Goal: Task Accomplishment & Management: Use online tool/utility

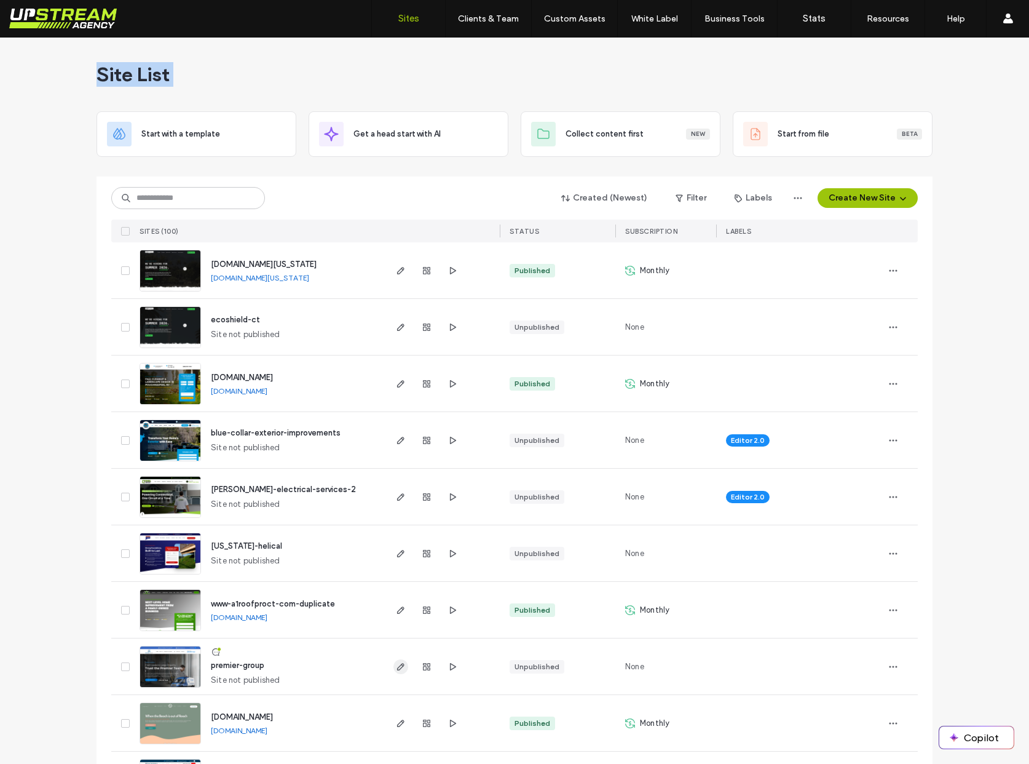
click at [397, 665] on use "button" at bounding box center [400, 666] width 7 height 7
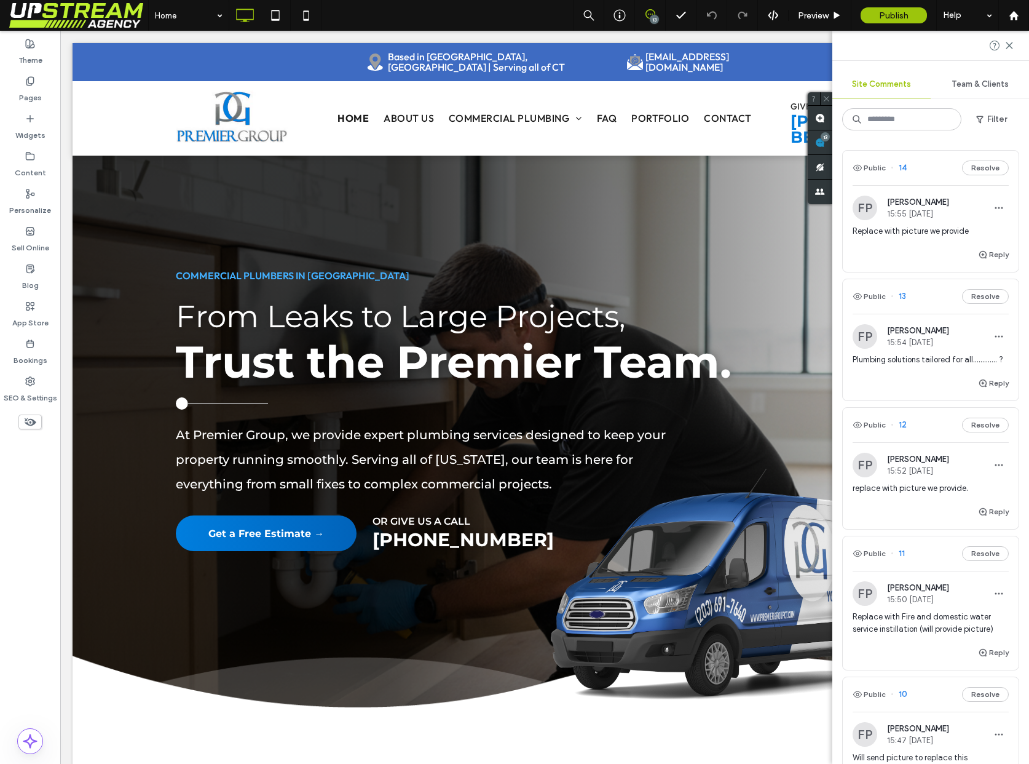
click at [914, 231] on span "Replace with picture we provide" at bounding box center [931, 231] width 156 height 12
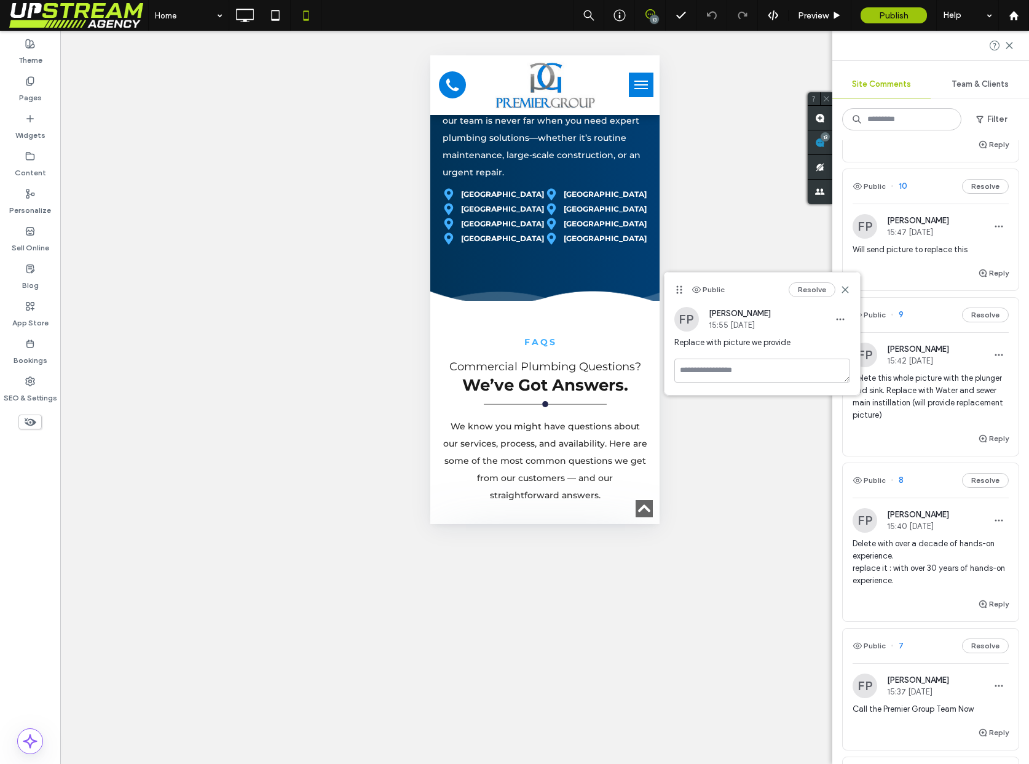
scroll to position [525, 0]
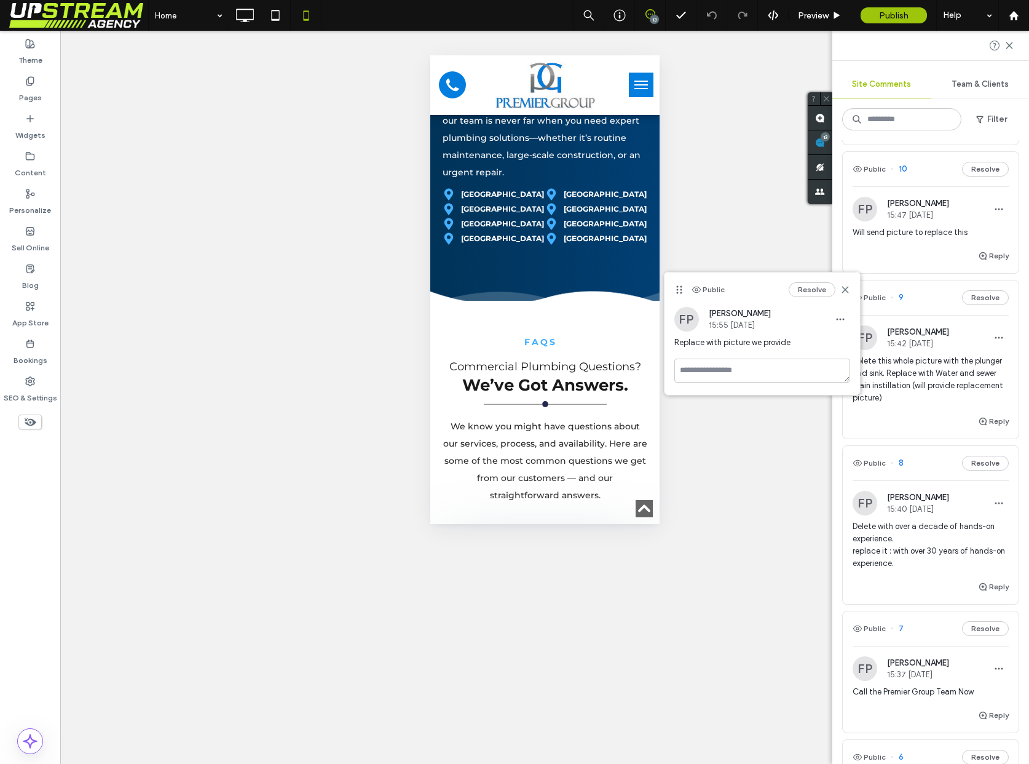
click at [766, 339] on span "Replace with picture we provide" at bounding box center [763, 342] width 176 height 12
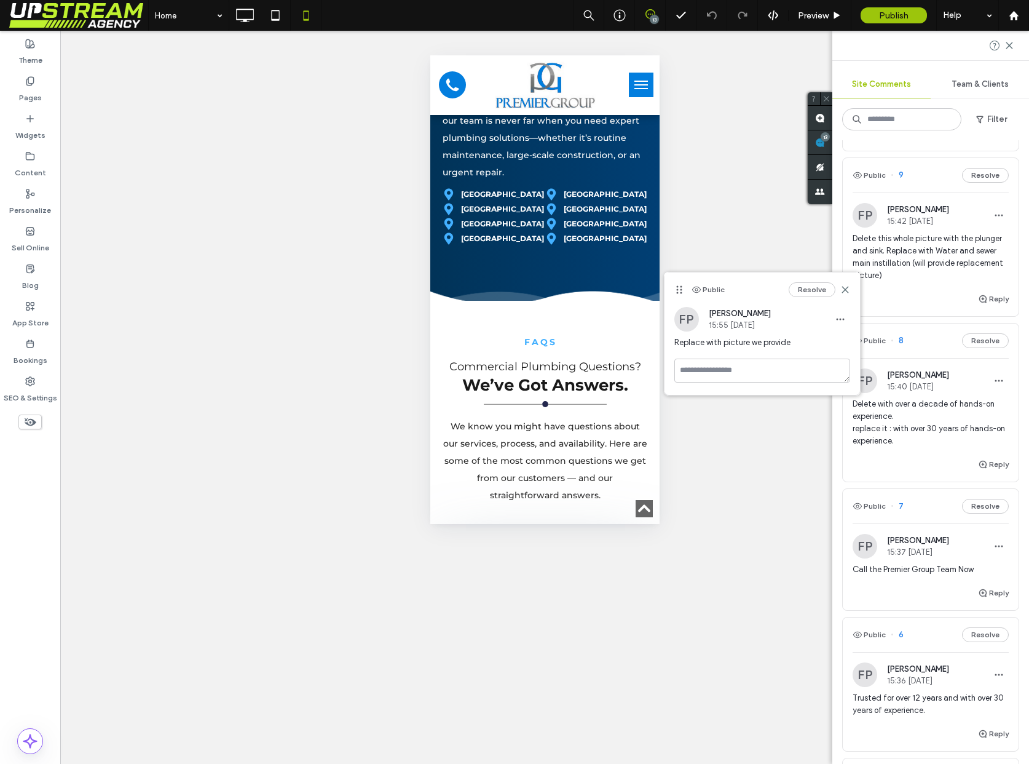
scroll to position [661, 0]
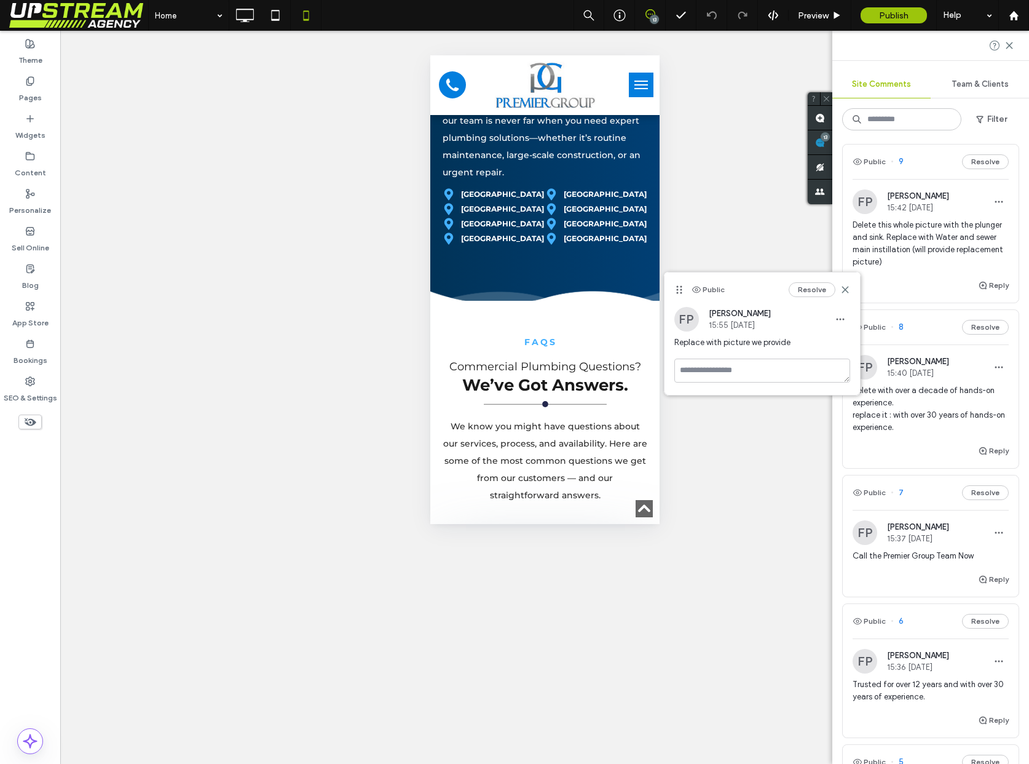
click at [924, 558] on span "Call the Premier Group Team Now" at bounding box center [931, 556] width 156 height 12
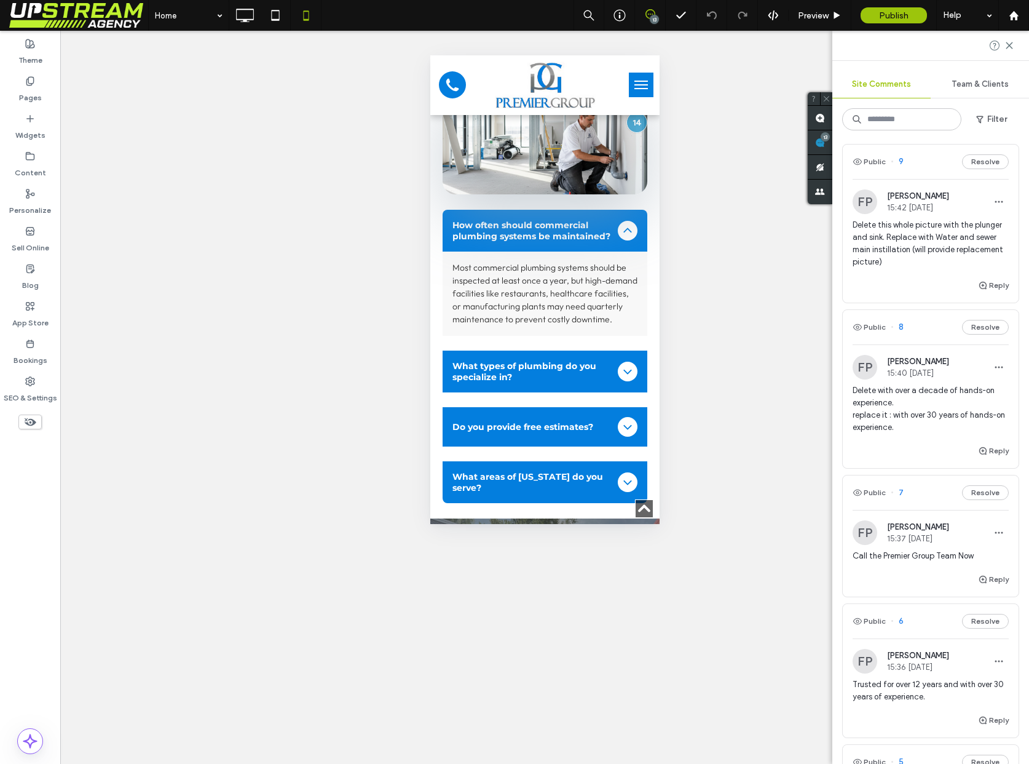
scroll to position [5020, 0]
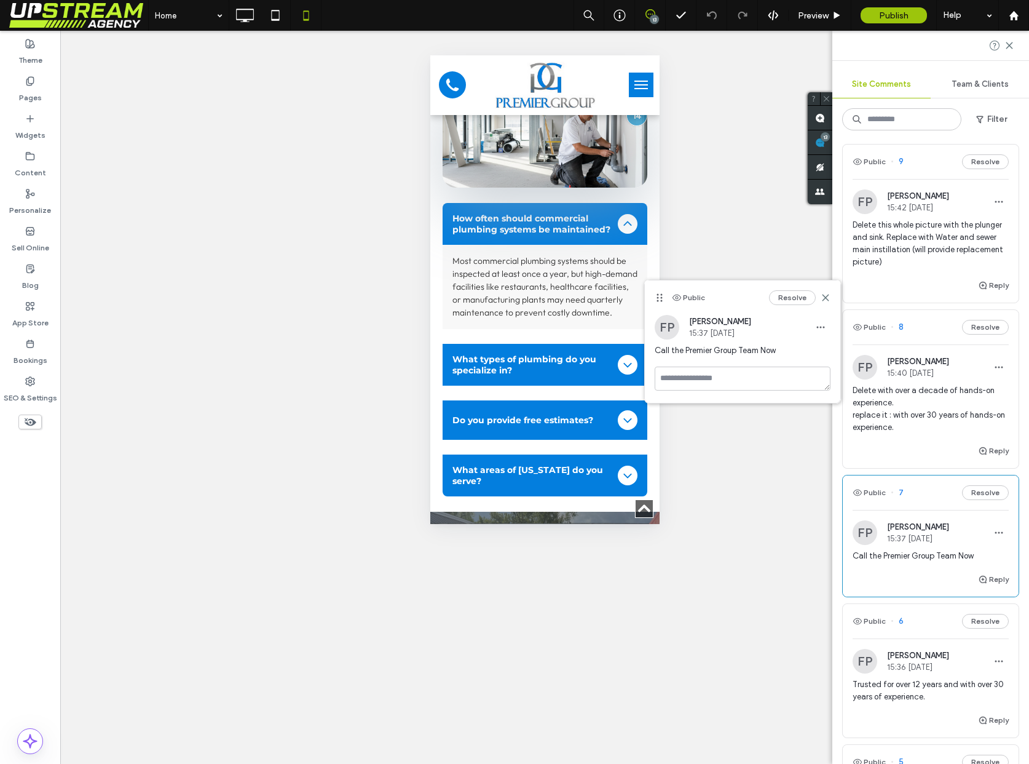
drag, startPoint x: 723, startPoint y: 351, endPoint x: 715, endPoint y: 353, distance: 8.4
click at [723, 351] on span "Call the Premier Group Team Now" at bounding box center [743, 350] width 176 height 12
drag, startPoint x: 577, startPoint y: 341, endPoint x: 589, endPoint y: 345, distance: 12.3
click at [577, 570] on strong "Call the Premier Team Now" at bounding box center [521, 592] width 156 height 45
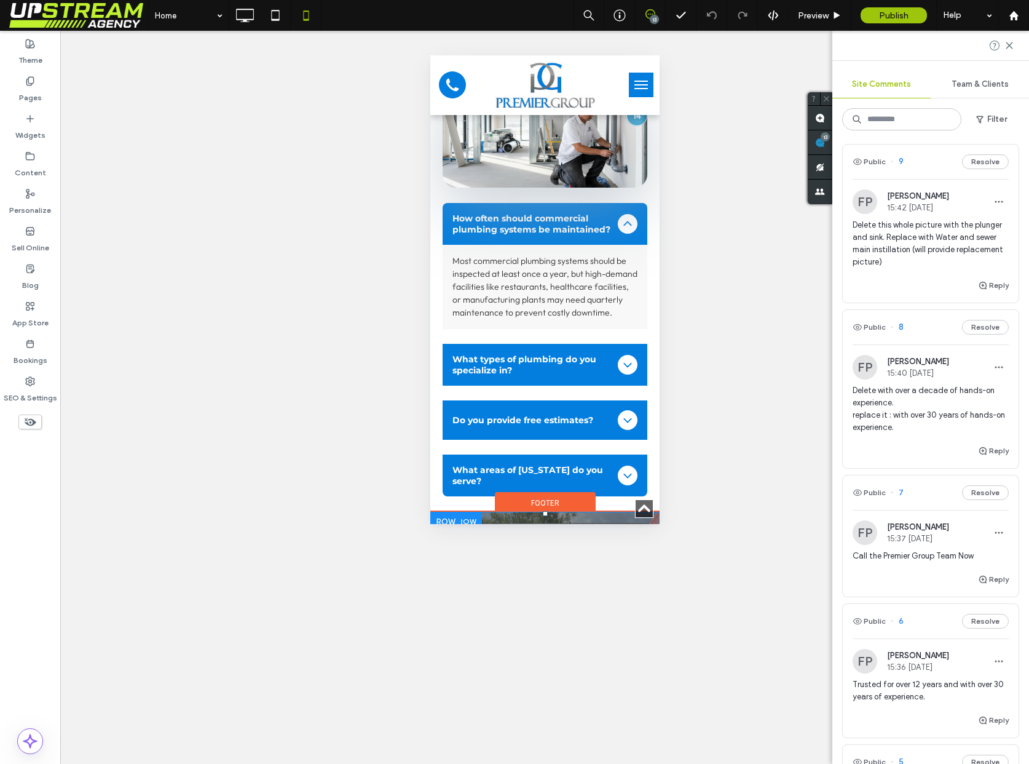
click at [598, 570] on strong "Call the Premier Team Now" at bounding box center [521, 592] width 156 height 45
type input "**********"
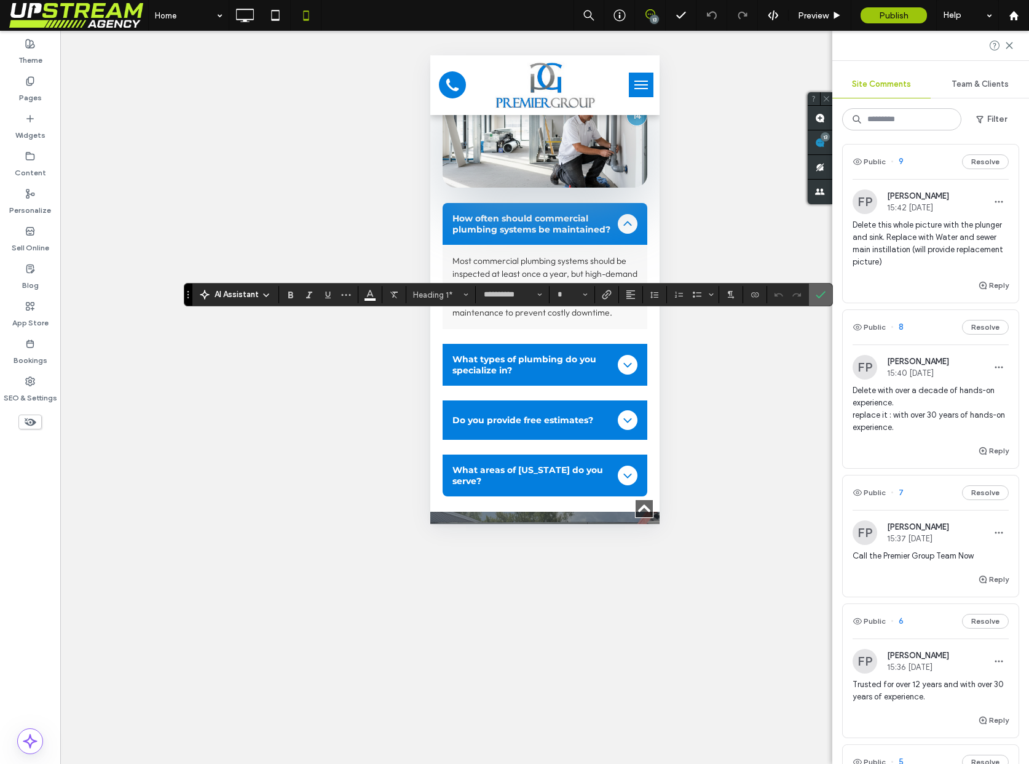
click at [819, 291] on icon "Confirm" at bounding box center [821, 295] width 10 height 10
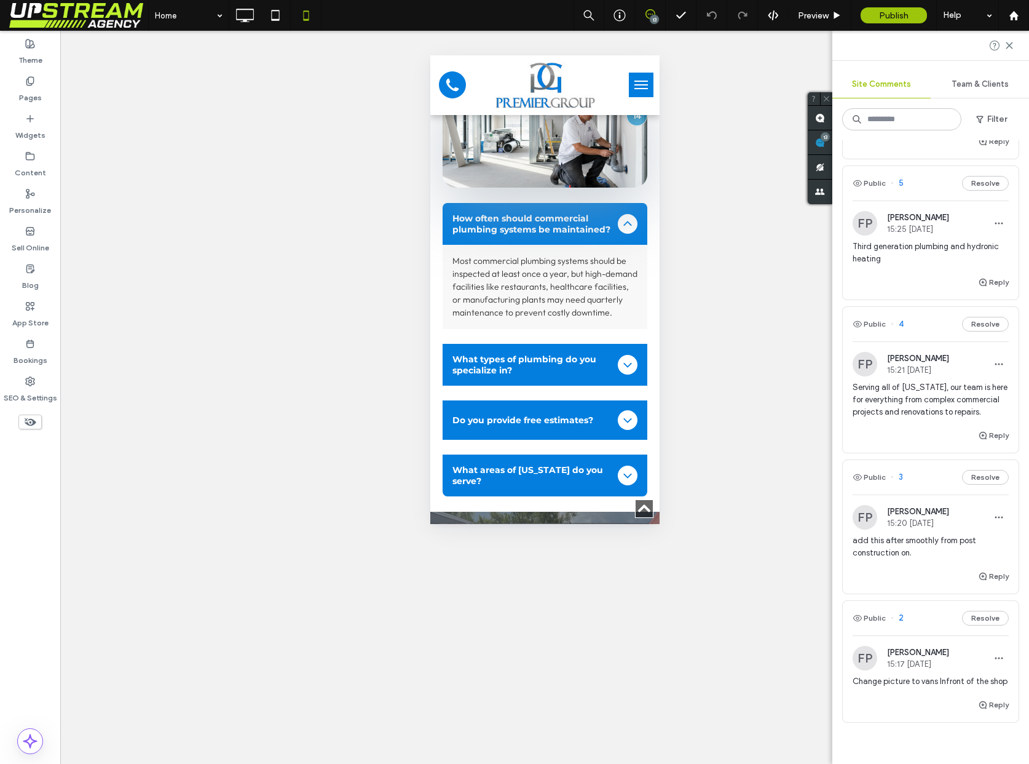
scroll to position [1258, 0]
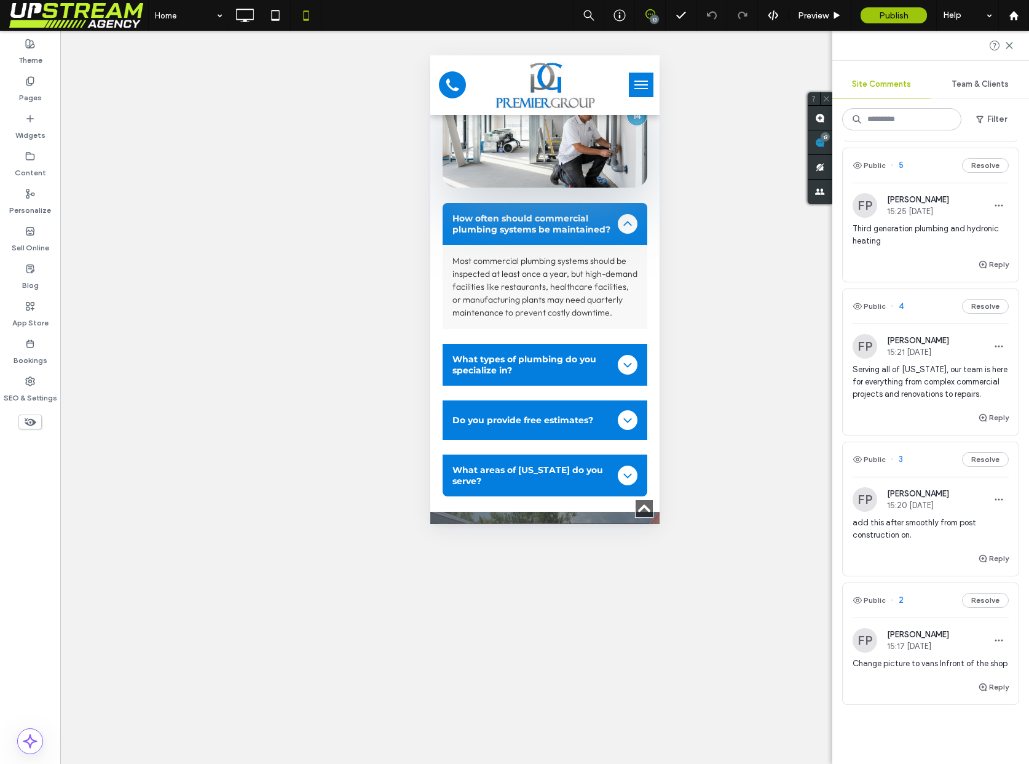
click at [938, 533] on span "add this after smoothly from post construction on." at bounding box center [931, 529] width 156 height 25
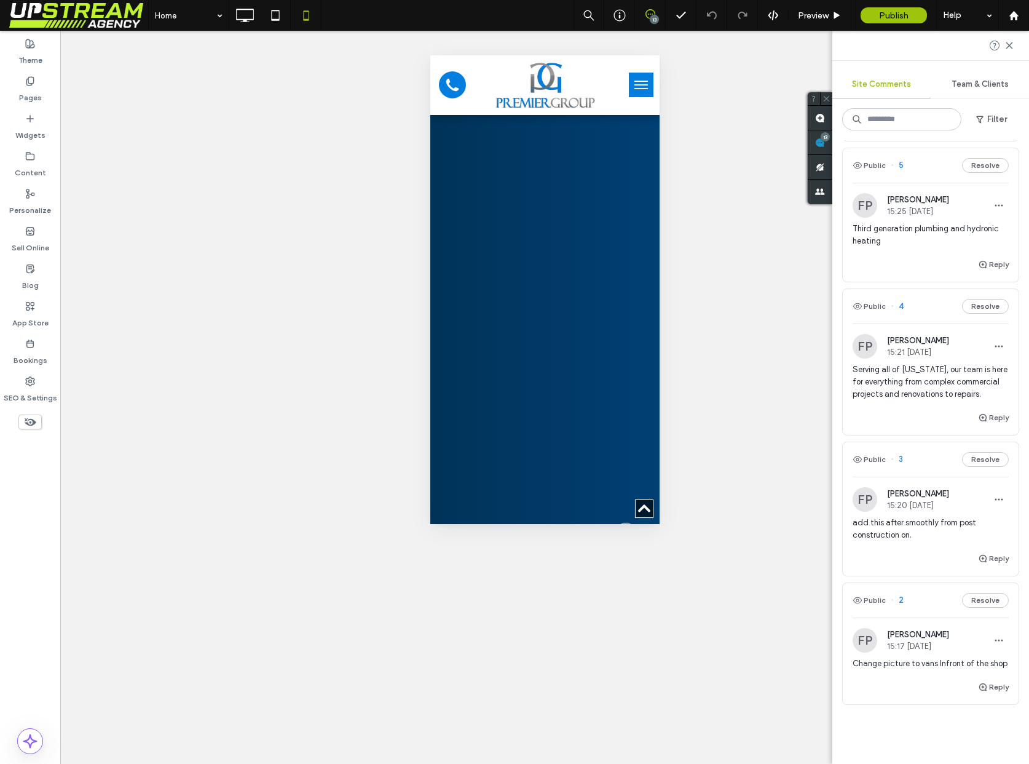
scroll to position [26, 0]
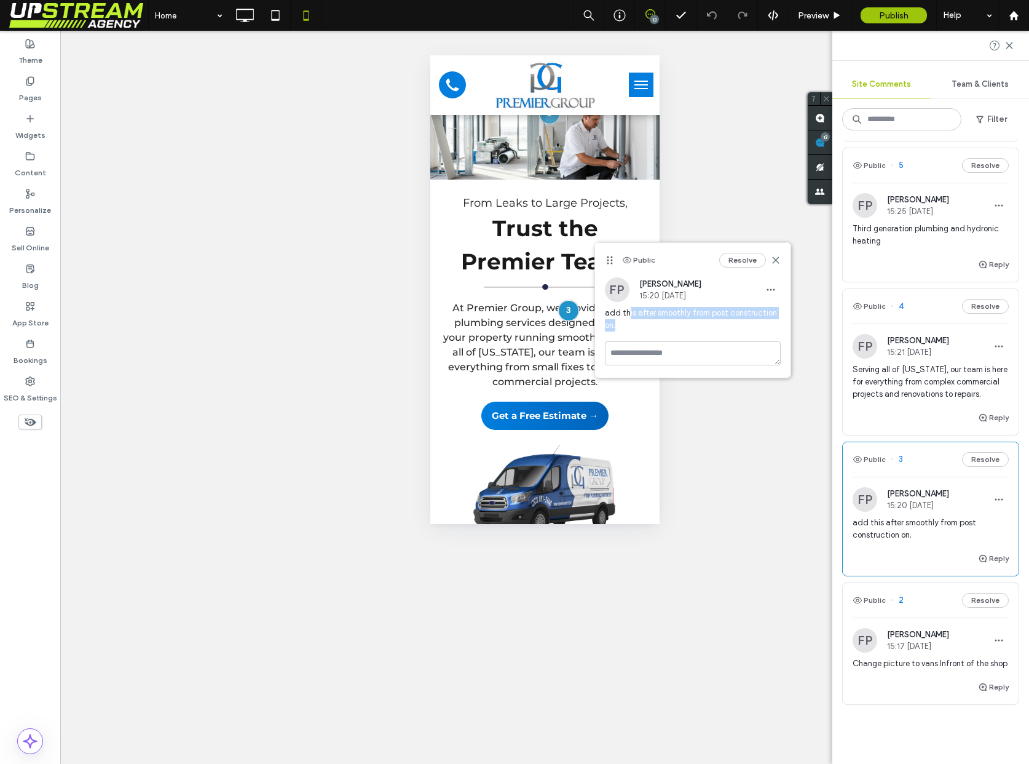
drag, startPoint x: 627, startPoint y: 310, endPoint x: 624, endPoint y: 321, distance: 11.3
click at [624, 321] on span "add this after smoothly from post construction on." at bounding box center [693, 319] width 176 height 25
click at [630, 314] on span "add this after smoothly from post construction on." at bounding box center [693, 319] width 176 height 25
drag, startPoint x: 637, startPoint y: 312, endPoint x: 633, endPoint y: 323, distance: 10.9
click at [633, 323] on span "add this after smoothly from post construction on." at bounding box center [693, 319] width 176 height 25
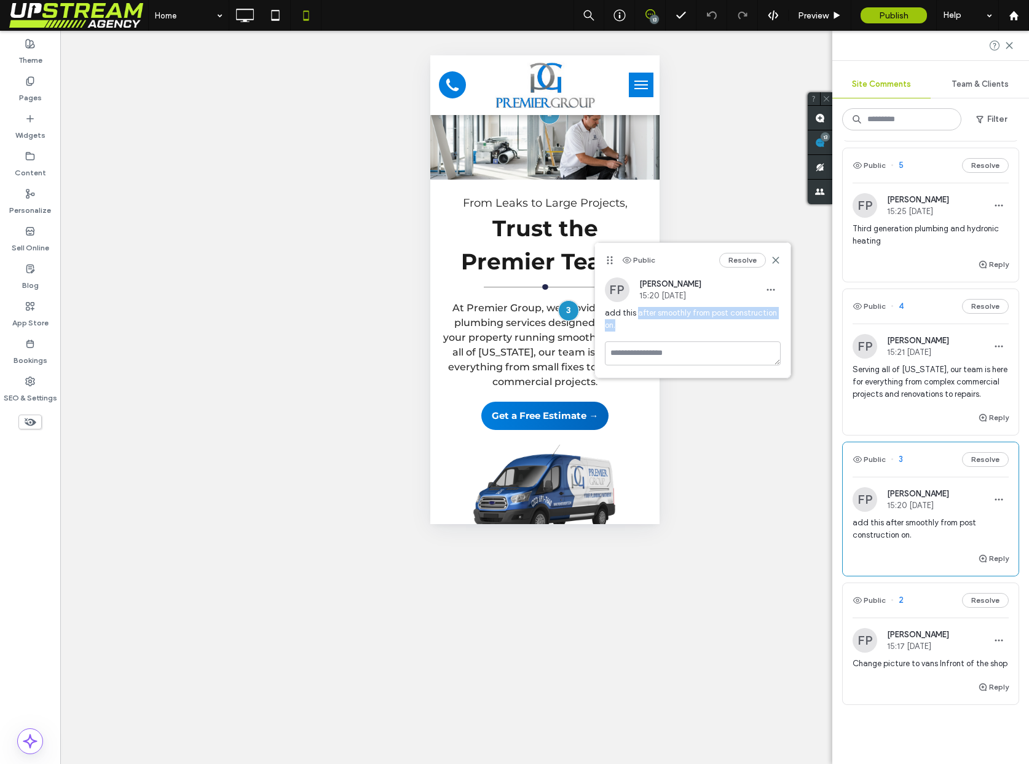
copy span "after smoothly from post construction on."
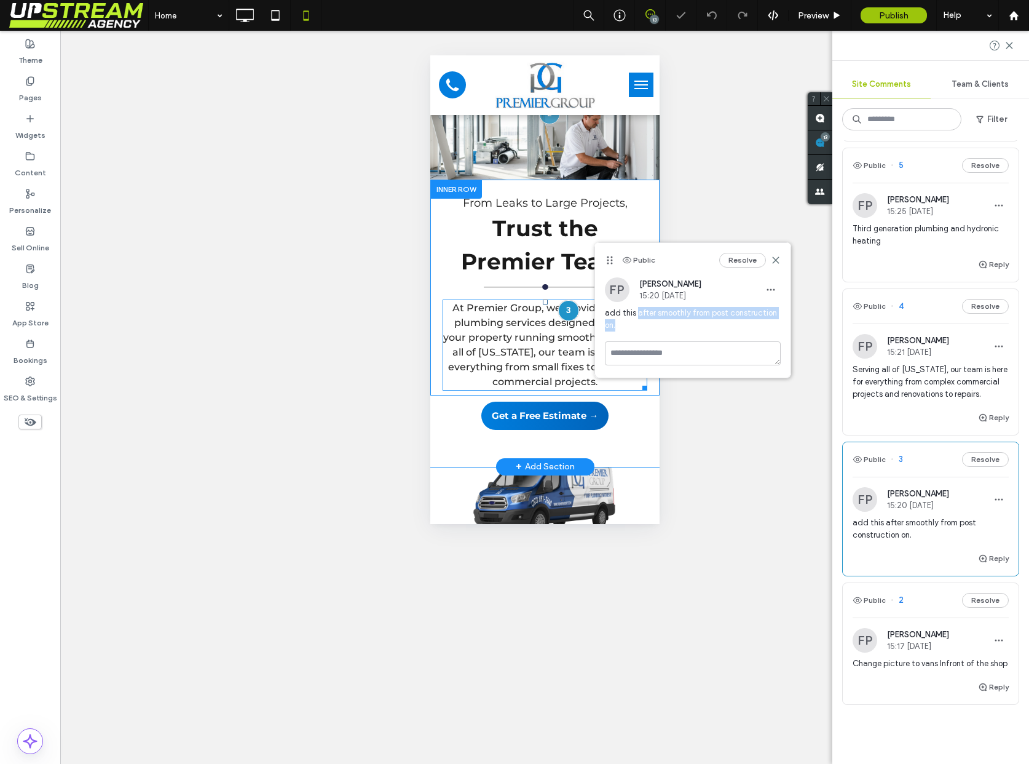
click at [494, 310] on span "At Premier Group, we provide expert plumbing services designed to keep your pro…" at bounding box center [545, 344] width 204 height 85
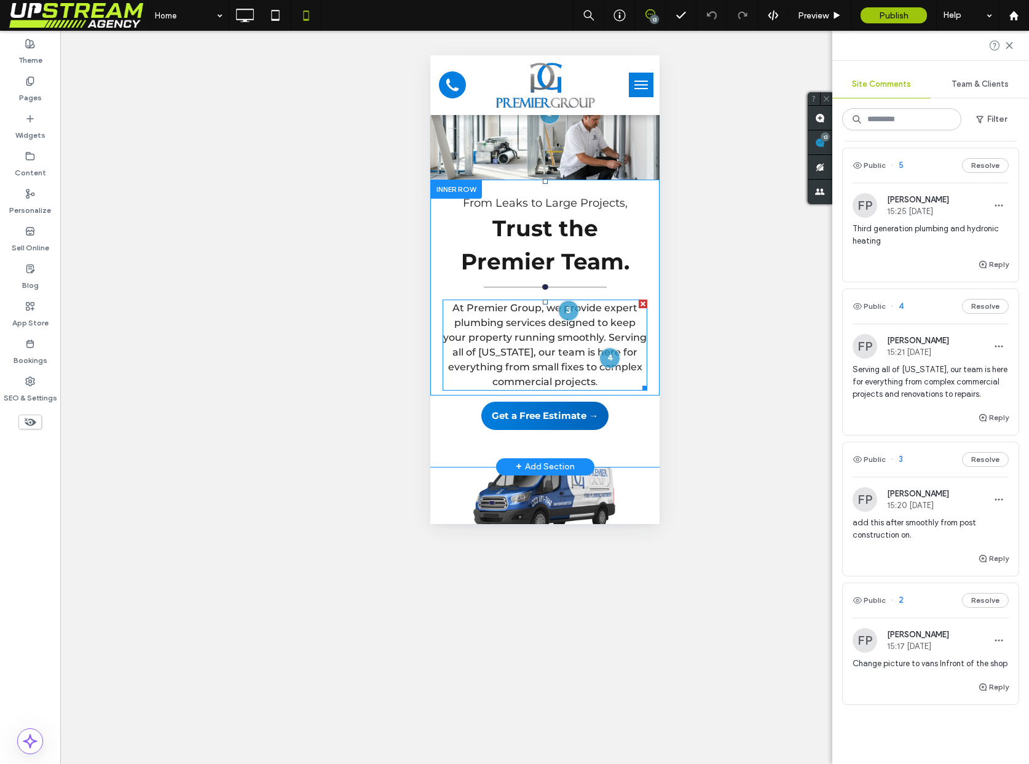
click at [582, 335] on span "At Premier Group, we provide expert plumbing services designed to keep your pro…" at bounding box center [545, 344] width 204 height 85
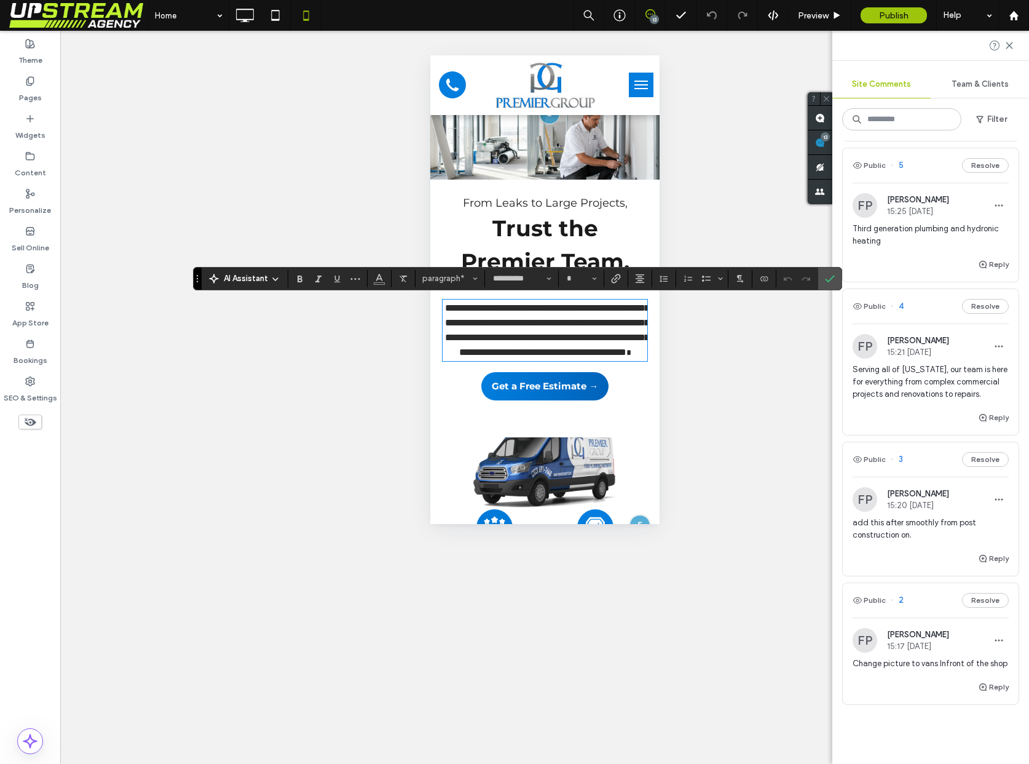
drag, startPoint x: 836, startPoint y: 284, endPoint x: 829, endPoint y: 283, distance: 6.8
click at [834, 283] on label "Confirm" at bounding box center [830, 279] width 18 height 22
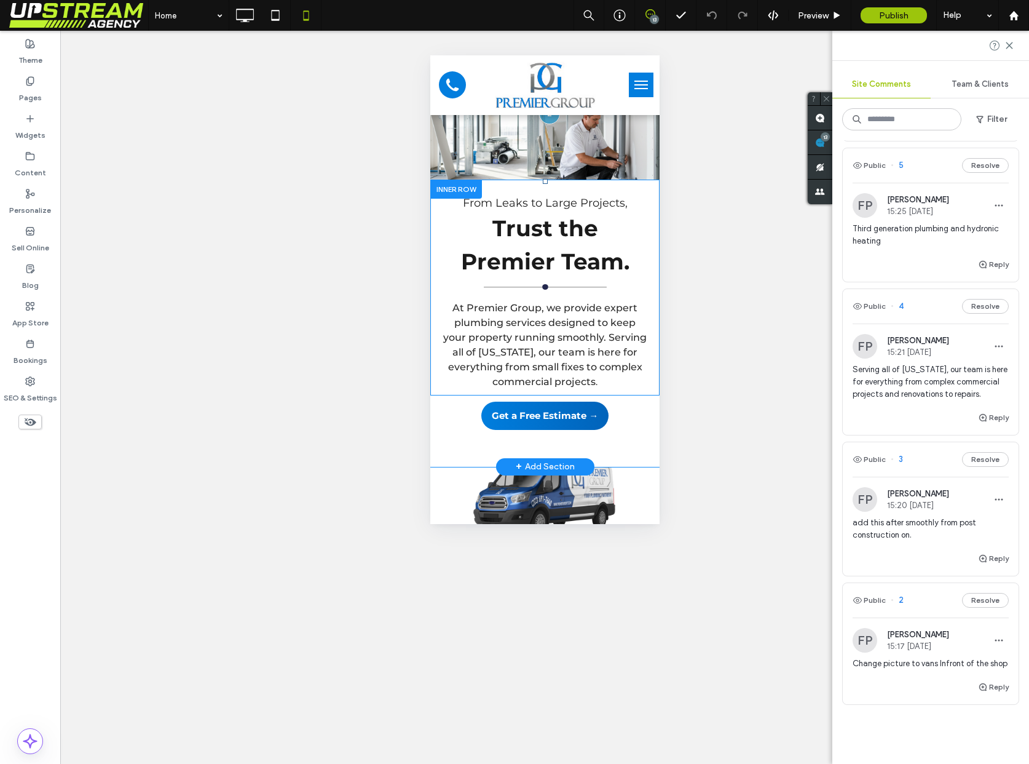
drag, startPoint x: 640, startPoint y: 15, endPoint x: 646, endPoint y: 15, distance: 6.8
click at [640, 15] on span at bounding box center [650, 14] width 30 height 10
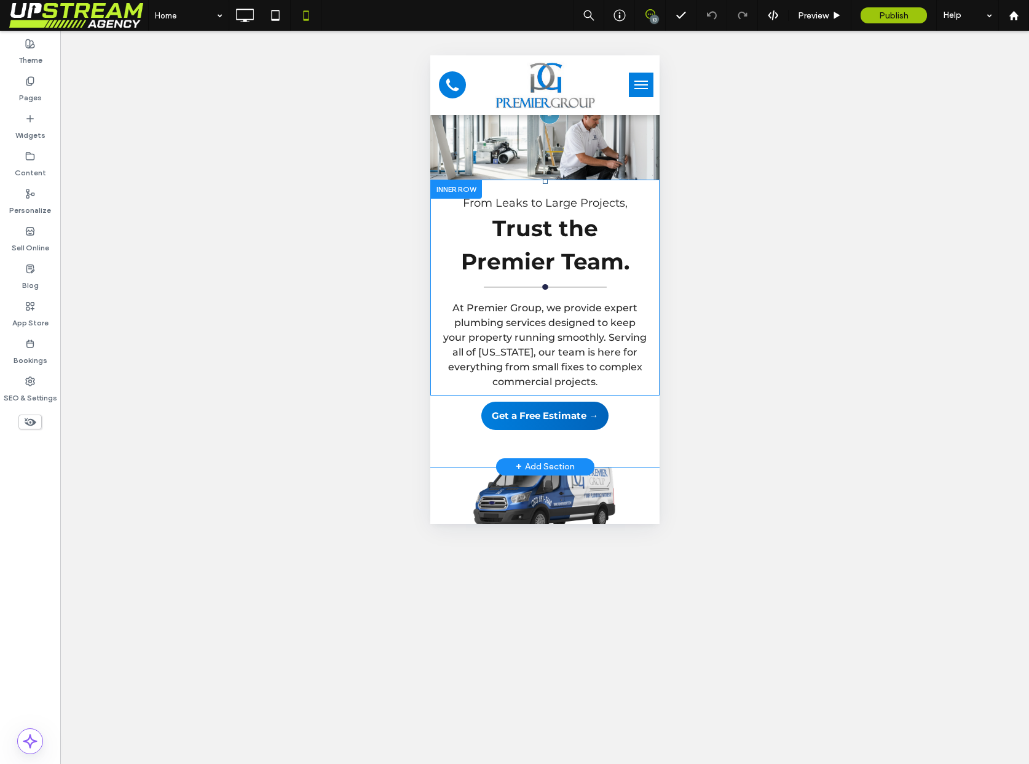
scroll to position [0, 0]
click at [651, 15] on div "13" at bounding box center [654, 19] width 9 height 9
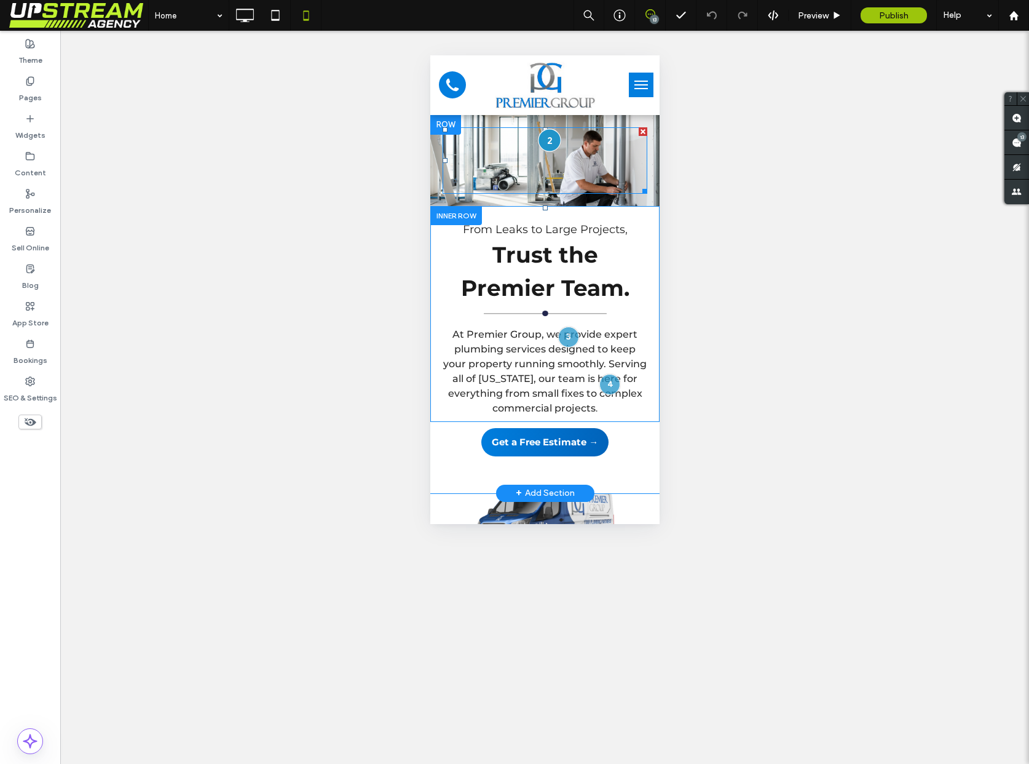
click at [551, 140] on div at bounding box center [549, 140] width 23 height 23
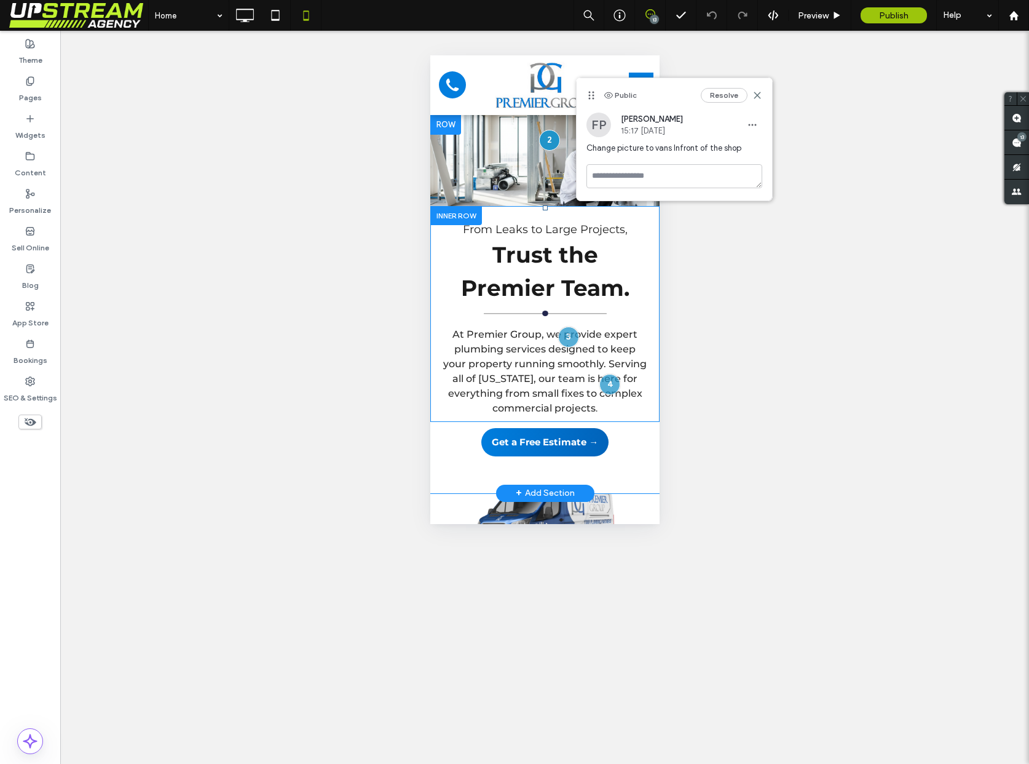
click at [555, 194] on div "Click To Paste" at bounding box center [544, 160] width 229 height 91
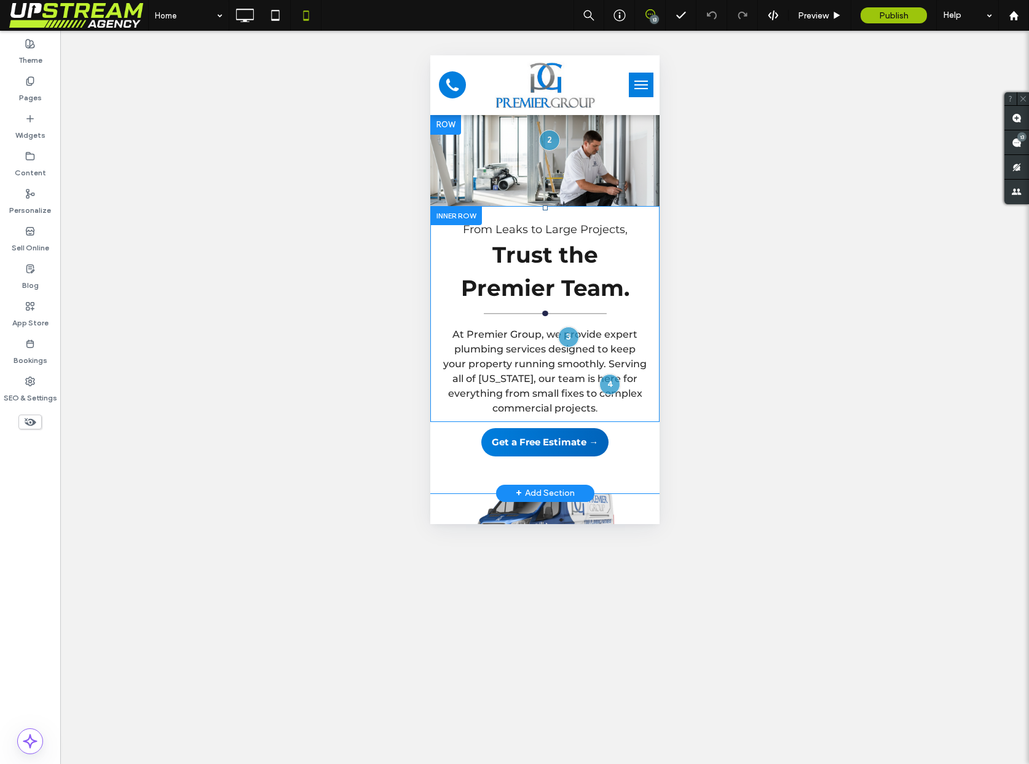
click at [554, 195] on div "Click To Paste" at bounding box center [544, 160] width 229 height 91
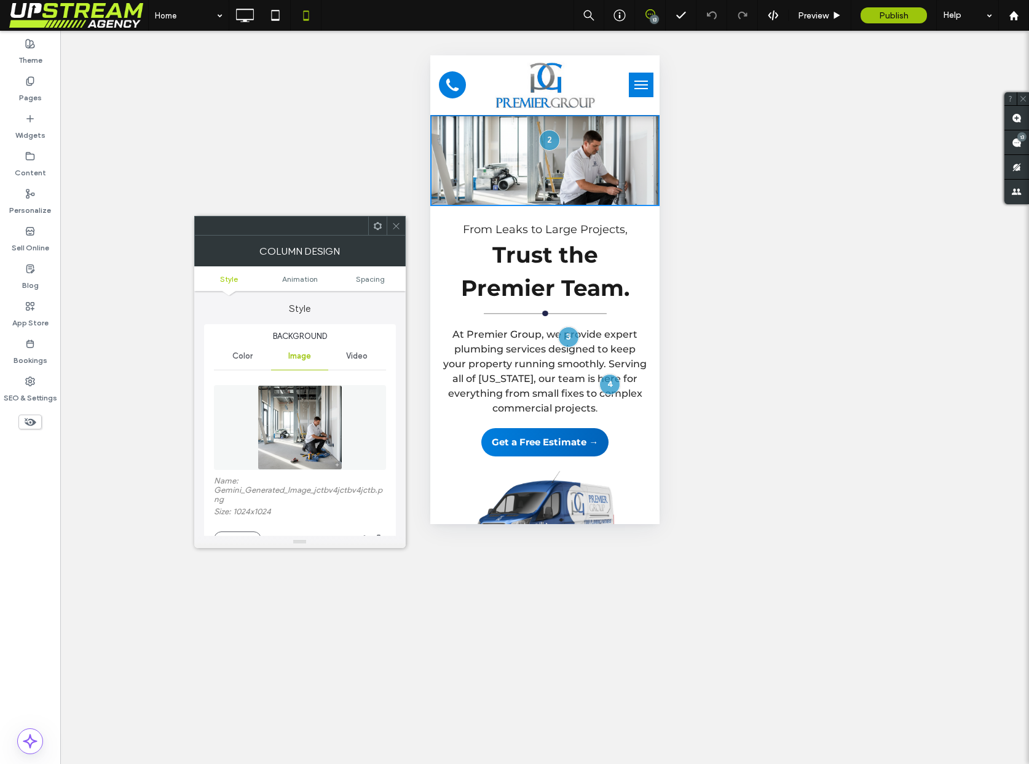
click at [333, 406] on img at bounding box center [300, 427] width 85 height 85
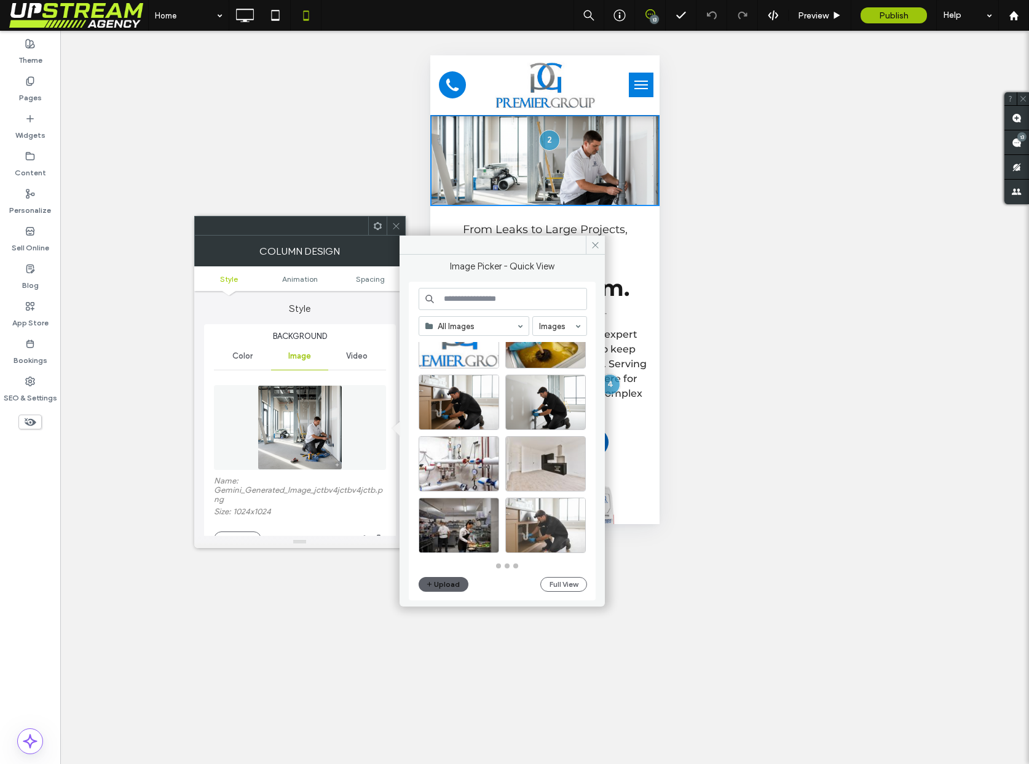
scroll to position [539, 0]
click at [553, 584] on button "Full View" at bounding box center [564, 584] width 47 height 15
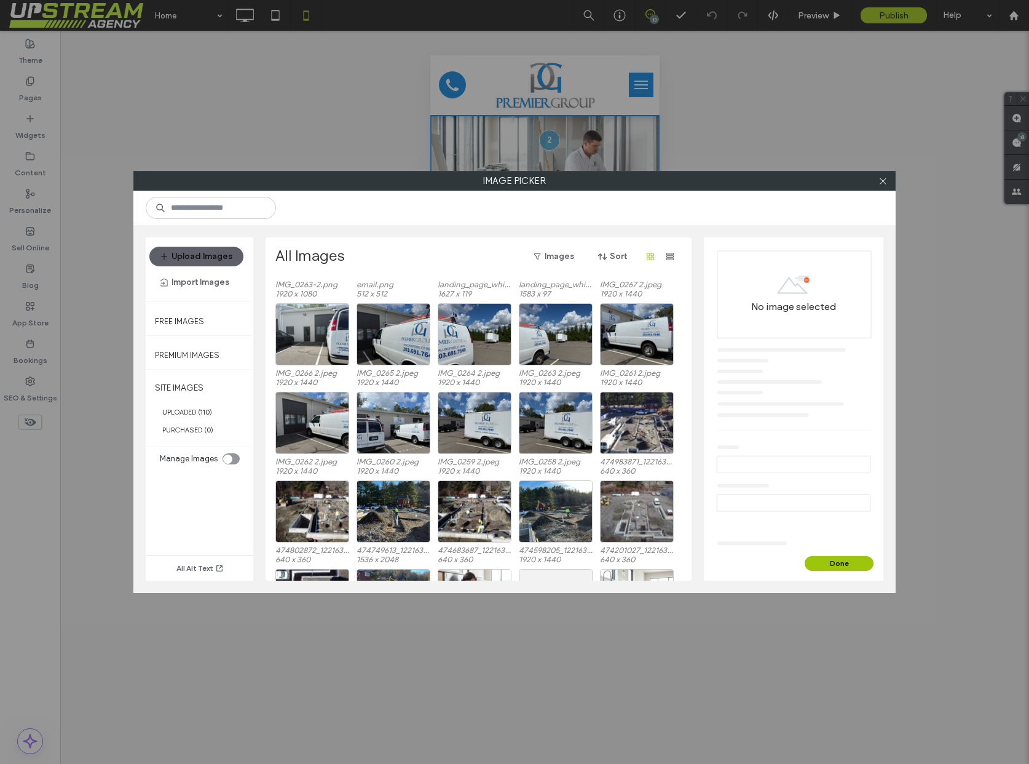
scroll to position [506, 0]
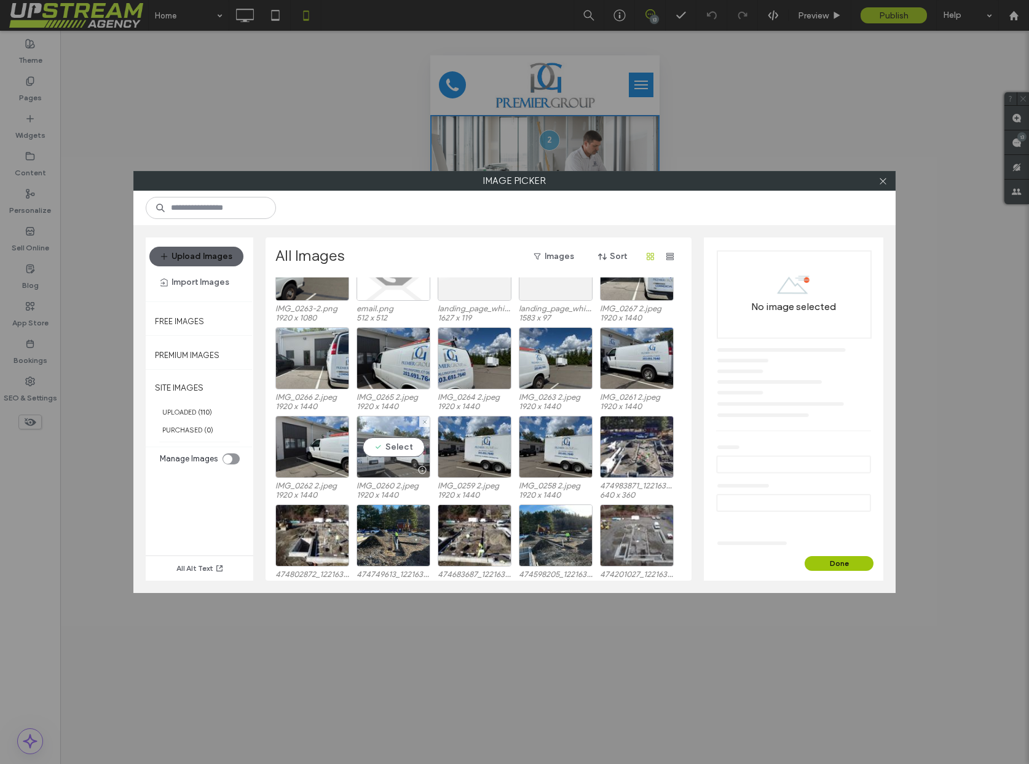
click at [394, 437] on div "Select" at bounding box center [394, 447] width 74 height 62
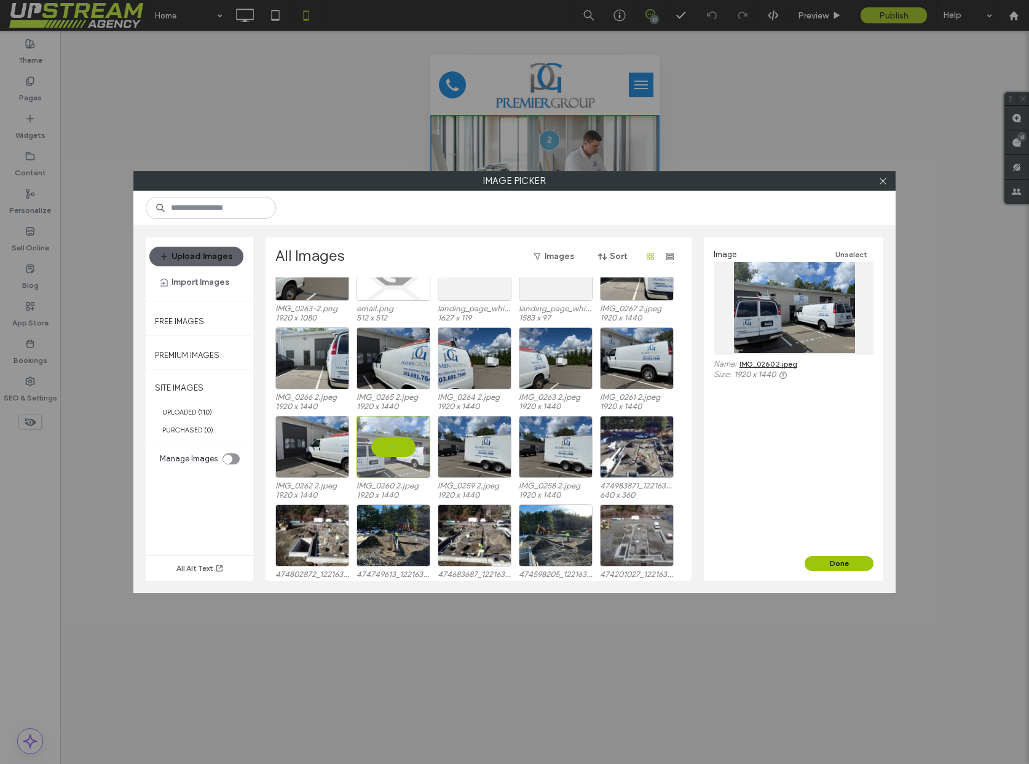
click at [826, 568] on button "Done" at bounding box center [839, 563] width 69 height 15
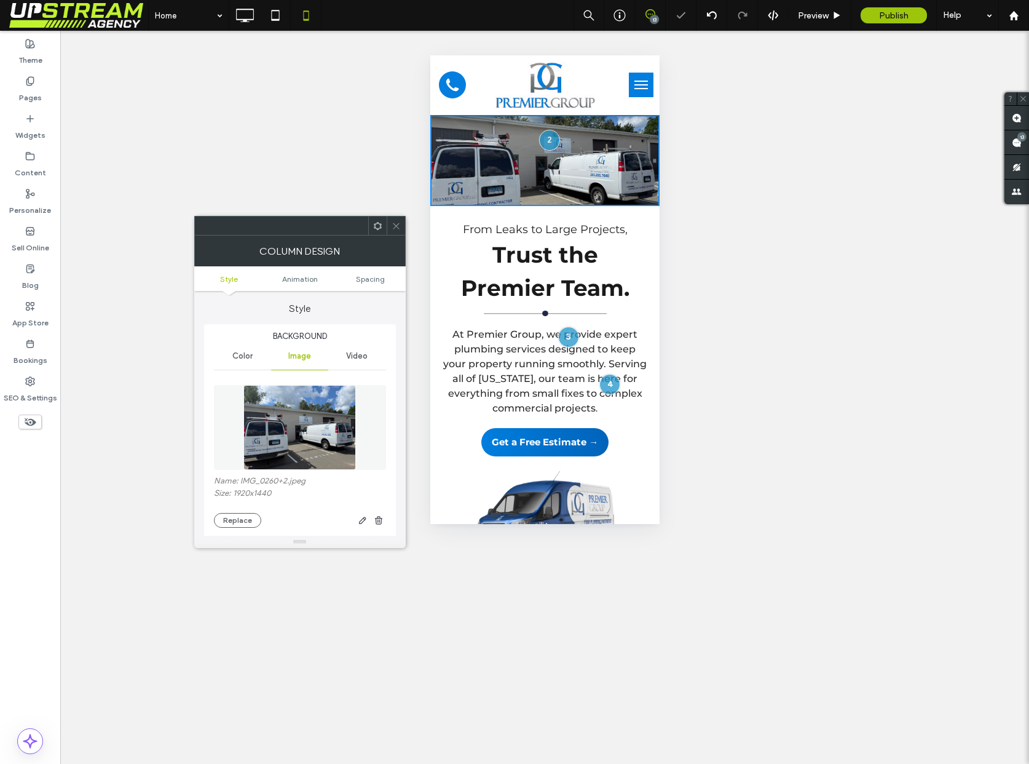
drag, startPoint x: 394, startPoint y: 228, endPoint x: 424, endPoint y: 211, distance: 34.2
click at [394, 228] on icon at bounding box center [396, 225] width 9 height 9
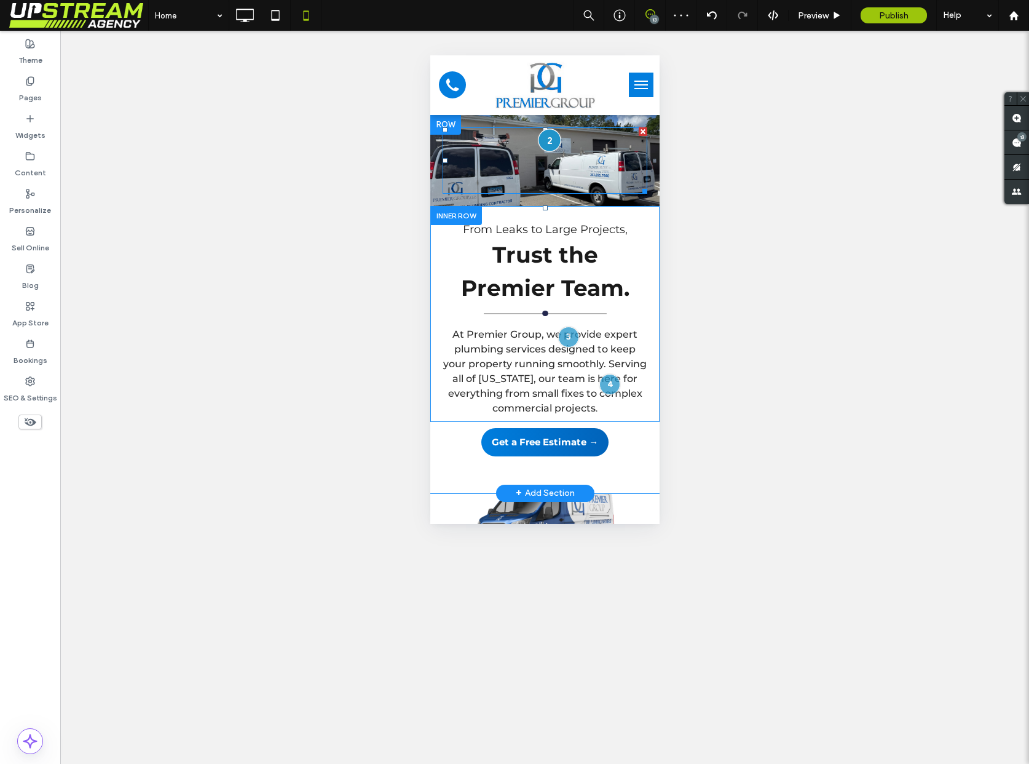
click at [541, 142] on div at bounding box center [549, 140] width 23 height 23
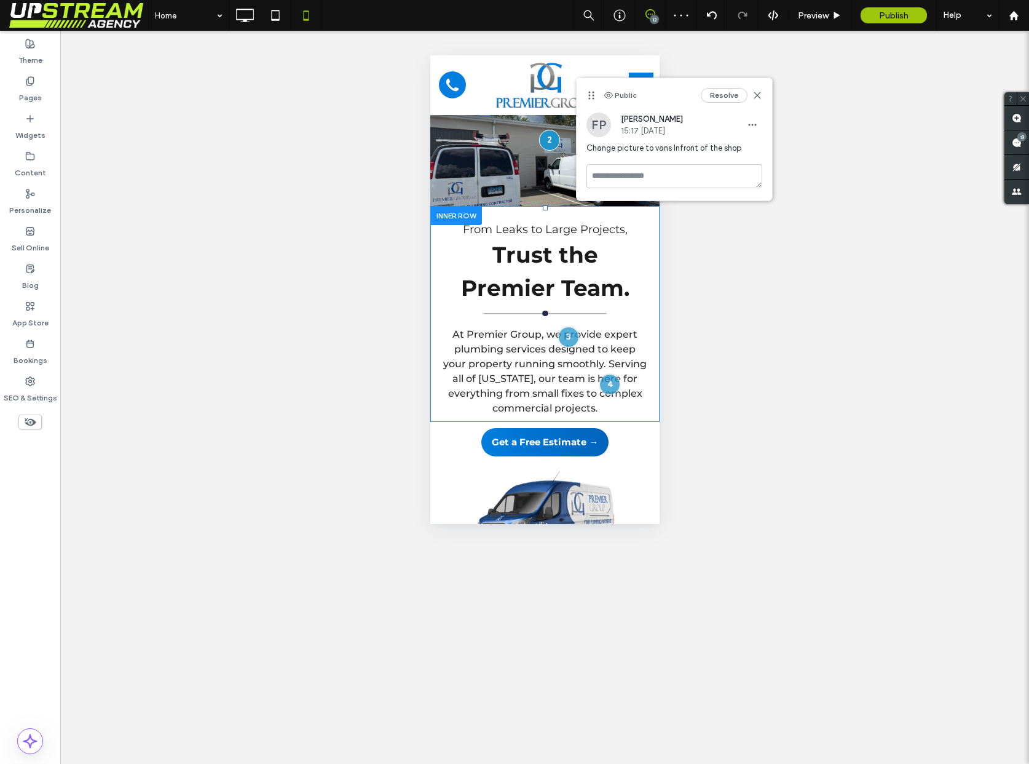
drag, startPoint x: 716, startPoint y: 91, endPoint x: 711, endPoint y: 97, distance: 8.3
click at [716, 91] on button "Resolve" at bounding box center [724, 95] width 47 height 15
click at [569, 335] on div at bounding box center [568, 336] width 23 height 23
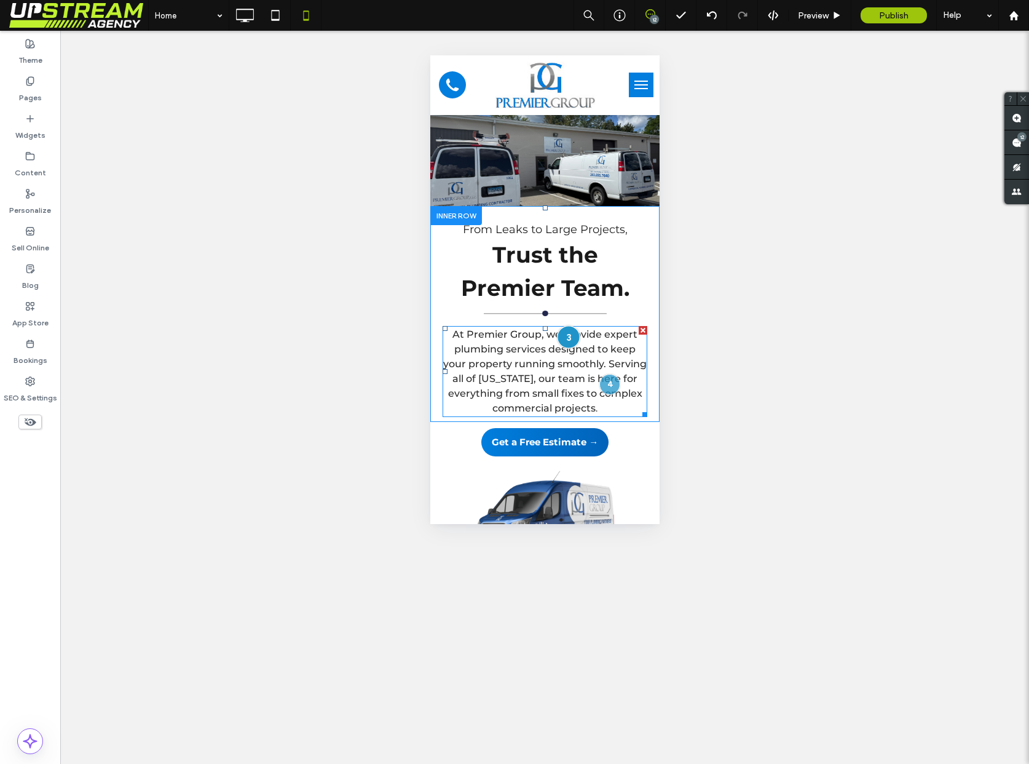
click at [572, 338] on div at bounding box center [568, 336] width 23 height 23
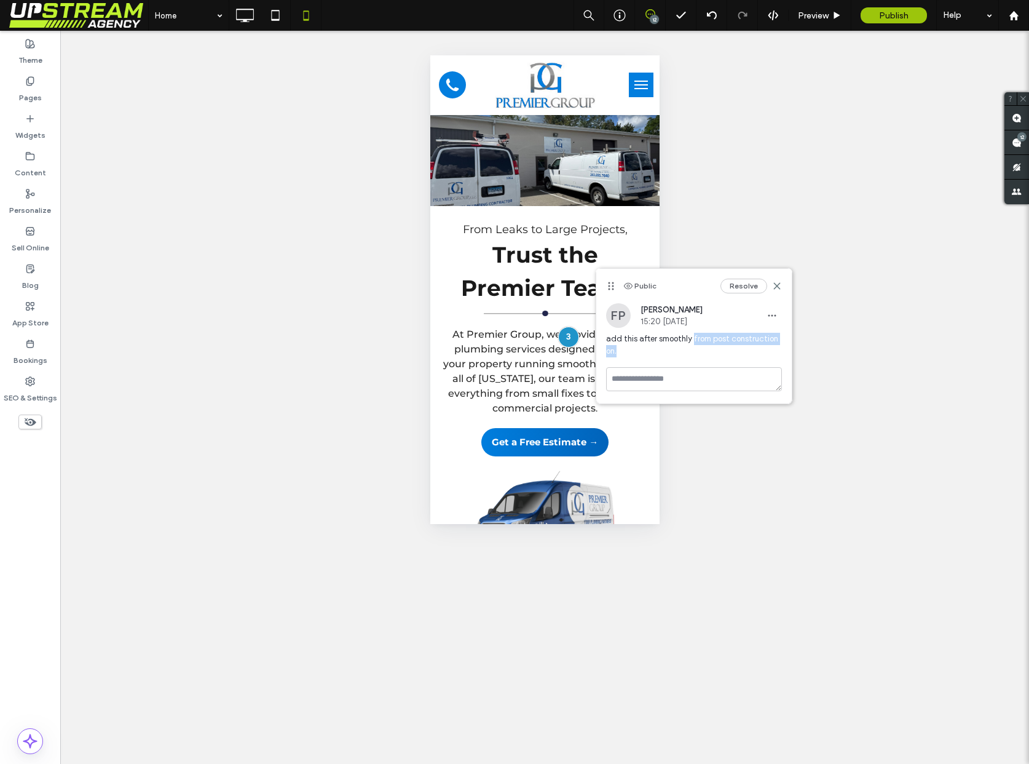
drag, startPoint x: 691, startPoint y: 339, endPoint x: 616, endPoint y: 349, distance: 75.7
click at [616, 349] on span "add this after smoothly from post construction on." at bounding box center [694, 345] width 176 height 25
copy span "from post construction on."
click at [558, 354] on span "At Premier Group, we provide expert plumbing services designed to keep your pro…" at bounding box center [545, 370] width 204 height 85
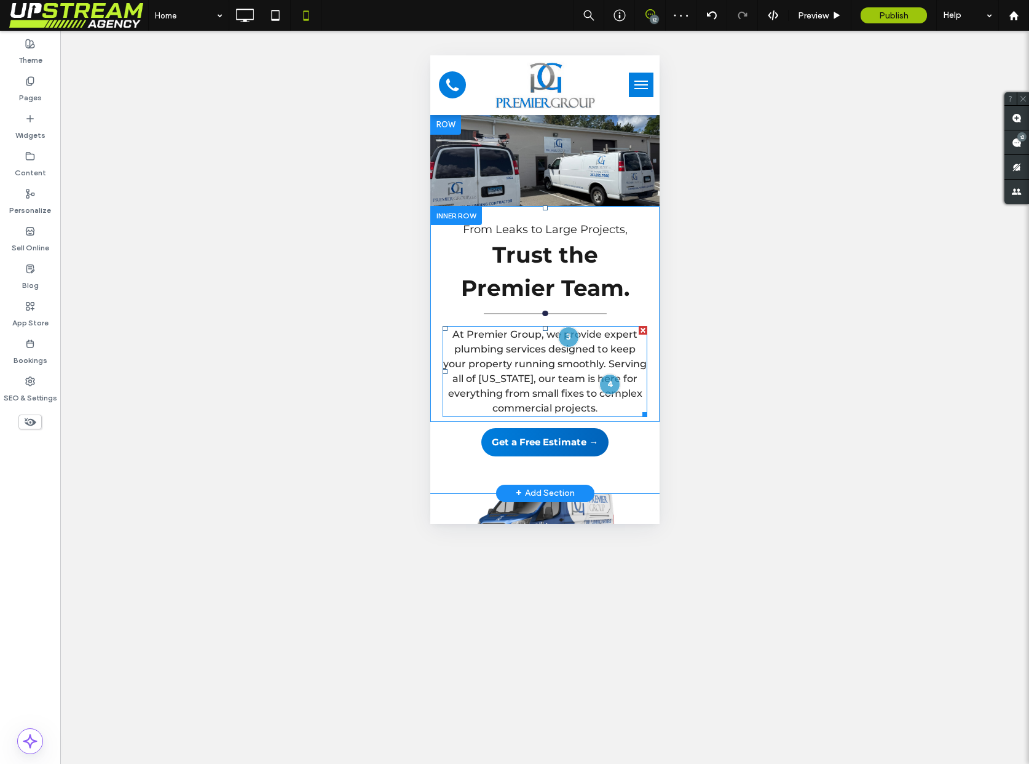
click at [557, 359] on span "At Premier Group, we provide expert plumbing services designed to keep your pro…" at bounding box center [545, 370] width 204 height 85
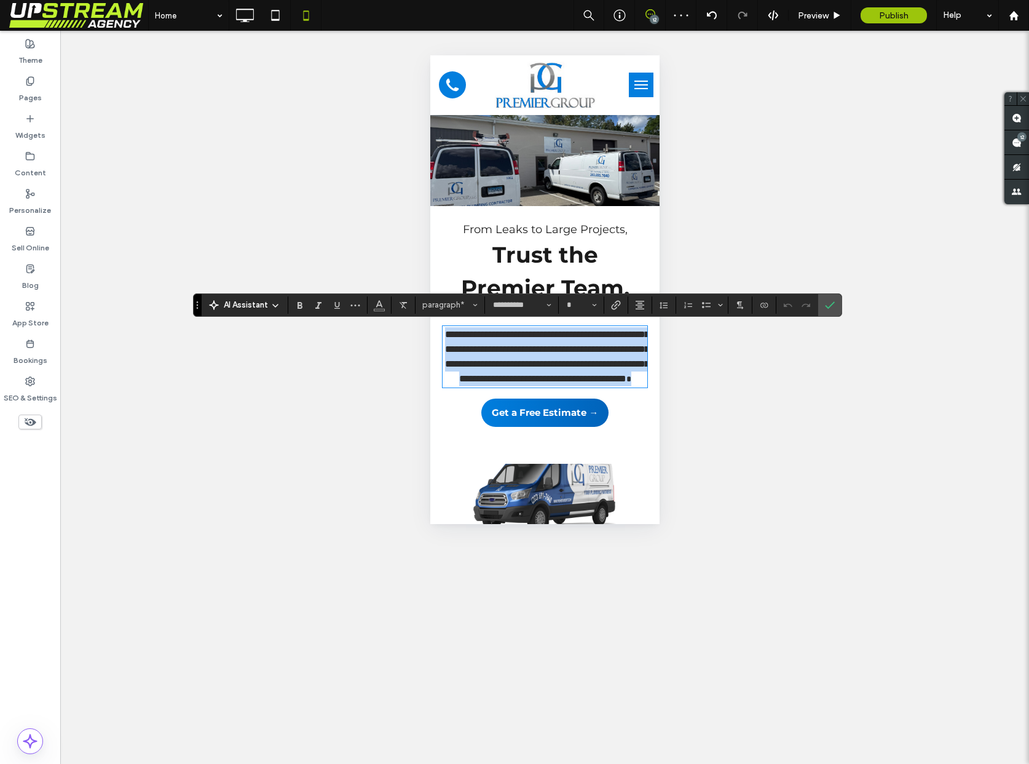
click at [539, 365] on span "**********" at bounding box center [547, 357] width 204 height 54
type input "**"
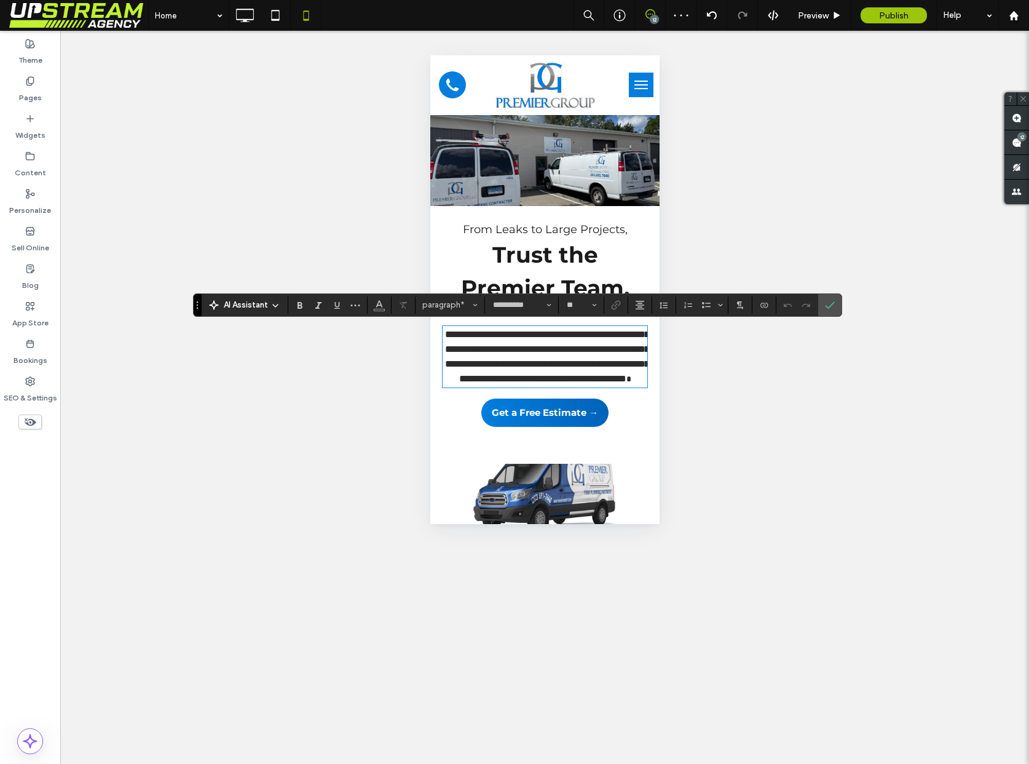
click at [603, 364] on span "**********" at bounding box center [547, 357] width 204 height 54
paste div
type input "******"
type input "**"
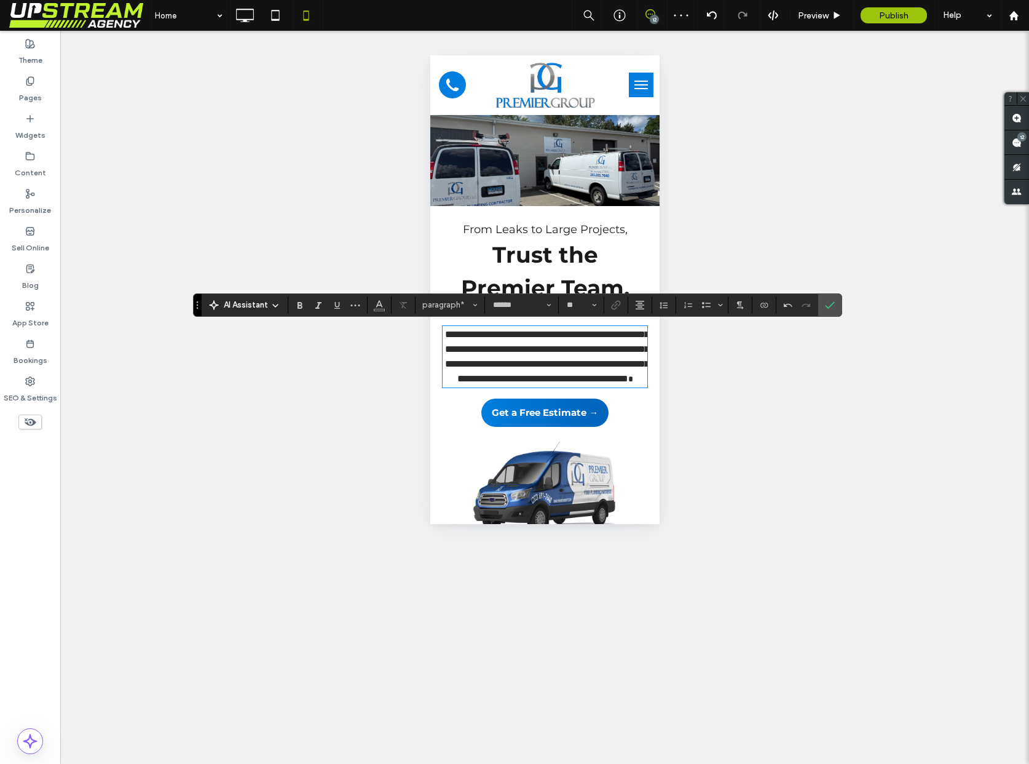
type input "**********"
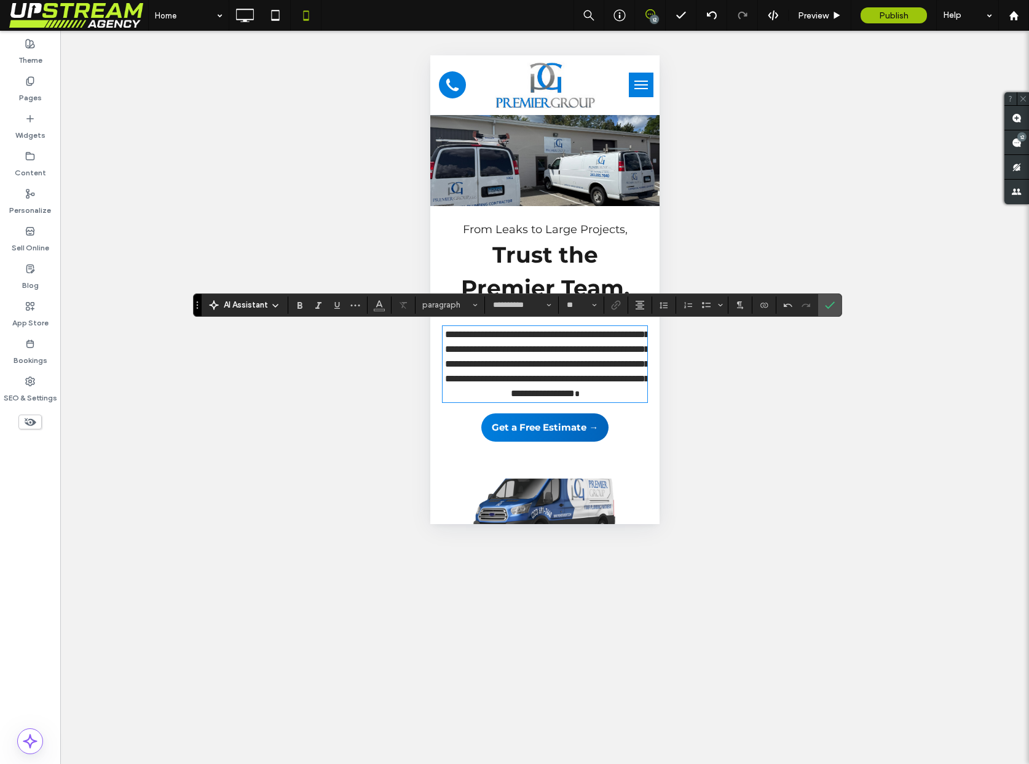
type input "**"
click at [563, 378] on span "**********" at bounding box center [547, 364] width 204 height 68
click at [836, 297] on label "Confirm" at bounding box center [830, 305] width 18 height 22
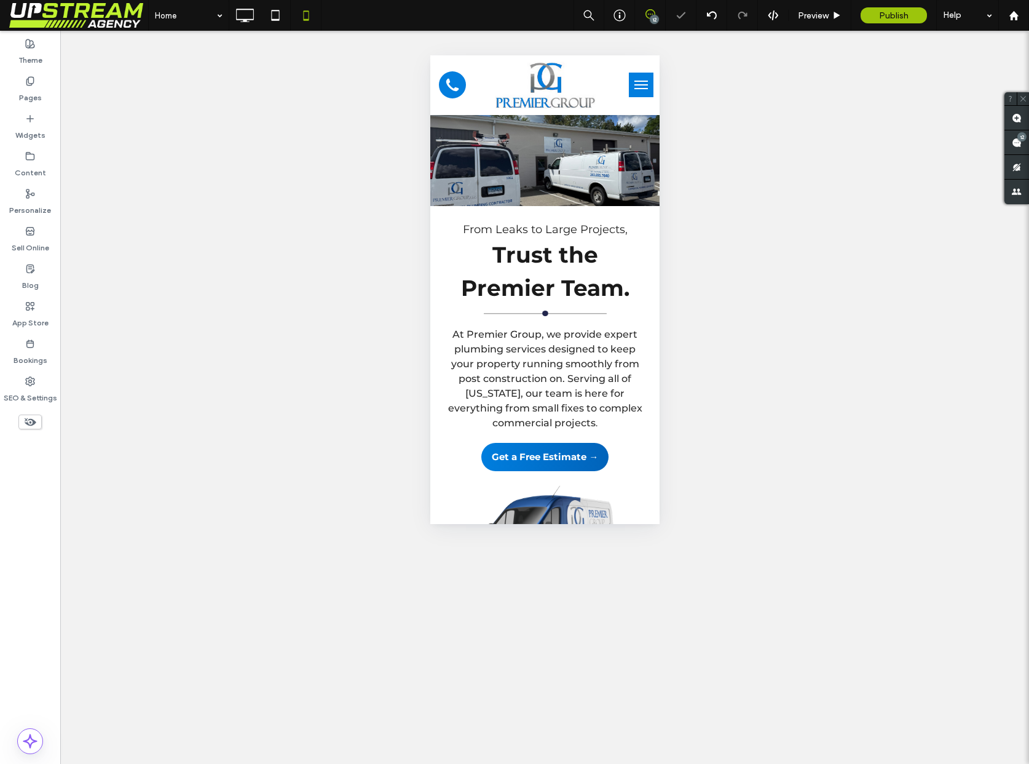
click at [656, 14] on span at bounding box center [650, 14] width 30 height 10
click at [649, 15] on icon at bounding box center [651, 14] width 10 height 10
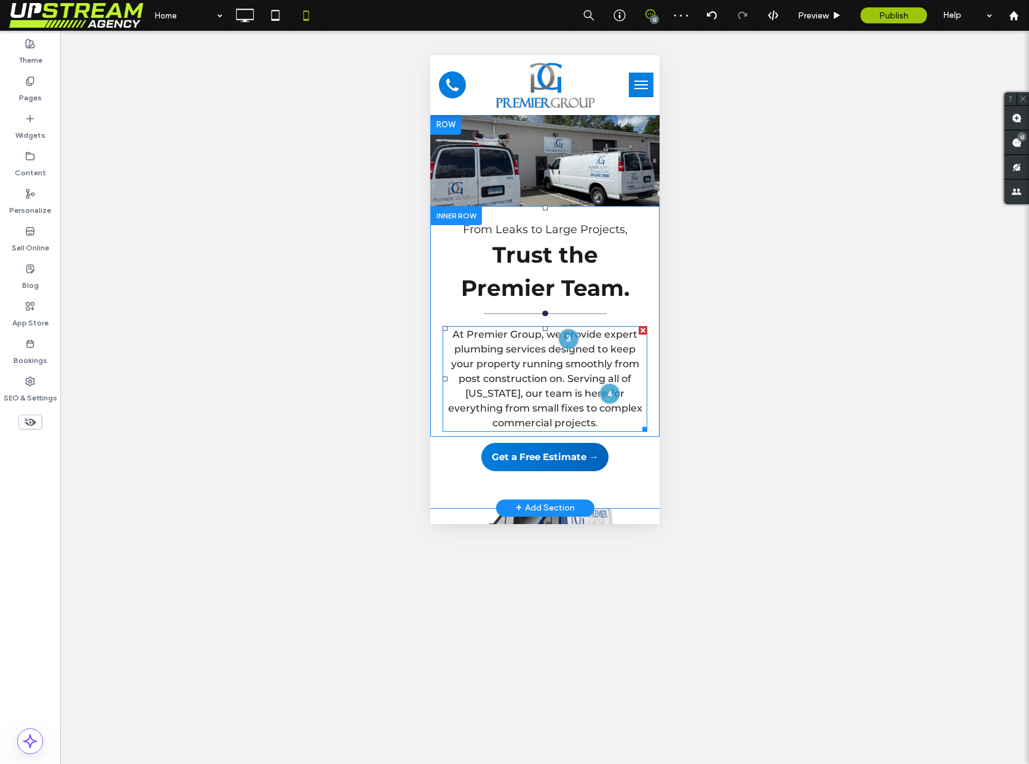
click at [570, 349] on span "At Premier Group, we provide expert plumbing services designed to keep your pro…" at bounding box center [545, 378] width 194 height 100
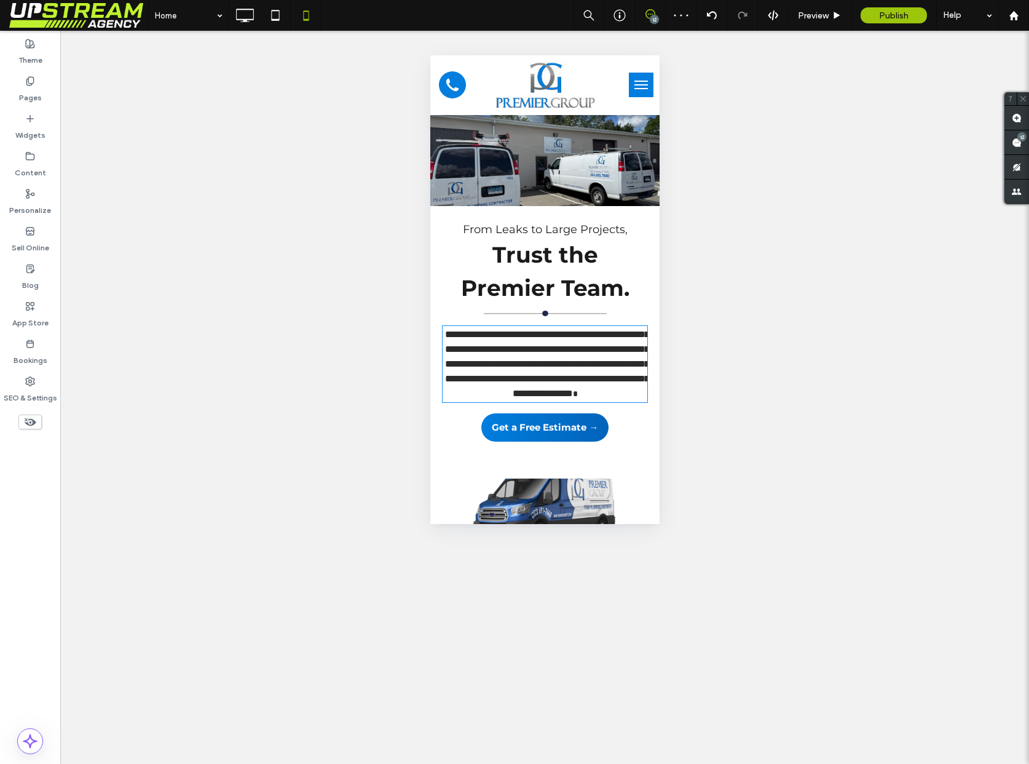
type input "**********"
type input "**"
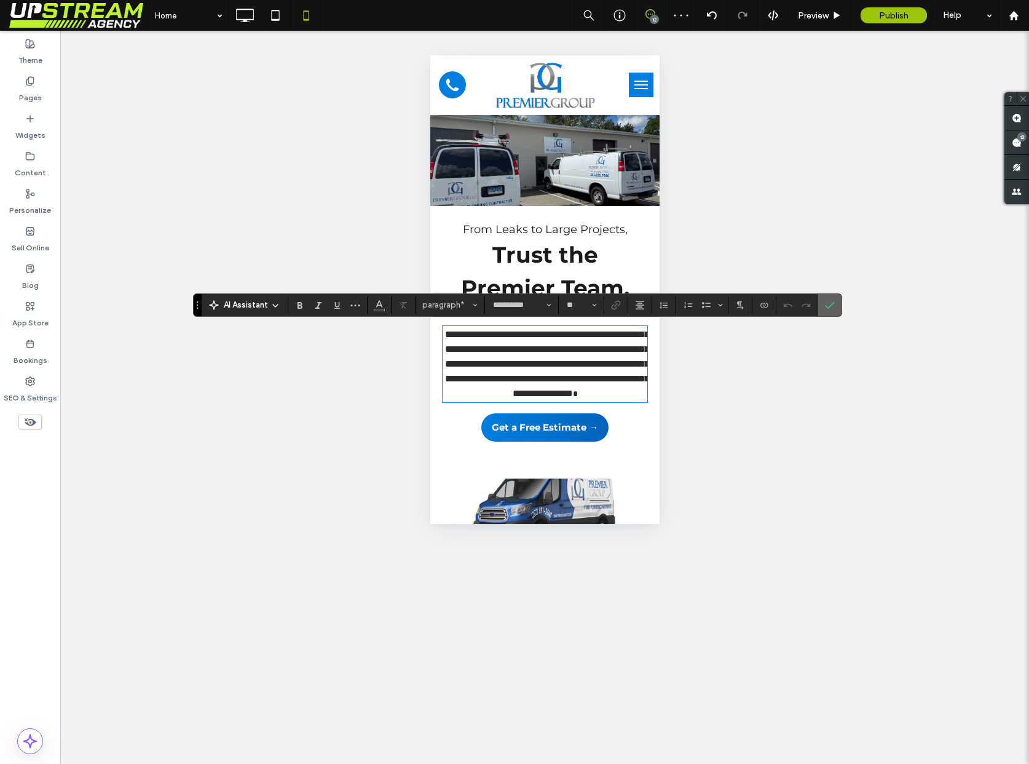
click at [829, 303] on icon "Confirm" at bounding box center [830, 305] width 10 height 10
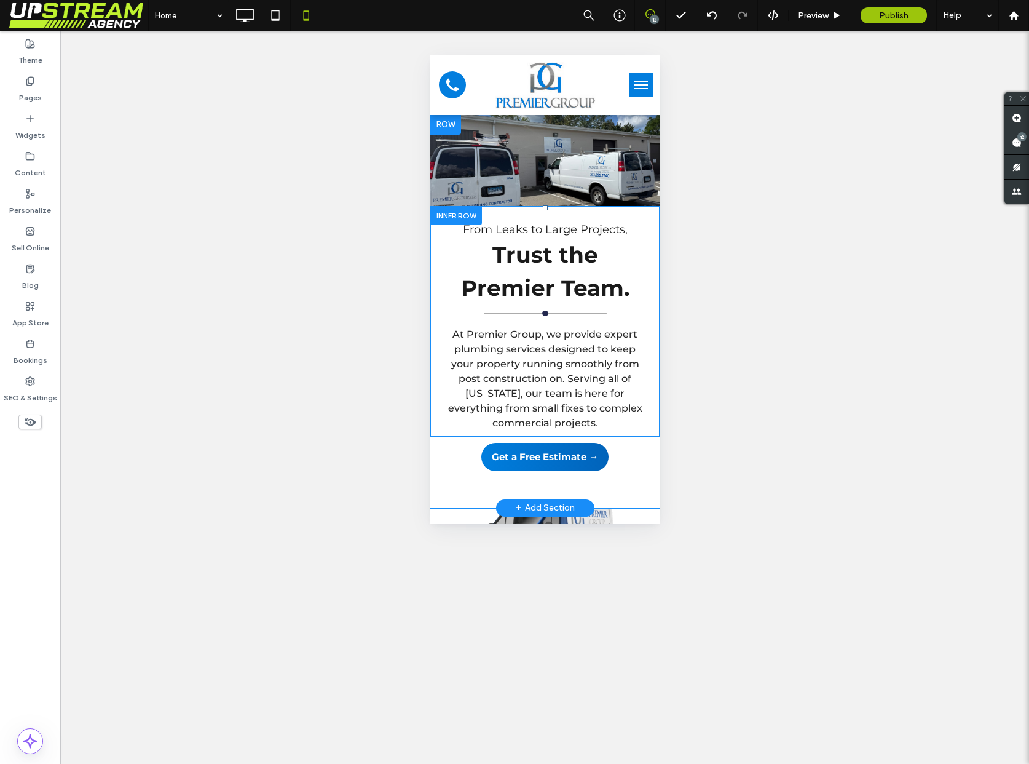
click at [649, 15] on icon at bounding box center [651, 14] width 10 height 10
click at [565, 334] on div at bounding box center [568, 338] width 23 height 23
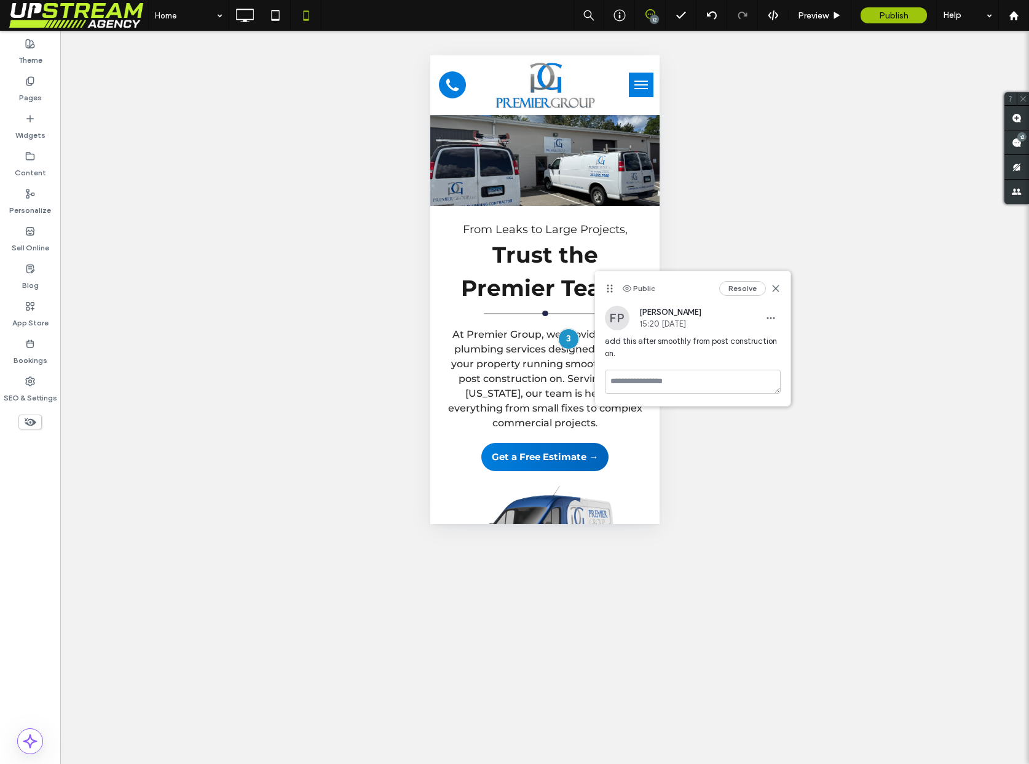
click at [739, 285] on button "Resolve" at bounding box center [743, 288] width 47 height 15
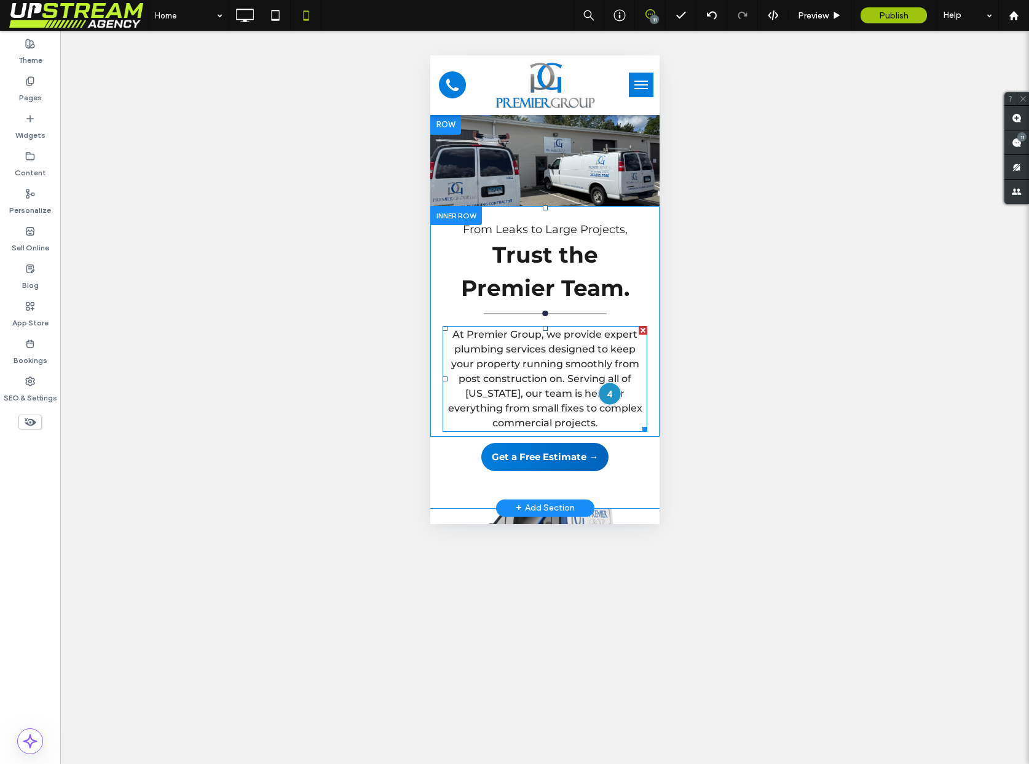
click at [613, 397] on div at bounding box center [609, 394] width 23 height 23
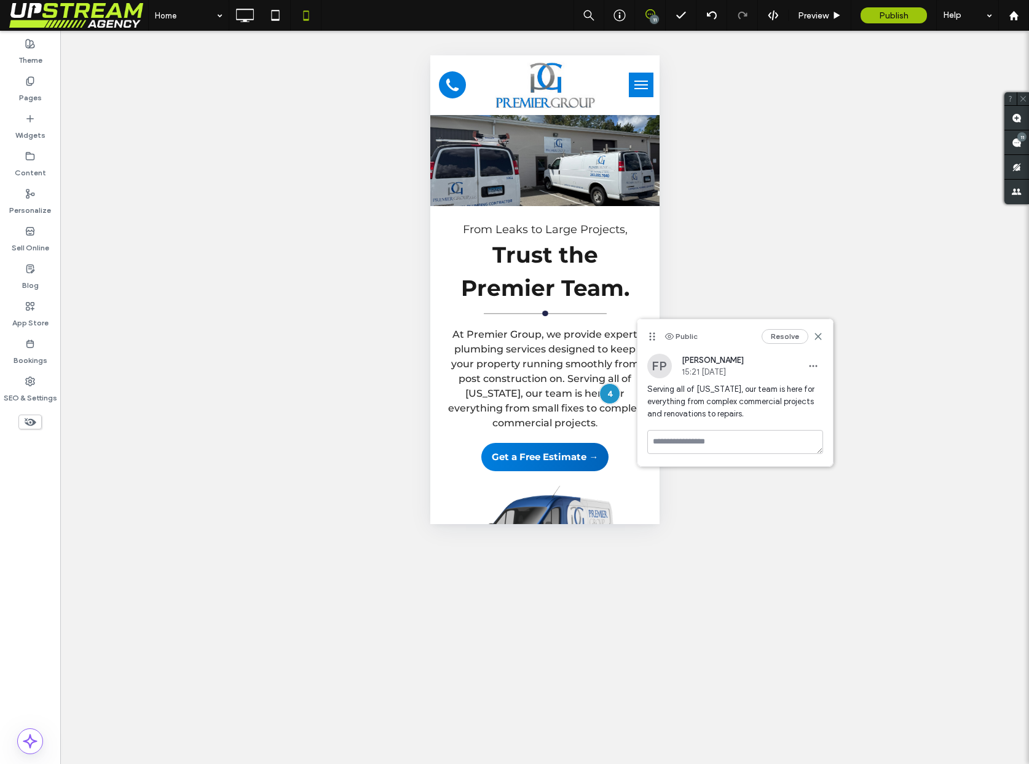
click at [702, 398] on span "Serving all of Connecticut, our team is here for everything from complex commer…" at bounding box center [736, 401] width 176 height 37
copy span "Serving all of Connecticut, our team is here for everything from complex commer…"
click at [788, 332] on button "Resolve" at bounding box center [785, 336] width 47 height 15
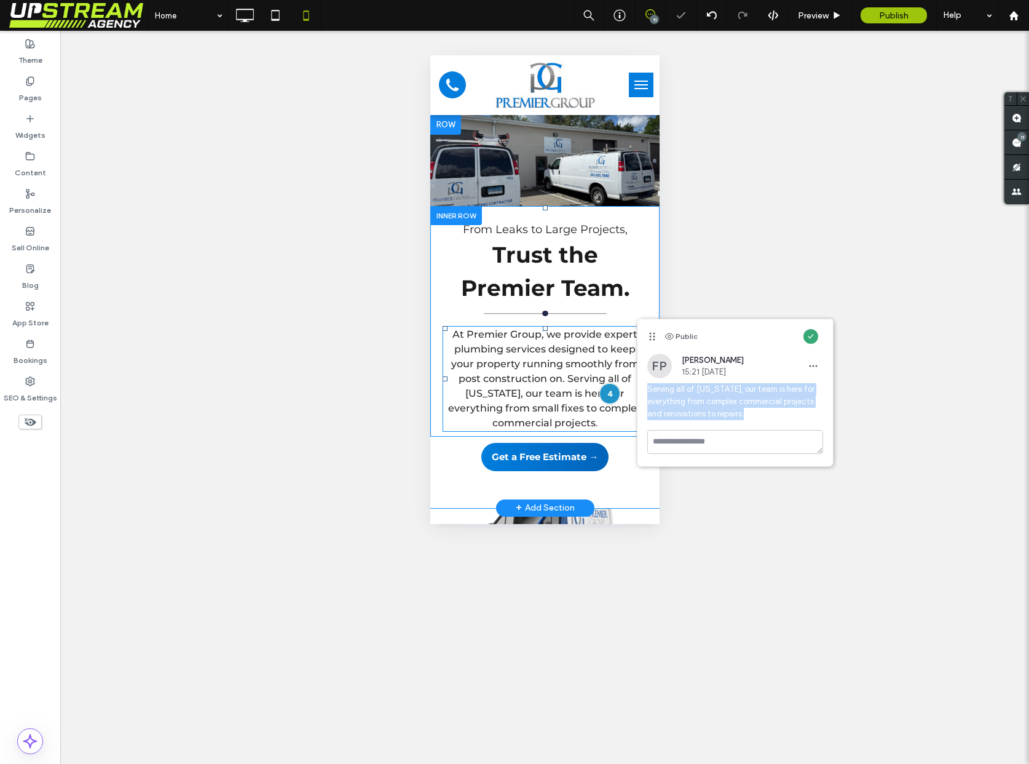
click at [528, 402] on span "At Premier Group, we provide expert plumbing services designed to keep your pro…" at bounding box center [545, 378] width 194 height 100
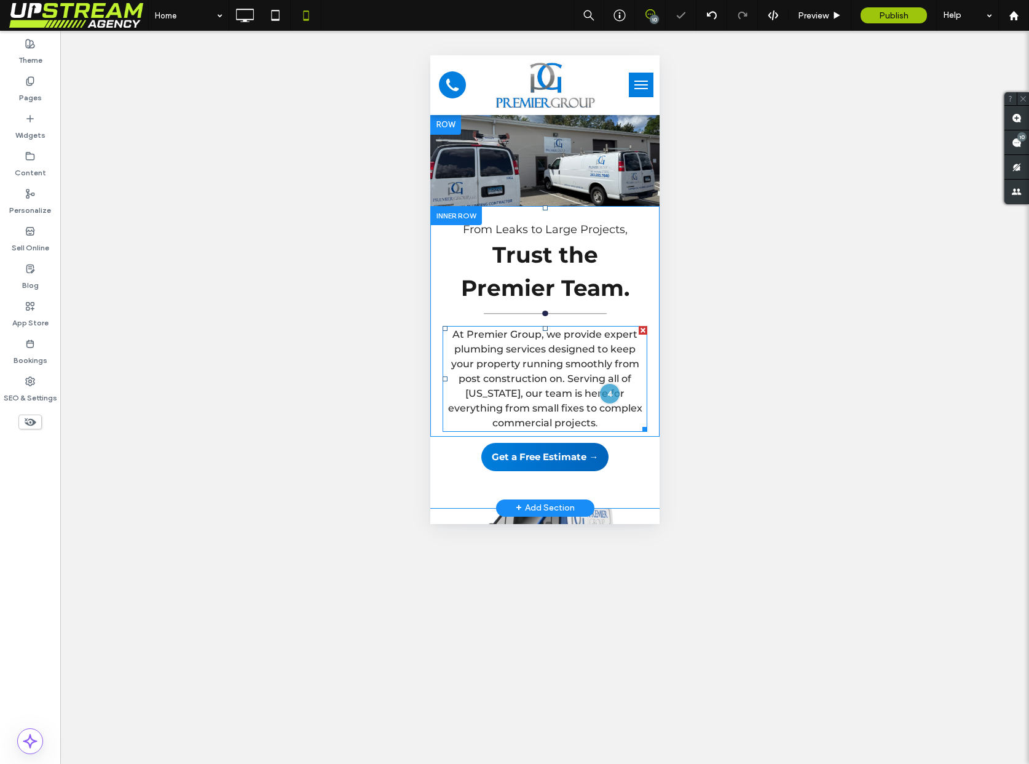
click at [548, 405] on span "At Premier Group, we provide expert plumbing services designed to keep your pro…" at bounding box center [545, 378] width 194 height 100
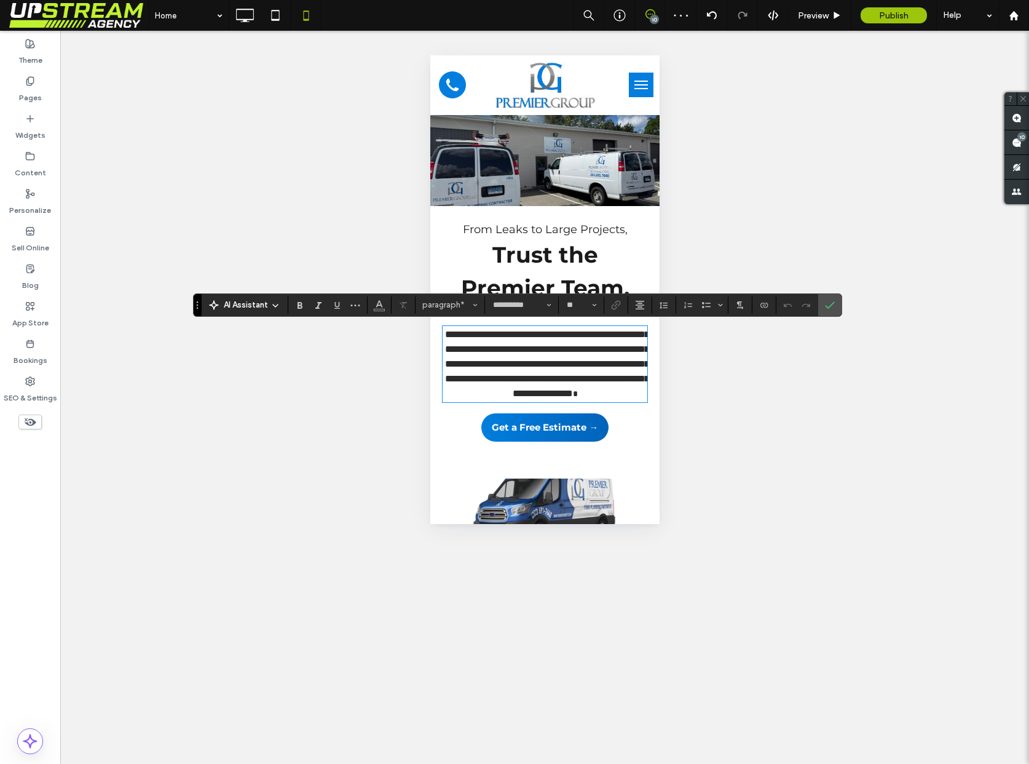
click at [587, 398] on span "**********" at bounding box center [547, 364] width 204 height 68
type input "*"
drag, startPoint x: 615, startPoint y: 420, endPoint x: 567, endPoint y: 375, distance: 66.1
click at [567, 375] on p "**********" at bounding box center [544, 364] width 205 height 74
type input "******"
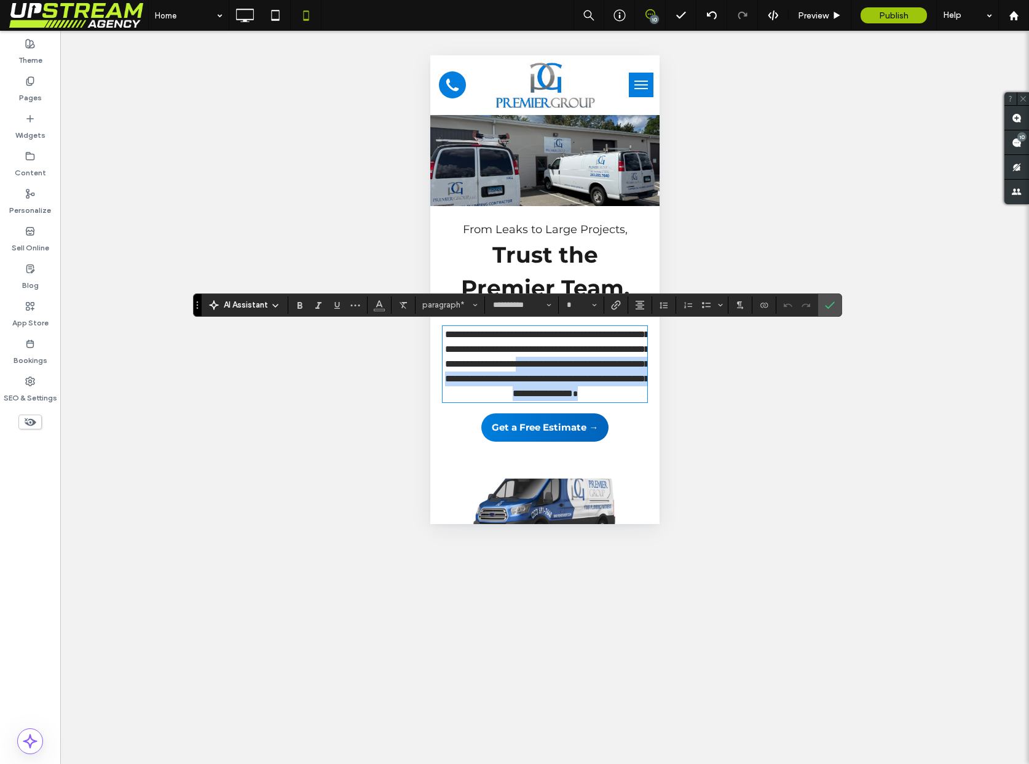
type input "**"
click at [827, 306] on icon "Confirm" at bounding box center [830, 305] width 10 height 10
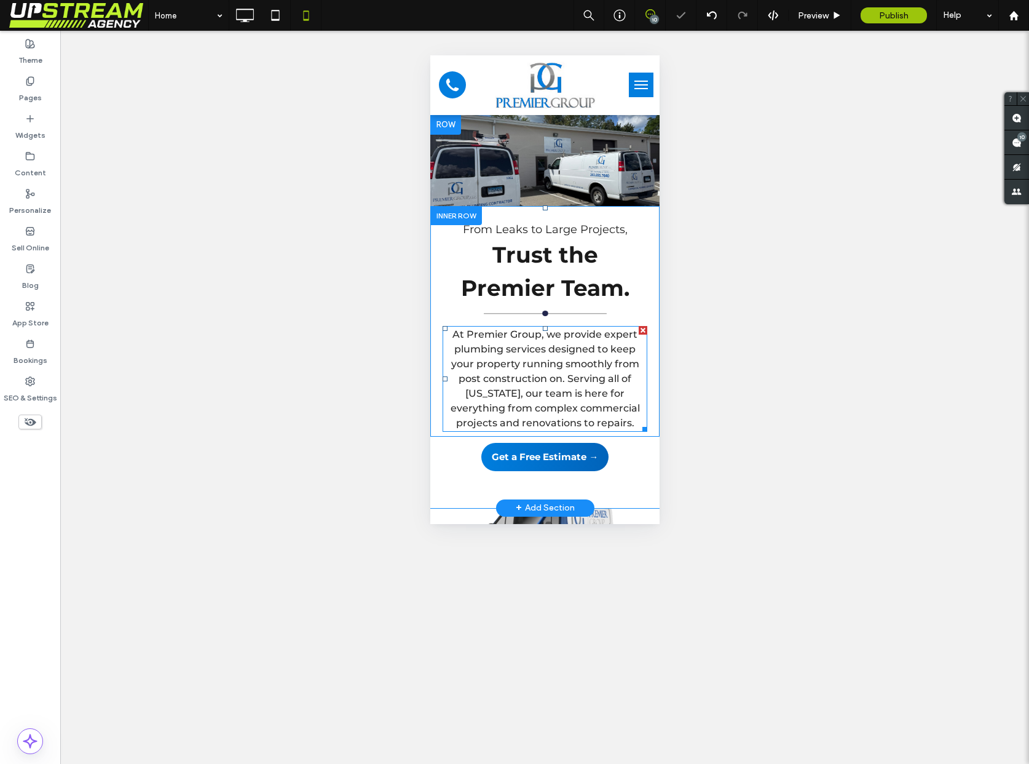
click at [536, 396] on span "At Premier Group, we provide expert plumbing services designed to keep your pro…" at bounding box center [544, 378] width 189 height 100
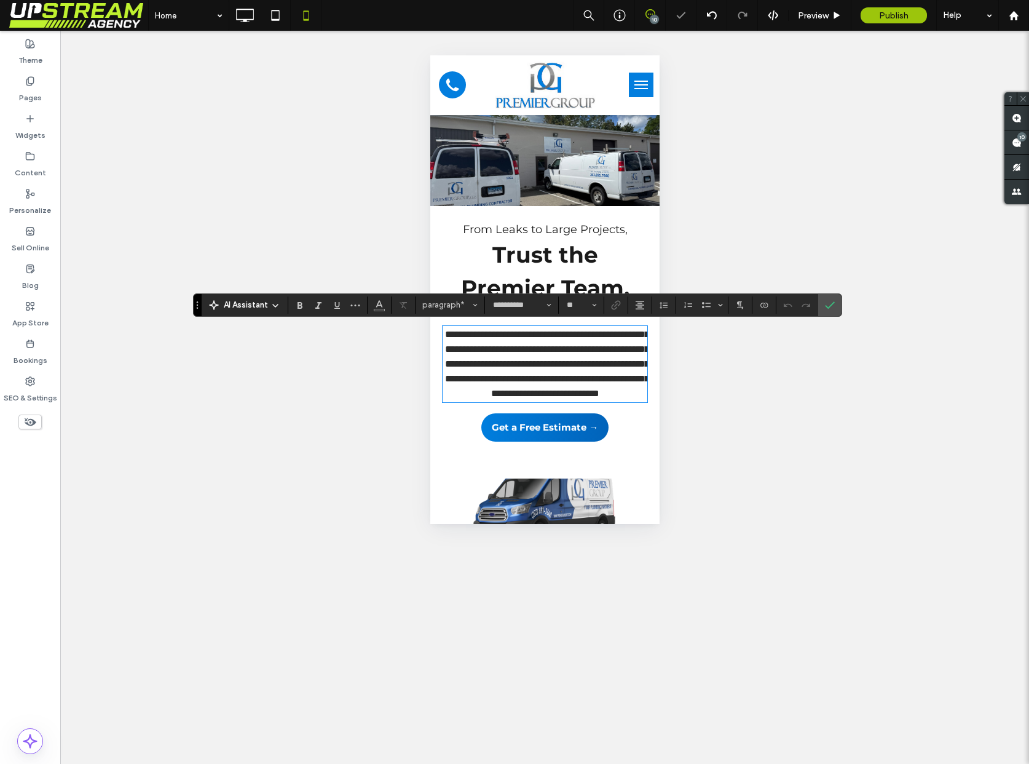
click at [536, 396] on span "**********" at bounding box center [547, 364] width 204 height 68
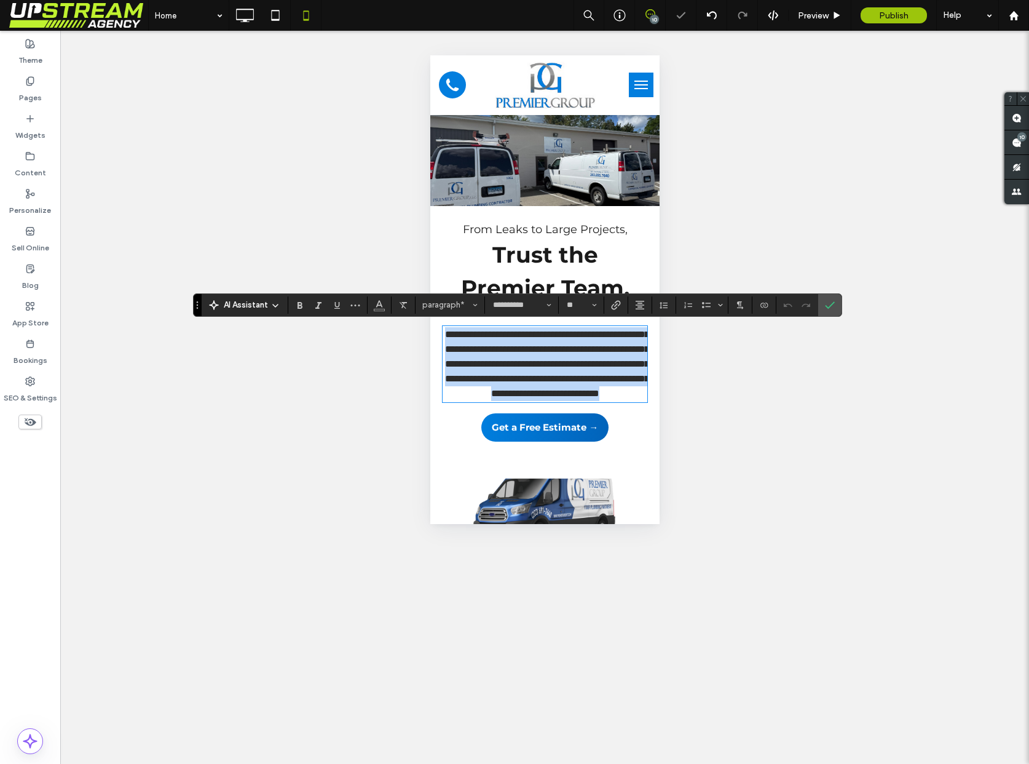
click at [536, 396] on span "**********" at bounding box center [547, 364] width 204 height 68
copy span "**********"
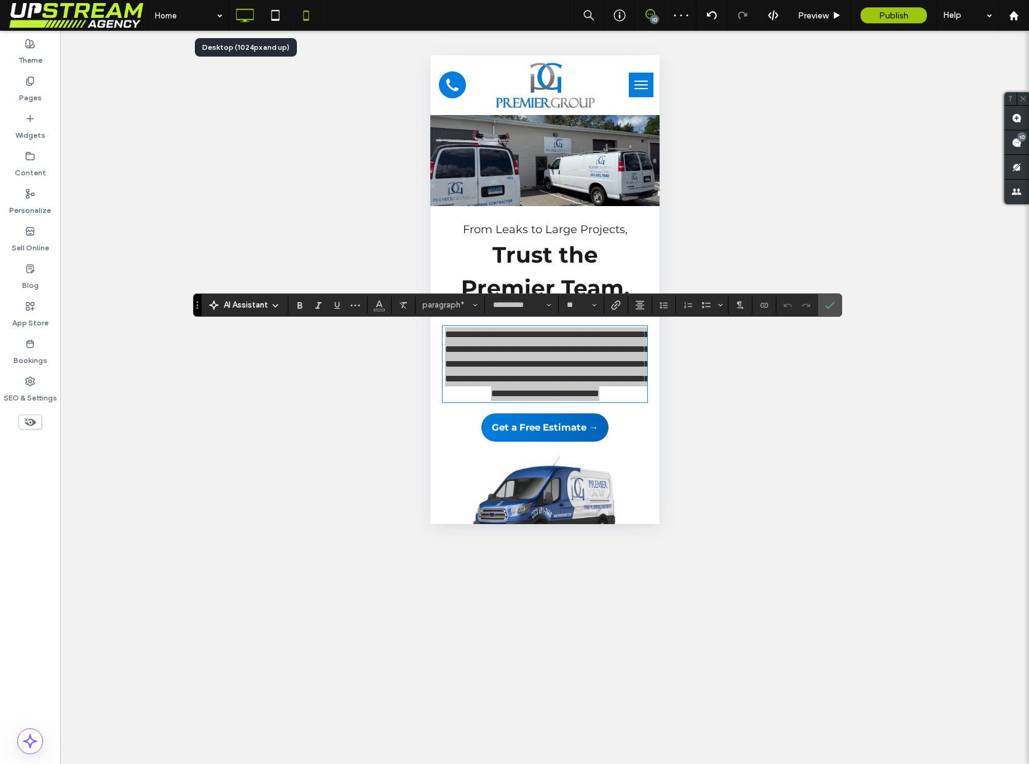
click at [250, 17] on icon at bounding box center [244, 15] width 25 height 25
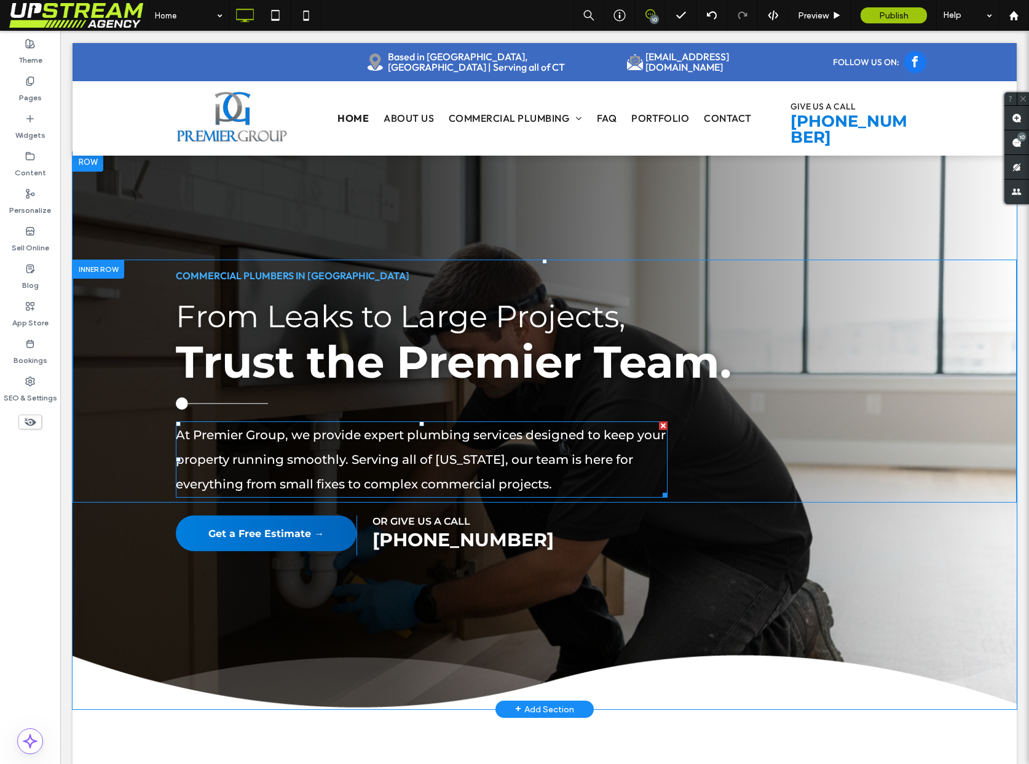
click at [410, 470] on p "At Premier Group, we provide expert plumbing services designed to keep your pro…" at bounding box center [422, 459] width 492 height 74
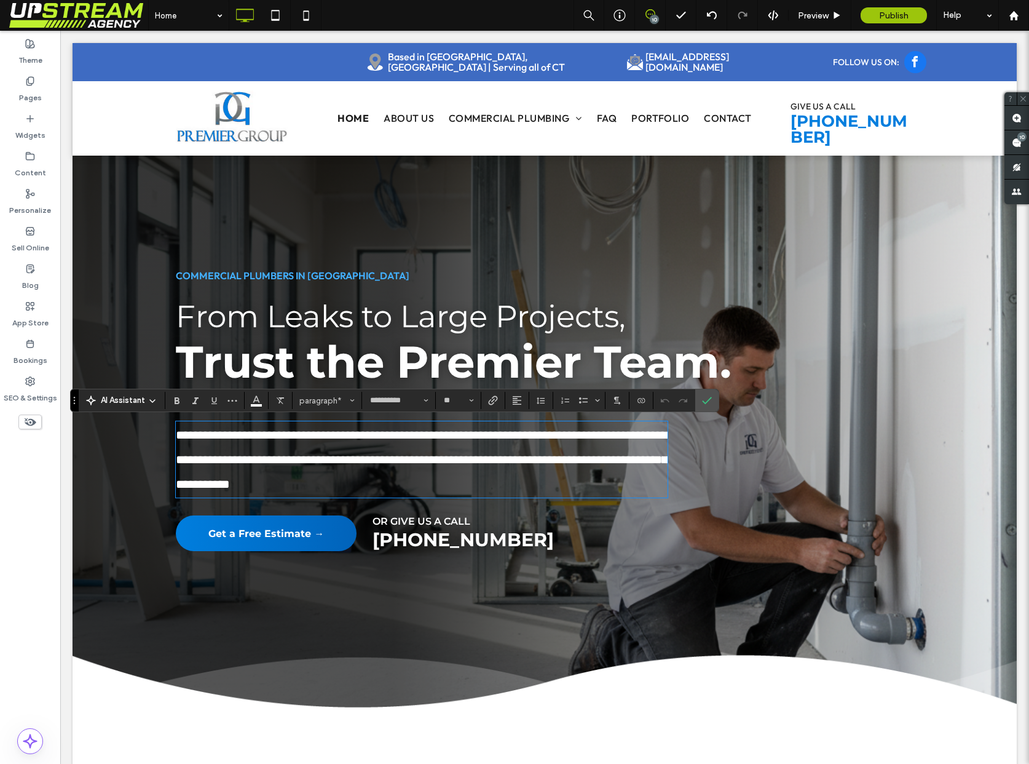
type input "******"
type input "**"
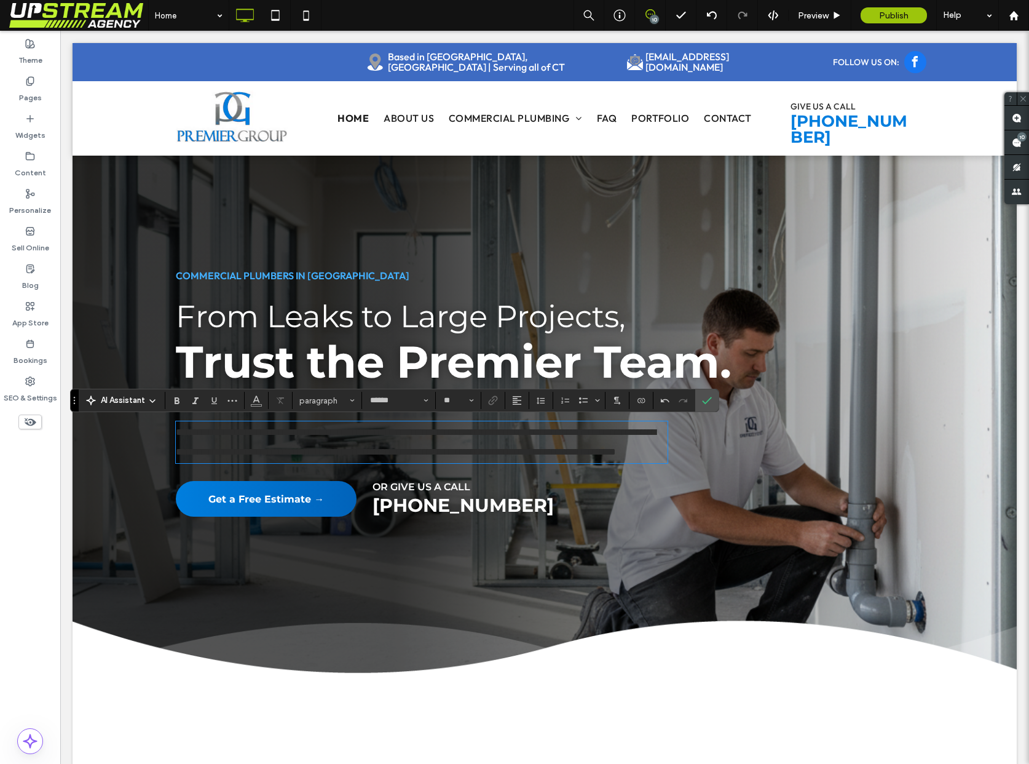
type input "**********"
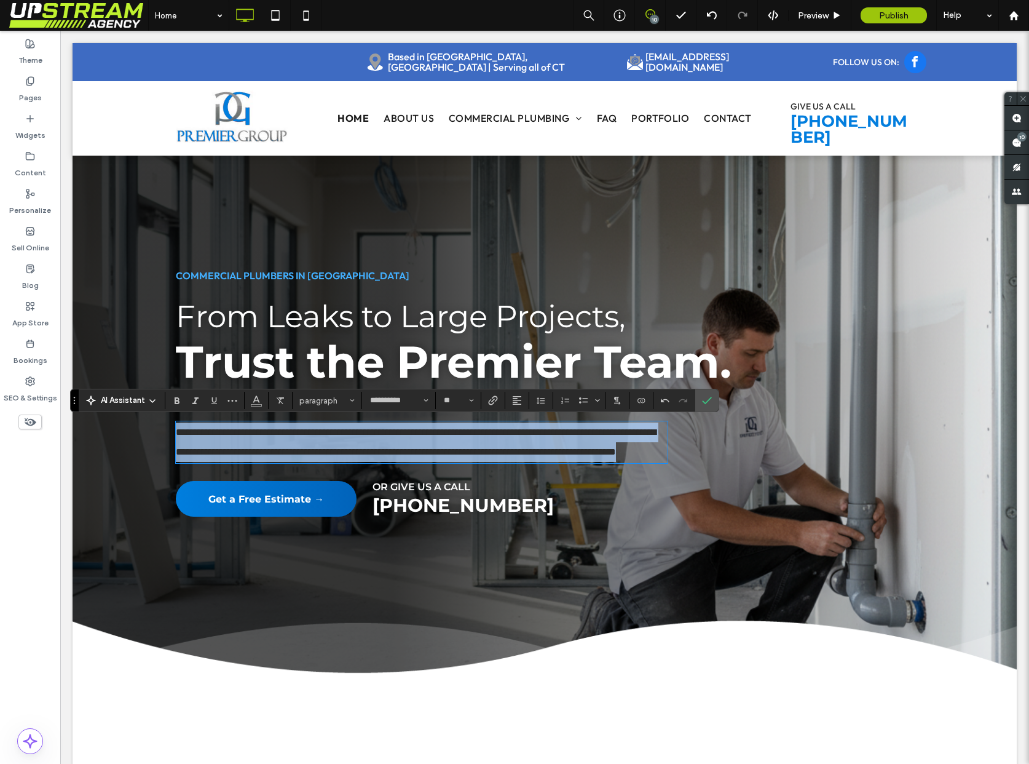
drag, startPoint x: 522, startPoint y: 474, endPoint x: 343, endPoint y: 327, distance: 230.7
click at [343, 327] on div "**********" at bounding box center [545, 364] width 738 height 208
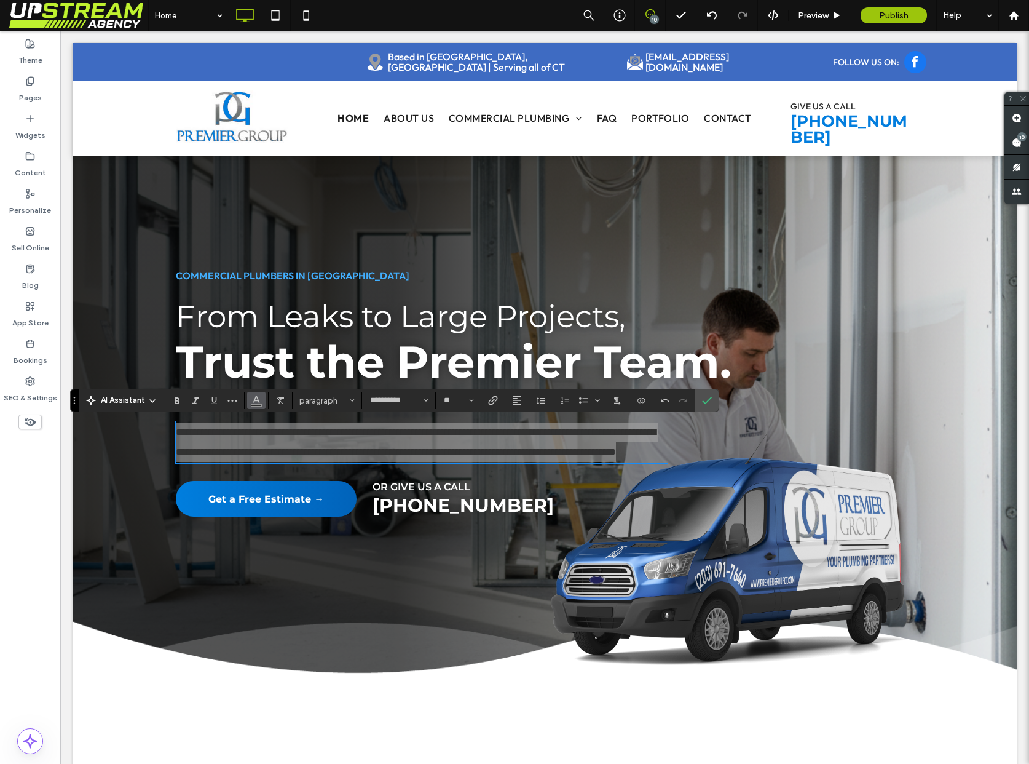
click at [250, 396] on button "Color" at bounding box center [256, 400] width 18 height 17
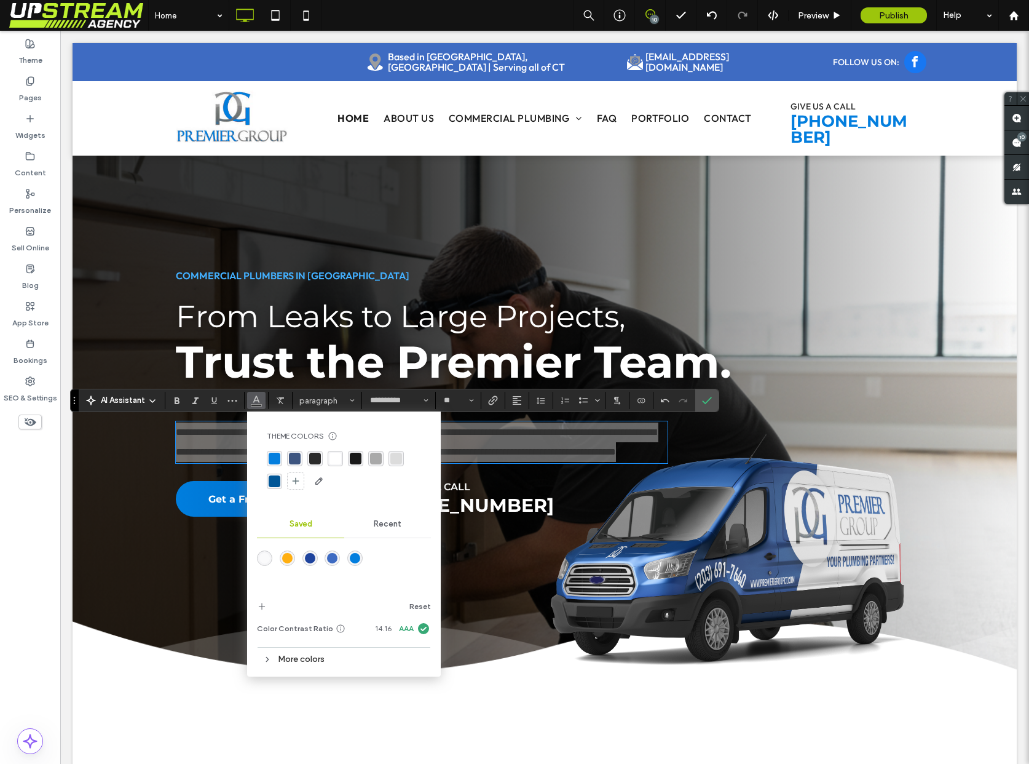
click at [336, 454] on div "rgba(255, 255, 255, 1)" at bounding box center [336, 459] width 12 height 12
click at [458, 398] on input "**" at bounding box center [455, 400] width 24 height 10
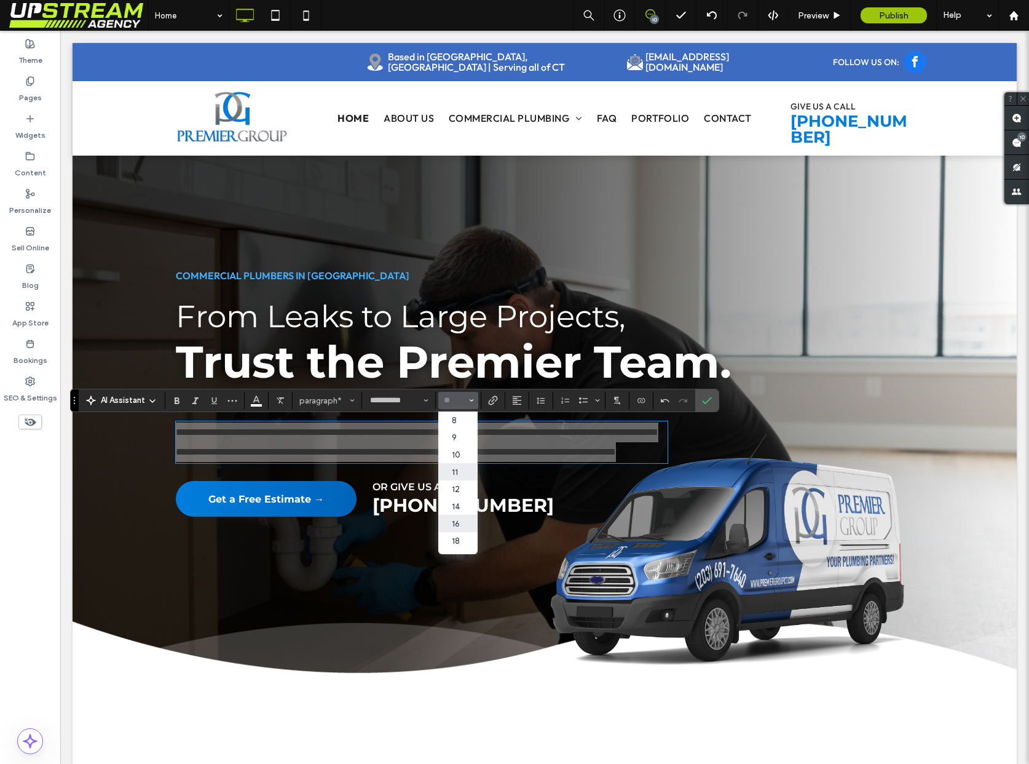
scroll to position [35, 0]
click at [458, 504] on label "18" at bounding box center [457, 505] width 39 height 17
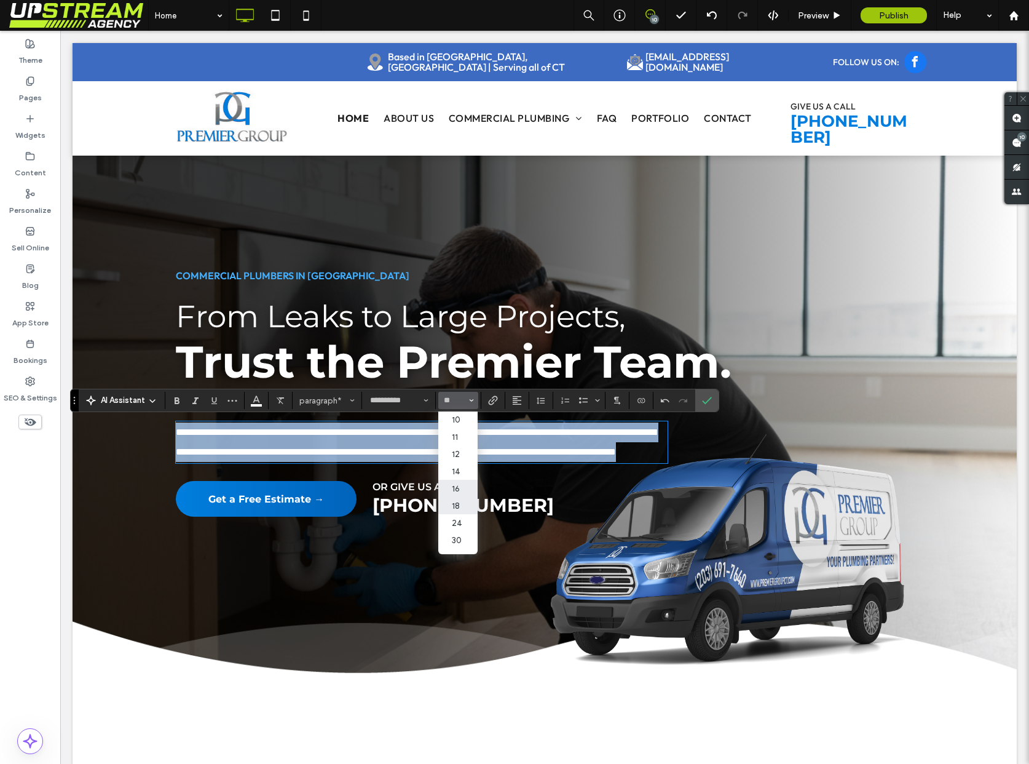
type input "**"
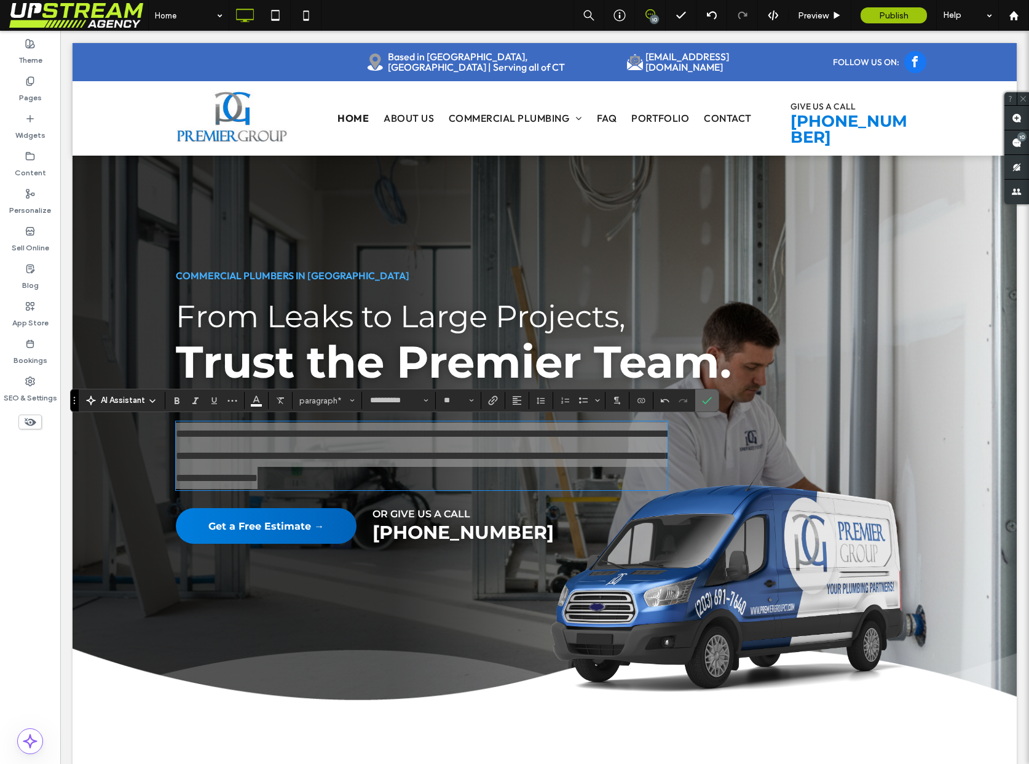
drag, startPoint x: 707, startPoint y: 397, endPoint x: 628, endPoint y: 315, distance: 113.5
click at [707, 397] on icon "Confirm" at bounding box center [707, 400] width 10 height 10
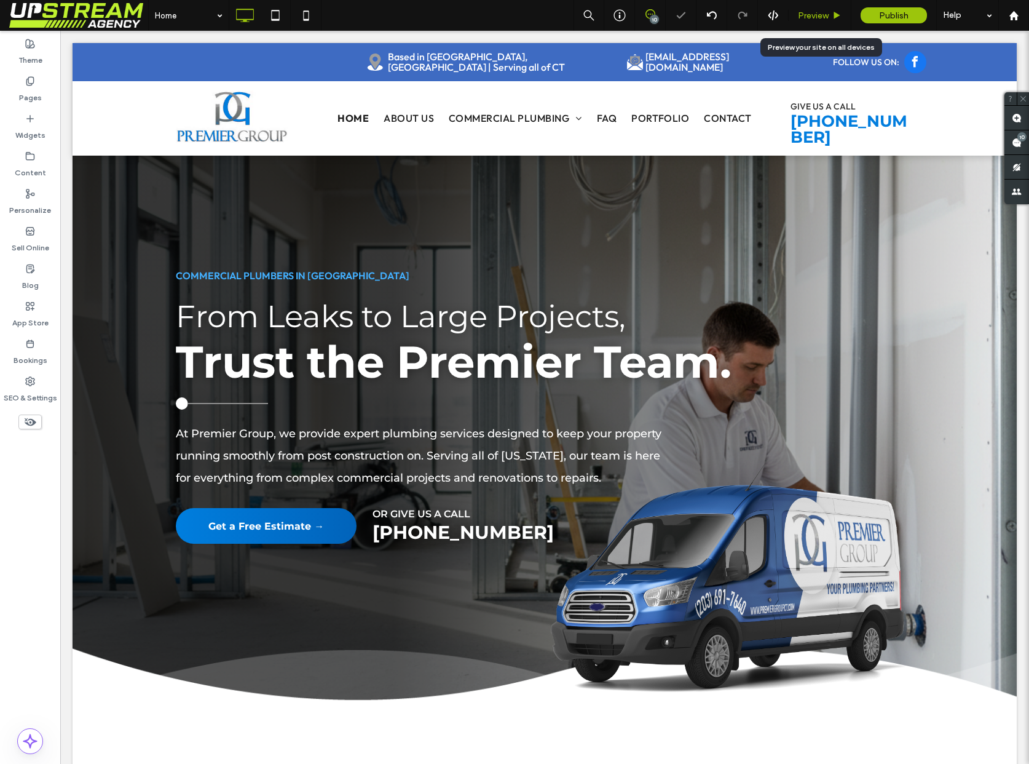
click at [825, 17] on span "Preview" at bounding box center [813, 15] width 31 height 10
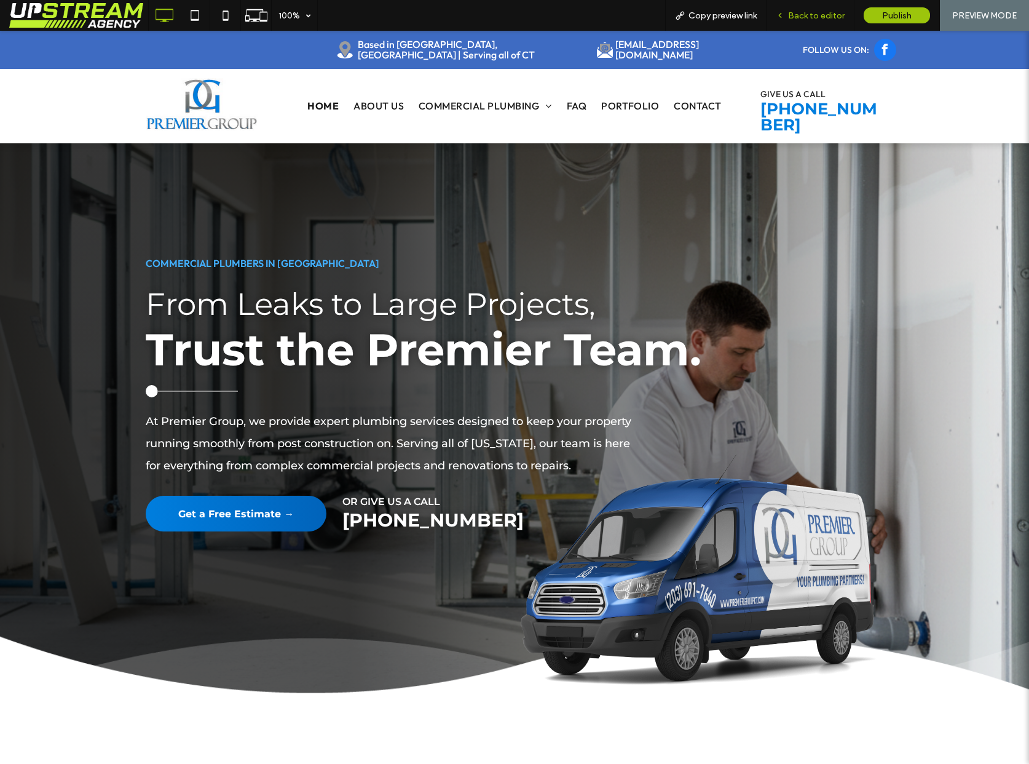
click at [806, 13] on span "Back to editor" at bounding box center [816, 15] width 57 height 10
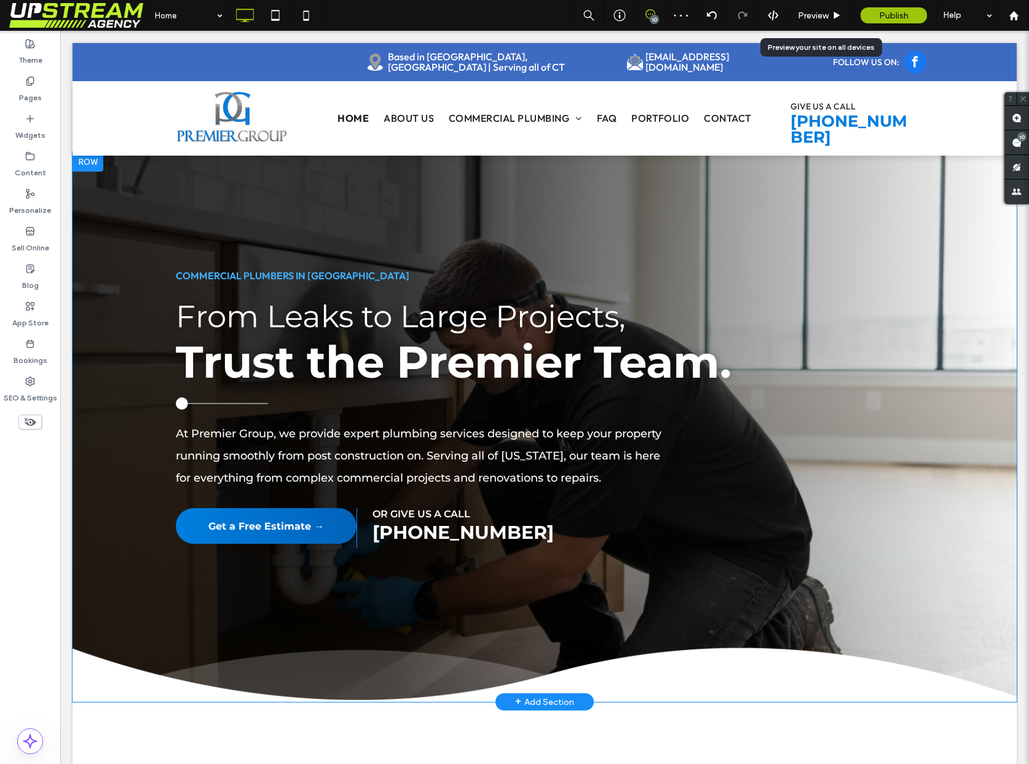
click at [468, 180] on div at bounding box center [545, 427] width 945 height 550
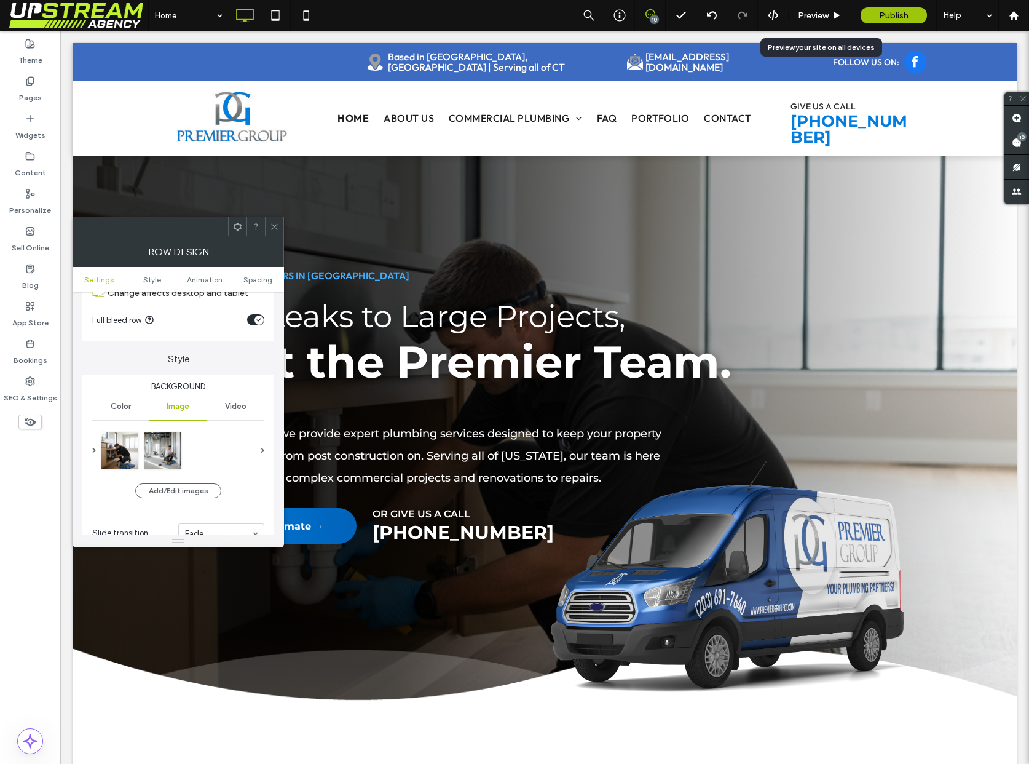
scroll to position [57, 0]
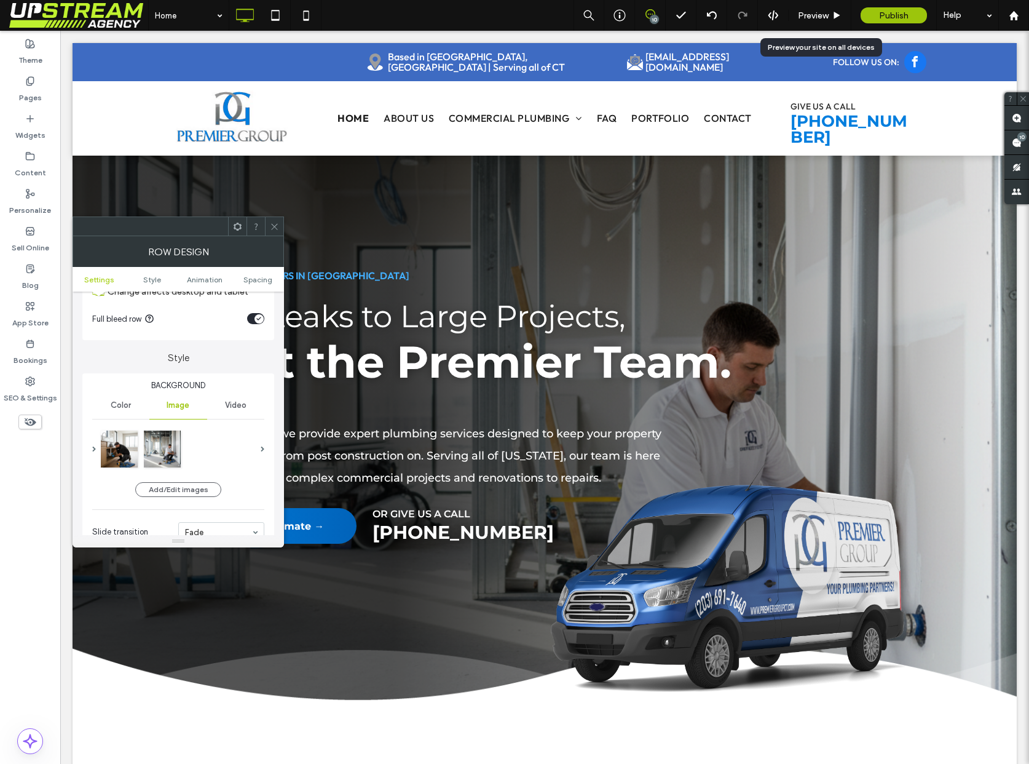
click at [276, 235] on span at bounding box center [274, 226] width 9 height 18
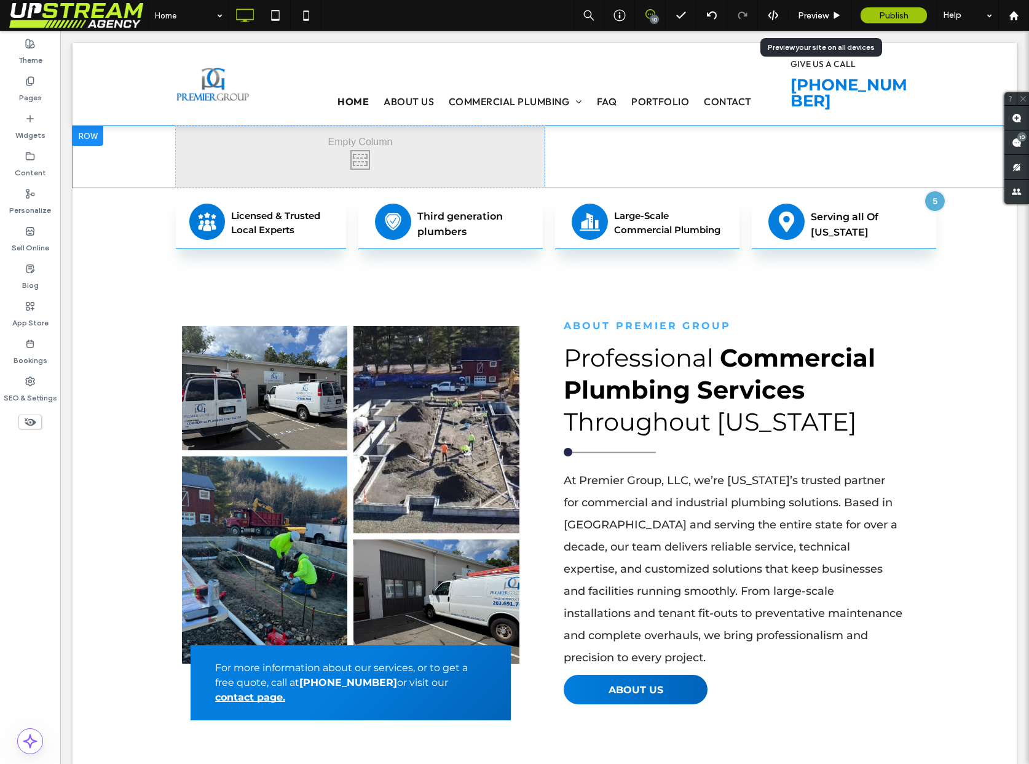
scroll to position [582, 0]
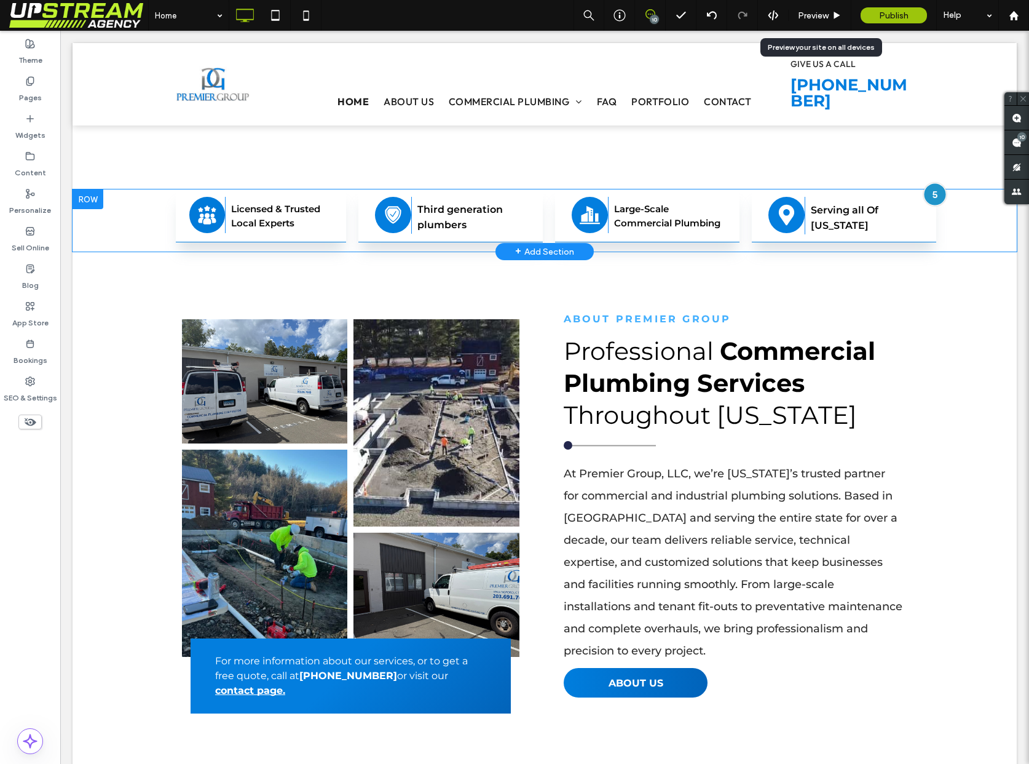
click at [931, 191] on div at bounding box center [935, 194] width 23 height 23
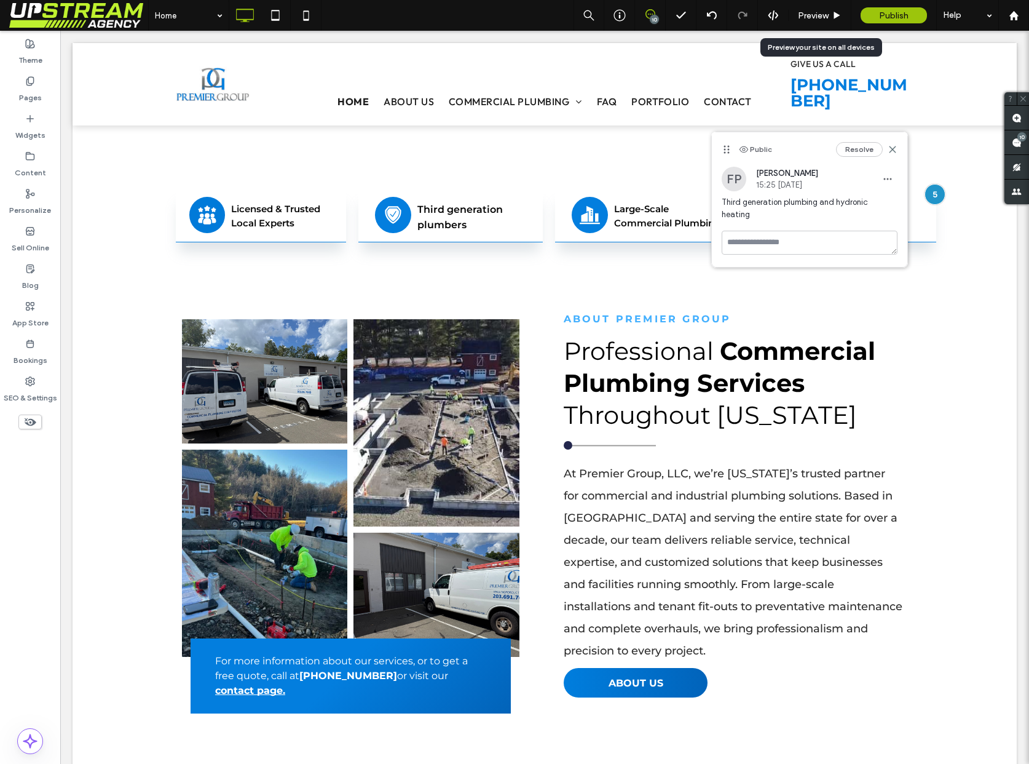
click at [857, 200] on span "Third generation plumbing and hydronic heating" at bounding box center [810, 208] width 176 height 25
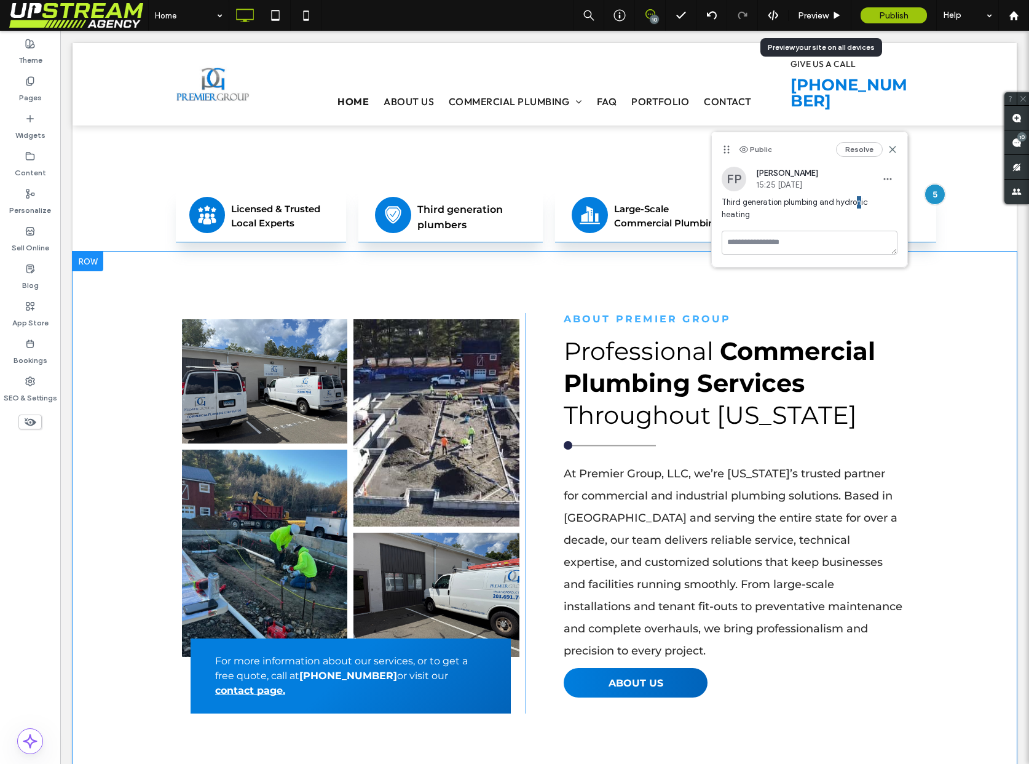
click at [750, 287] on div "Button Button Button Button For more information about our services, or to get …" at bounding box center [545, 513] width 945 height 523
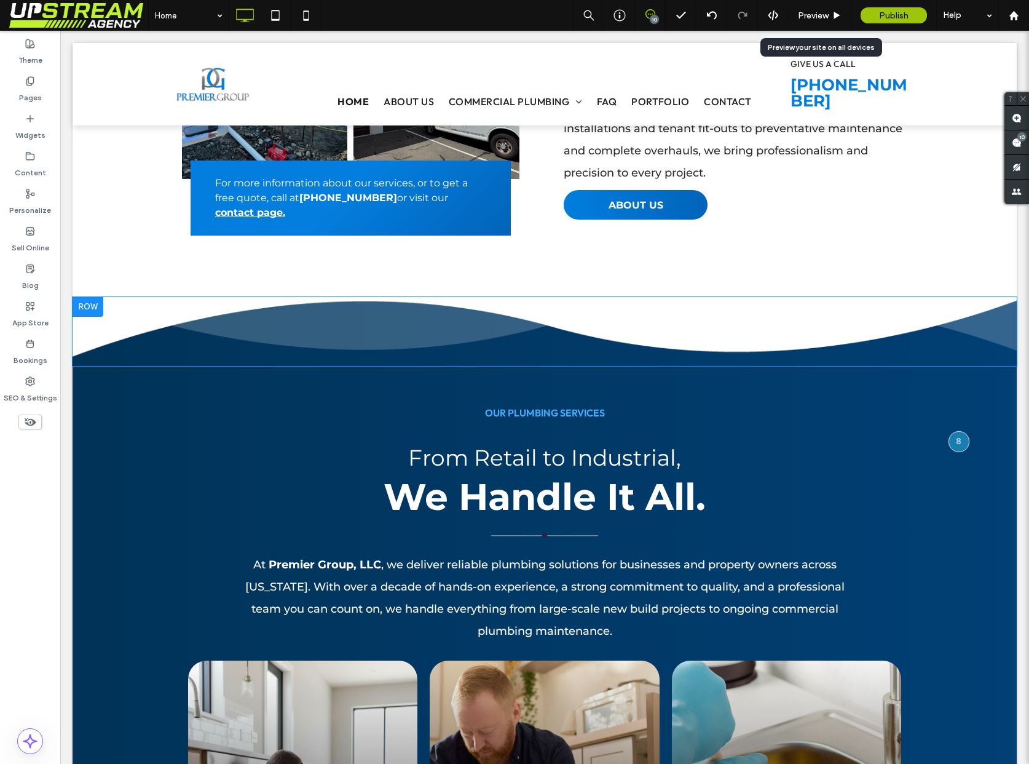
scroll to position [1196, 0]
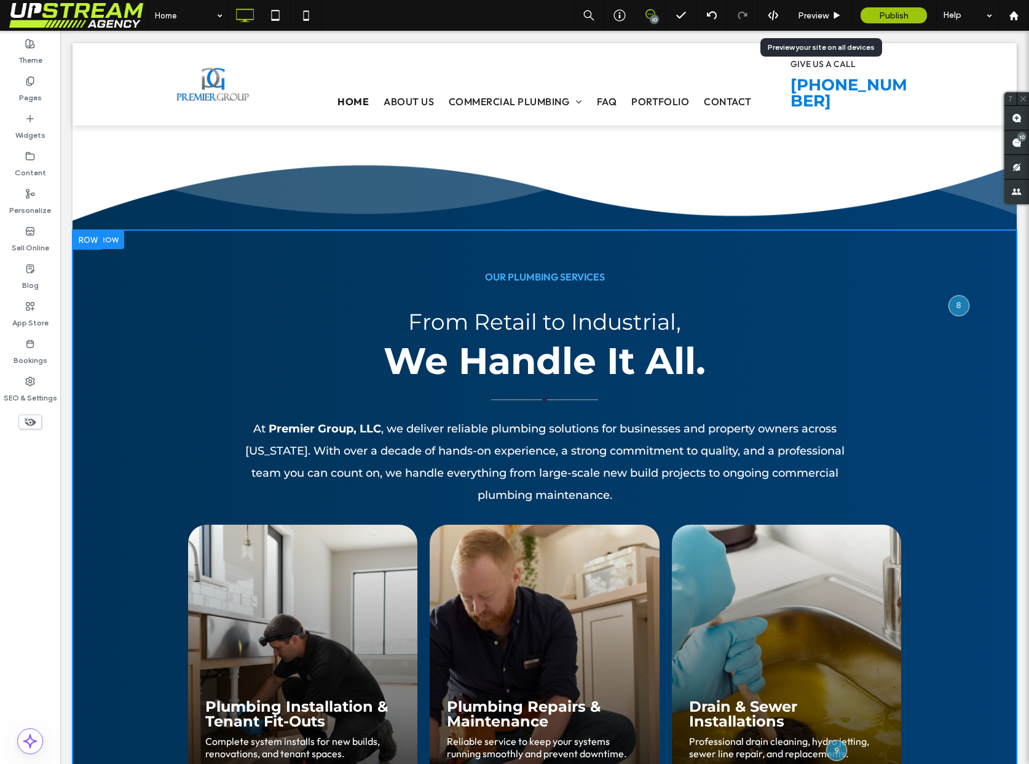
drag, startPoint x: 576, startPoint y: 181, endPoint x: 884, endPoint y: 291, distance: 327.2
click at [576, 181] on img at bounding box center [545, 195] width 945 height 69
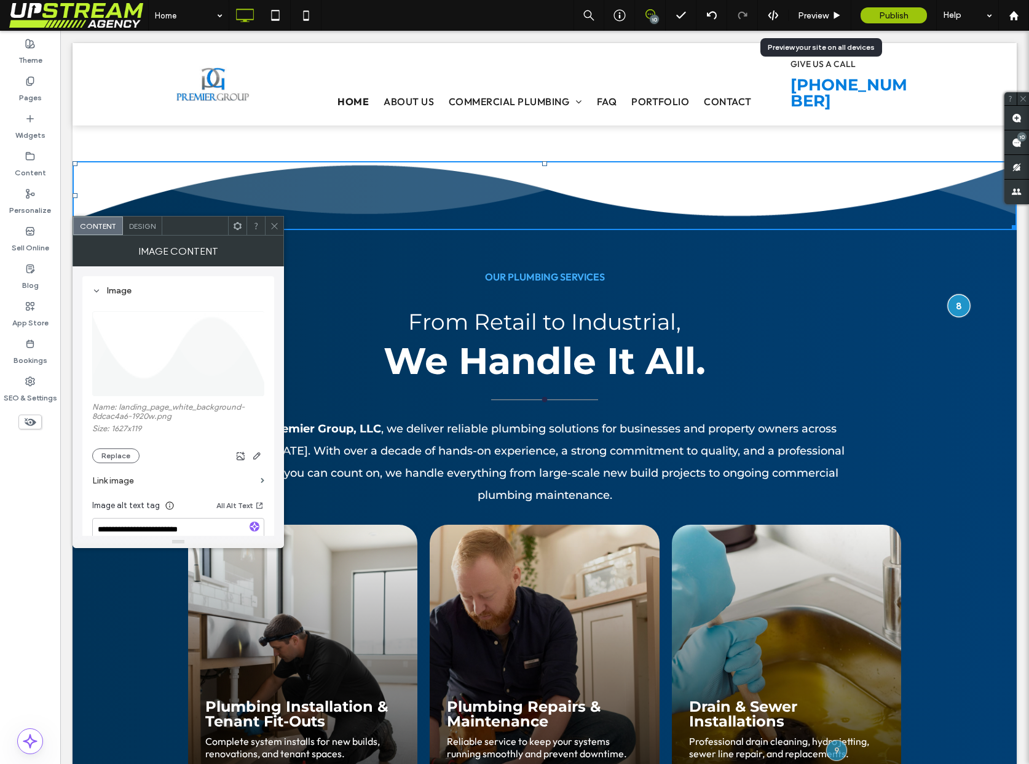
click at [951, 305] on div at bounding box center [959, 305] width 23 height 23
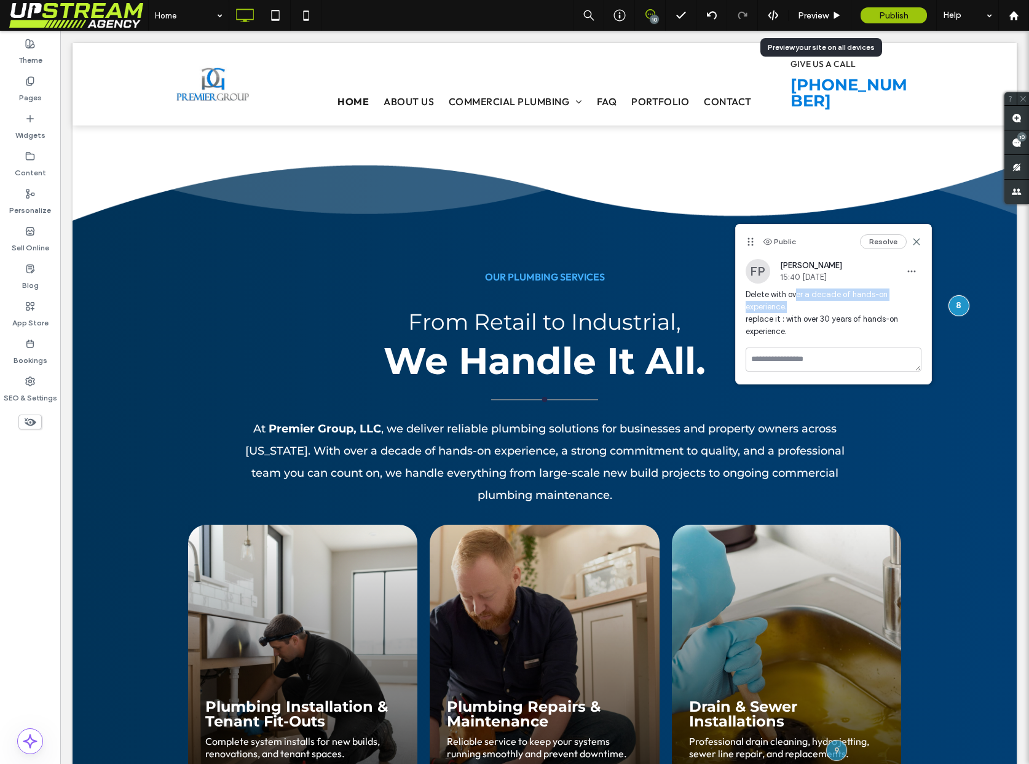
drag, startPoint x: 796, startPoint y: 295, endPoint x: 796, endPoint y: 305, distance: 10.5
click at [796, 305] on span "Delete with over a decade of hands-on experience. replace it : with over 30 yea…" at bounding box center [834, 312] width 176 height 49
drag, startPoint x: 799, startPoint y: 330, endPoint x: 786, endPoint y: 319, distance: 17.0
click at [785, 319] on span "Delete with over a decade of hands-on experience. replace it : with over 30 yea…" at bounding box center [834, 312] width 176 height 49
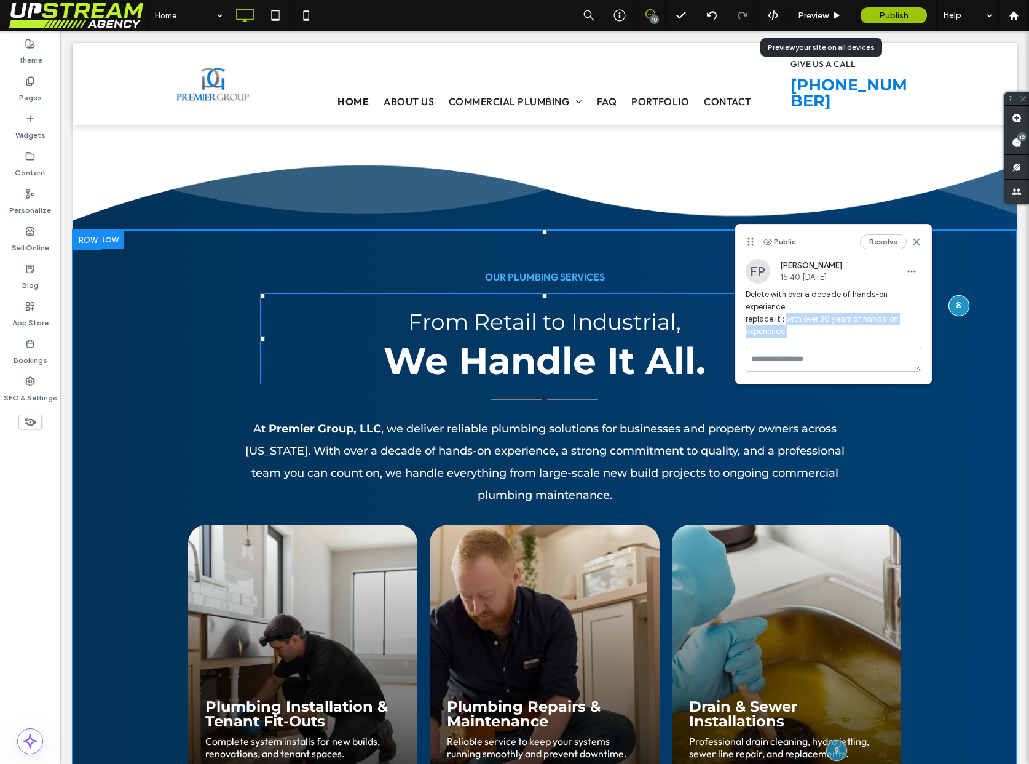
click at [568, 337] on h2 "From Retail to Industrial, We Handle It All." at bounding box center [544, 339] width 569 height 89
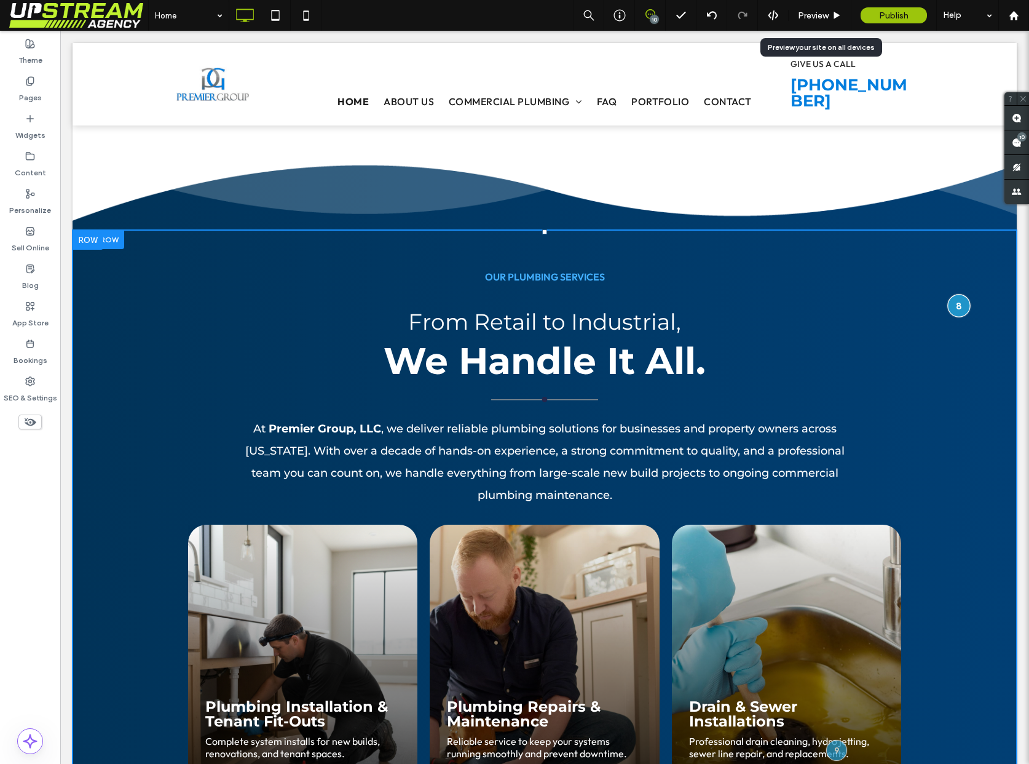
click at [950, 306] on div at bounding box center [959, 305] width 23 height 23
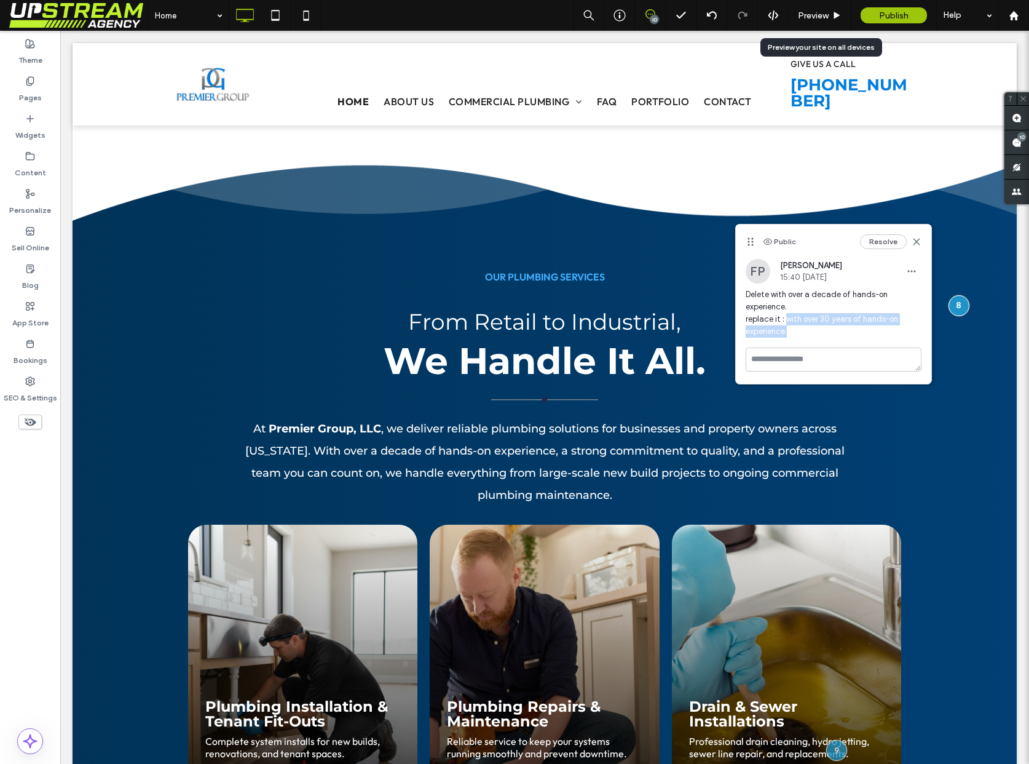
drag, startPoint x: 791, startPoint y: 327, endPoint x: 785, endPoint y: 320, distance: 9.6
click at [784, 321] on span "Delete with over a decade of hands-on experience. replace it : with over 30 yea…" at bounding box center [834, 312] width 176 height 49
copy span "with over 30 years of hands-on experience."
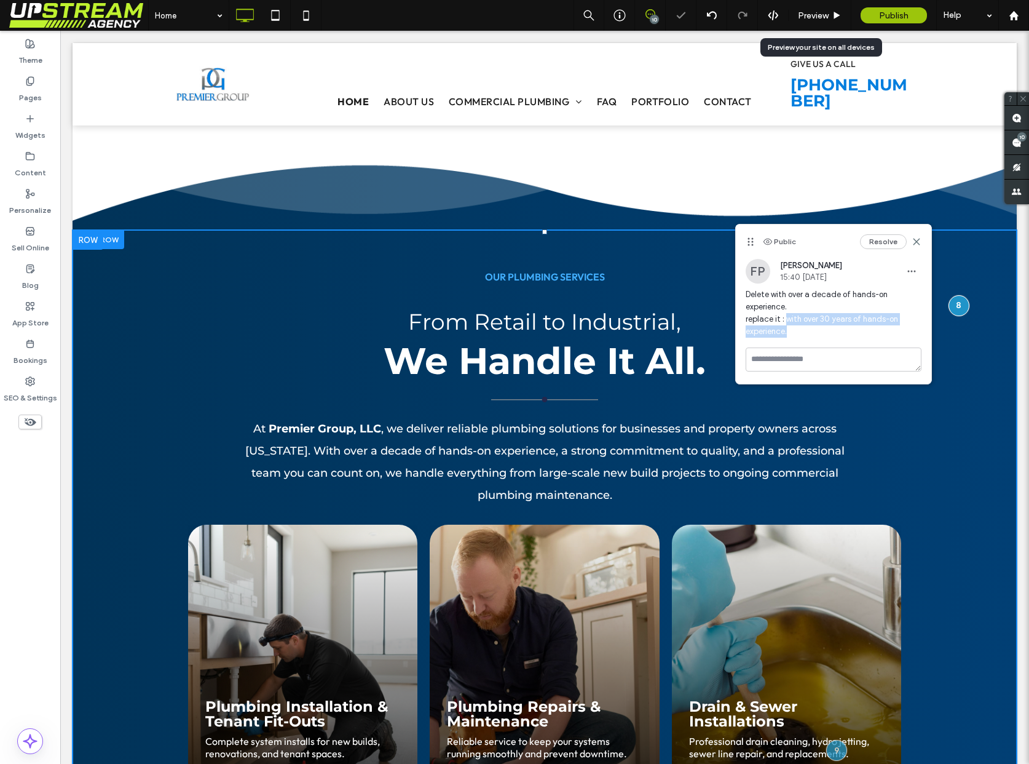
drag, startPoint x: 594, startPoint y: 487, endPoint x: 533, endPoint y: 453, distance: 69.6
click at [533, 456] on span ", we deliver reliable plumbing solutions for businesses and property owners acr…" at bounding box center [545, 462] width 600 height 80
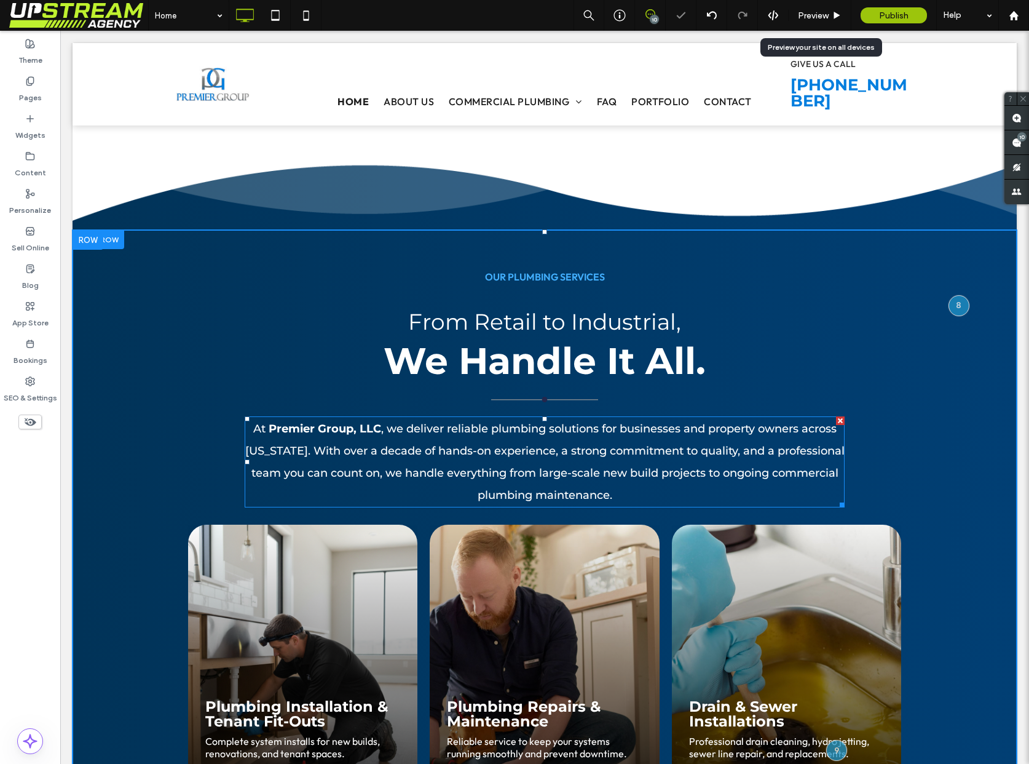
click at [518, 451] on span ", we deliver reliable plumbing solutions for businesses and property owners acr…" at bounding box center [545, 462] width 600 height 80
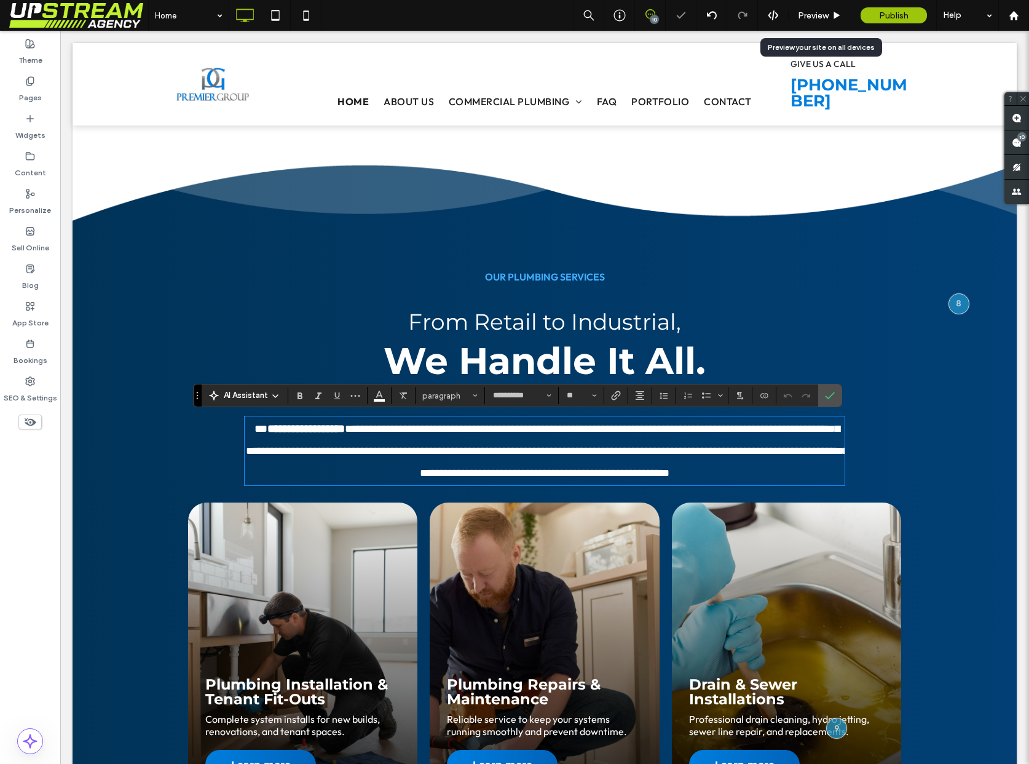
drag, startPoint x: 394, startPoint y: 456, endPoint x: 365, endPoint y: 448, distance: 29.2
click at [393, 456] on span "**********" at bounding box center [547, 450] width 603 height 55
drag, startPoint x: 361, startPoint y: 451, endPoint x: 592, endPoint y: 451, distance: 231.2
click at [592, 451] on span "**********" at bounding box center [547, 450] width 603 height 55
type input "******"
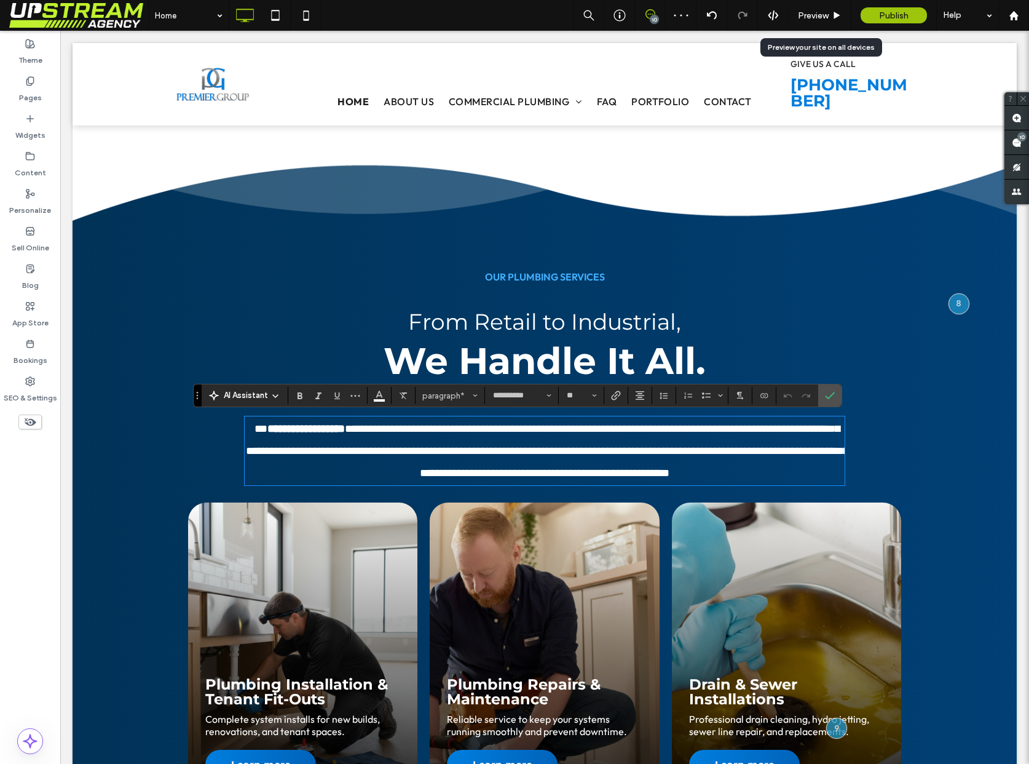
type input "**"
type input "**********"
type input "**"
drag, startPoint x: 596, startPoint y: 452, endPoint x: 595, endPoint y: 467, distance: 15.4
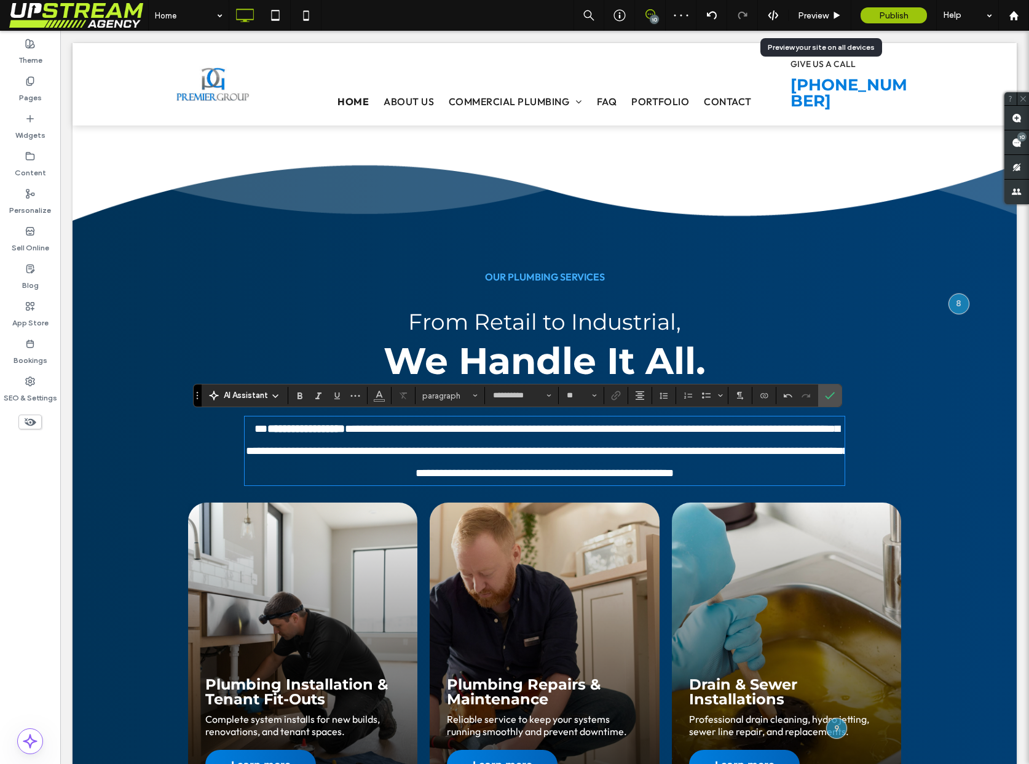
click at [596, 452] on span "**********" at bounding box center [547, 450] width 603 height 55
click at [365, 448] on span "**********" at bounding box center [547, 450] width 603 height 55
drag, startPoint x: 835, startPoint y: 389, endPoint x: 774, endPoint y: 358, distance: 68.2
click at [835, 389] on label "Confirm" at bounding box center [830, 395] width 18 height 22
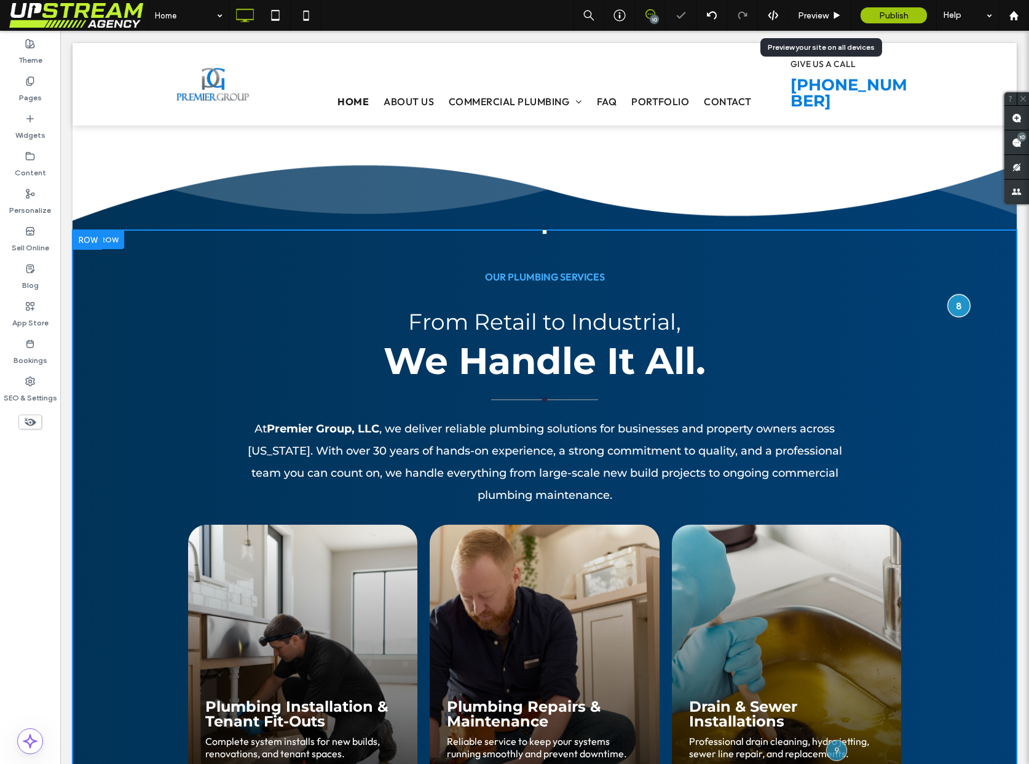
click at [964, 314] on div at bounding box center [959, 305] width 23 height 23
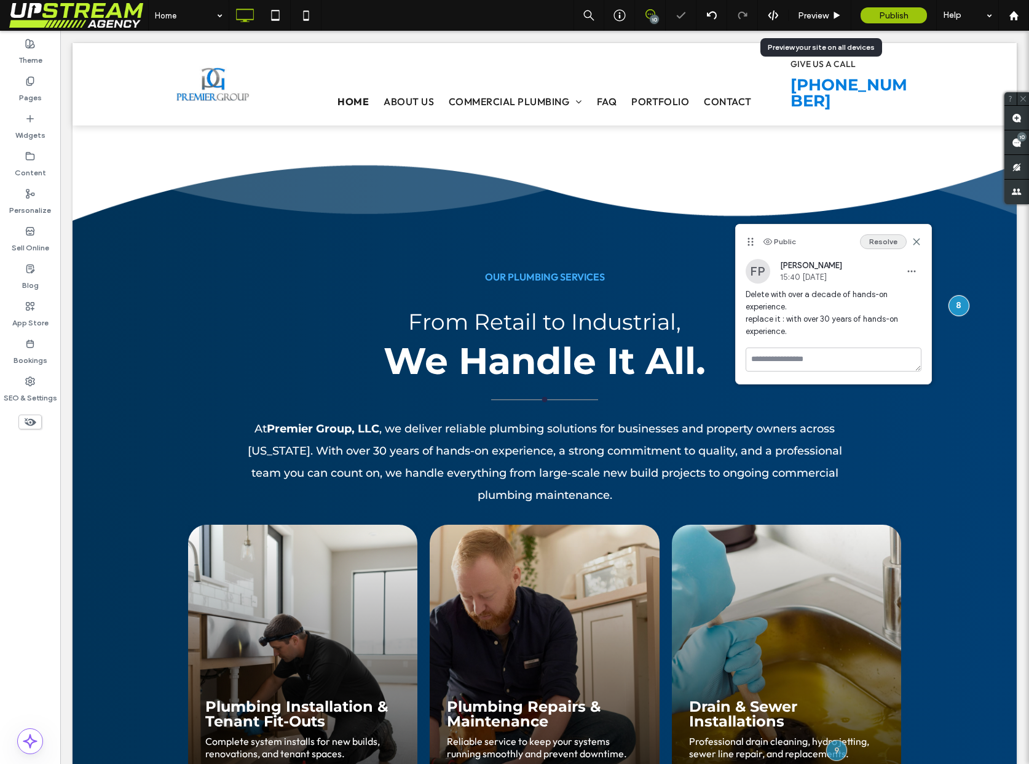
click at [878, 237] on button "Resolve" at bounding box center [883, 241] width 47 height 15
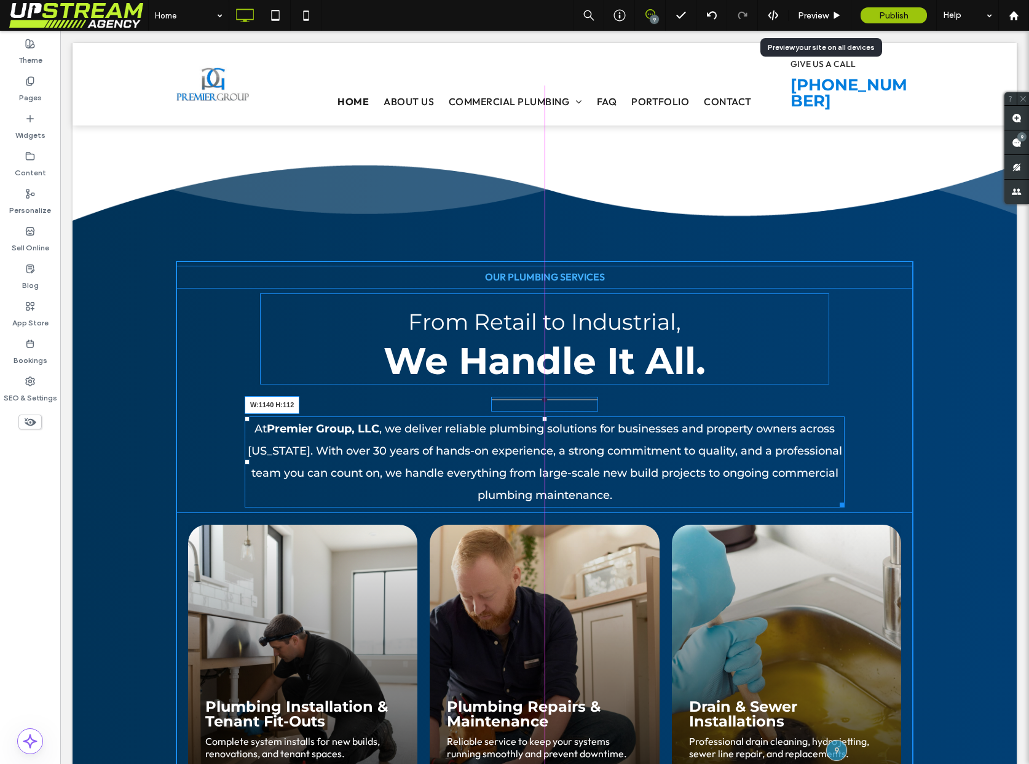
drag, startPoint x: 838, startPoint y: 504, endPoint x: 949, endPoint y: 535, distance: 115.1
click at [889, 504] on div "OUR PLUMBING SERVICES From Retail to Industrial, We Handle It All. At Premier G…" at bounding box center [545, 700] width 738 height 879
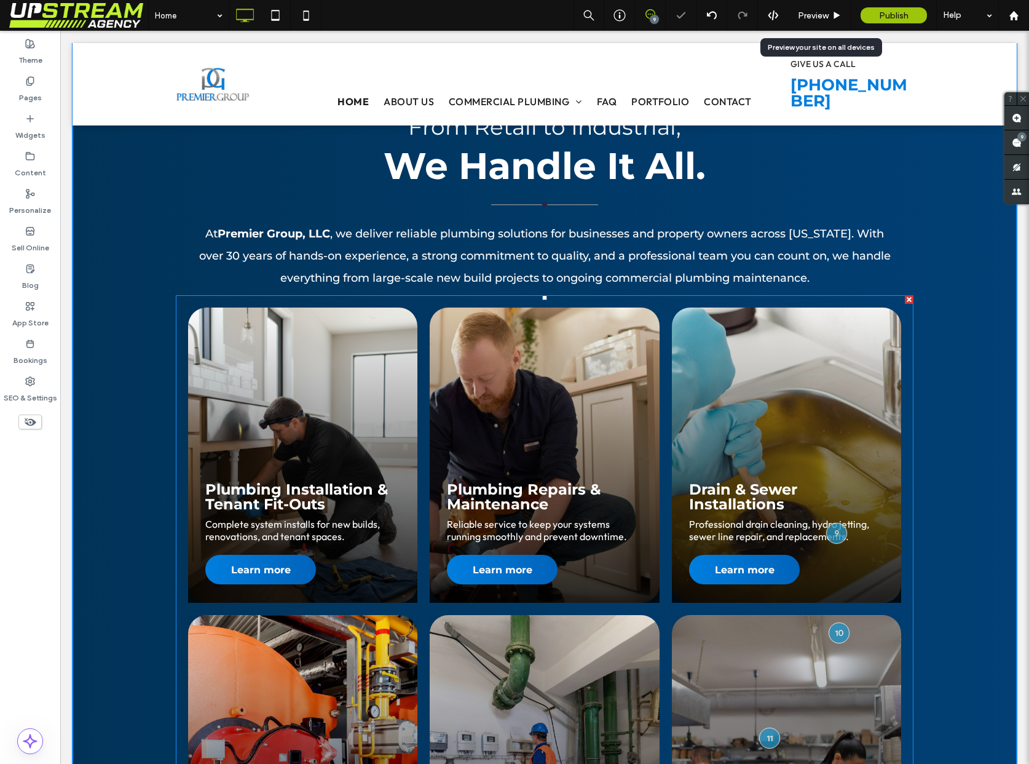
scroll to position [1442, 0]
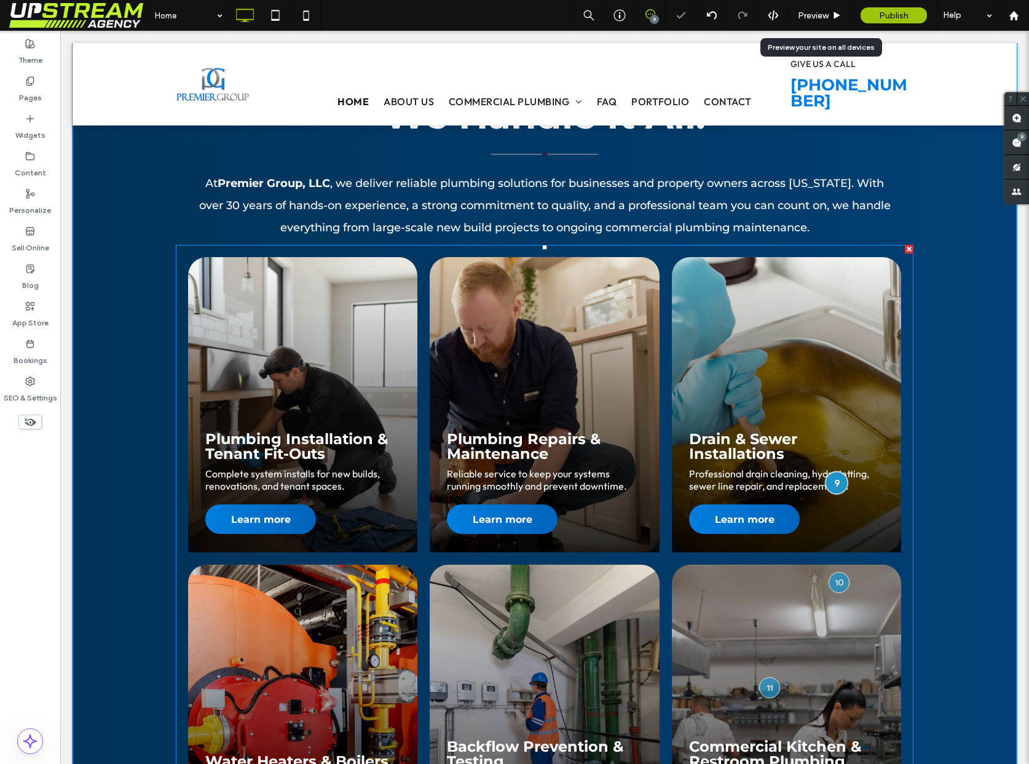
click at [839, 485] on div at bounding box center [837, 483] width 23 height 23
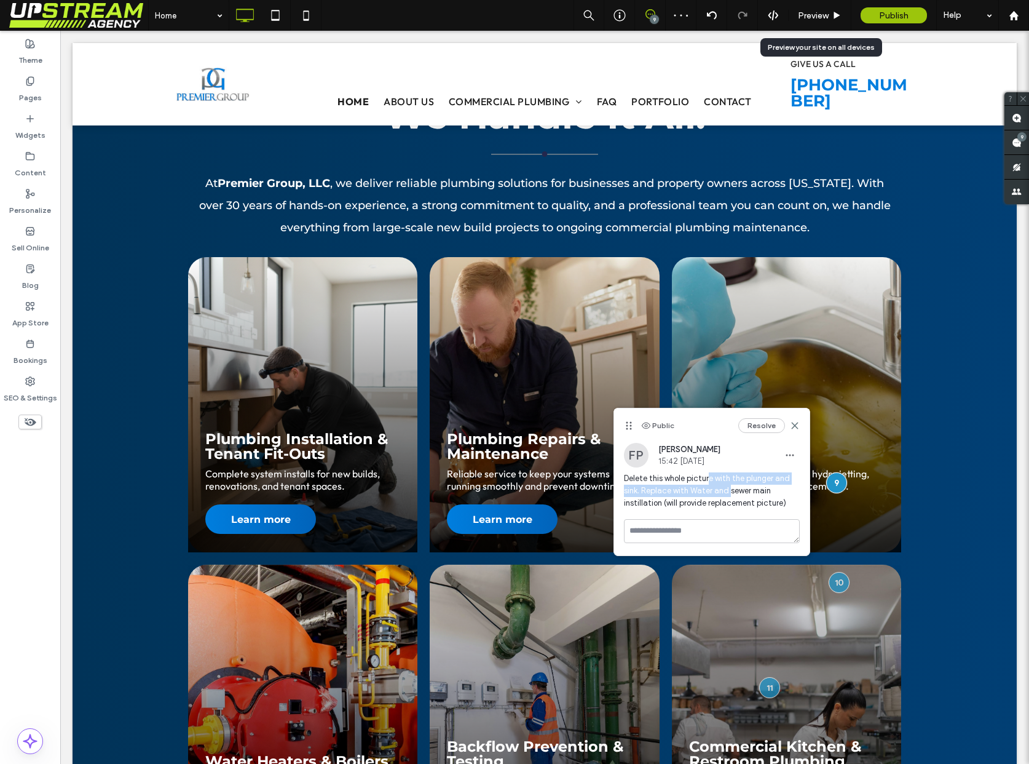
drag, startPoint x: 708, startPoint y: 483, endPoint x: 729, endPoint y: 489, distance: 21.0
click at [728, 488] on span "Delete this whole picture with the plunger and sink. Replace with Water and sew…" at bounding box center [712, 490] width 176 height 37
click at [729, 489] on span "Delete this whole picture with the plunger and sink. Replace with Water and sew…" at bounding box center [712, 490] width 176 height 37
drag, startPoint x: 745, startPoint y: 498, endPoint x: 745, endPoint y: 485, distance: 12.3
click at [745, 485] on span "Delete this whole picture with the plunger and sink. Replace with Water and sew…" at bounding box center [712, 490] width 176 height 37
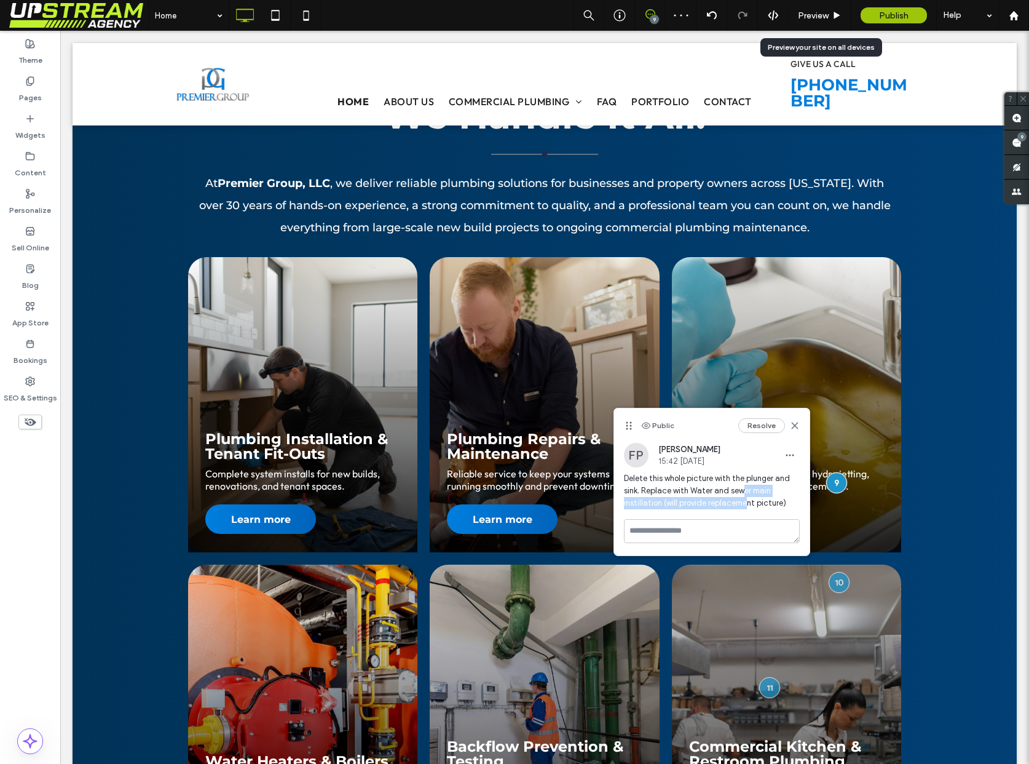
click at [745, 485] on span "Delete this whole picture with the plunger and sink. Replace with Water and sew…" at bounding box center [712, 490] width 176 height 37
drag, startPoint x: 736, startPoint y: 480, endPoint x: 743, endPoint y: 494, distance: 16.5
click at [743, 494] on span "Delete this whole picture with the plunger and sink. Replace with Water and sew…" at bounding box center [712, 490] width 176 height 37
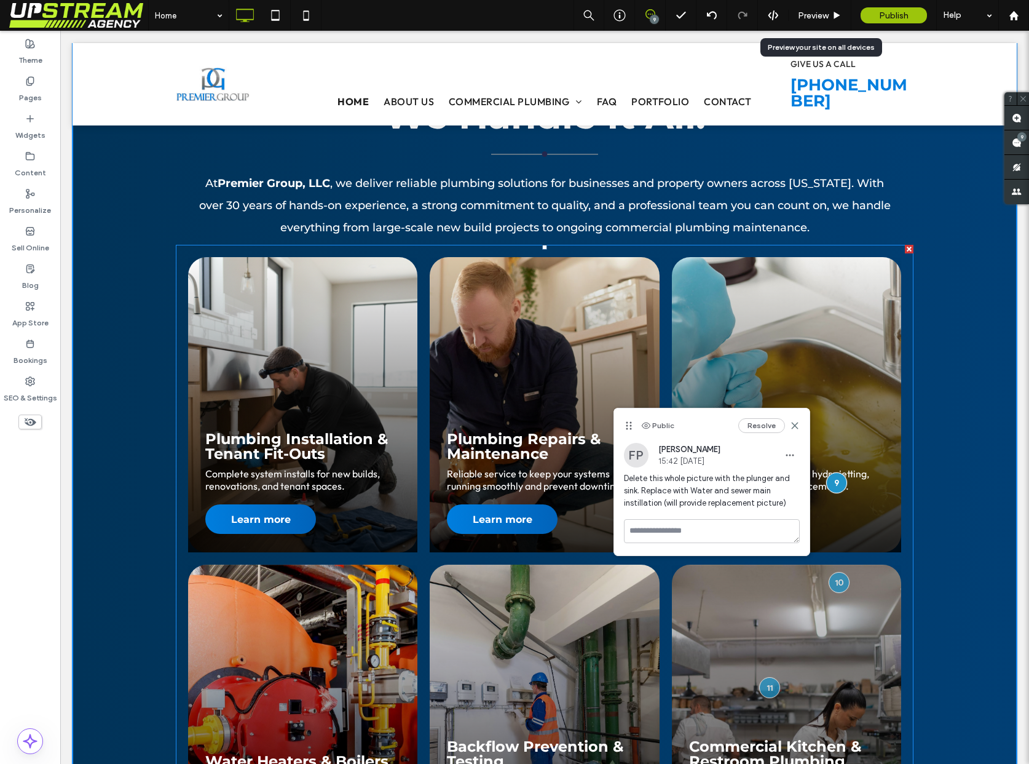
click at [868, 406] on link at bounding box center [786, 404] width 229 height 295
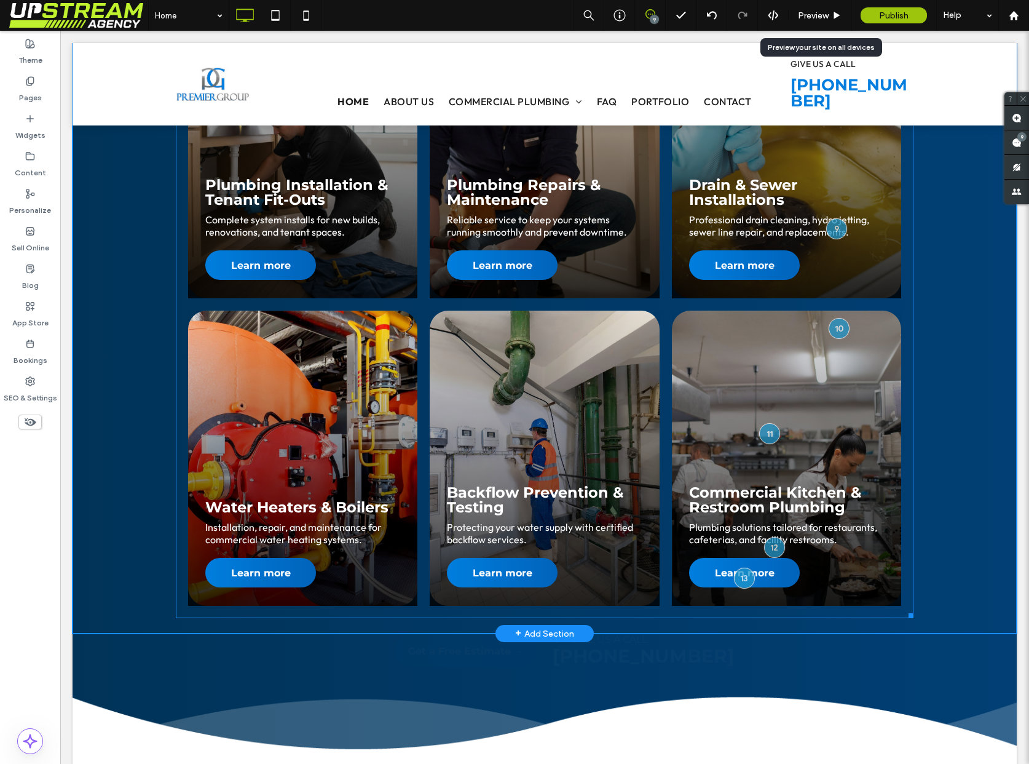
scroll to position [1752, 0]
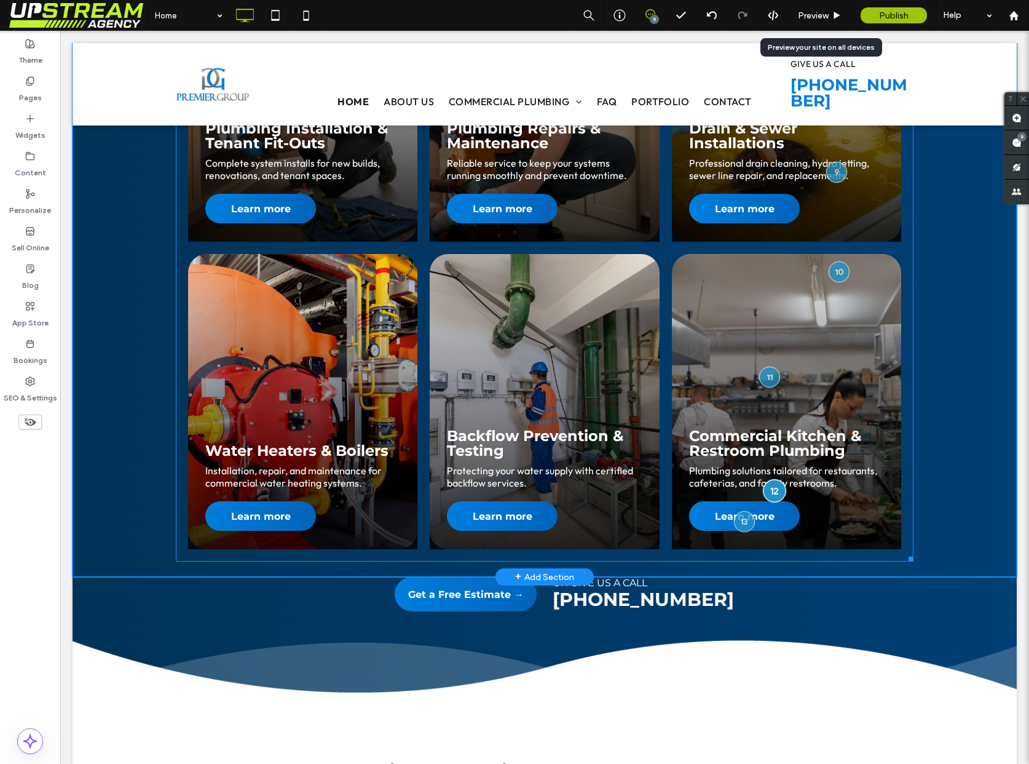
click at [769, 483] on div at bounding box center [774, 491] width 23 height 23
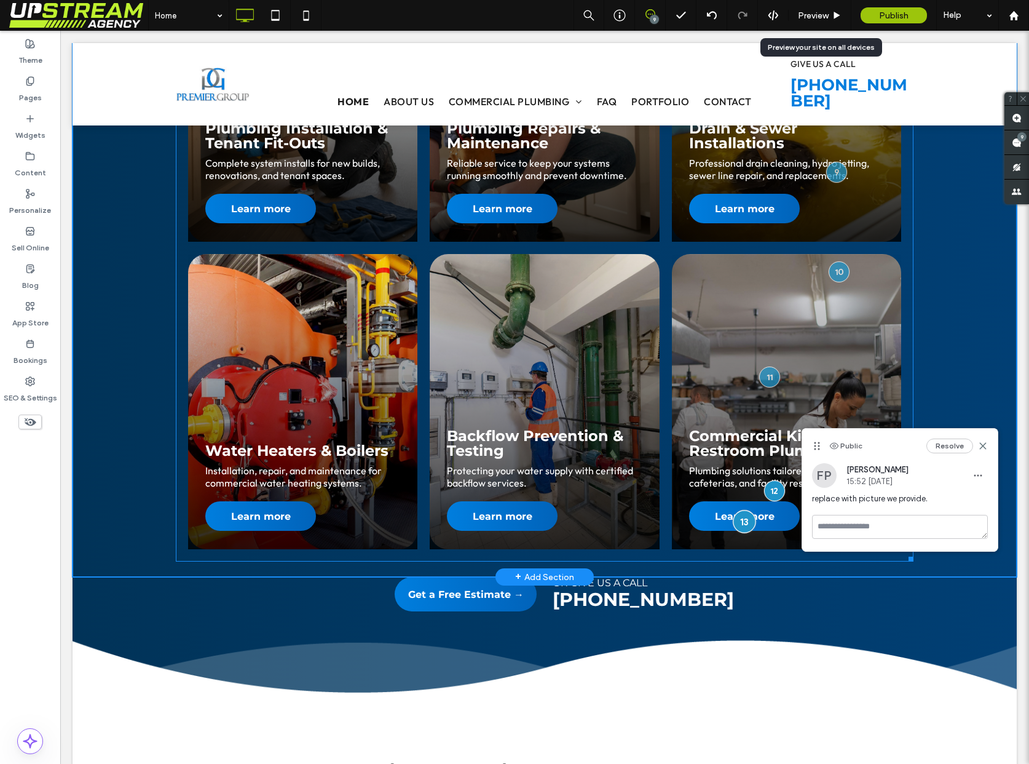
click at [743, 511] on div at bounding box center [744, 521] width 23 height 23
click at [707, 441] on link at bounding box center [786, 401] width 229 height 295
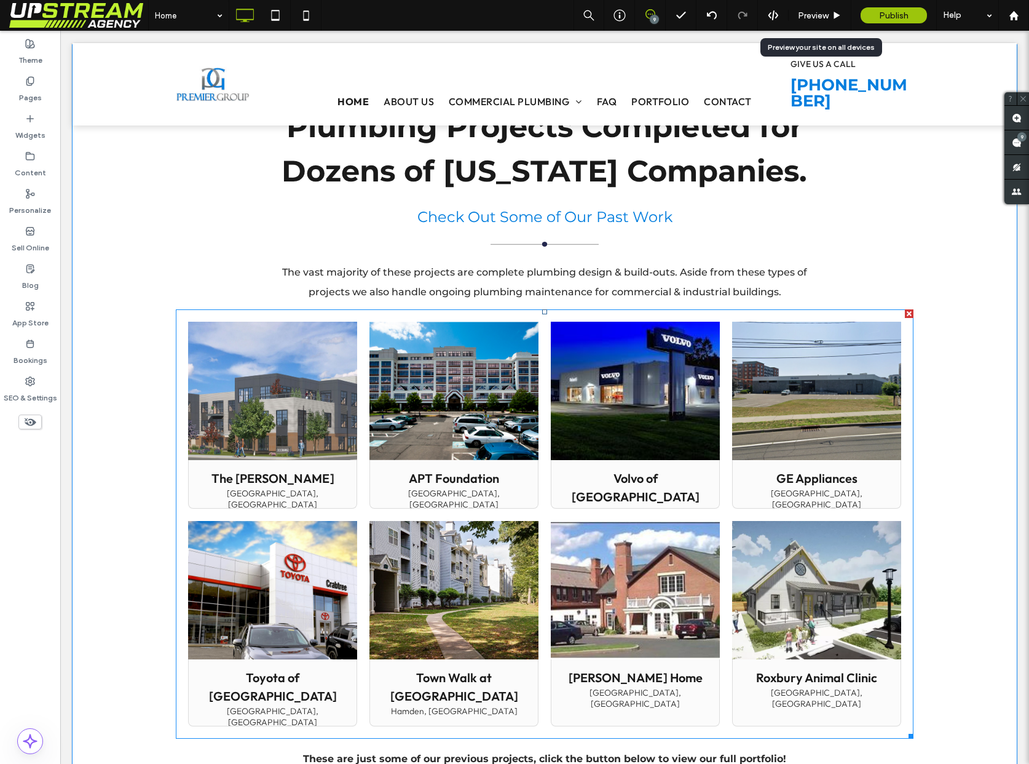
scroll to position [2385, 0]
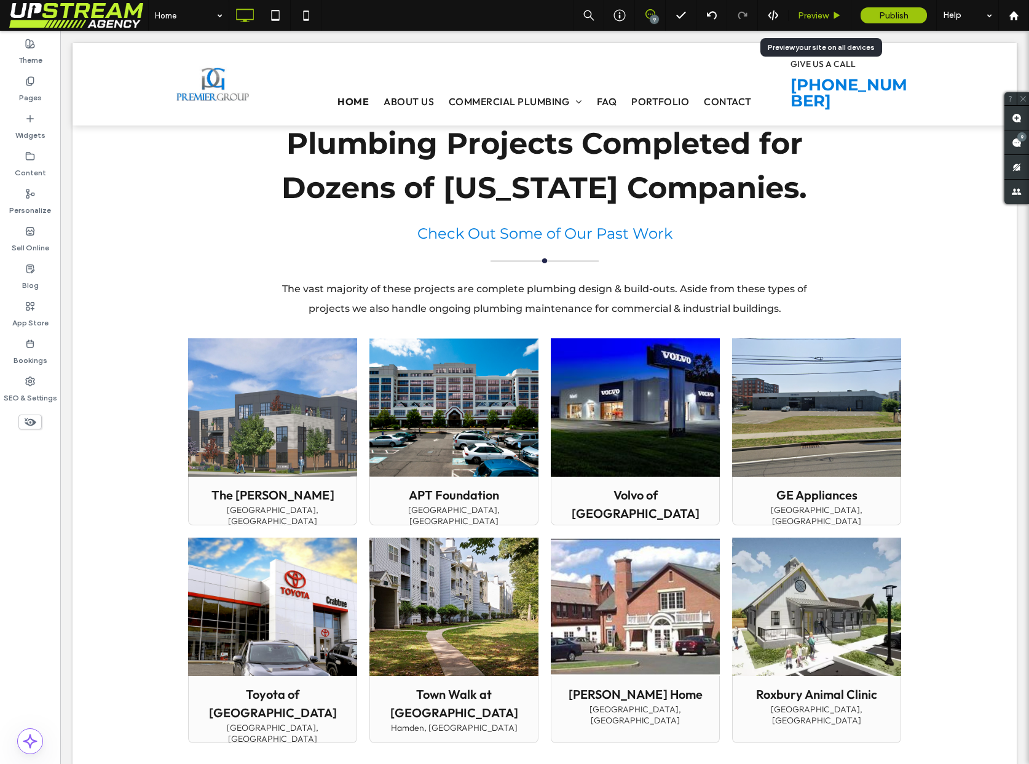
click at [825, 19] on span "Preview" at bounding box center [813, 15] width 31 height 10
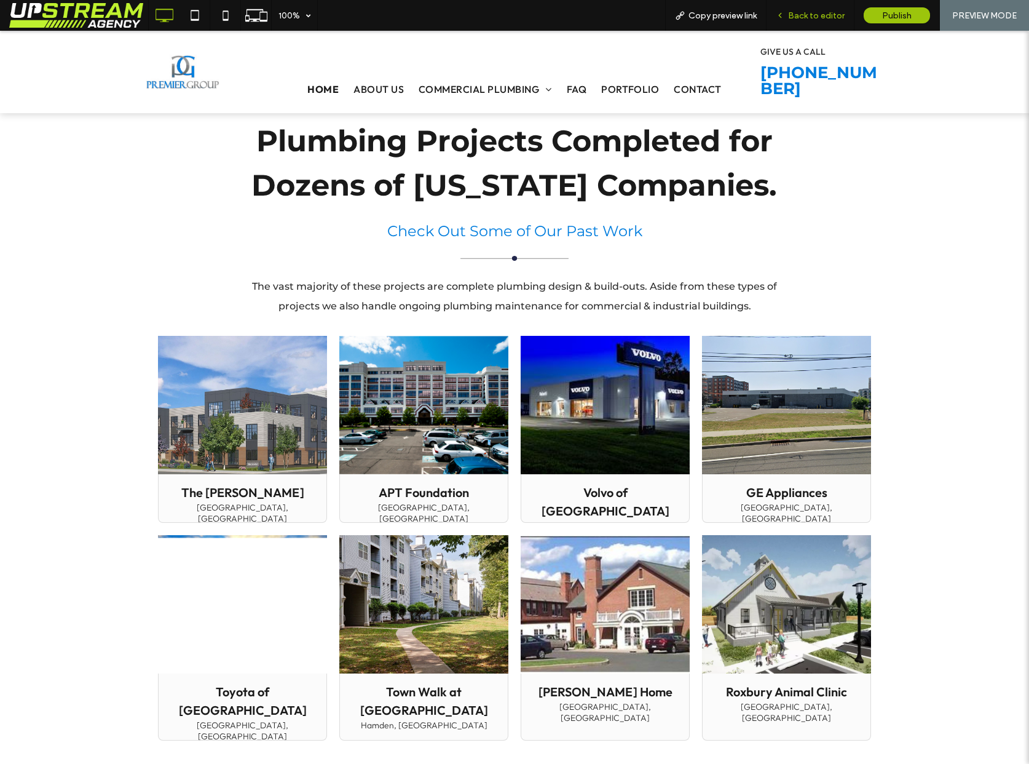
scroll to position [2394, 0]
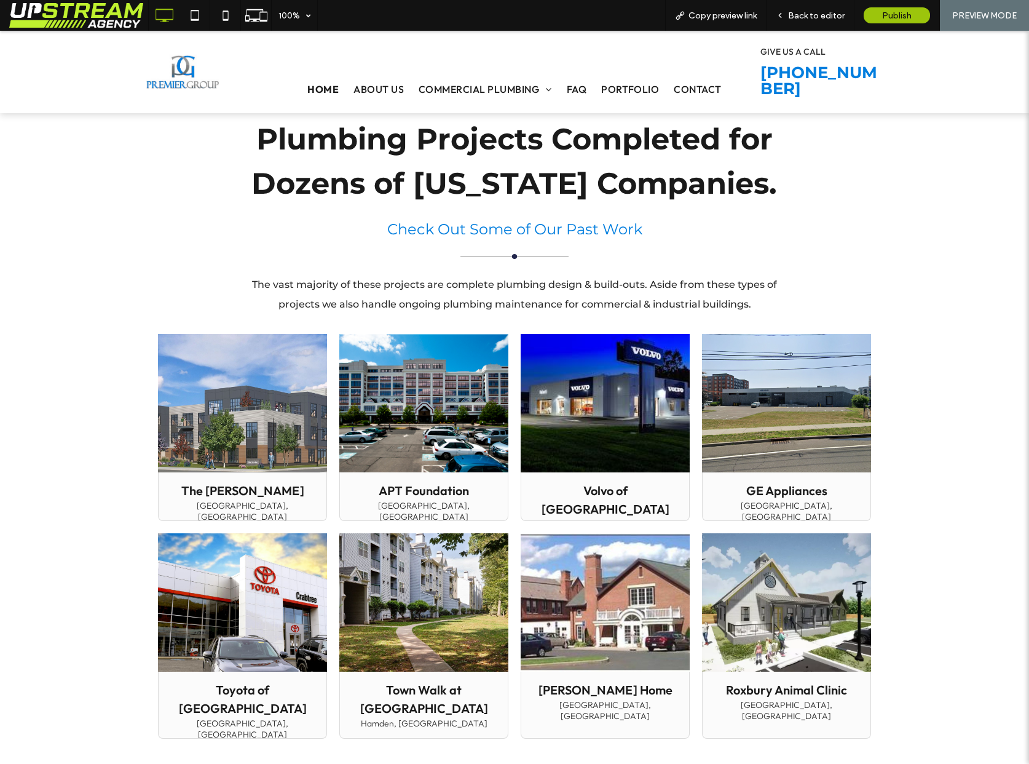
click at [653, 372] on link at bounding box center [605, 403] width 169 height 138
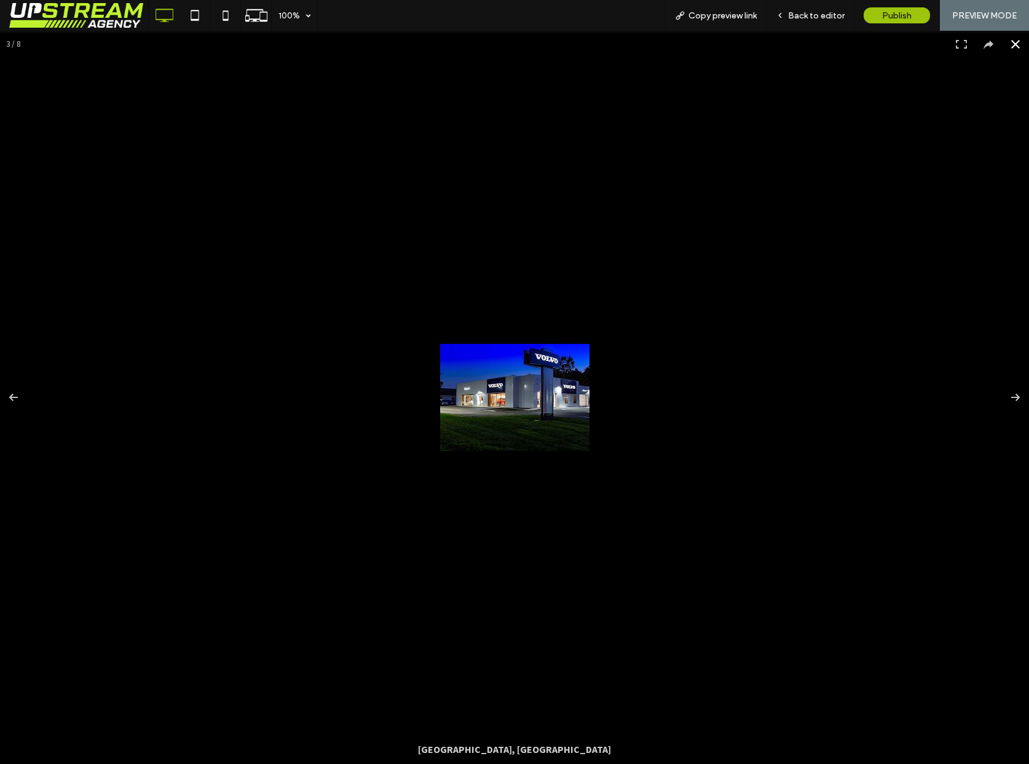
click at [831, 218] on div at bounding box center [514, 397] width 1029 height 733
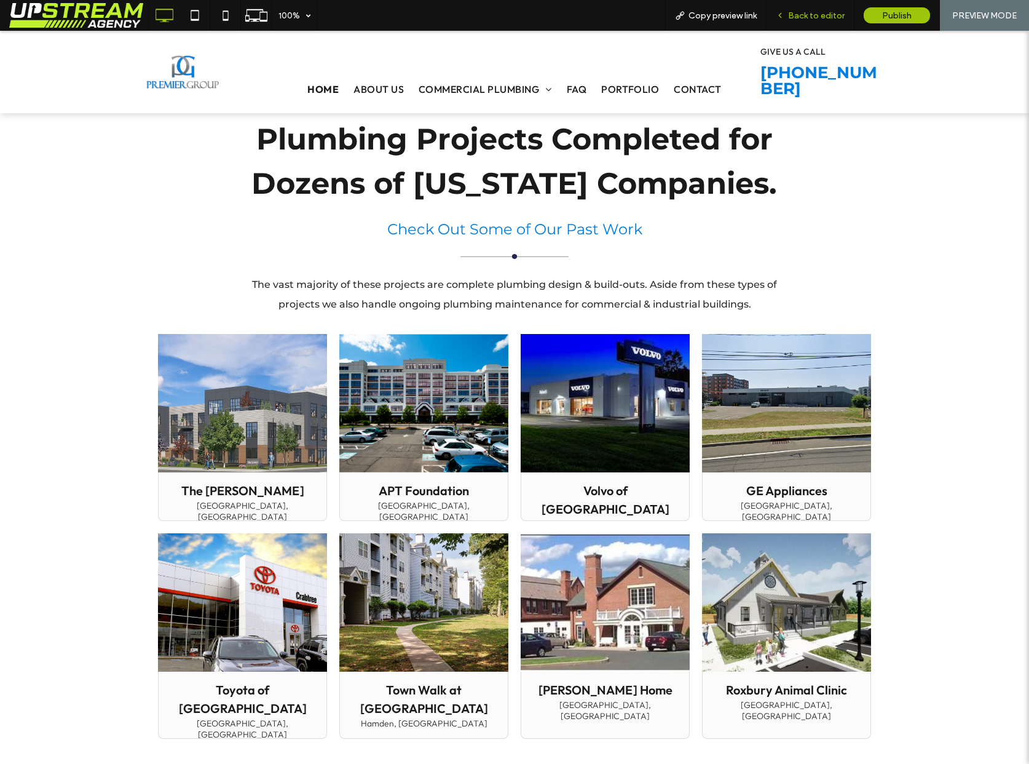
drag, startPoint x: 823, startPoint y: 18, endPoint x: 738, endPoint y: 705, distance: 691.6
click at [823, 18] on span "Back to editor" at bounding box center [816, 15] width 57 height 10
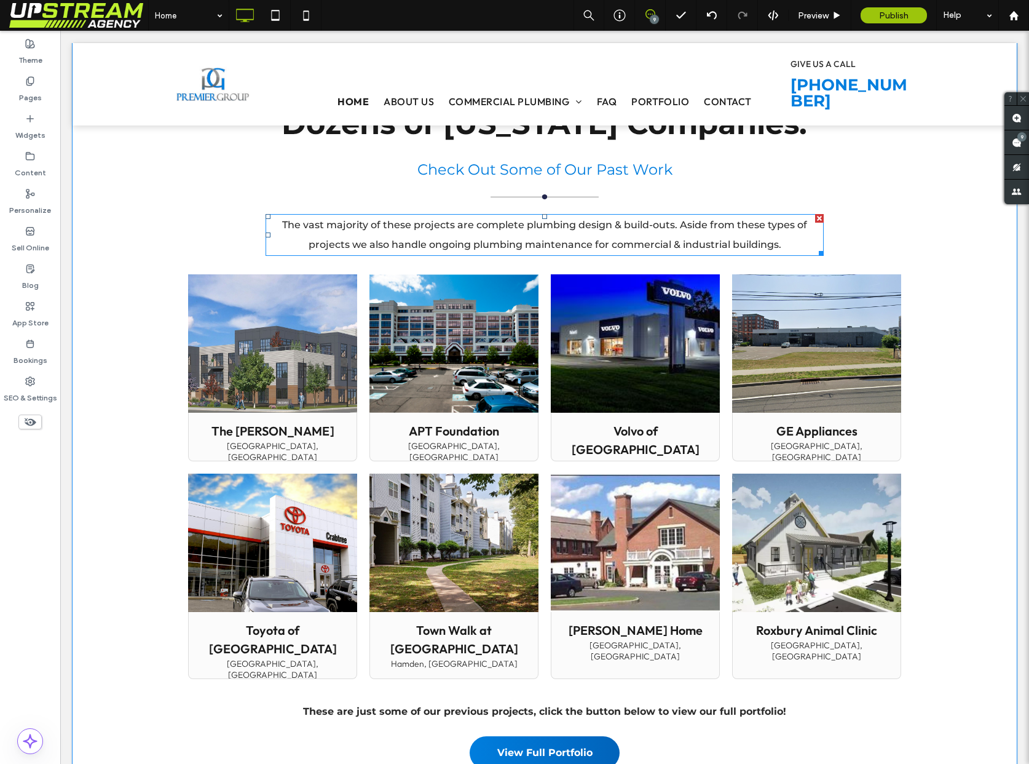
scroll to position [2468, 0]
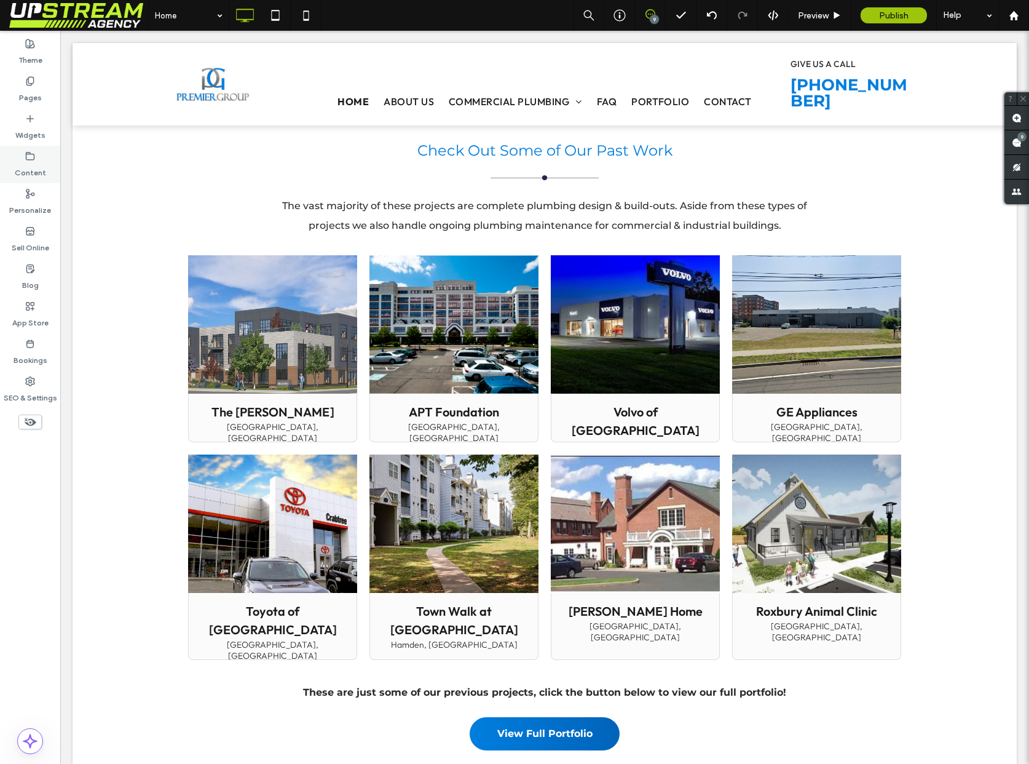
click at [21, 150] on div "Content" at bounding box center [30, 165] width 60 height 38
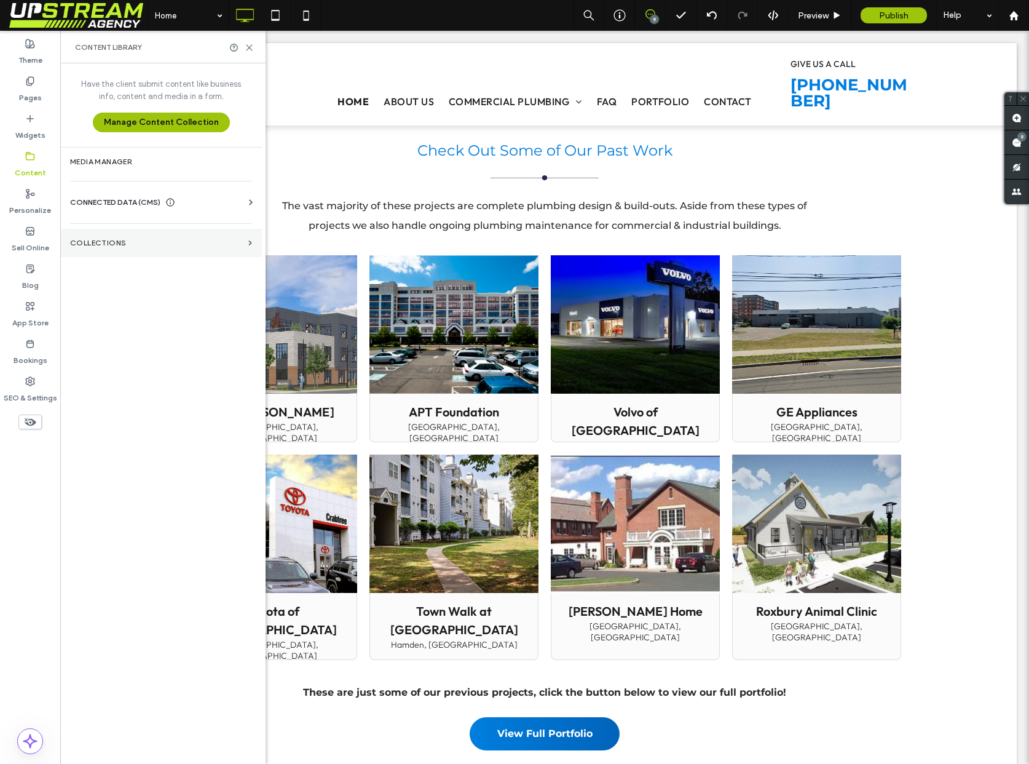
click at [116, 241] on label "Collections" at bounding box center [156, 243] width 173 height 9
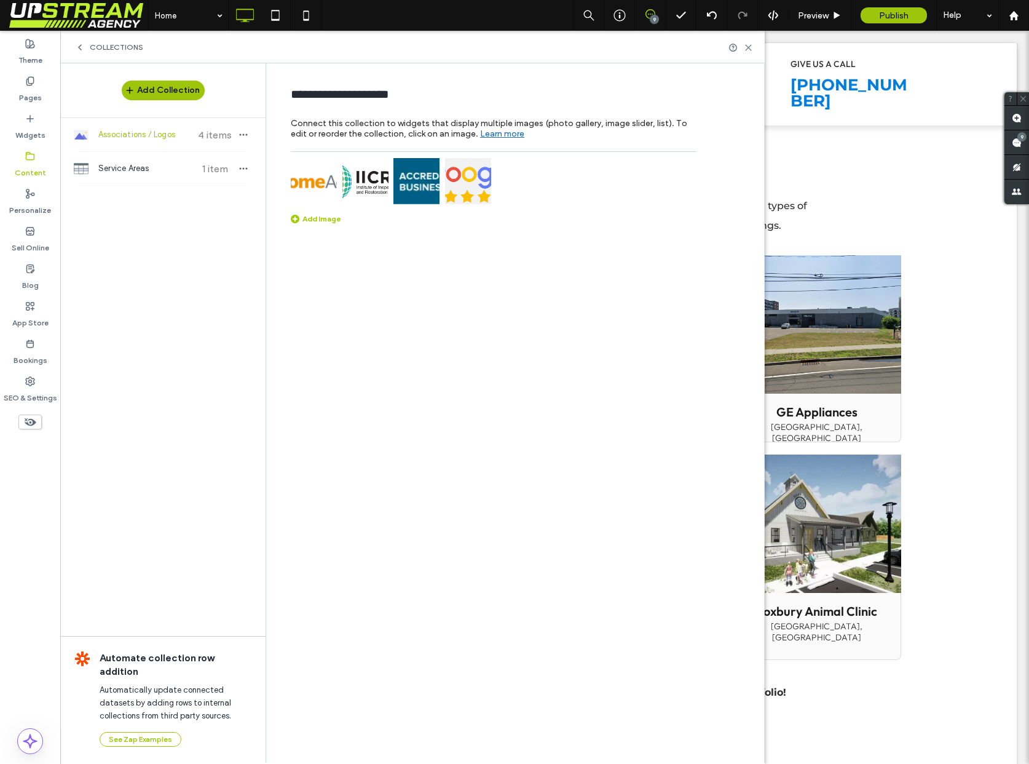
drag, startPoint x: 605, startPoint y: 229, endPoint x: 514, endPoint y: 157, distance: 115.5
click at [605, 228] on div "**********" at bounding box center [518, 412] width 492 height 698
drag, startPoint x: 553, startPoint y: 128, endPoint x: 285, endPoint y: 86, distance: 271.4
click at [298, 87] on div "**********" at bounding box center [484, 143] width 424 height 160
click at [277, 79] on div "**********" at bounding box center [484, 143] width 424 height 160
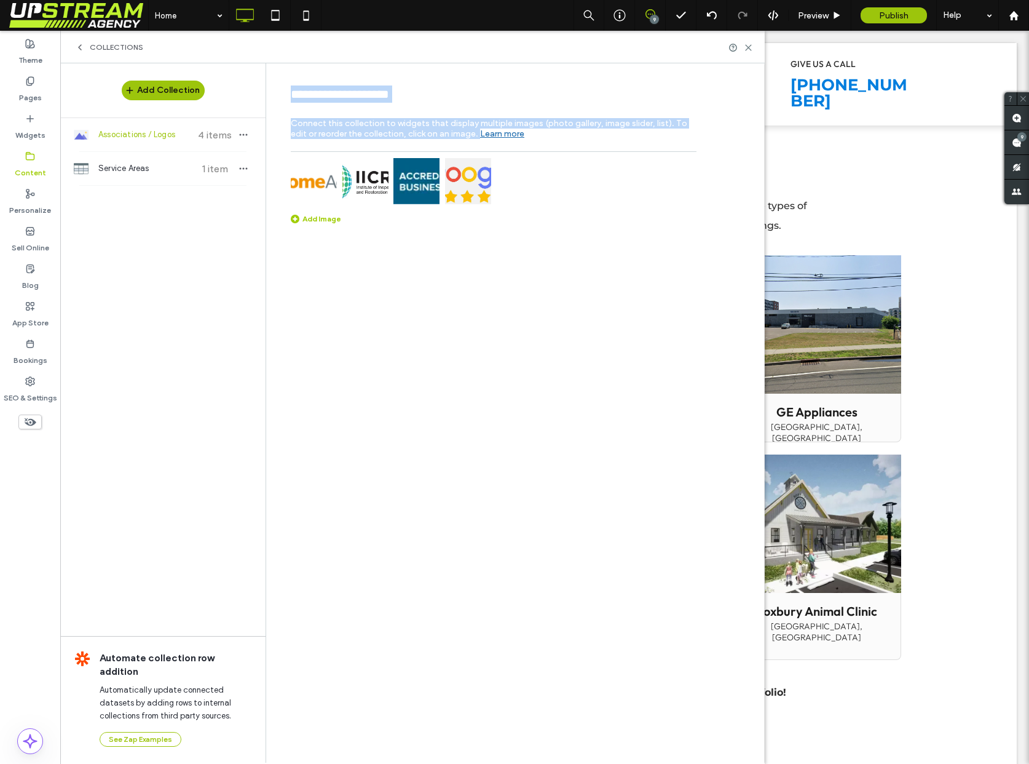
drag, startPoint x: 303, startPoint y: 98, endPoint x: 582, endPoint y: 138, distance: 282.1
click at [577, 138] on div "**********" at bounding box center [484, 143] width 424 height 160
drag, startPoint x: 582, startPoint y: 138, endPoint x: 280, endPoint y: 92, distance: 304.9
click at [280, 92] on div "**********" at bounding box center [484, 143] width 424 height 160
click at [281, 91] on div "**********" at bounding box center [484, 143] width 424 height 160
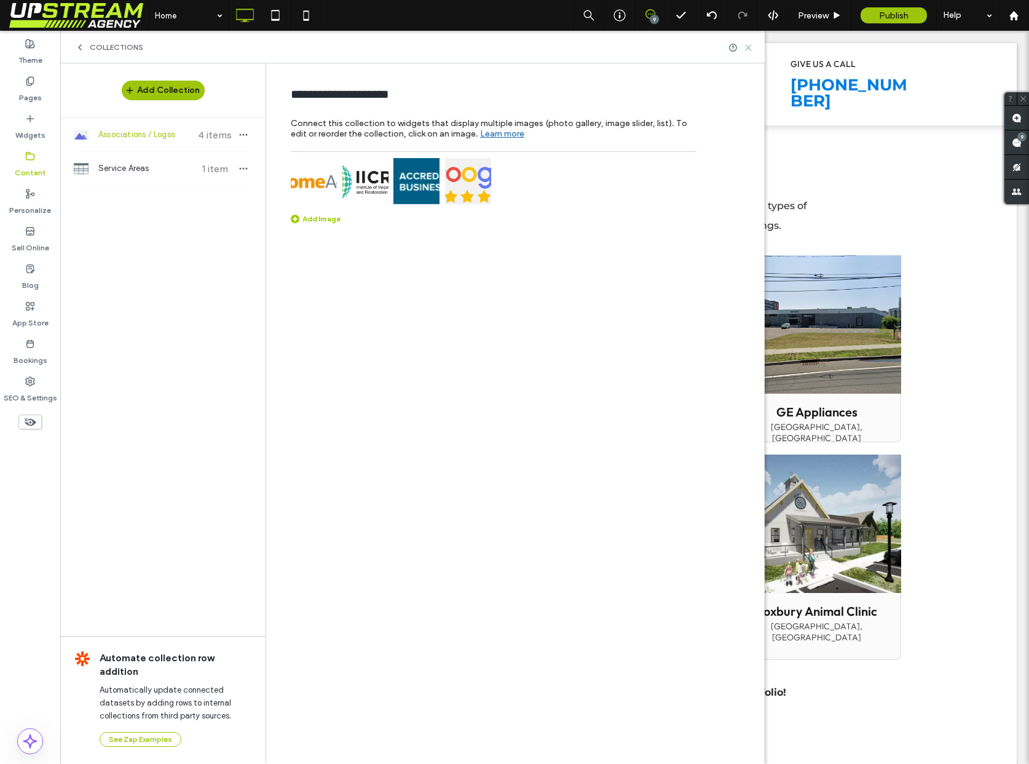
click at [752, 49] on icon at bounding box center [748, 47] width 9 height 9
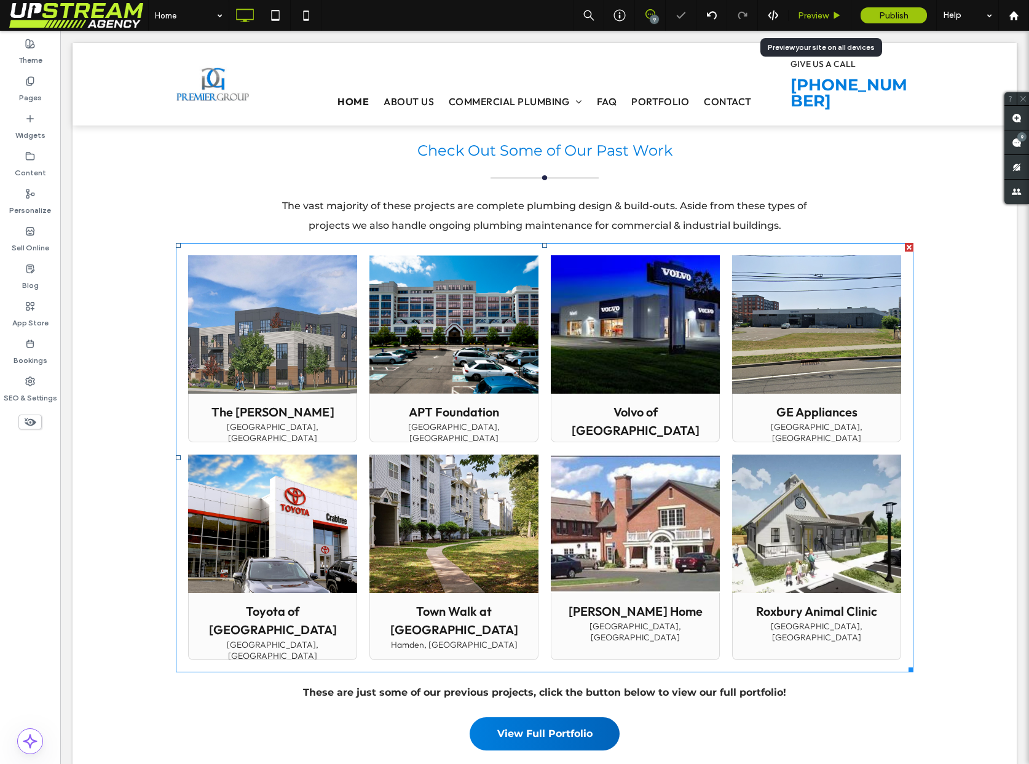
click at [816, 18] on span "Preview" at bounding box center [813, 15] width 31 height 10
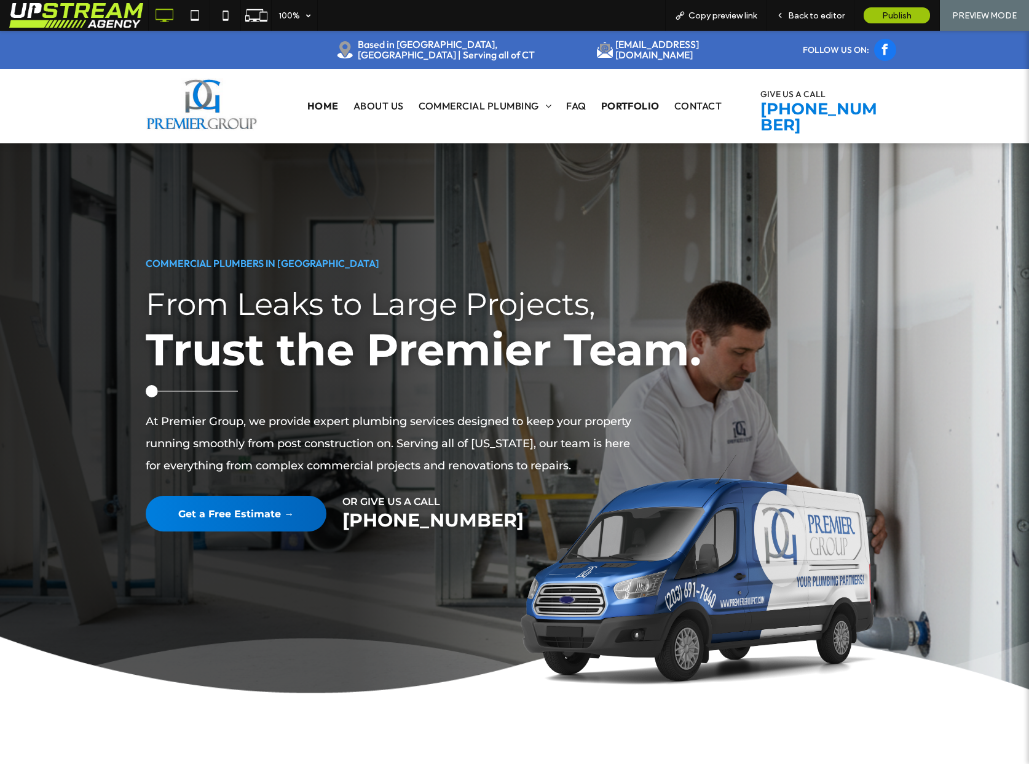
drag, startPoint x: 630, startPoint y: 103, endPoint x: 630, endPoint y: 134, distance: 30.7
click at [630, 103] on span "Portfolio" at bounding box center [630, 105] width 58 height 15
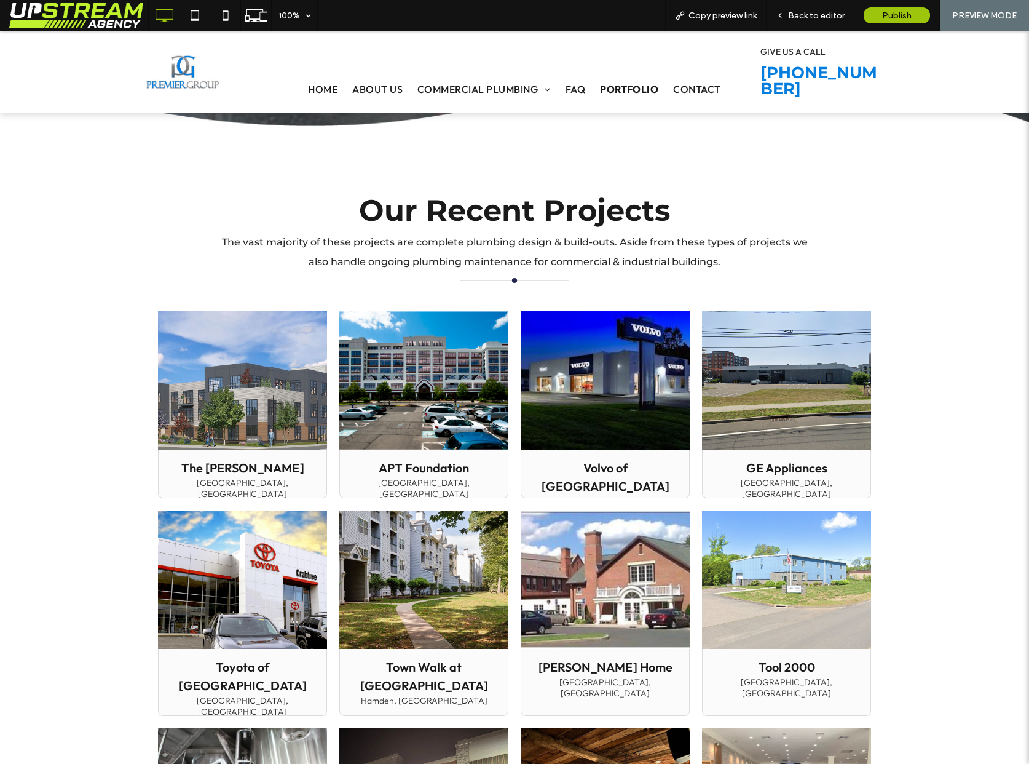
scroll to position [395, 0]
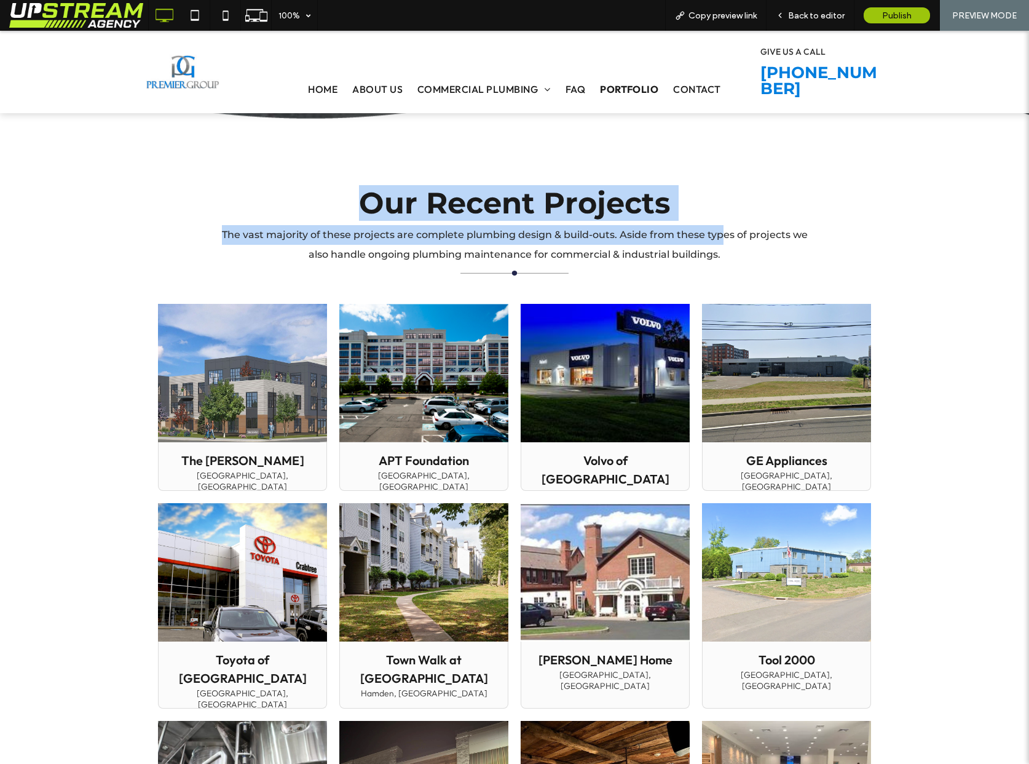
drag, startPoint x: 319, startPoint y: 186, endPoint x: 739, endPoint y: 248, distance: 424.1
click at [723, 235] on div "Our Recent Projects The vast majority of these projects are complete plumbing d…" at bounding box center [515, 653] width 738 height 943
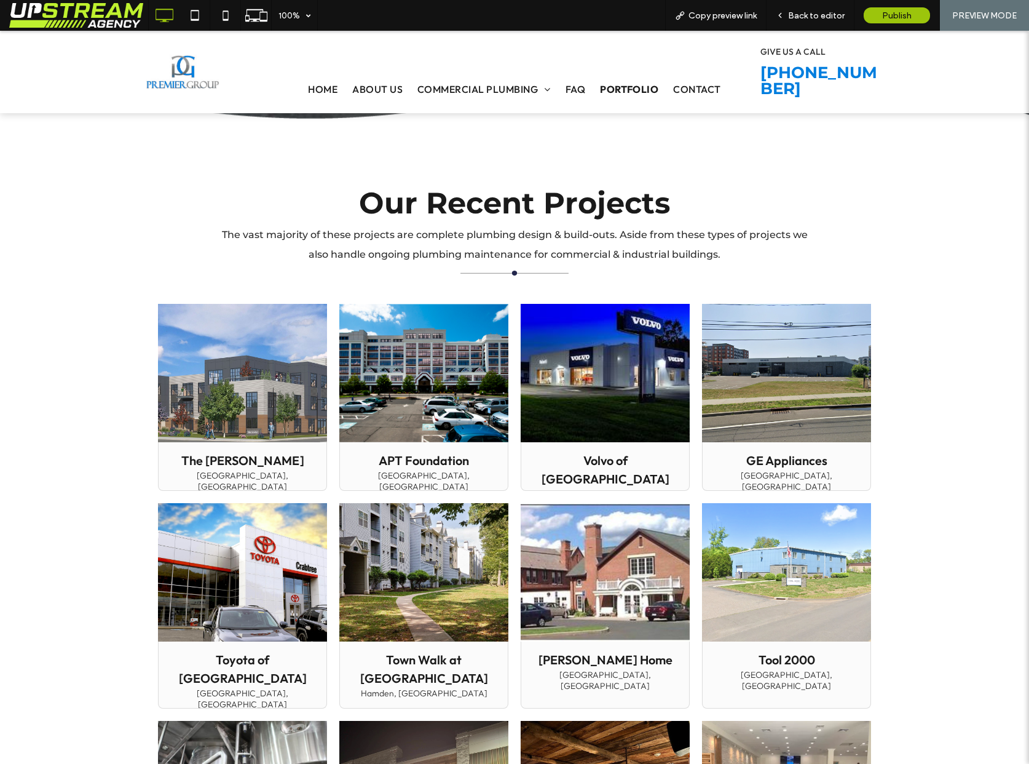
click at [740, 249] on p "The vast majority of these projects are complete plumbing design & build-outs. …" at bounding box center [514, 244] width 589 height 39
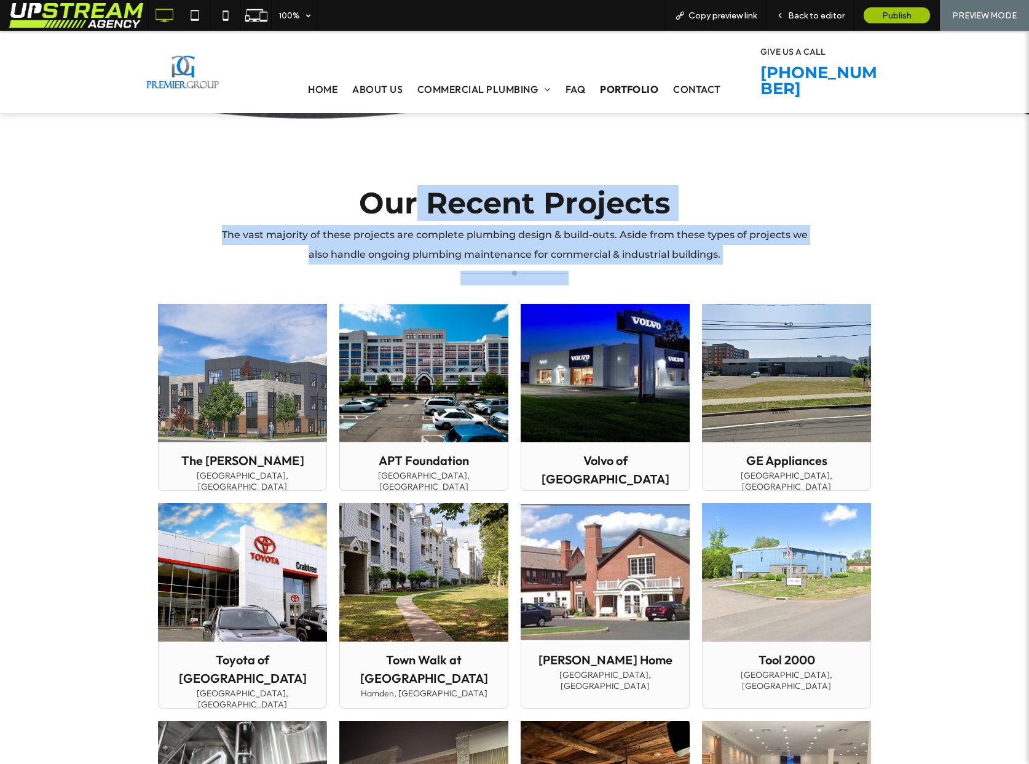
drag, startPoint x: 774, startPoint y: 269, endPoint x: 389, endPoint y: 194, distance: 391.6
click at [407, 196] on div "Our Recent Projects The vast majority of these projects are complete plumbing d…" at bounding box center [515, 653] width 738 height 943
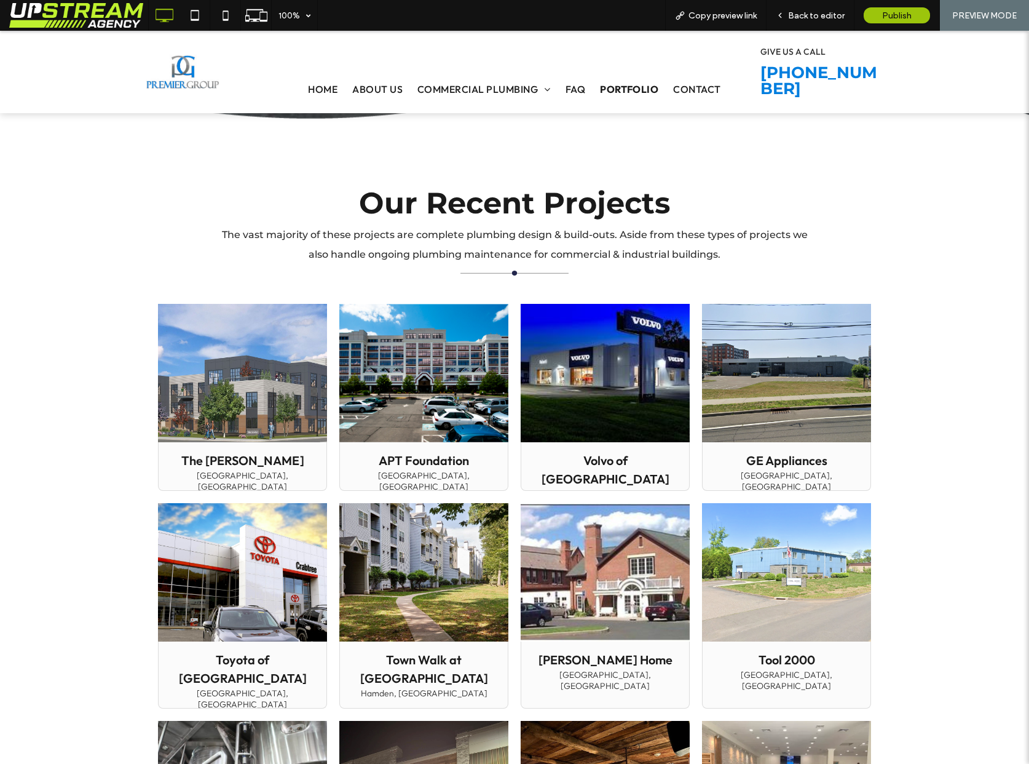
click at [389, 194] on span "Our Recent Projects" at bounding box center [514, 203] width 311 height 36
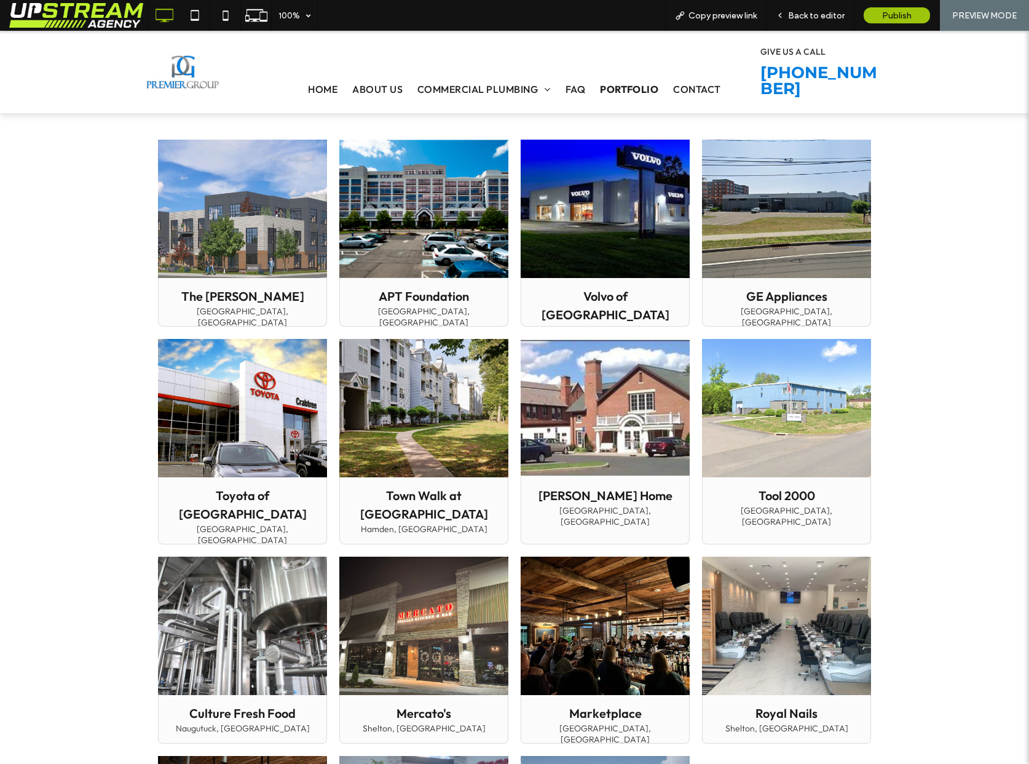
scroll to position [569, 0]
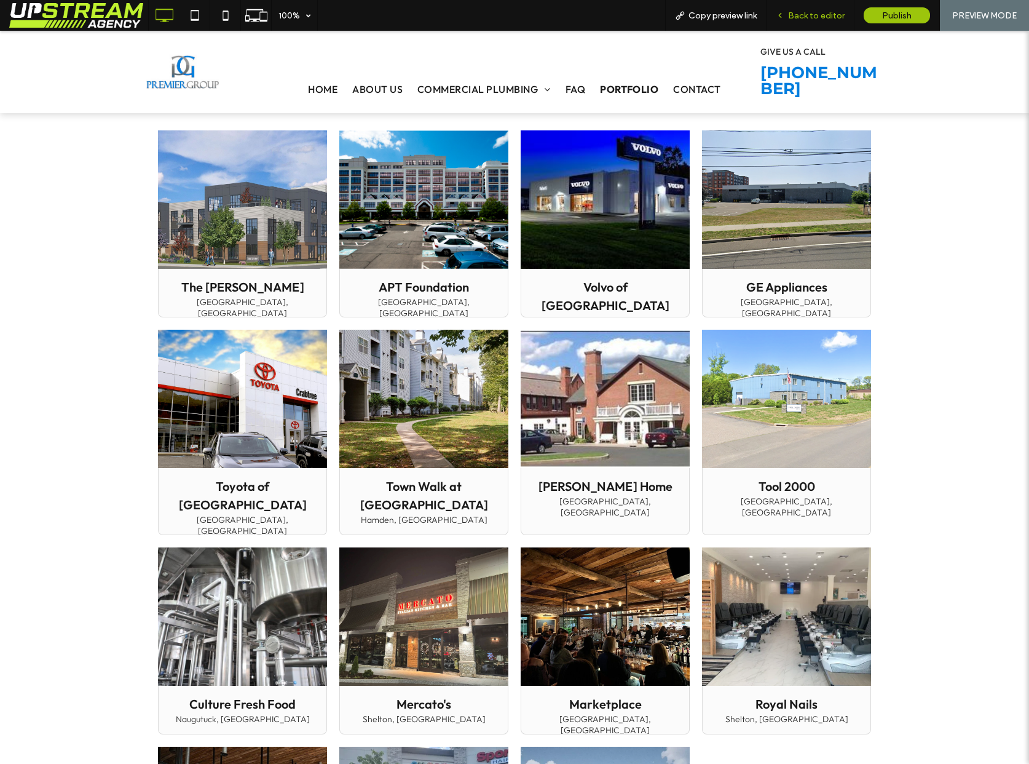
click at [838, 10] on span "Back to editor" at bounding box center [816, 15] width 57 height 10
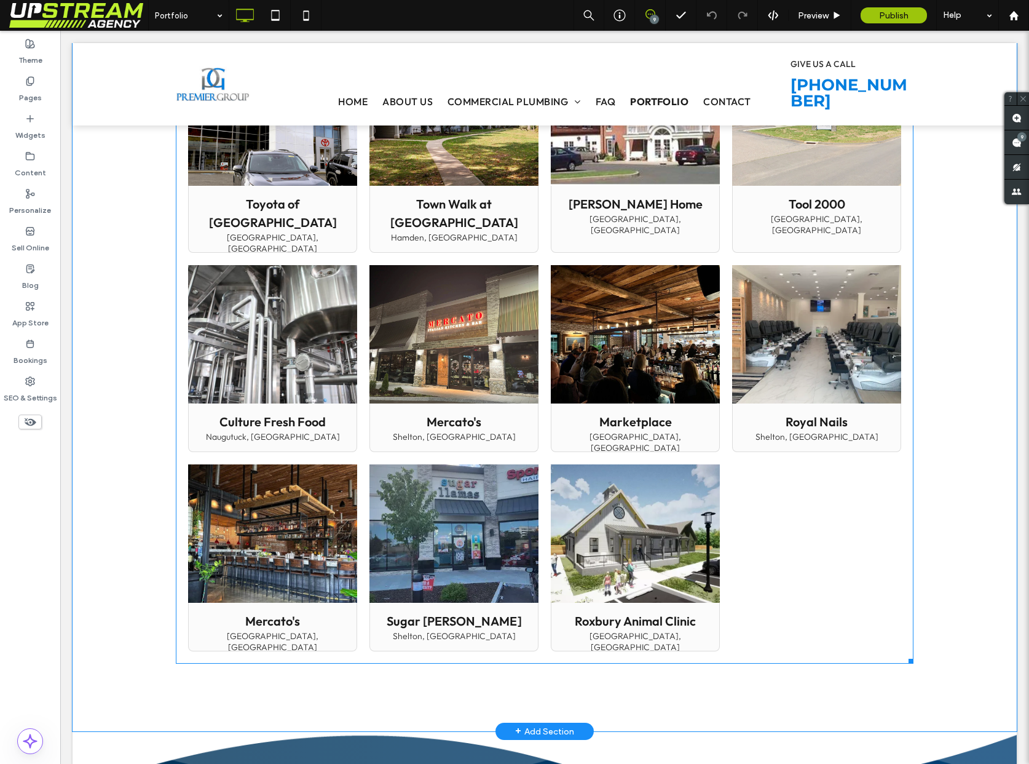
scroll to position [879, 0]
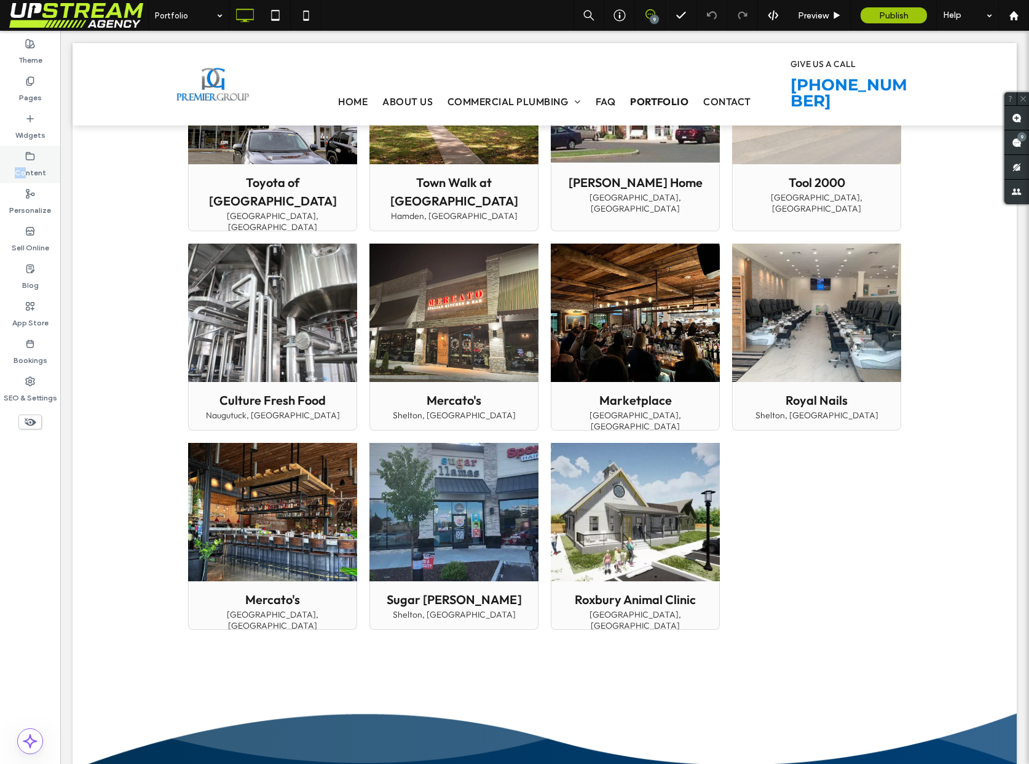
click at [25, 167] on label "Content" at bounding box center [30, 169] width 31 height 17
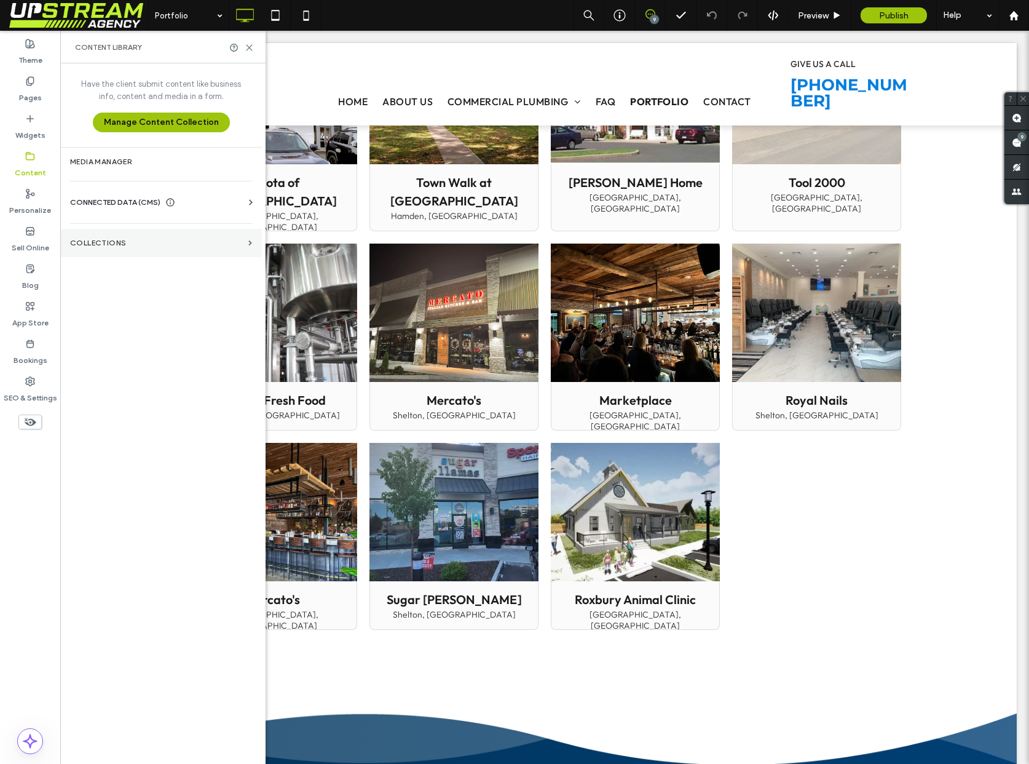
click at [121, 248] on section "Collections" at bounding box center [161, 243] width 202 height 28
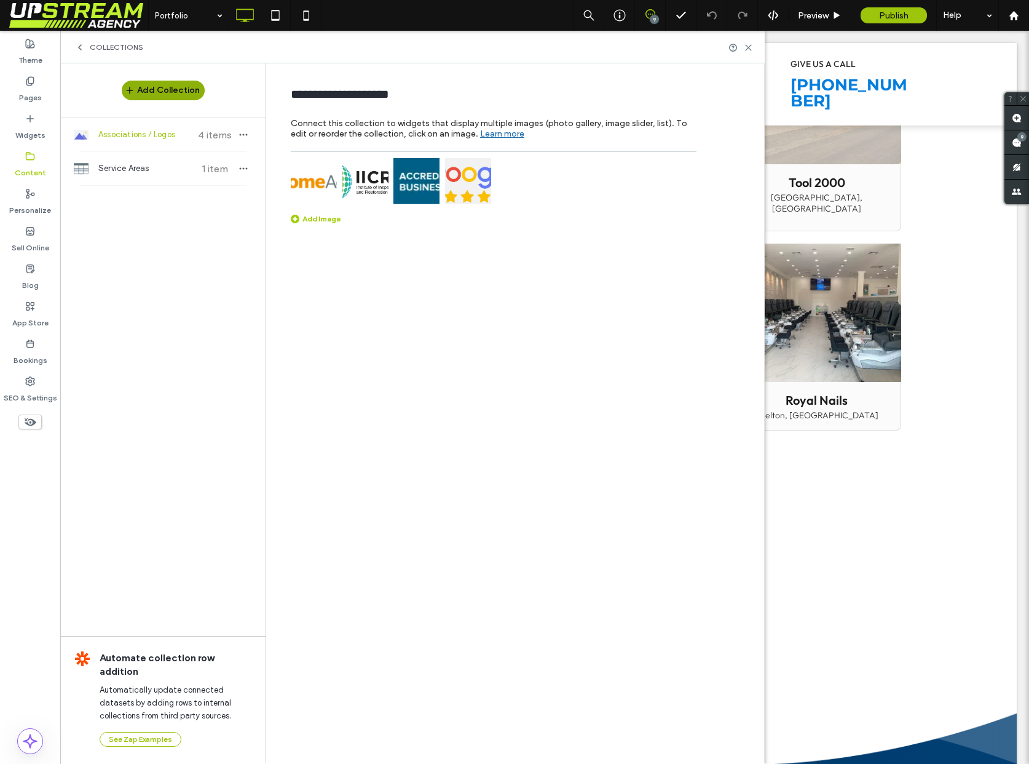
click at [161, 85] on button "Add Collection" at bounding box center [163, 91] width 83 height 20
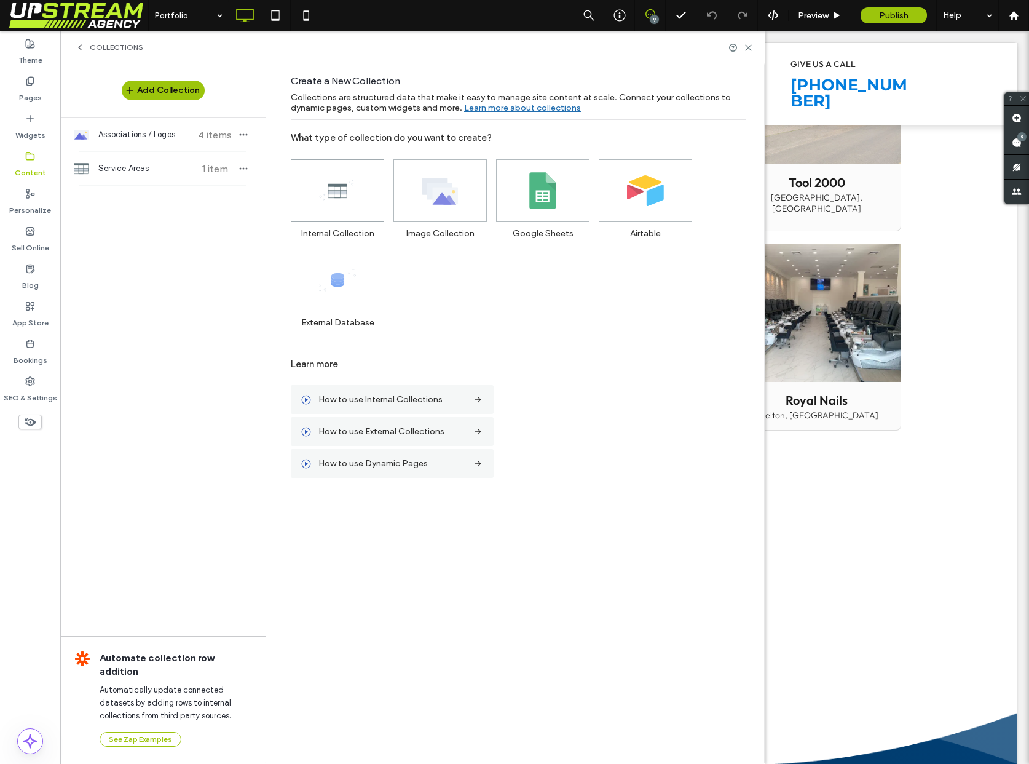
click at [349, 186] on icon at bounding box center [337, 190] width 37 height 37
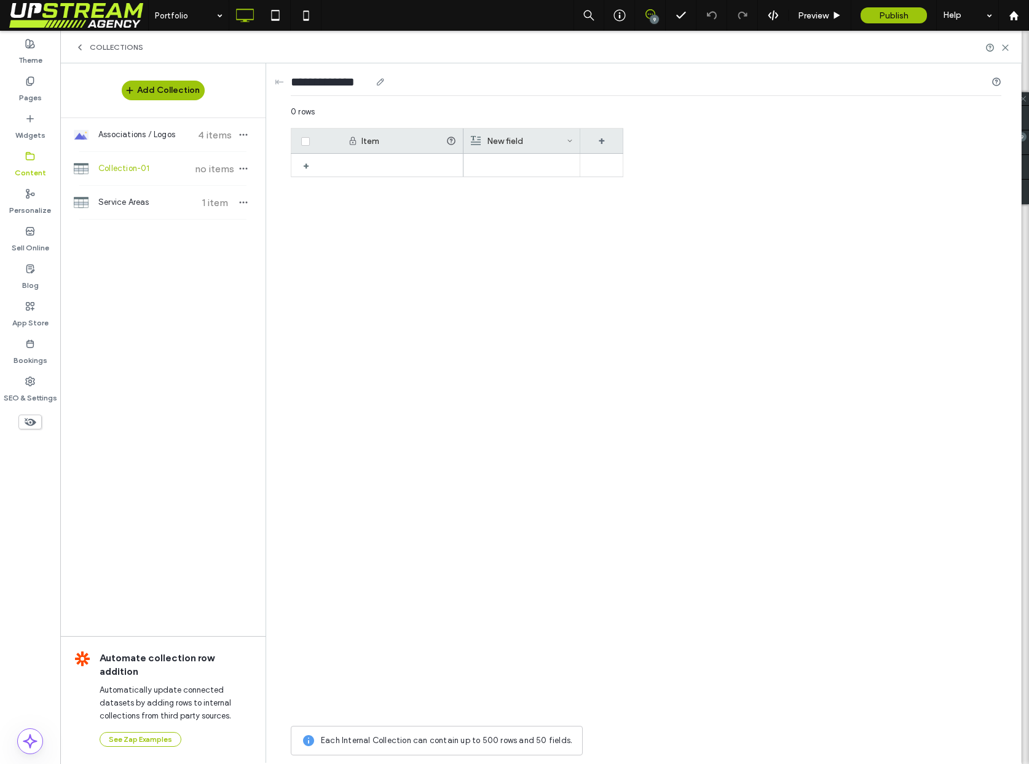
click at [344, 84] on input "**********" at bounding box center [331, 81] width 80 height 17
type input "*********"
click at [405, 292] on div "+" at bounding box center [457, 437] width 333 height 566
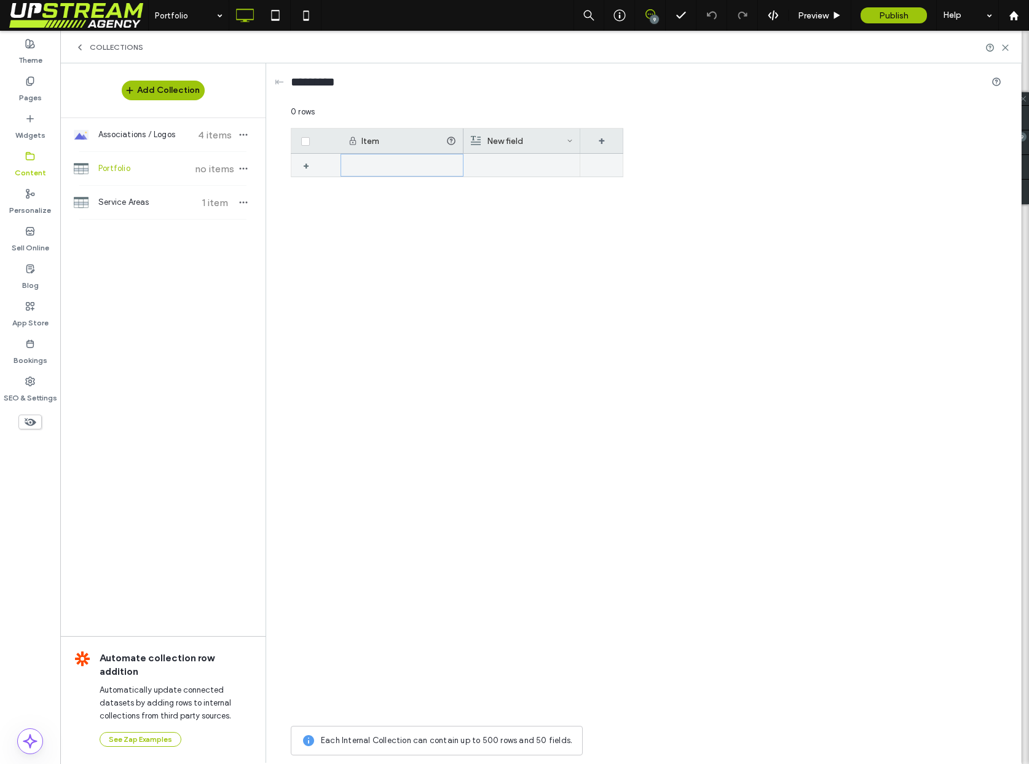
click at [416, 155] on div at bounding box center [402, 165] width 123 height 23
click at [416, 165] on div "1" at bounding box center [402, 165] width 123 height 23
type input "**********"
click at [705, 295] on div "**********" at bounding box center [646, 424] width 711 height 592
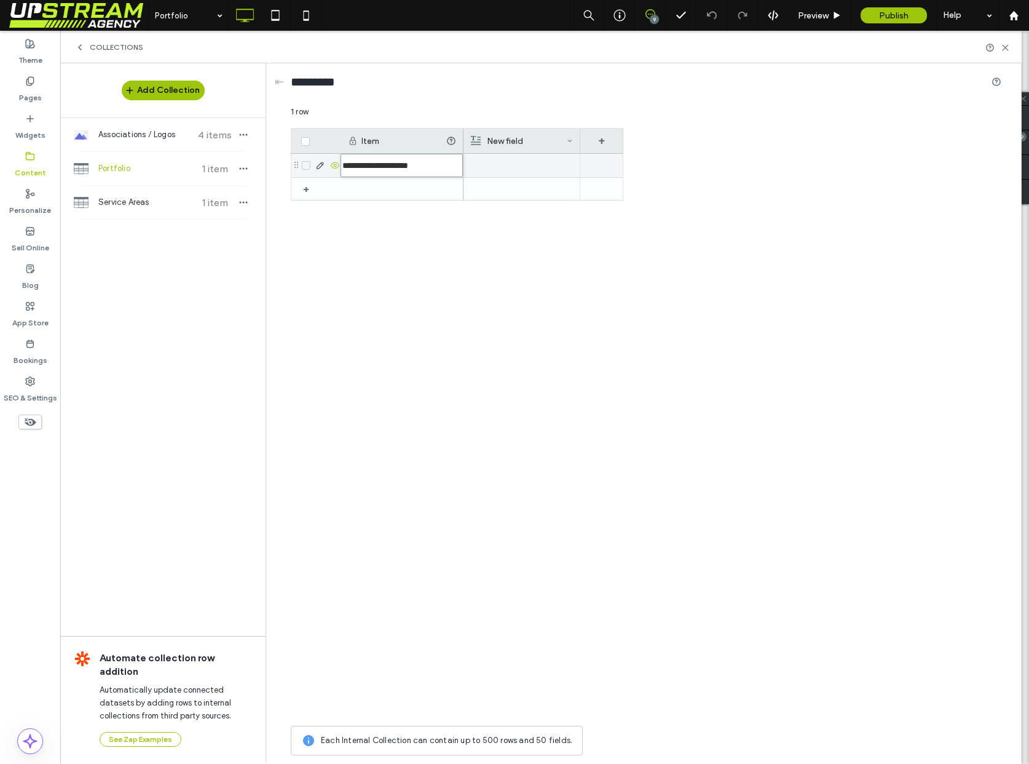
click at [542, 167] on div at bounding box center [521, 165] width 103 height 23
click at [526, 170] on div at bounding box center [522, 165] width 102 height 22
click at [517, 157] on span "**********" at bounding box center [498, 155] width 65 height 8
click at [601, 239] on div "Marketplace [GEOGRAPHIC_DATA]" at bounding box center [544, 437] width 160 height 566
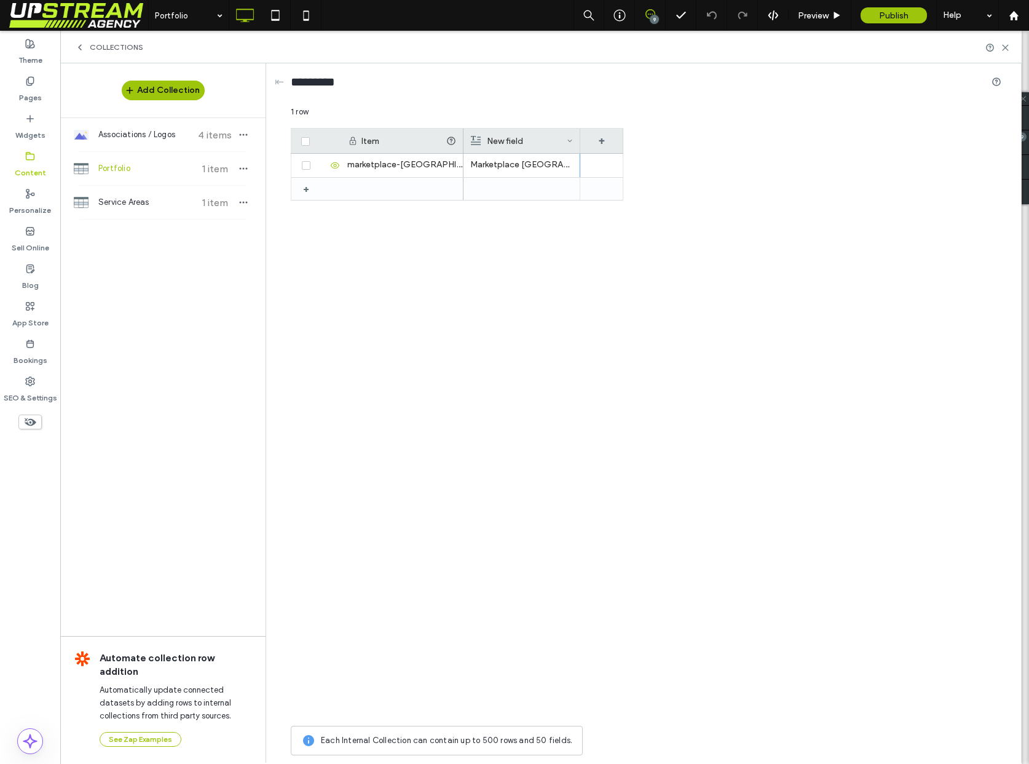
click at [528, 143] on div "New field" at bounding box center [519, 141] width 96 height 25
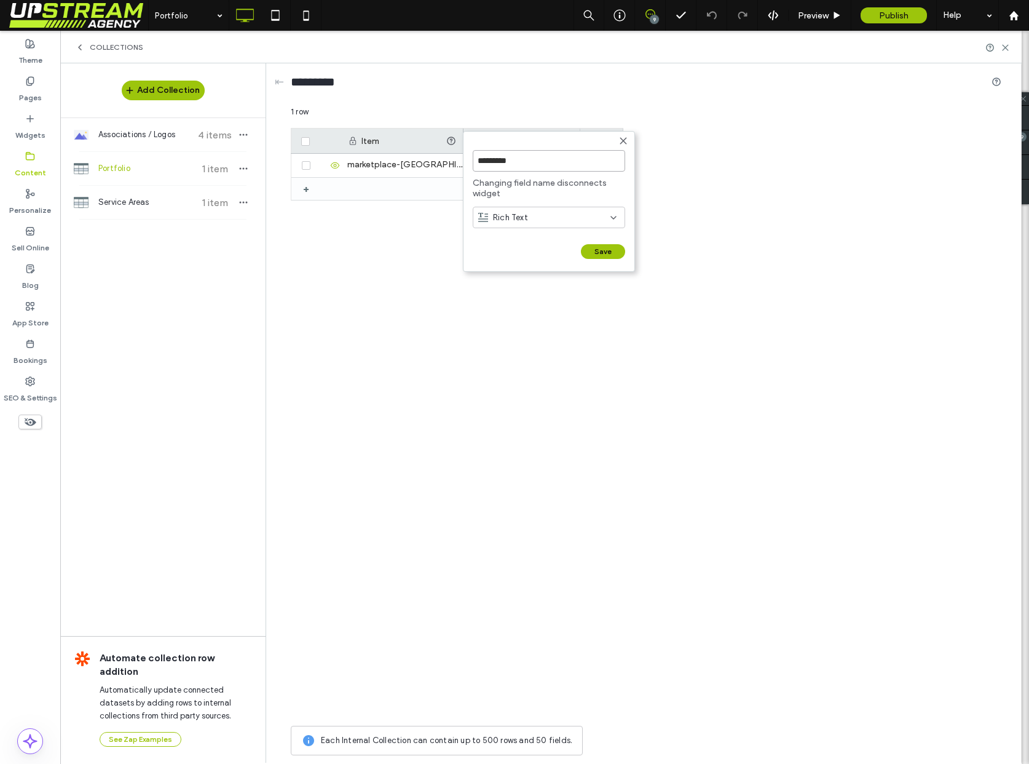
click at [536, 164] on input "*********" at bounding box center [549, 161] width 153 height 22
drag, startPoint x: 536, startPoint y: 164, endPoint x: 465, endPoint y: 164, distance: 71.3
click at [465, 164] on form "********* Changing field name disconnects widget Rich Text Save ******" at bounding box center [549, 201] width 172 height 141
type input "**********"
click at [606, 254] on button "Save" at bounding box center [603, 251] width 44 height 15
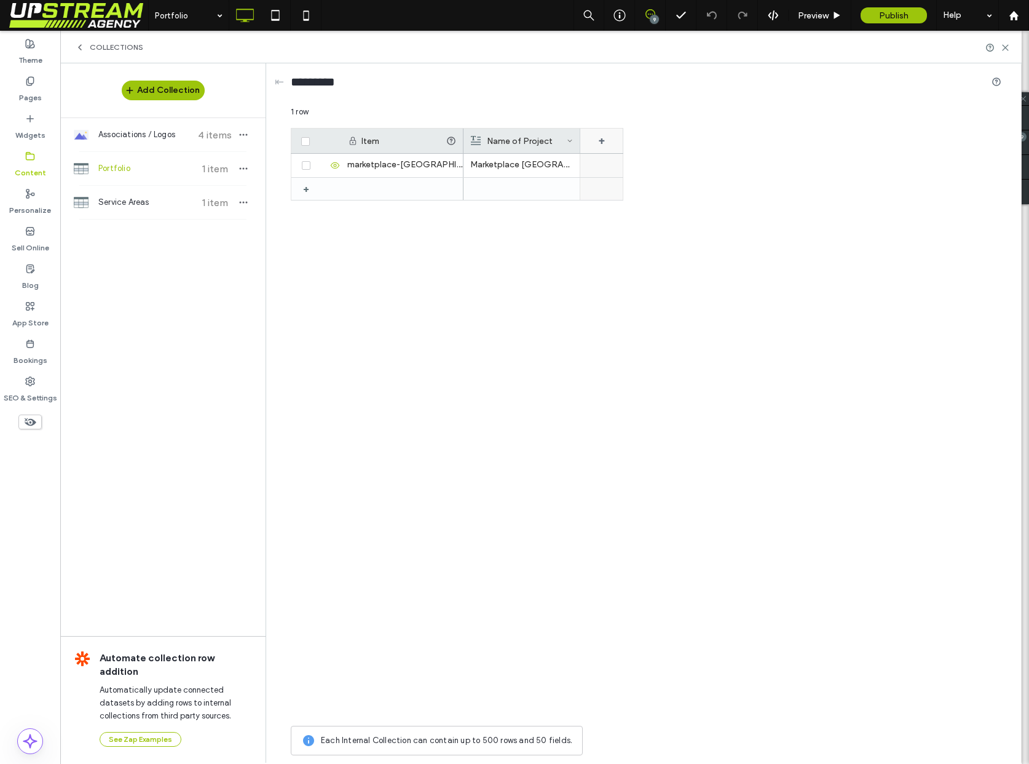
click at [601, 143] on div "+" at bounding box center [602, 141] width 43 height 25
click at [613, 157] on input "*******" at bounding box center [652, 161] width 140 height 22
drag, startPoint x: 621, startPoint y: 159, endPoint x: 577, endPoint y: 159, distance: 43.0
click at [577, 159] on form "******* Rich Text Save ******" at bounding box center [653, 188] width 160 height 115
type input "**********"
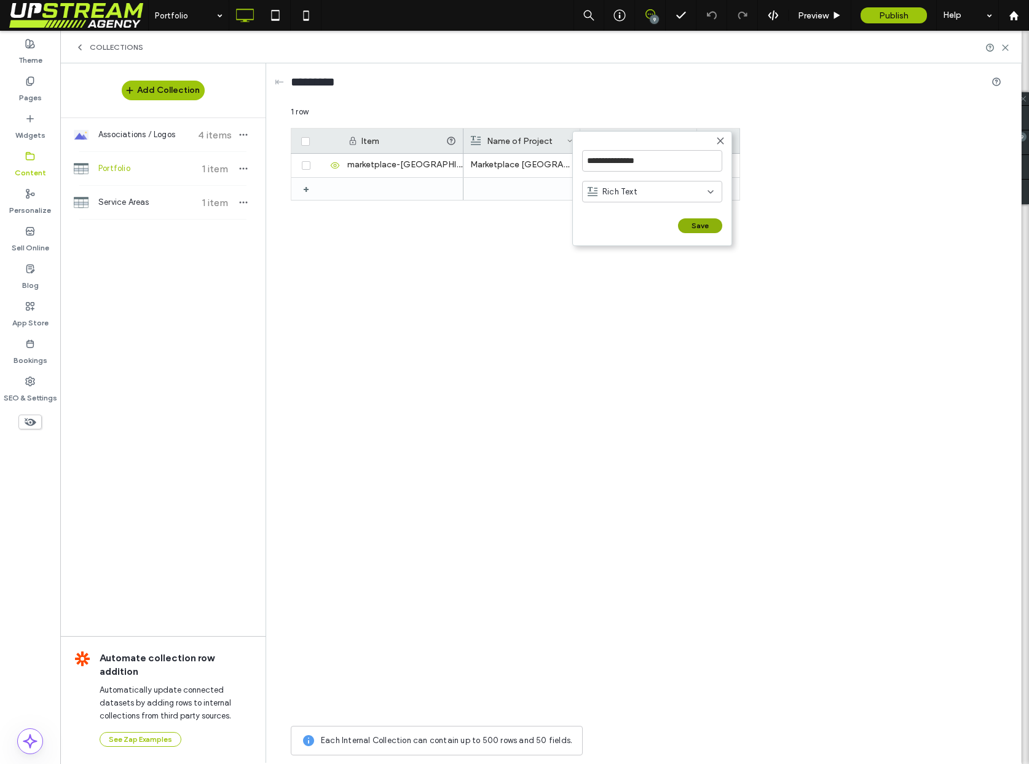
click at [699, 227] on button "Save" at bounding box center [700, 225] width 44 height 15
click at [714, 133] on div "+" at bounding box center [718, 141] width 43 height 25
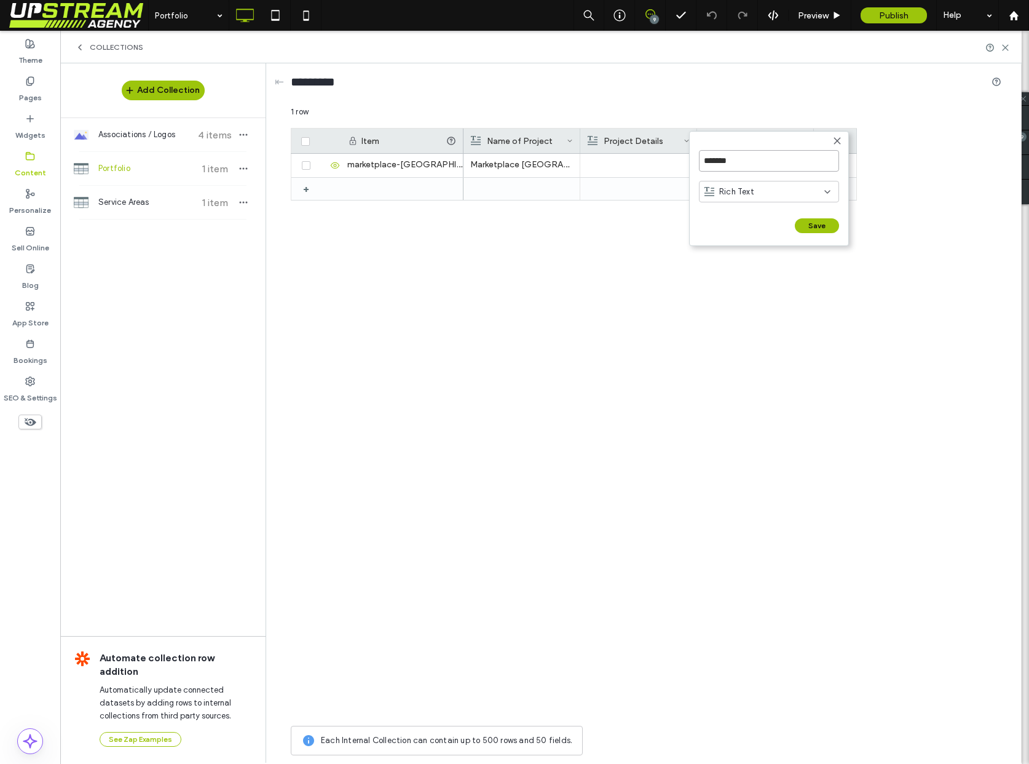
click at [732, 158] on input "*******" at bounding box center [769, 161] width 140 height 22
type input "******"
click at [819, 215] on form "****** Rich Text Save ******" at bounding box center [769, 188] width 160 height 115
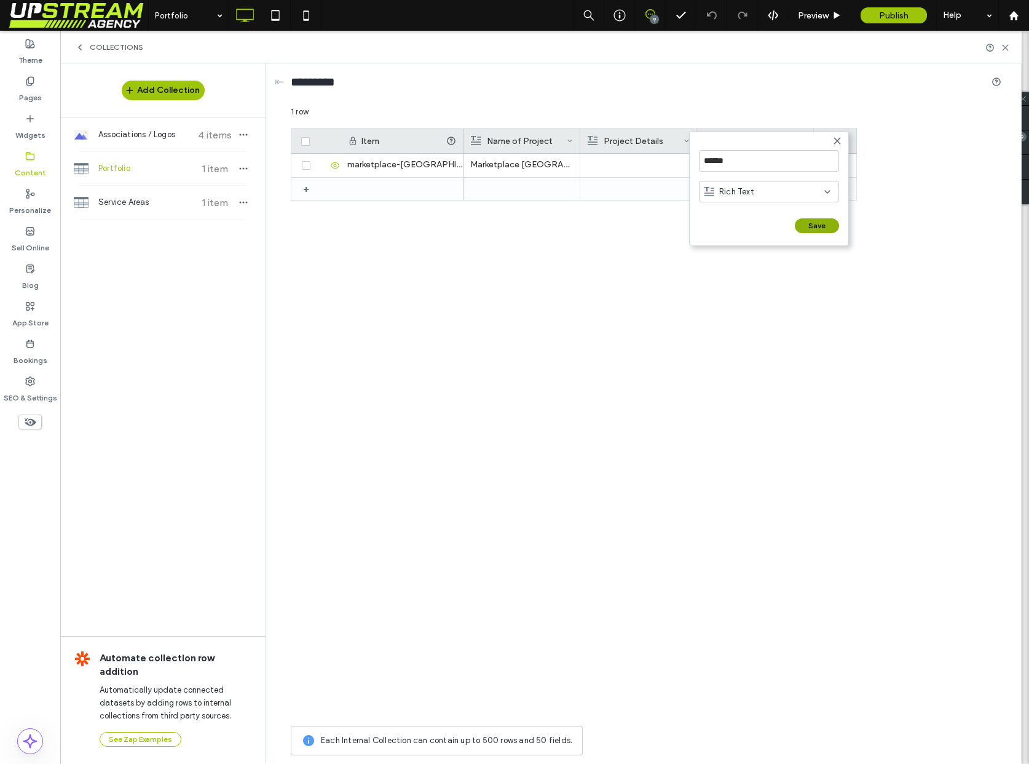
click at [819, 225] on button "Save" at bounding box center [817, 225] width 44 height 15
click at [831, 140] on div "+" at bounding box center [835, 141] width 43 height 25
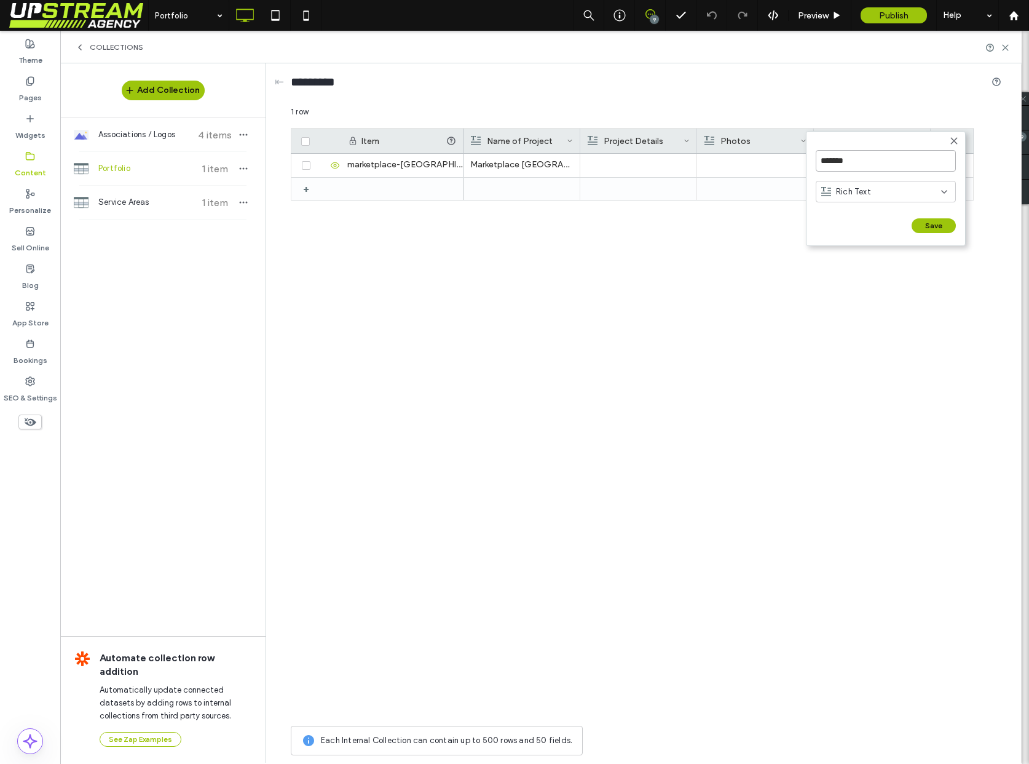
click at [834, 161] on input "*******" at bounding box center [886, 161] width 140 height 22
type input "**********"
click at [908, 184] on div "Rich Text" at bounding box center [886, 192] width 140 height 22
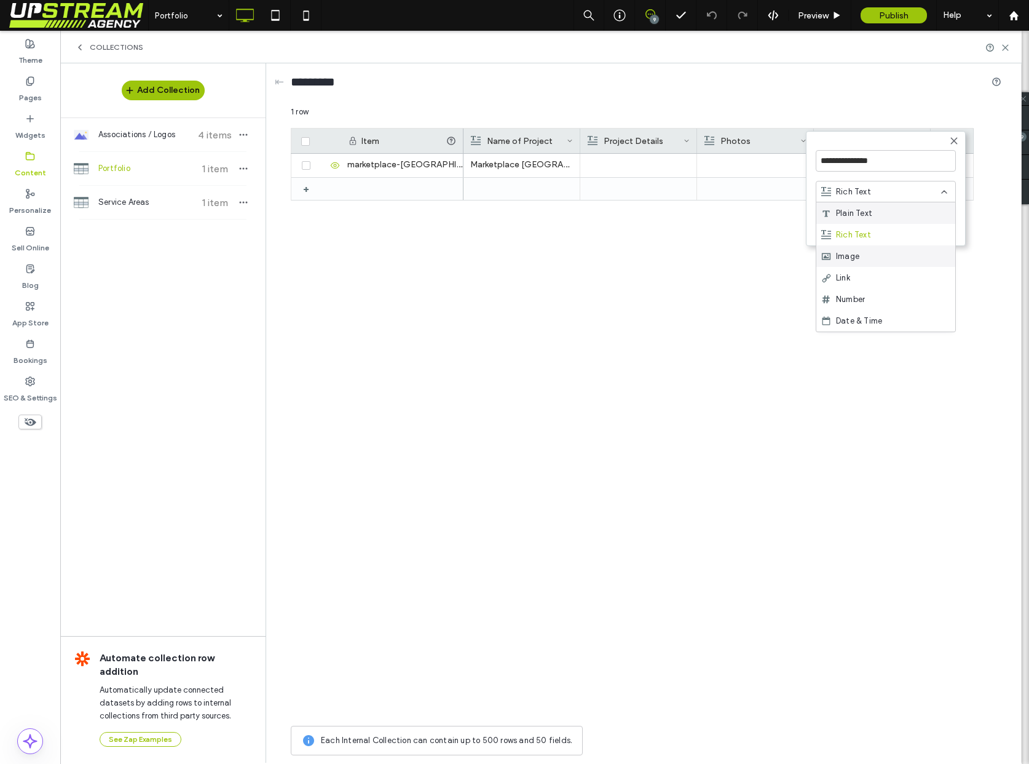
click at [854, 261] on span "Image" at bounding box center [847, 256] width 23 height 12
click at [949, 220] on button "Save" at bounding box center [934, 225] width 44 height 15
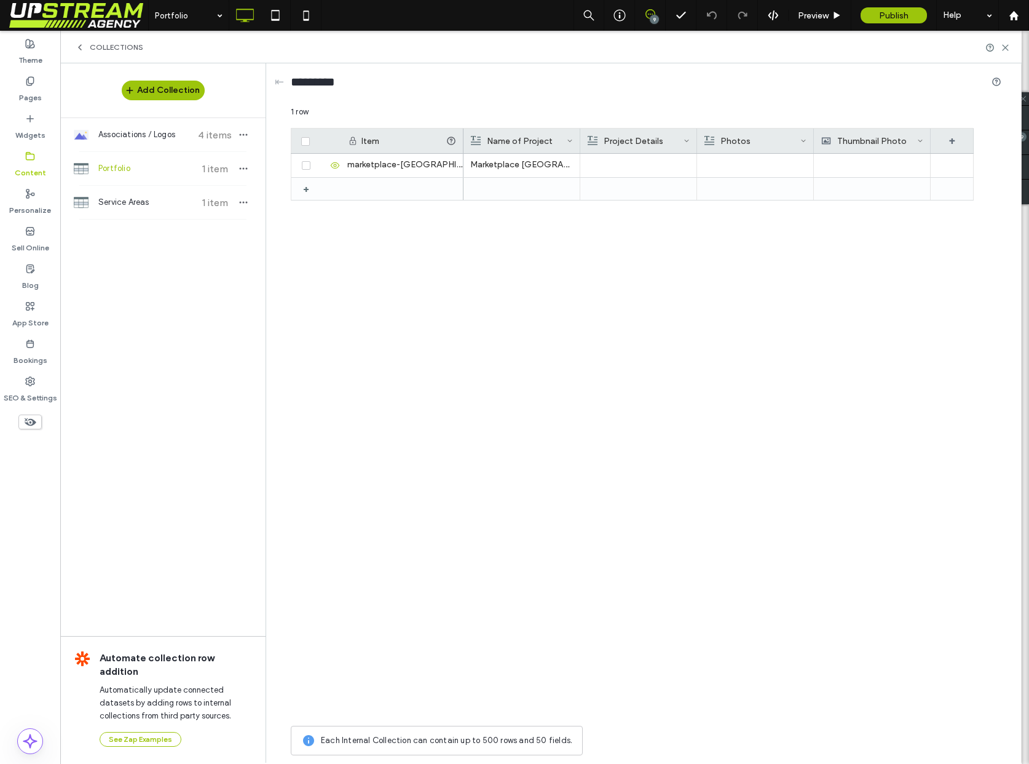
click at [803, 141] on icon at bounding box center [804, 141] width 6 height 6
click at [744, 143] on div "Edit Field" at bounding box center [754, 143] width 113 height 23
click at [761, 192] on div "Rich Text" at bounding box center [772, 192] width 120 height 12
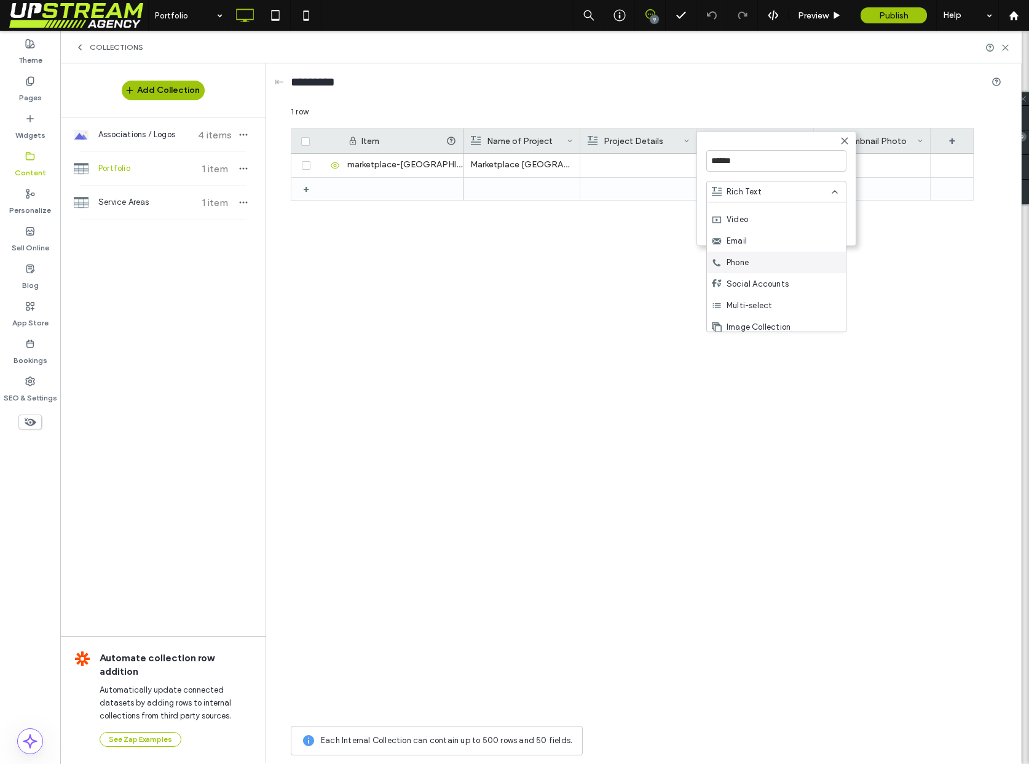
scroll to position [172, 0]
click at [764, 320] on span "Image Collection" at bounding box center [759, 321] width 64 height 12
click at [817, 225] on button "Save" at bounding box center [825, 225] width 44 height 15
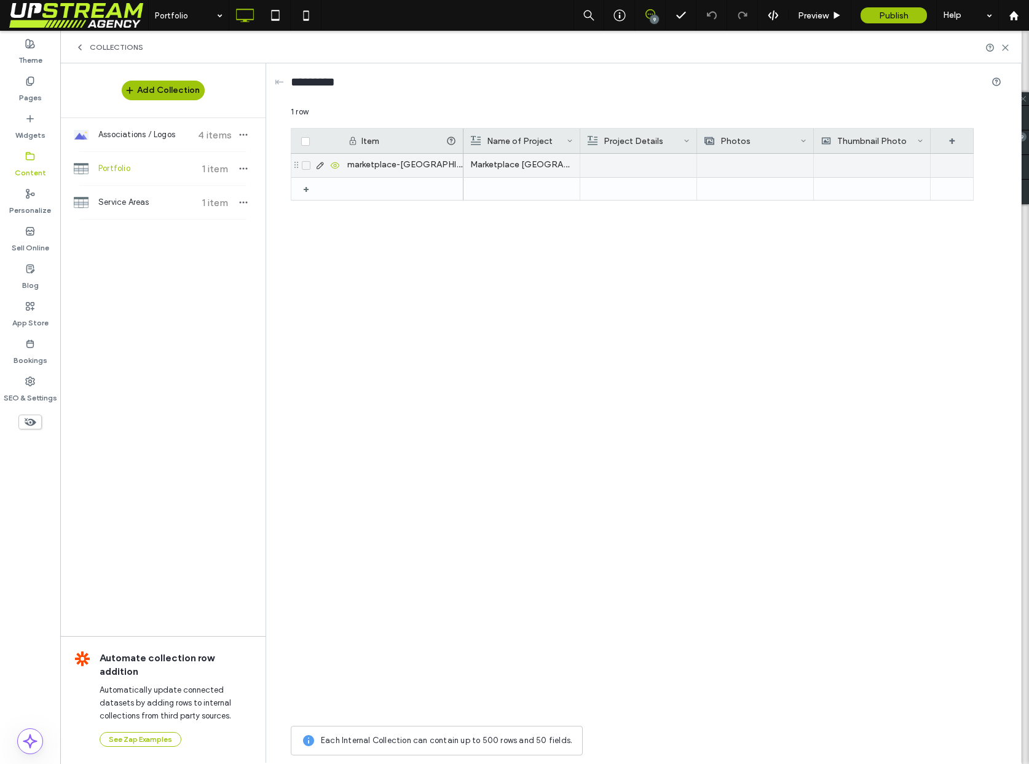
click at [780, 164] on div at bounding box center [755, 165] width 103 height 23
click at [780, 164] on div at bounding box center [756, 165] width 102 height 22
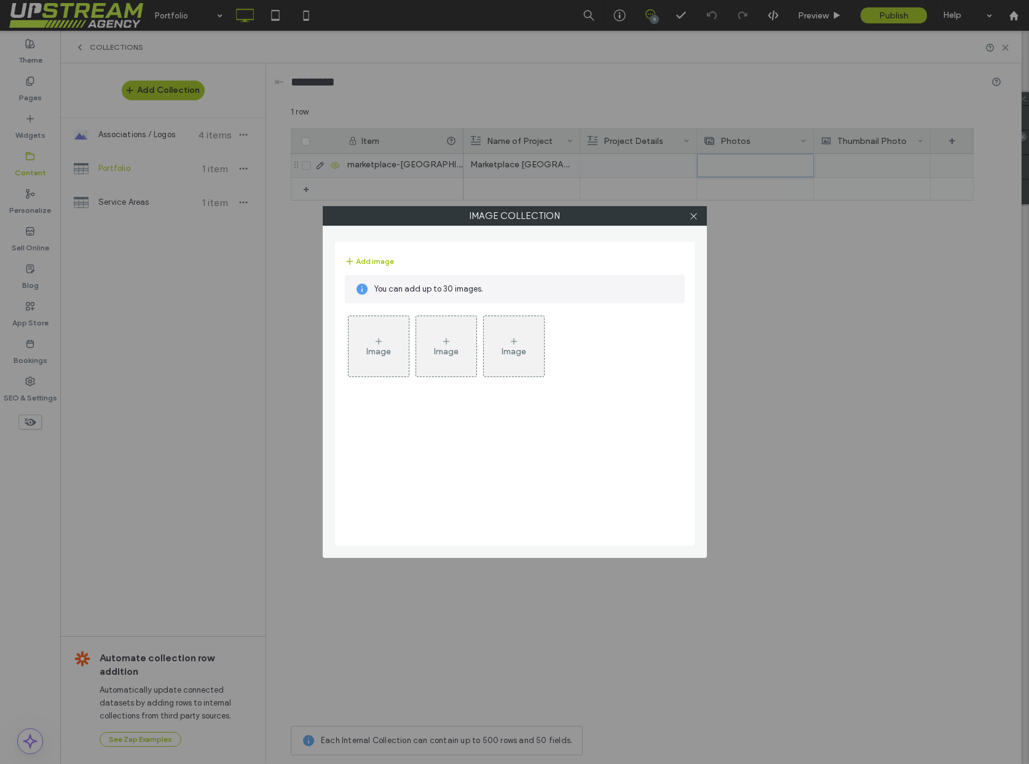
click at [375, 343] on icon at bounding box center [379, 341] width 10 height 10
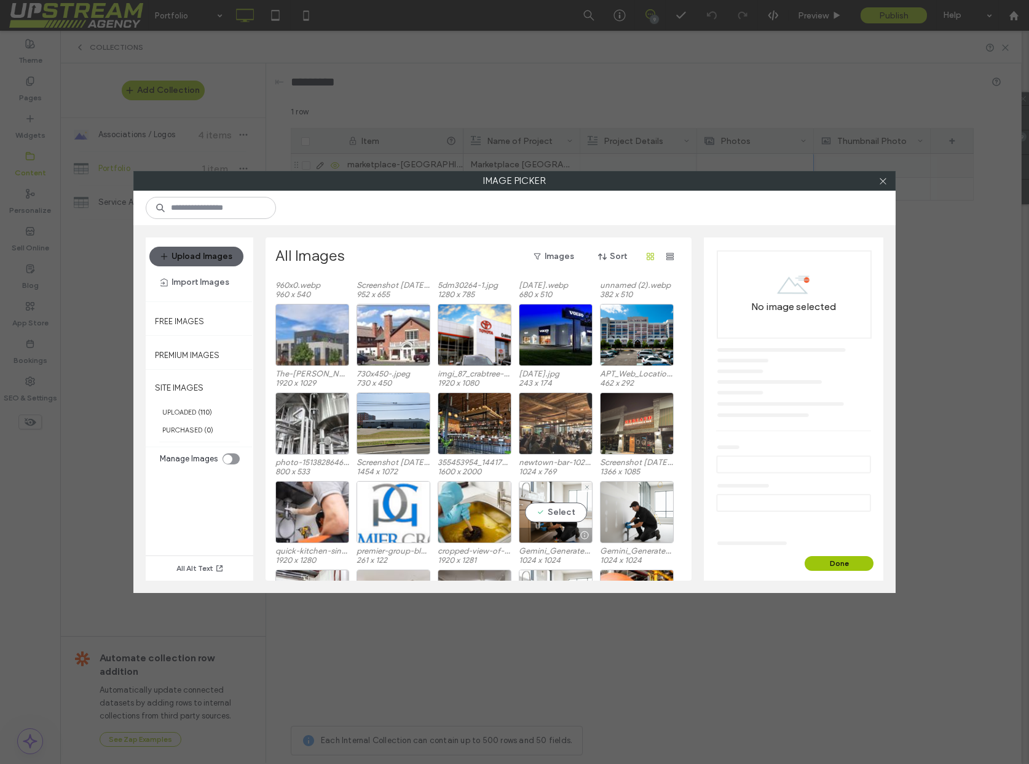
scroll to position [25, 0]
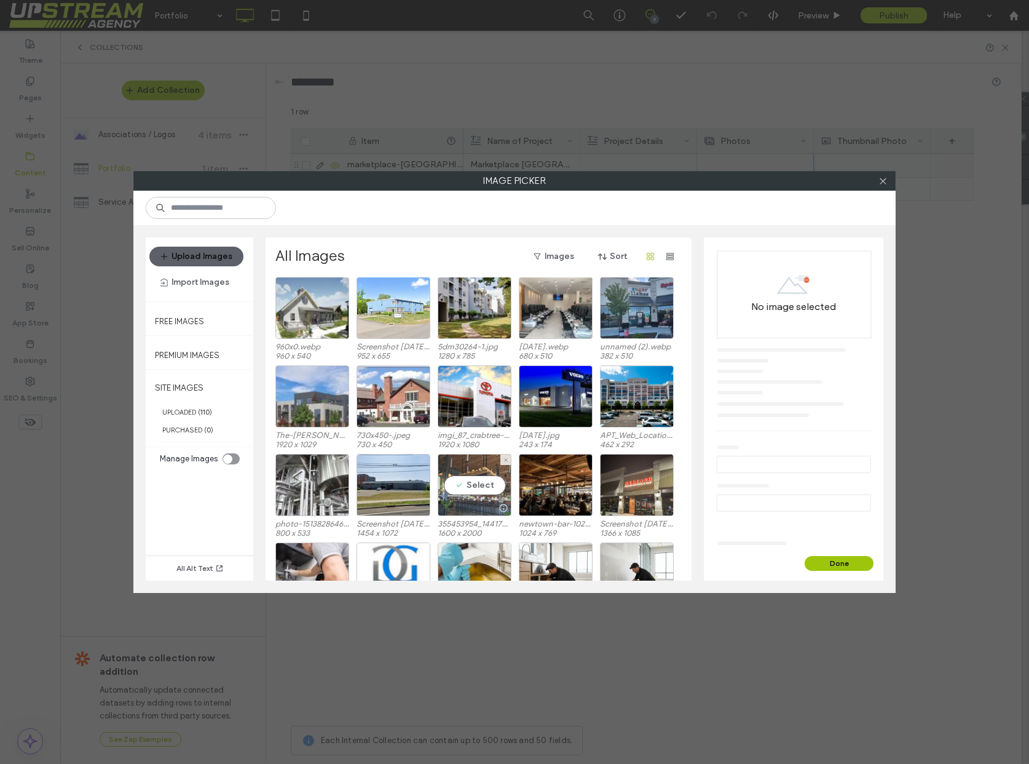
click at [485, 486] on div "Select" at bounding box center [475, 485] width 74 height 62
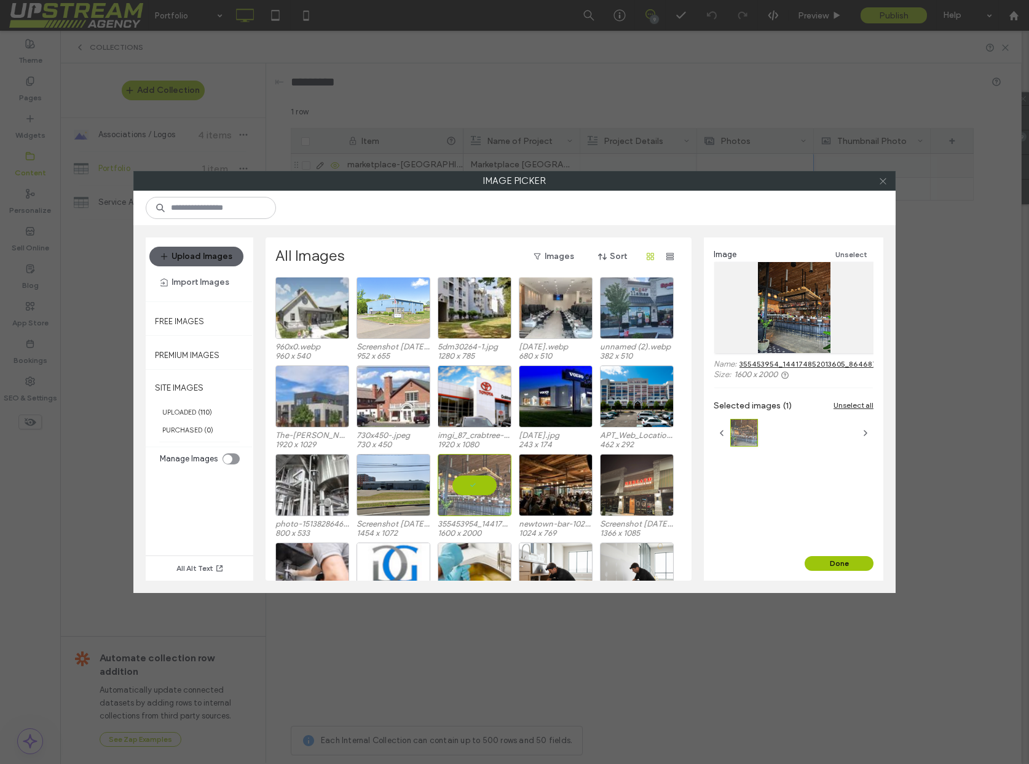
click at [884, 185] on icon at bounding box center [883, 181] width 9 height 9
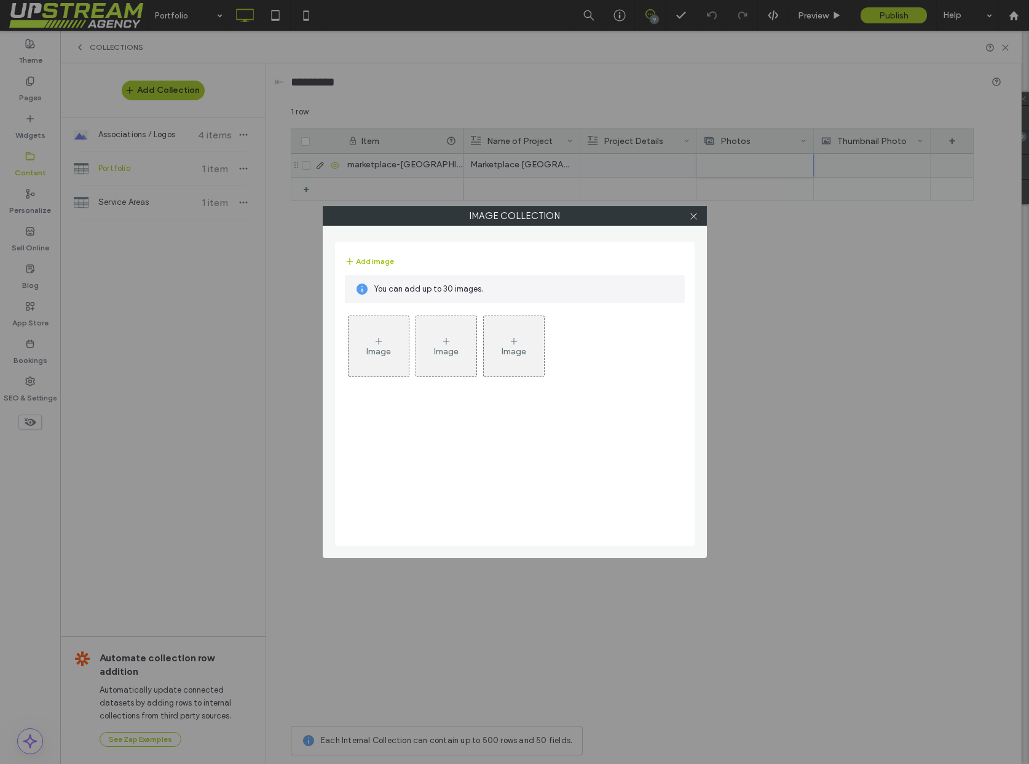
click at [394, 350] on div "Image" at bounding box center [379, 346] width 60 height 58
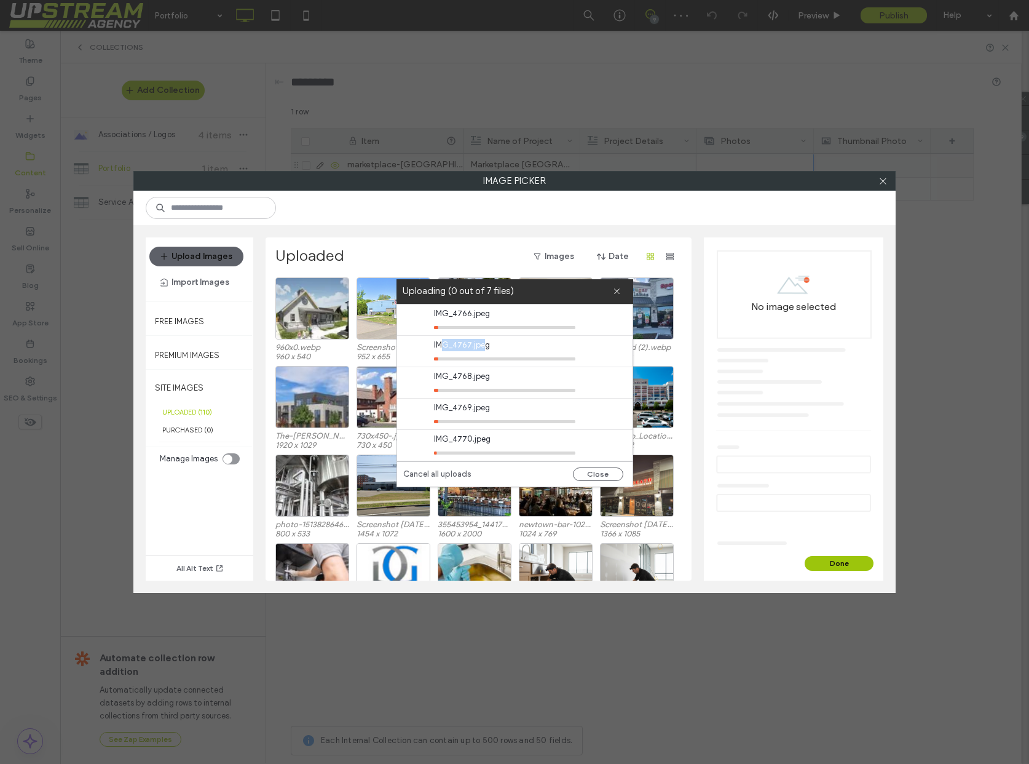
drag, startPoint x: 442, startPoint y: 344, endPoint x: 482, endPoint y: 346, distance: 40.0
click at [482, 346] on span "IMG_4767.jpeg" at bounding box center [504, 345] width 141 height 12
click at [483, 346] on span "IMG_4767.jpeg" at bounding box center [504, 345] width 141 height 12
drag, startPoint x: 475, startPoint y: 346, endPoint x: 434, endPoint y: 344, distance: 41.2
click at [434, 344] on span "IMG_4767.jpeg" at bounding box center [504, 345] width 141 height 12
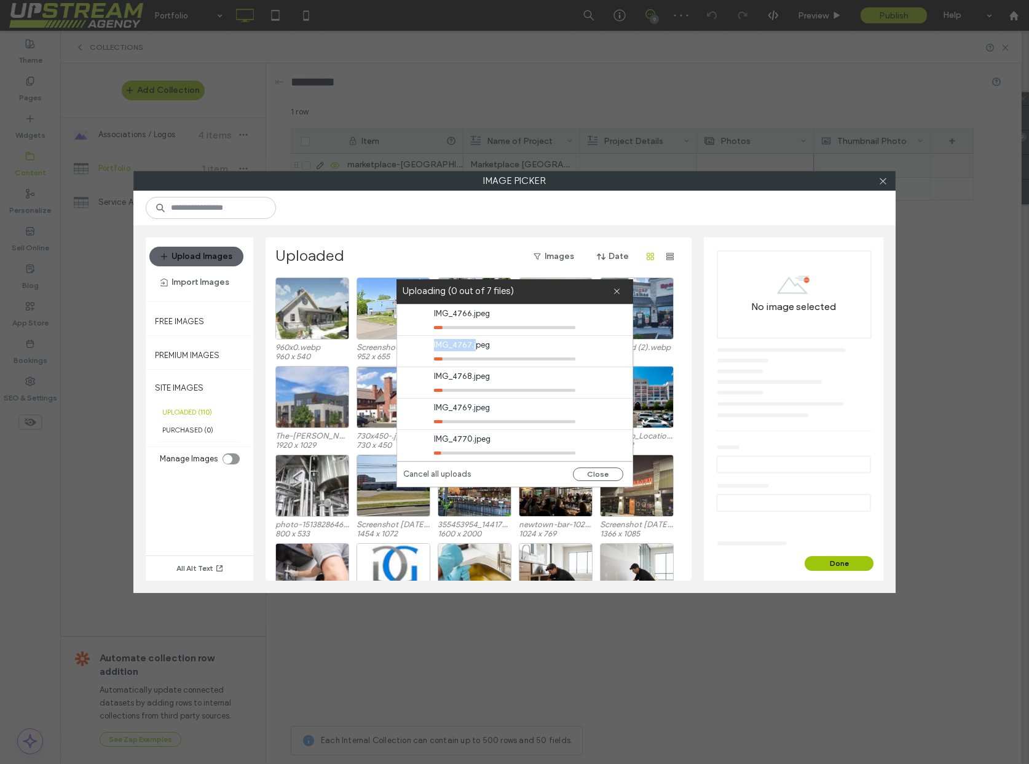
click at [436, 344] on span "IMG_4767.jpeg" at bounding box center [504, 345] width 141 height 12
drag, startPoint x: 445, startPoint y: 344, endPoint x: 470, endPoint y: 344, distance: 24.6
click at [470, 344] on span "IMG_4767.jpeg" at bounding box center [504, 345] width 141 height 12
drag, startPoint x: 470, startPoint y: 344, endPoint x: 480, endPoint y: 341, distance: 10.3
click at [470, 344] on span "IMG_4767.jpeg" at bounding box center [504, 345] width 141 height 12
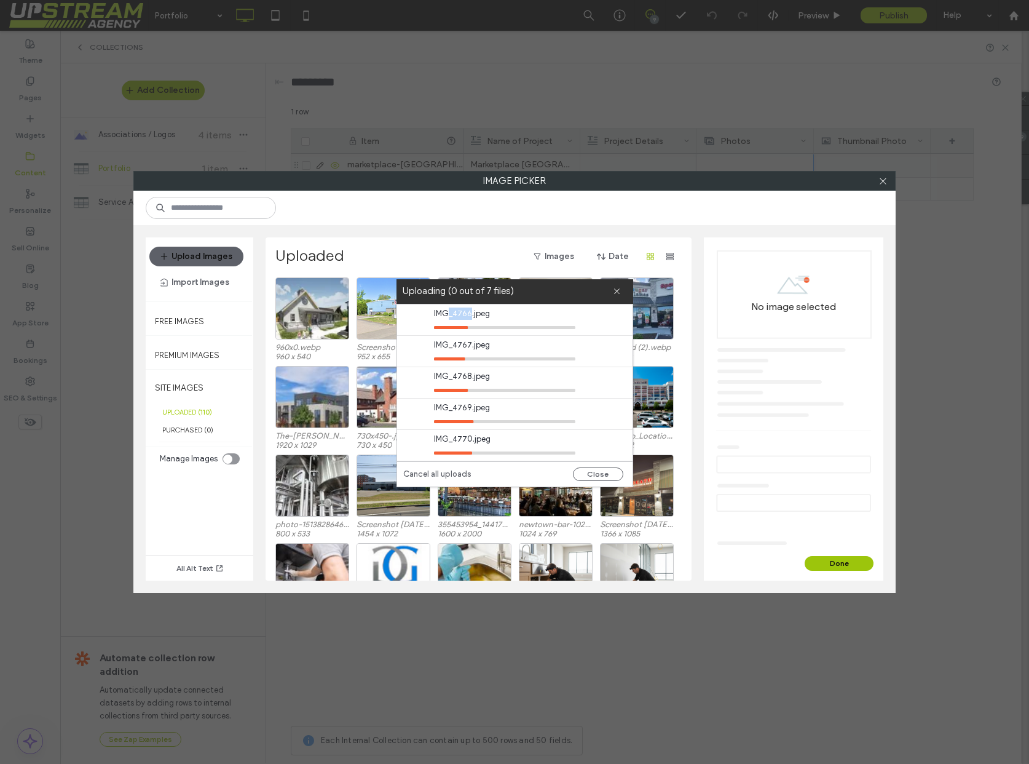
drag, startPoint x: 446, startPoint y: 312, endPoint x: 472, endPoint y: 312, distance: 25.2
click at [472, 312] on span "IMG_4766.jpeg" at bounding box center [504, 313] width 141 height 12
drag, startPoint x: 472, startPoint y: 312, endPoint x: 485, endPoint y: 313, distance: 12.9
click at [473, 312] on span "IMG_4766.jpeg" at bounding box center [504, 313] width 141 height 12
click at [445, 312] on span "IMG_4766.jpeg" at bounding box center [504, 313] width 141 height 12
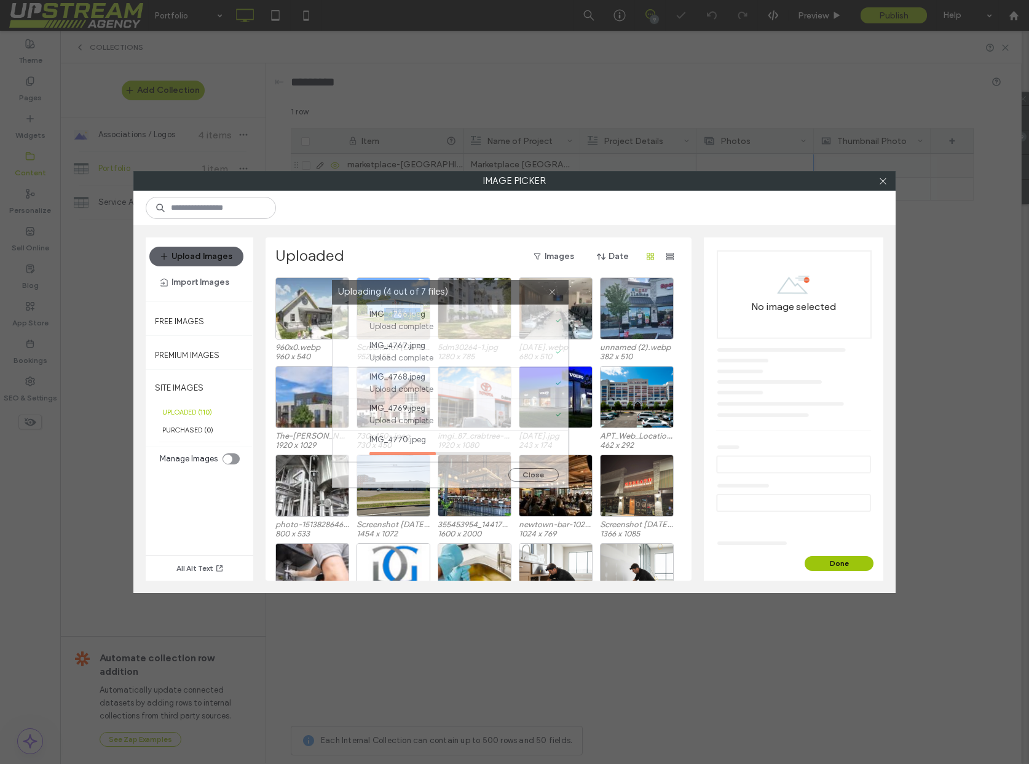
drag, startPoint x: 488, startPoint y: 291, endPoint x: 427, endPoint y: 291, distance: 60.9
click at [420, 292] on label "Uploading (4 out of 7 files)" at bounding box center [443, 292] width 210 height 17
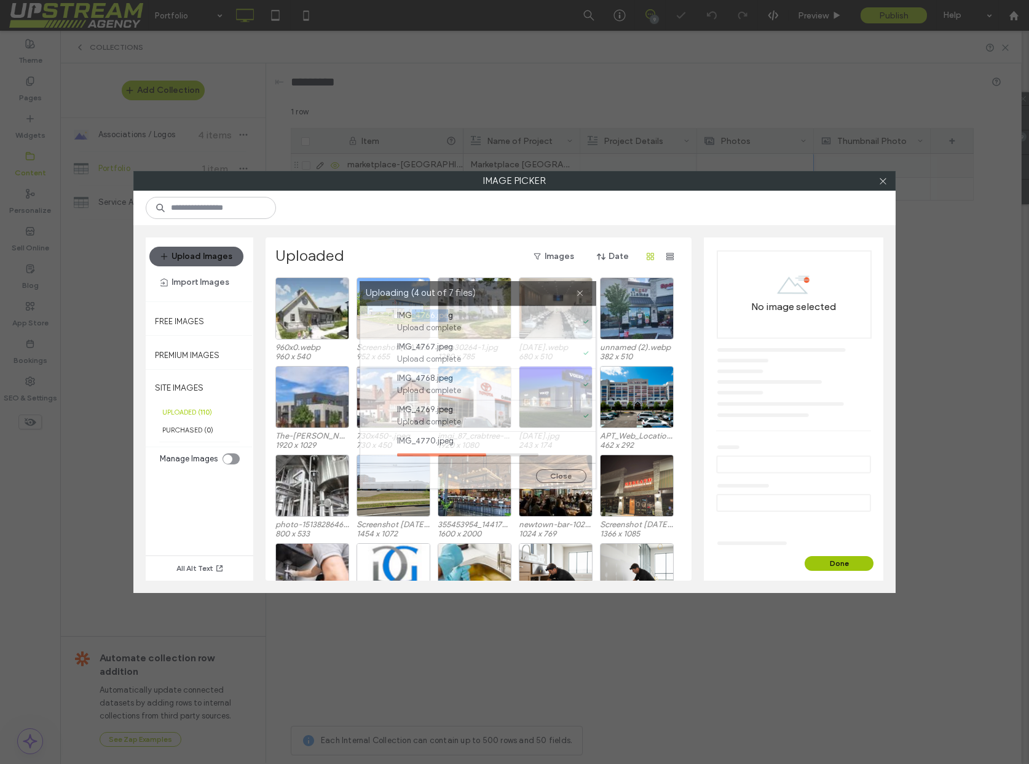
drag, startPoint x: 371, startPoint y: 290, endPoint x: 403, endPoint y: 292, distance: 32.6
click at [403, 292] on label "Uploading (4 out of 7 files)" at bounding box center [471, 293] width 210 height 17
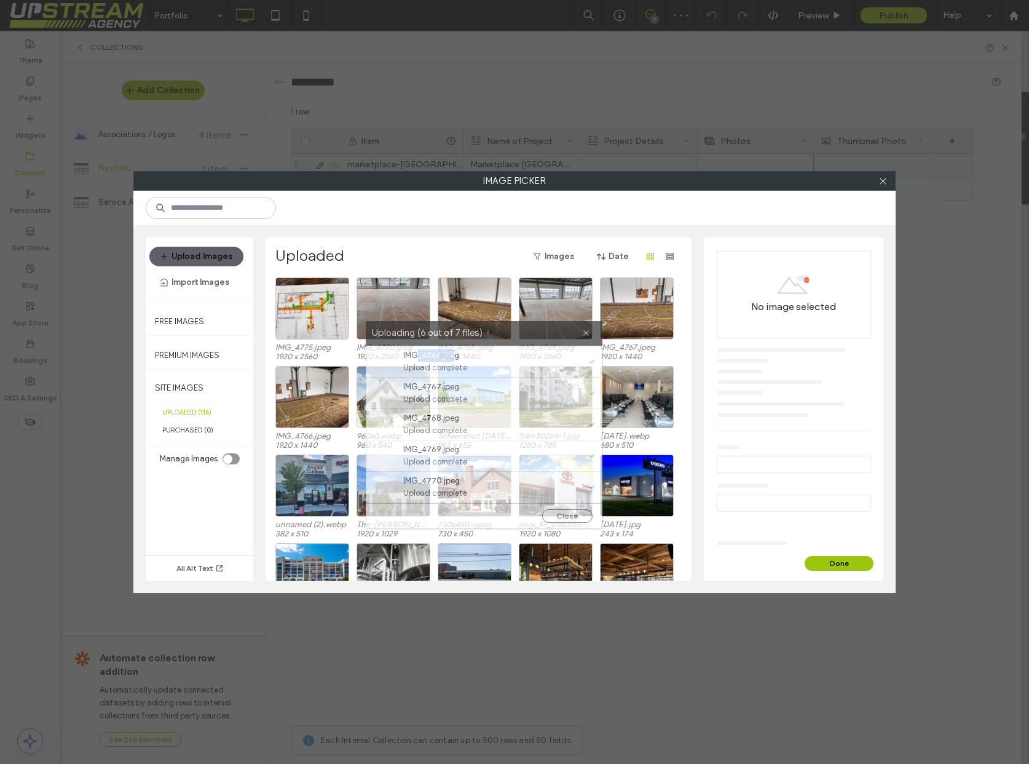
drag, startPoint x: 395, startPoint y: 293, endPoint x: 410, endPoint y: 335, distance: 44.0
click at [410, 335] on label "Uploading (6 out of 7 files)" at bounding box center [477, 333] width 210 height 17
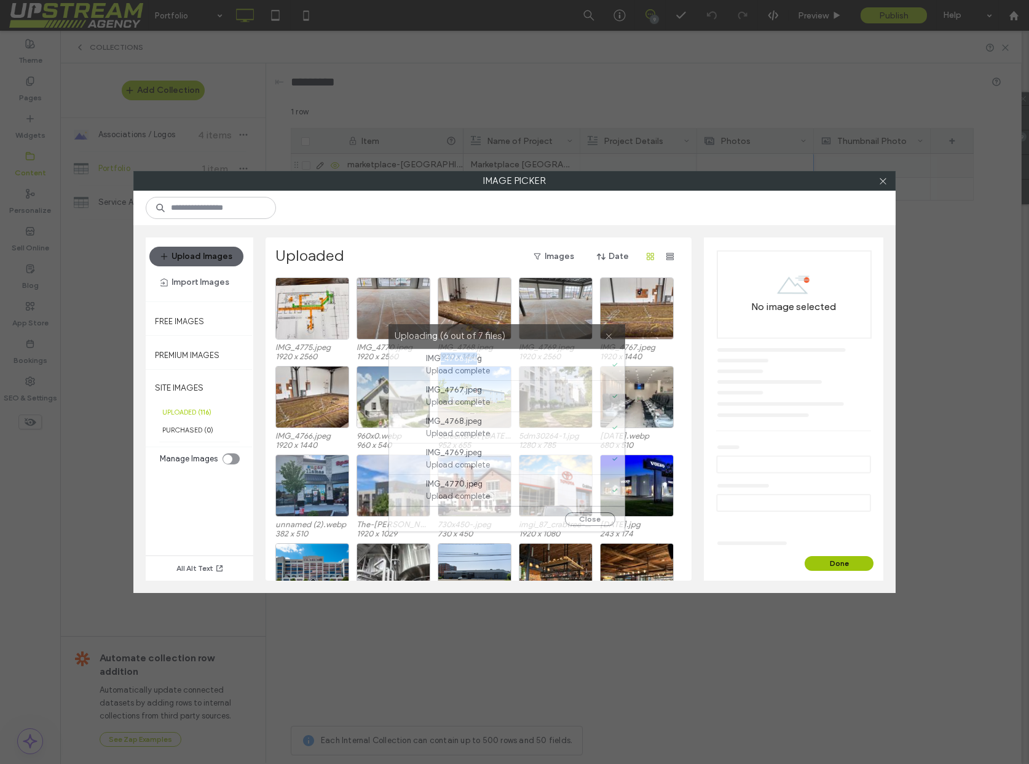
drag, startPoint x: 430, startPoint y: 335, endPoint x: 479, endPoint y: 371, distance: 61.1
click at [436, 338] on label "Uploading (6 out of 7 files)" at bounding box center [500, 336] width 210 height 17
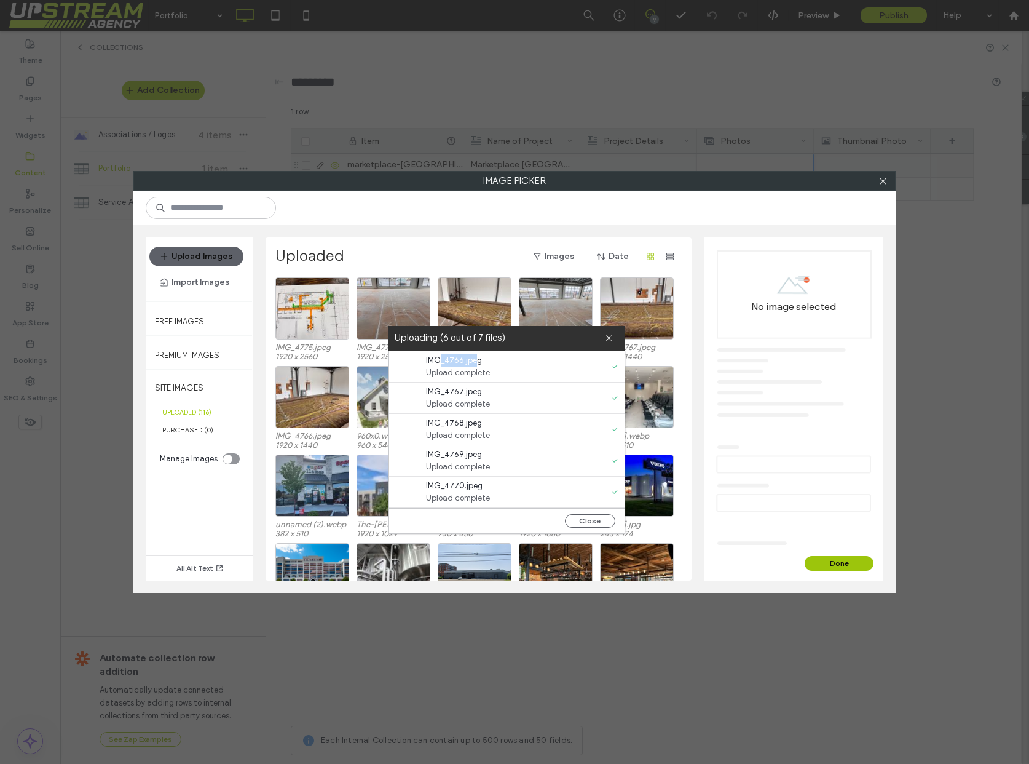
scroll to position [63, 0]
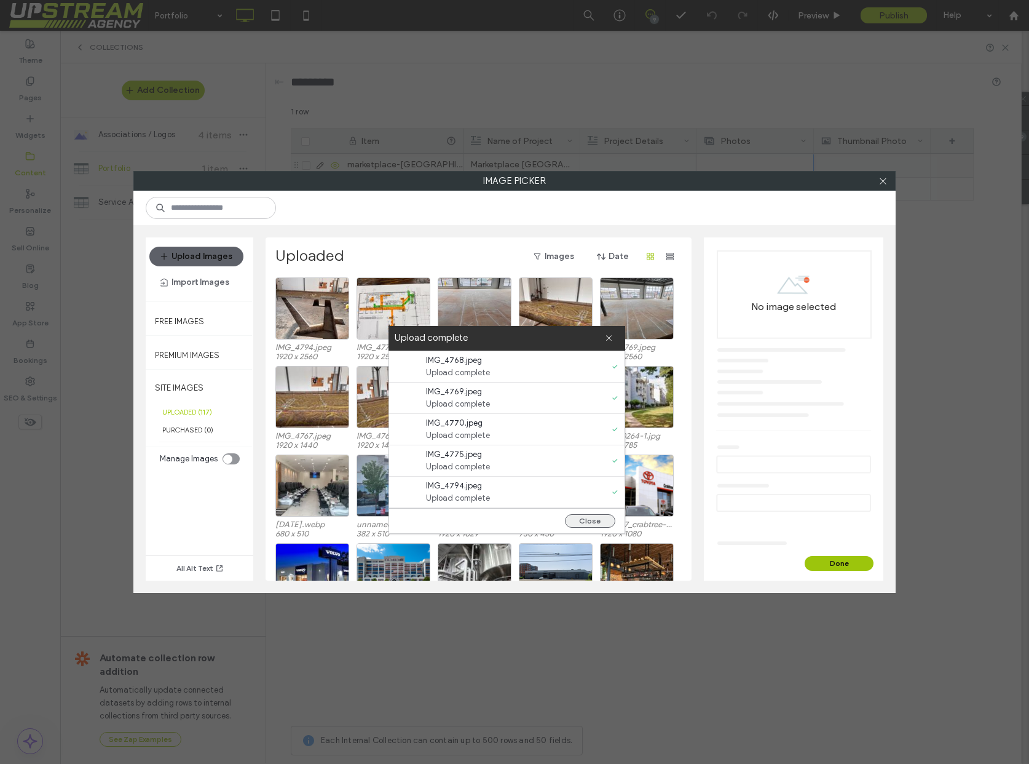
click at [599, 520] on button "Close" at bounding box center [590, 521] width 50 height 14
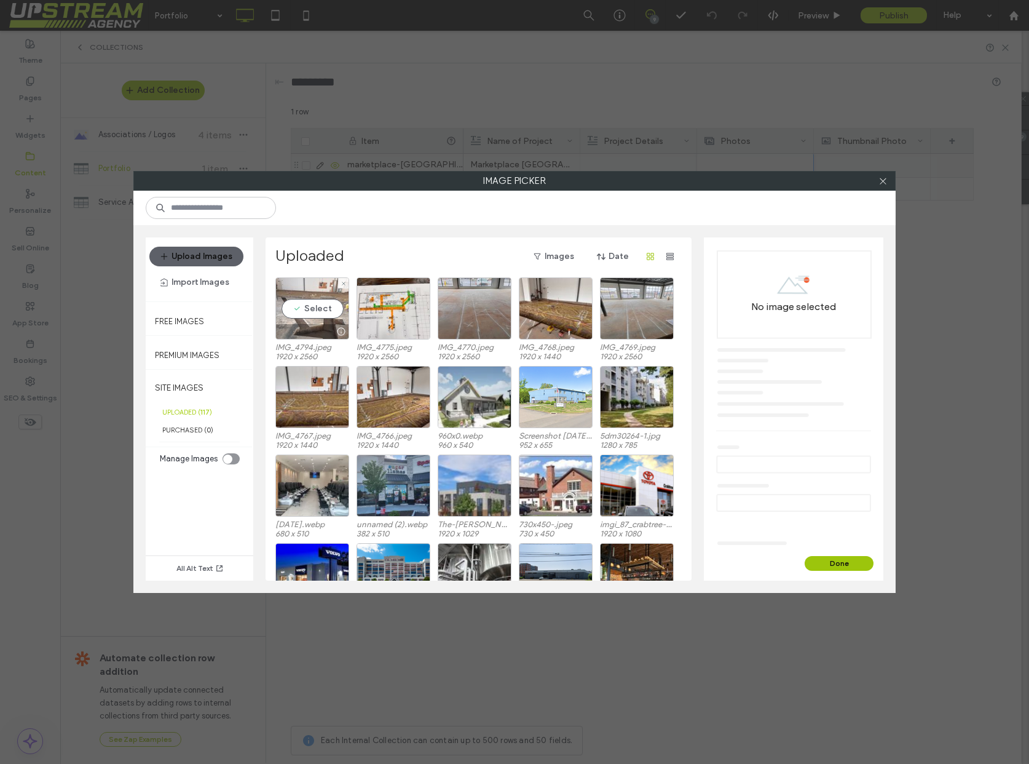
click at [308, 307] on div "Select" at bounding box center [313, 308] width 74 height 62
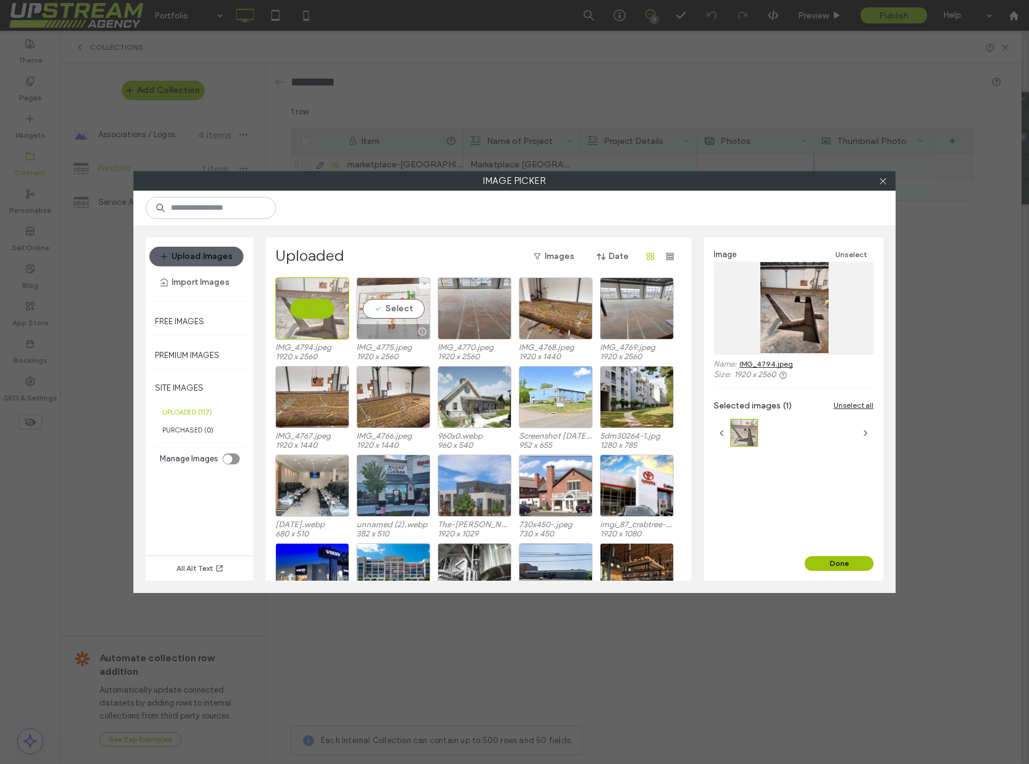
click at [375, 315] on div "Select" at bounding box center [394, 308] width 74 height 62
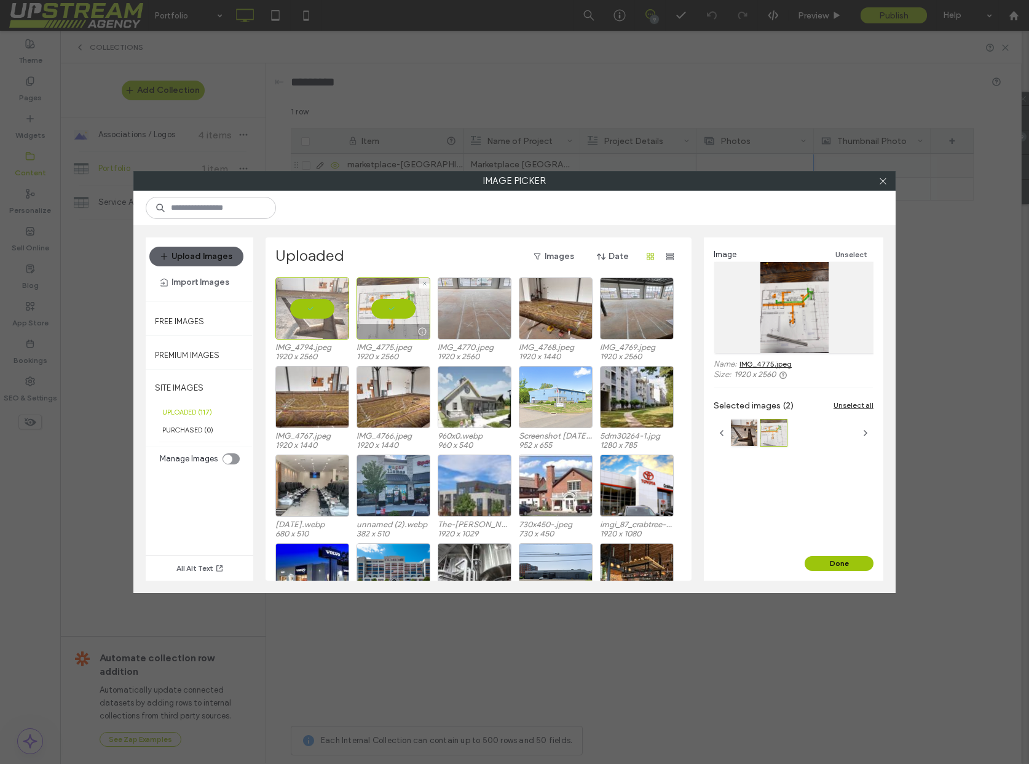
click at [495, 304] on div at bounding box center [475, 308] width 74 height 62
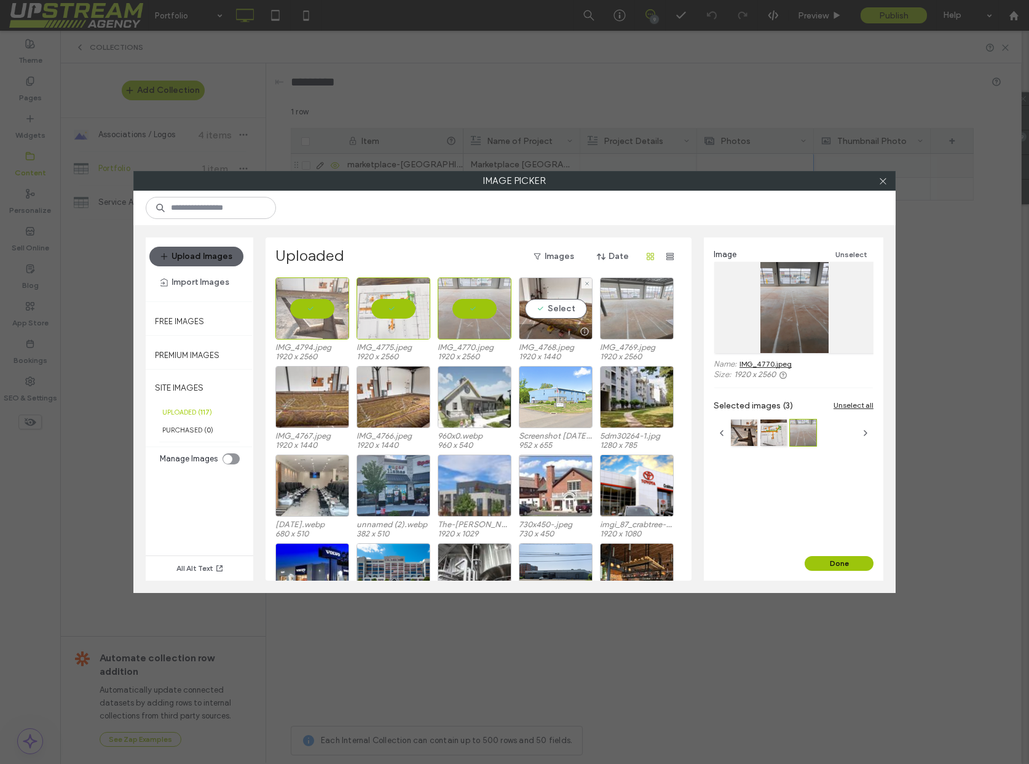
drag, startPoint x: 582, startPoint y: 311, endPoint x: 649, endPoint y: 311, distance: 67.0
click at [582, 311] on div "Select" at bounding box center [556, 308] width 74 height 62
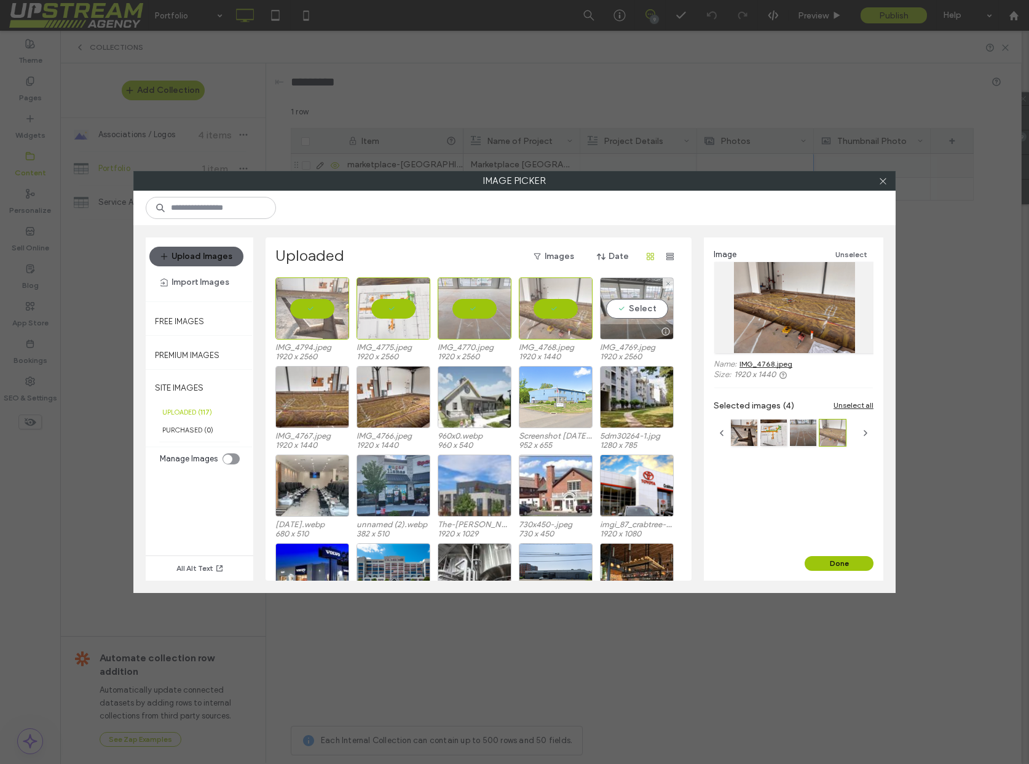
drag, startPoint x: 662, startPoint y: 309, endPoint x: 636, endPoint y: 317, distance: 27.0
click at [662, 309] on div "Select" at bounding box center [637, 308] width 74 height 62
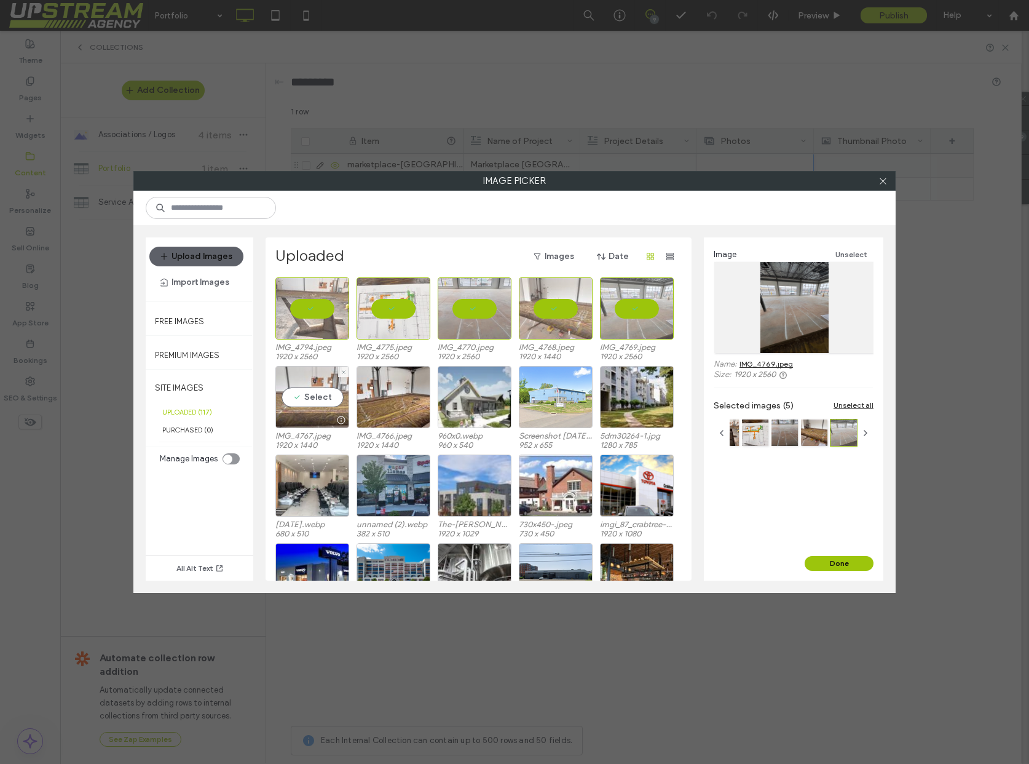
drag, startPoint x: 331, startPoint y: 394, endPoint x: 344, endPoint y: 393, distance: 12.9
click at [334, 393] on div "Select" at bounding box center [313, 397] width 74 height 62
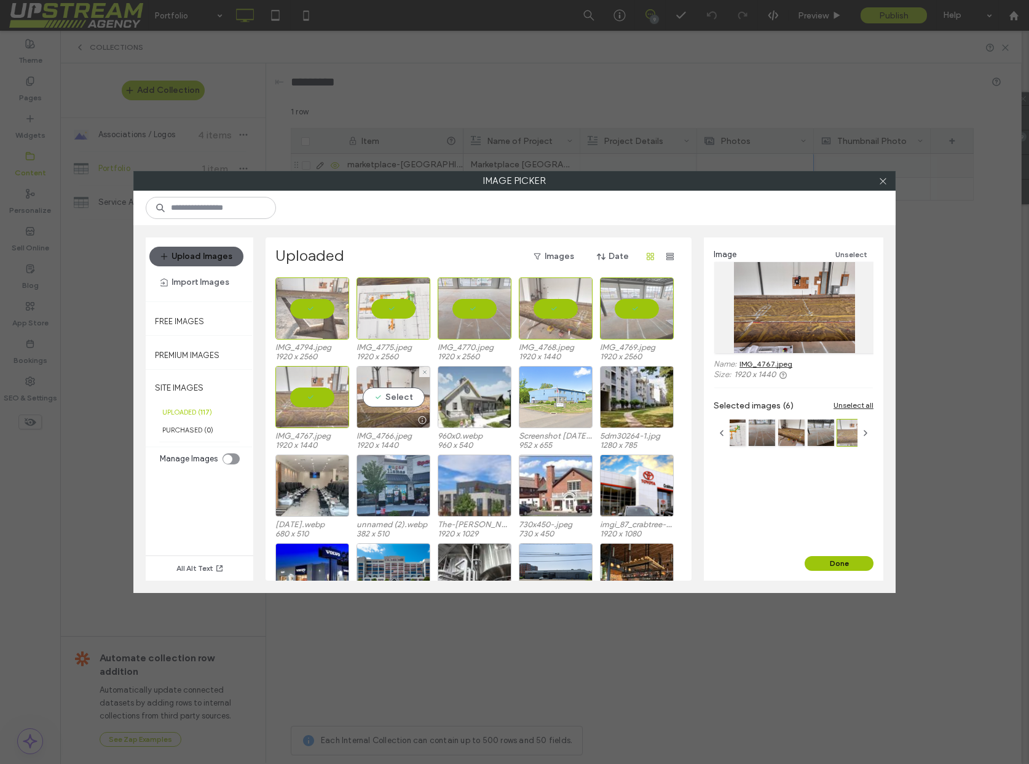
click at [392, 395] on div "Select" at bounding box center [394, 397] width 74 height 62
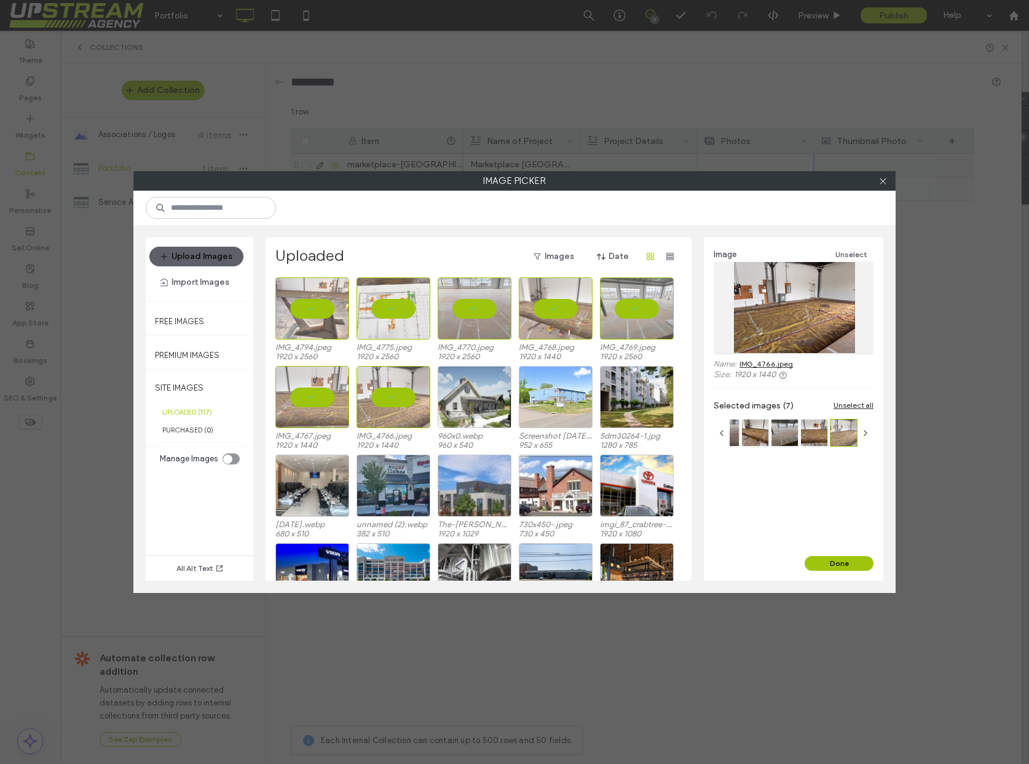
click at [823, 561] on button "Done" at bounding box center [839, 563] width 69 height 15
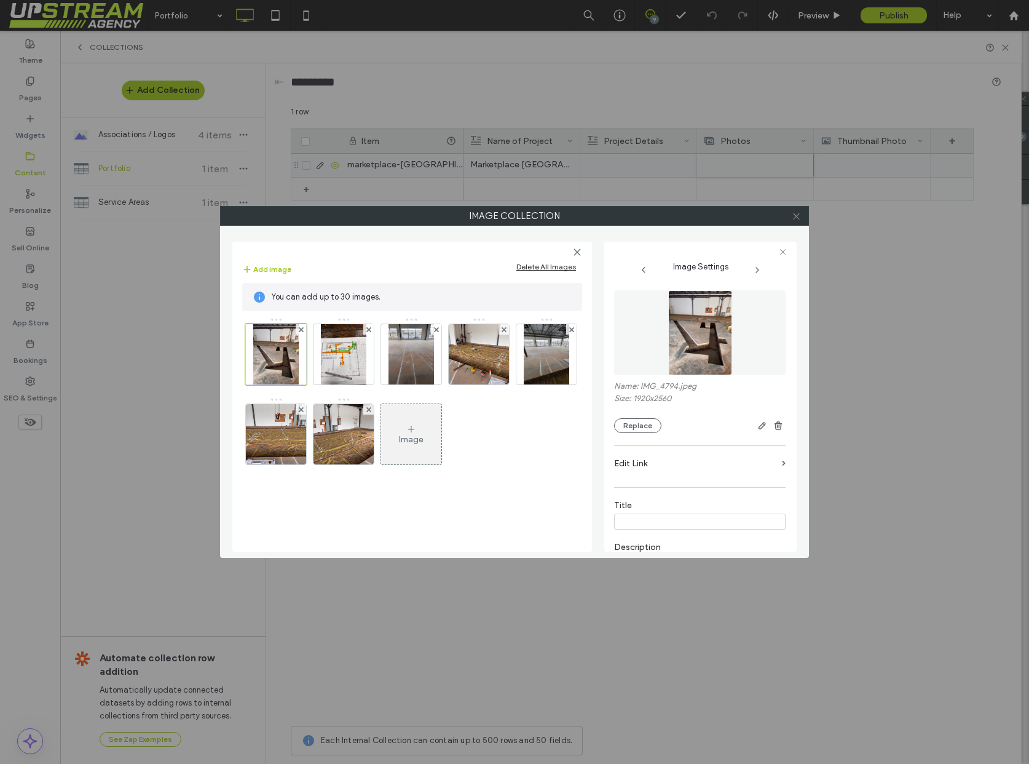
click at [792, 220] on icon at bounding box center [796, 216] width 9 height 9
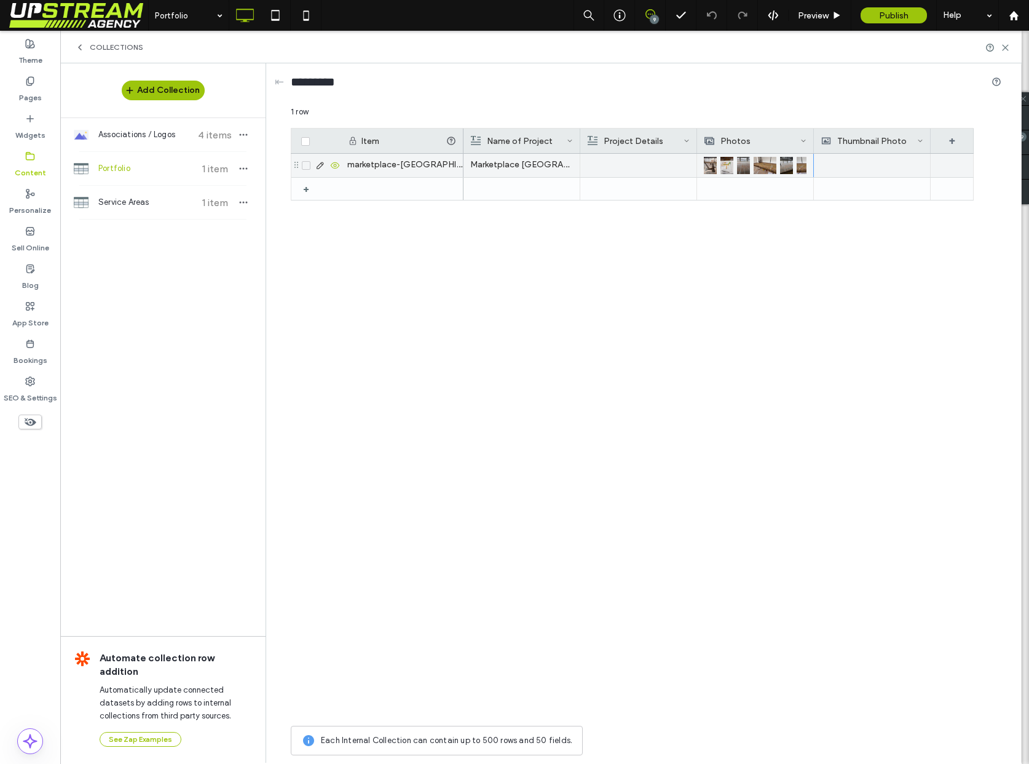
click at [866, 167] on div at bounding box center [872, 165] width 103 height 23
click at [865, 167] on div at bounding box center [873, 165] width 102 height 22
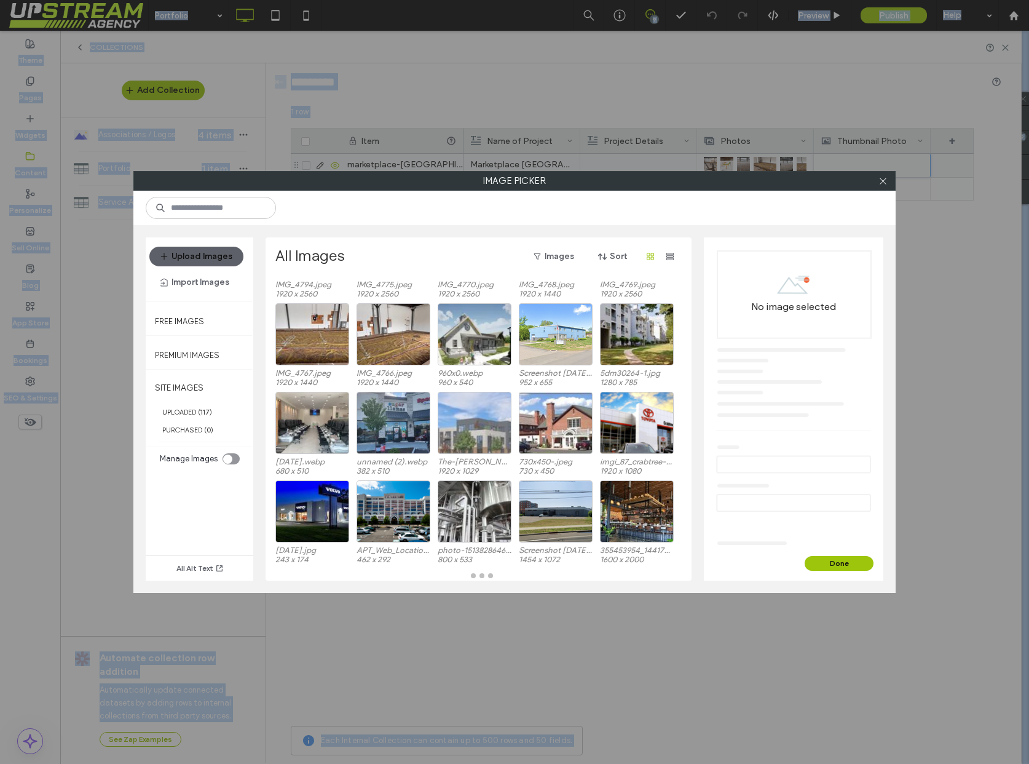
scroll to position [87, 0]
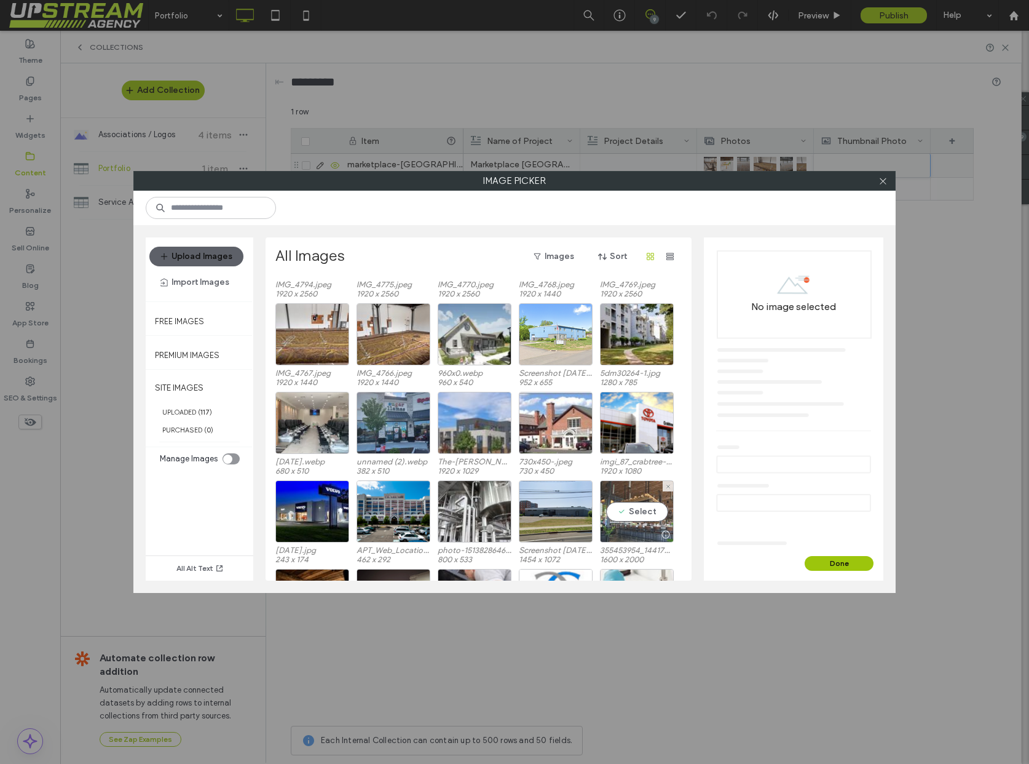
drag, startPoint x: 630, startPoint y: 526, endPoint x: 653, endPoint y: 535, distance: 24.6
click at [631, 525] on div "Select" at bounding box center [637, 511] width 74 height 62
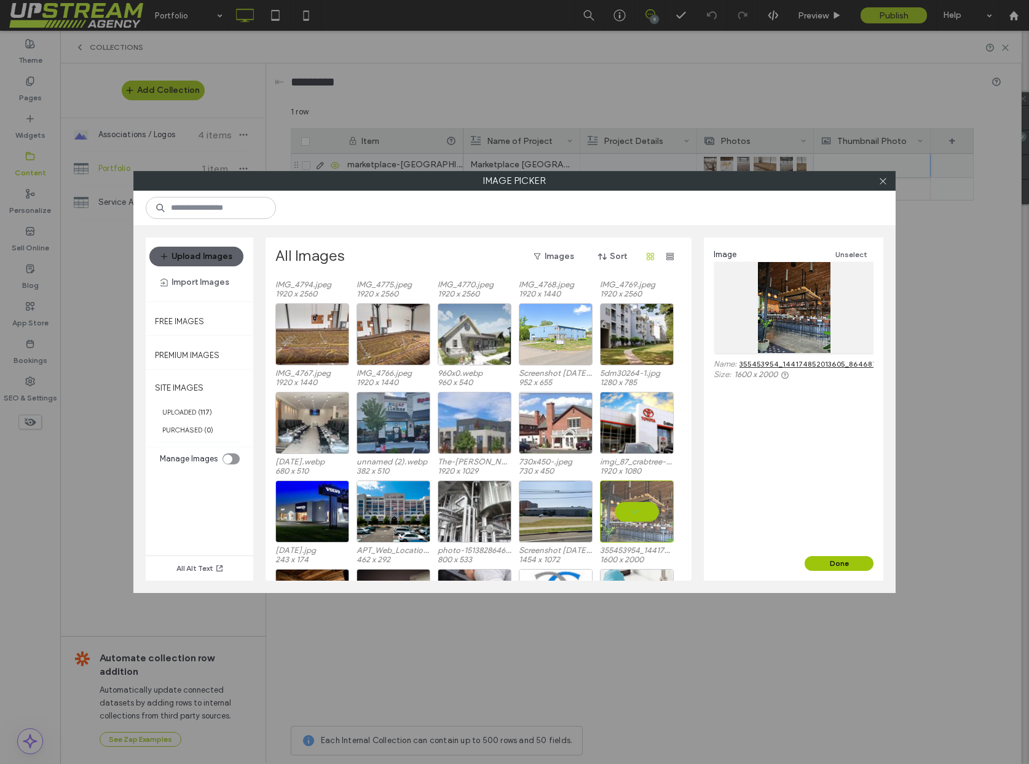
click at [831, 569] on button "Done" at bounding box center [839, 563] width 69 height 15
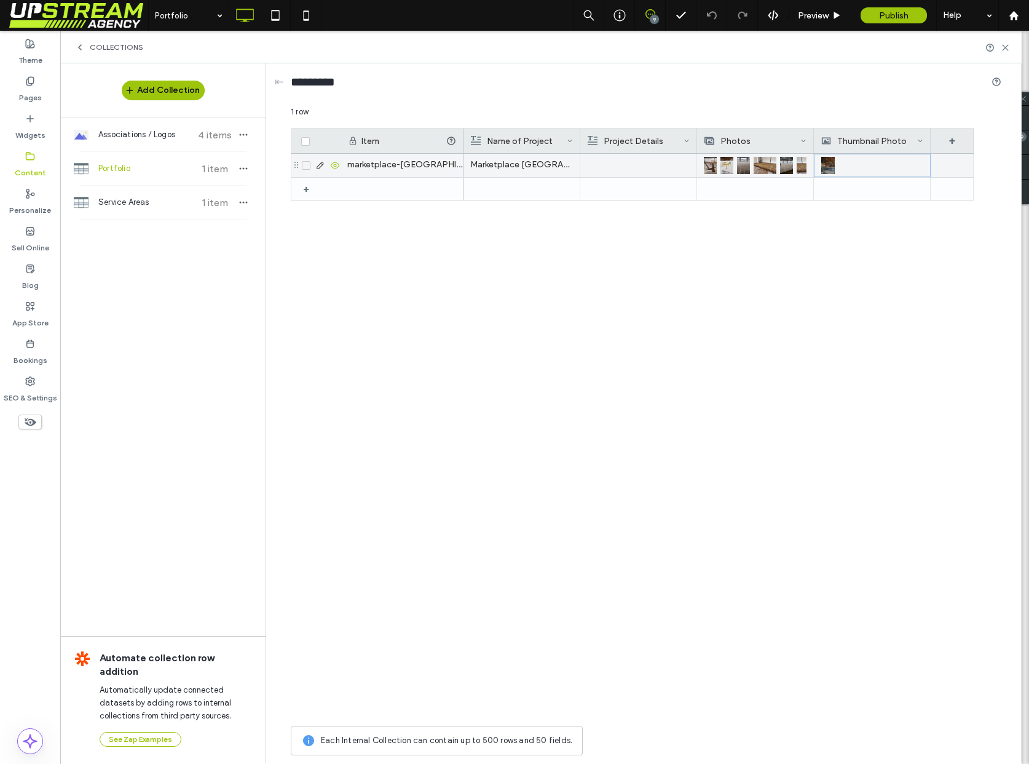
click at [533, 163] on p "Marketplace [GEOGRAPHIC_DATA]" at bounding box center [521, 165] width 103 height 22
click at [533, 163] on p "Marketplace [GEOGRAPHIC_DATA]" at bounding box center [522, 165] width 102 height 22
click at [633, 165] on div at bounding box center [638, 165] width 103 height 23
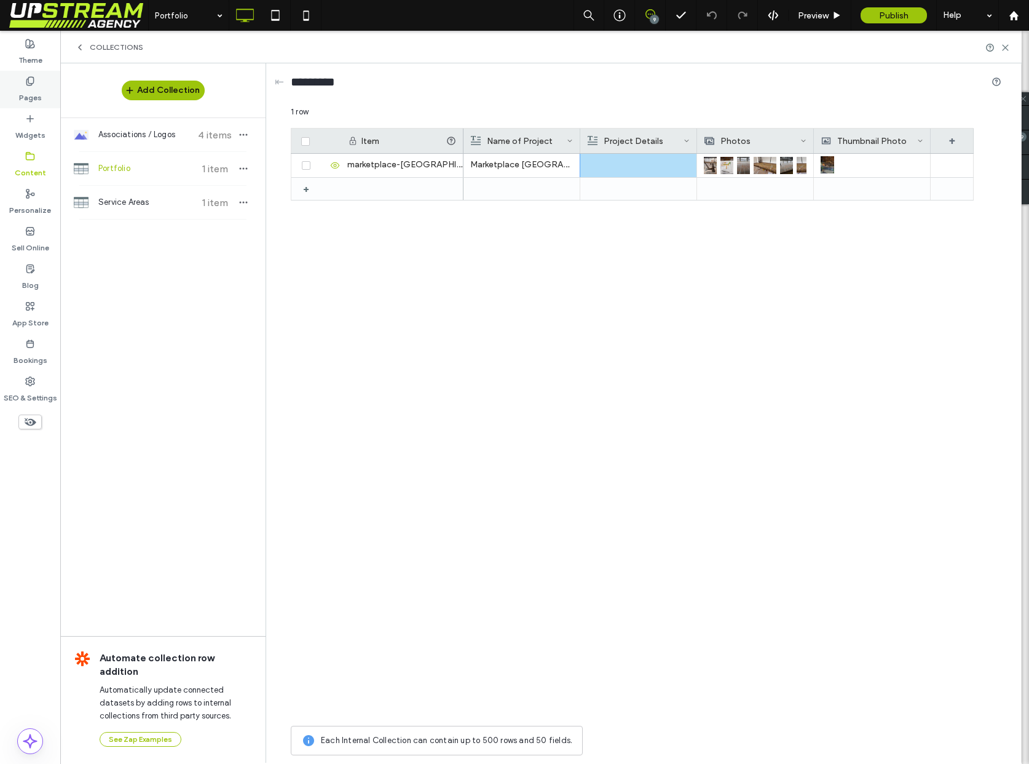
click at [21, 98] on label "Pages" at bounding box center [30, 94] width 23 height 17
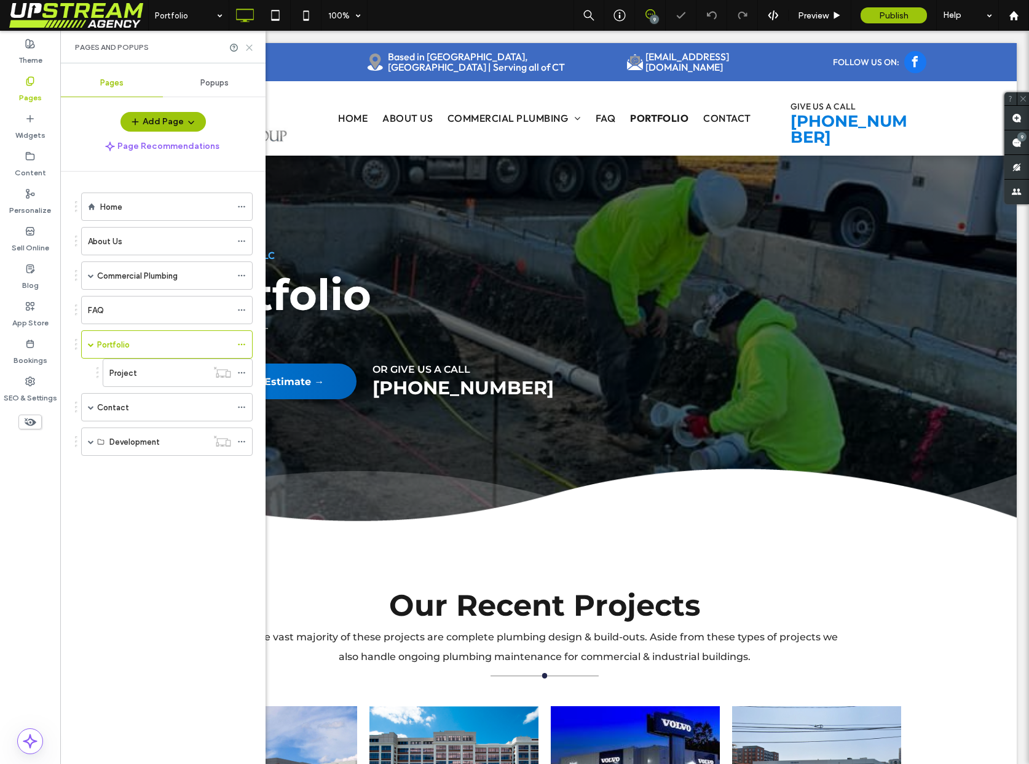
scroll to position [0, 0]
drag, startPoint x: 188, startPoint y: 21, endPoint x: 245, endPoint y: 44, distance: 61.8
click at [245, 44] on icon at bounding box center [249, 47] width 9 height 9
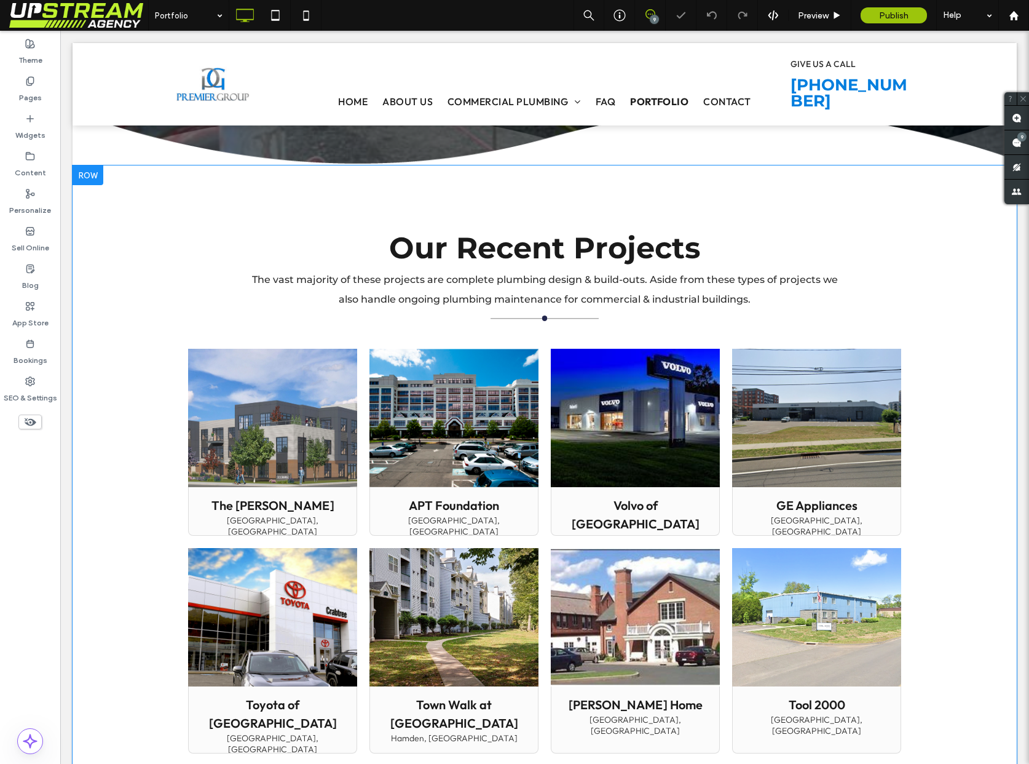
scroll to position [548, 0]
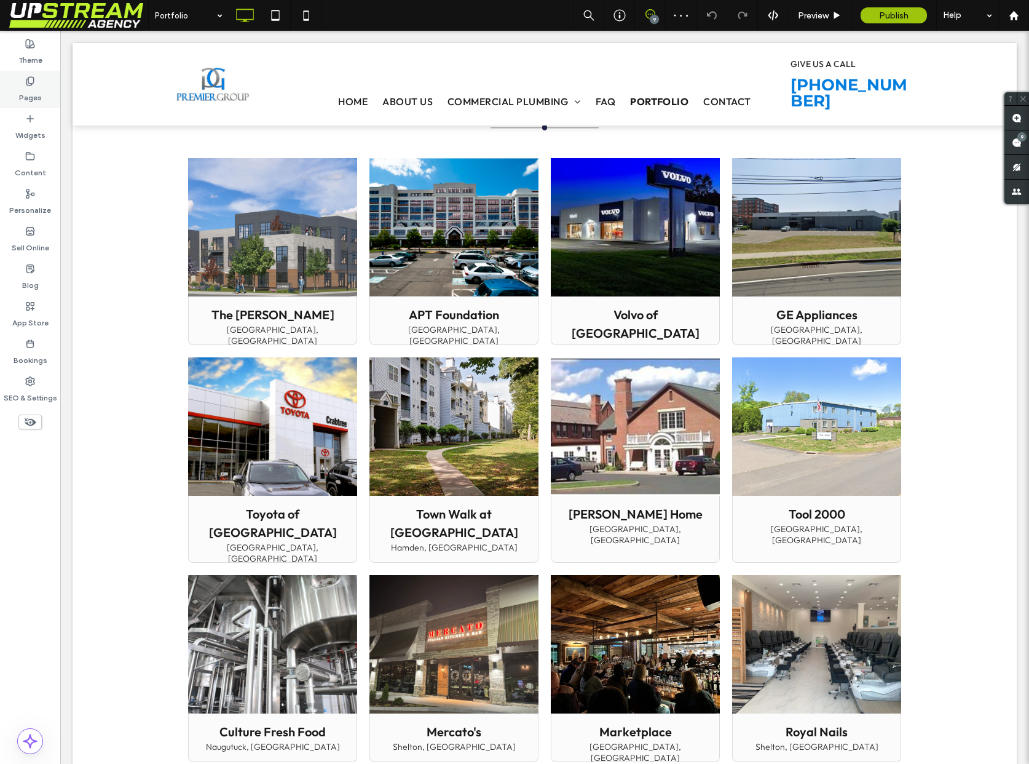
drag, startPoint x: 18, startPoint y: 85, endPoint x: 23, endPoint y: 98, distance: 13.5
click at [18, 86] on div "Pages" at bounding box center [30, 90] width 60 height 38
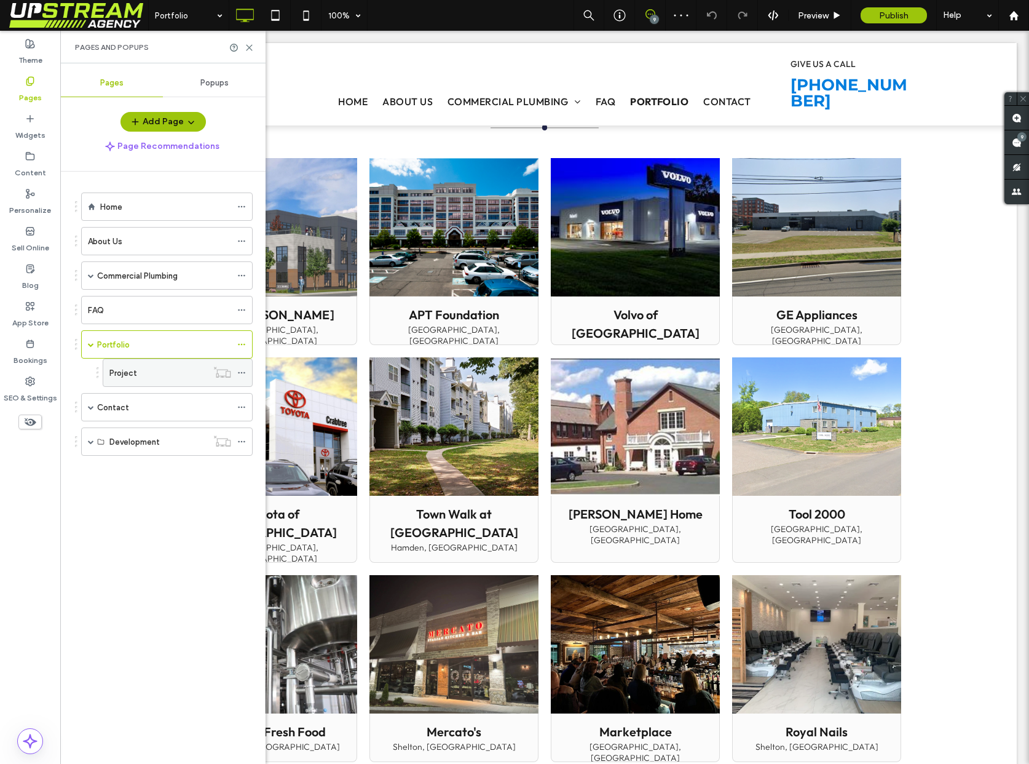
click at [148, 379] on div "Project" at bounding box center [158, 373] width 98 height 13
click at [249, 46] on icon at bounding box center [249, 47] width 9 height 9
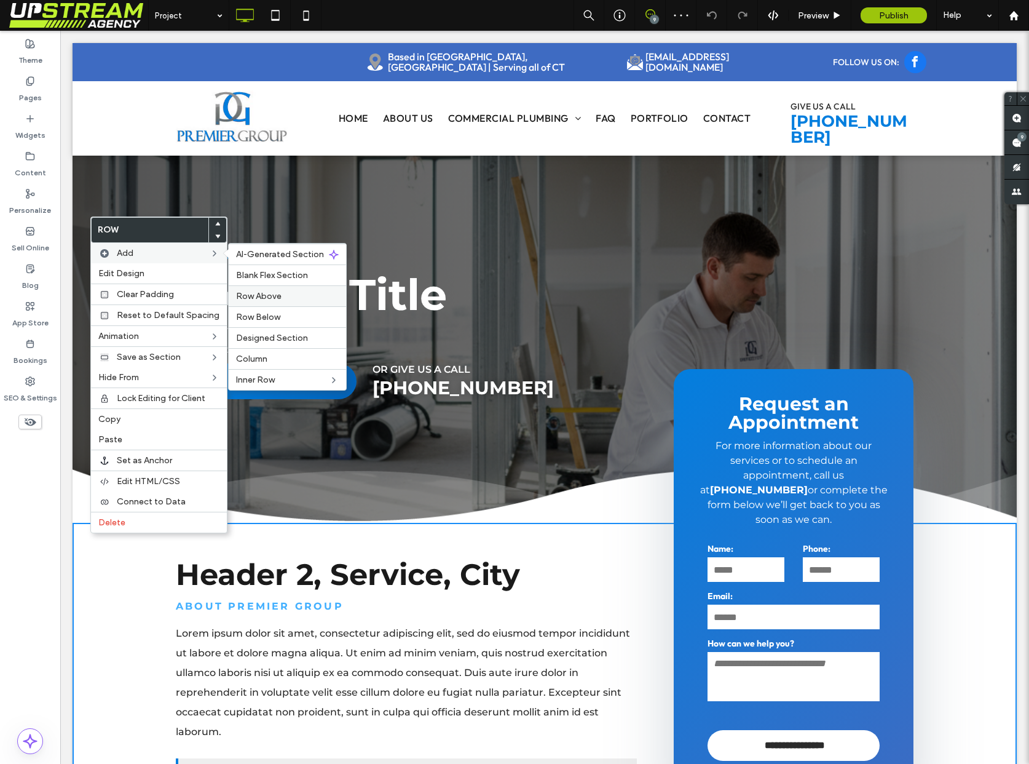
click at [250, 295] on span "Row Above" at bounding box center [259, 296] width 46 height 10
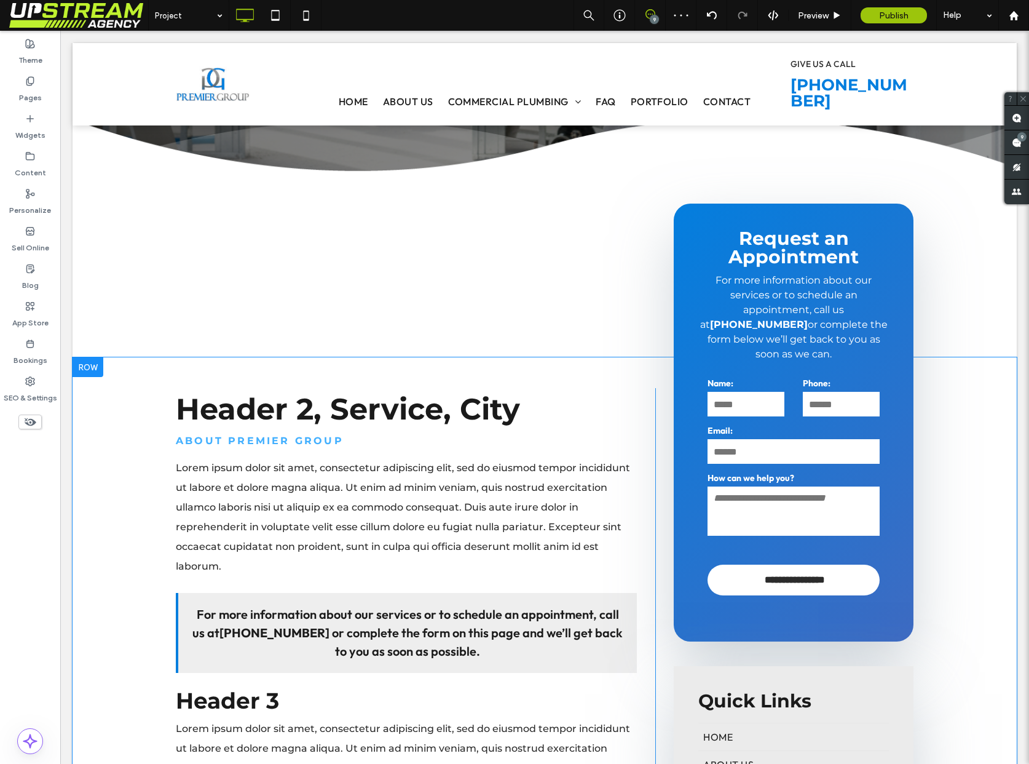
scroll to position [363, 0]
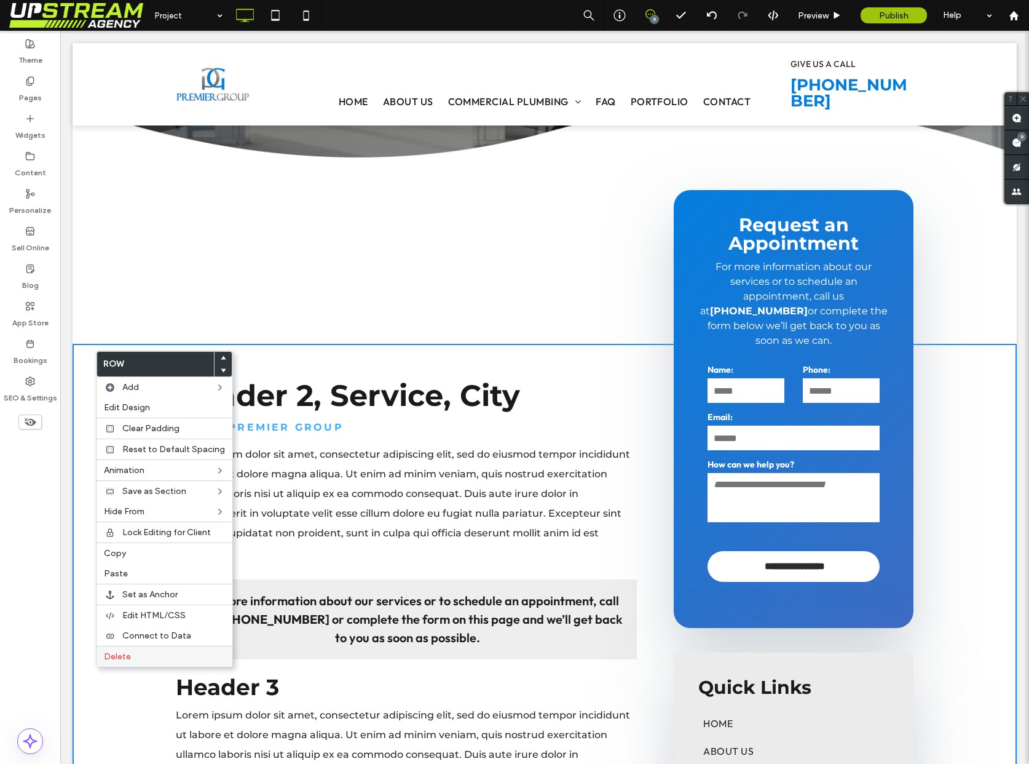
click at [159, 653] on label "Delete" at bounding box center [164, 656] width 121 height 10
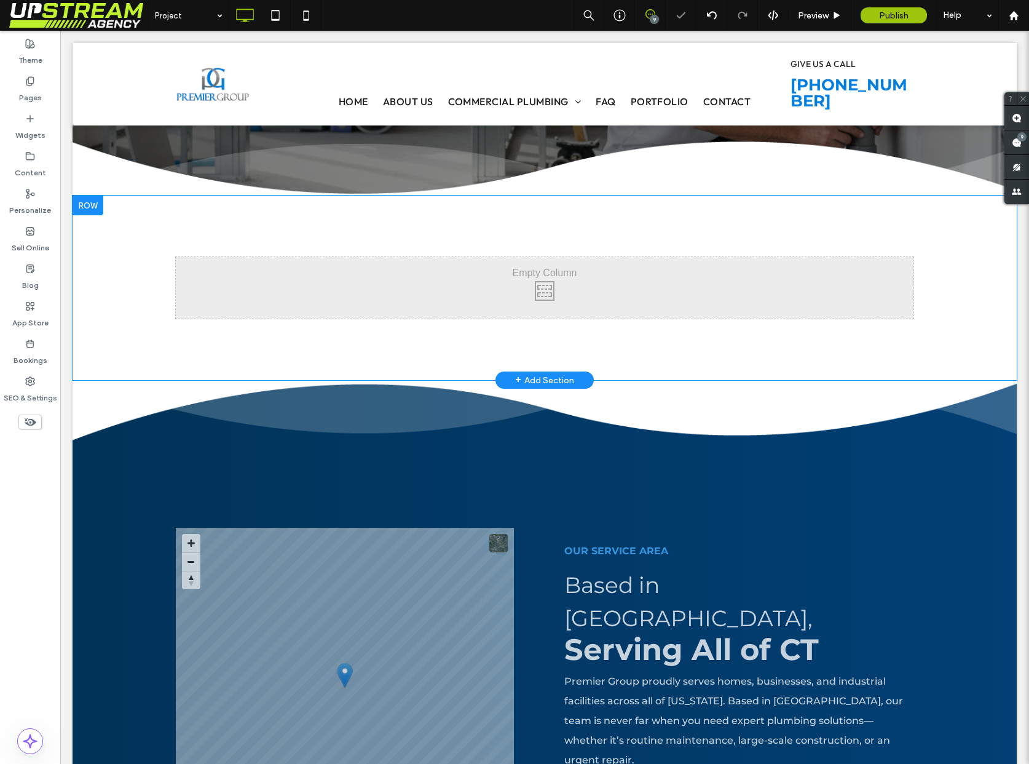
scroll to position [0, 0]
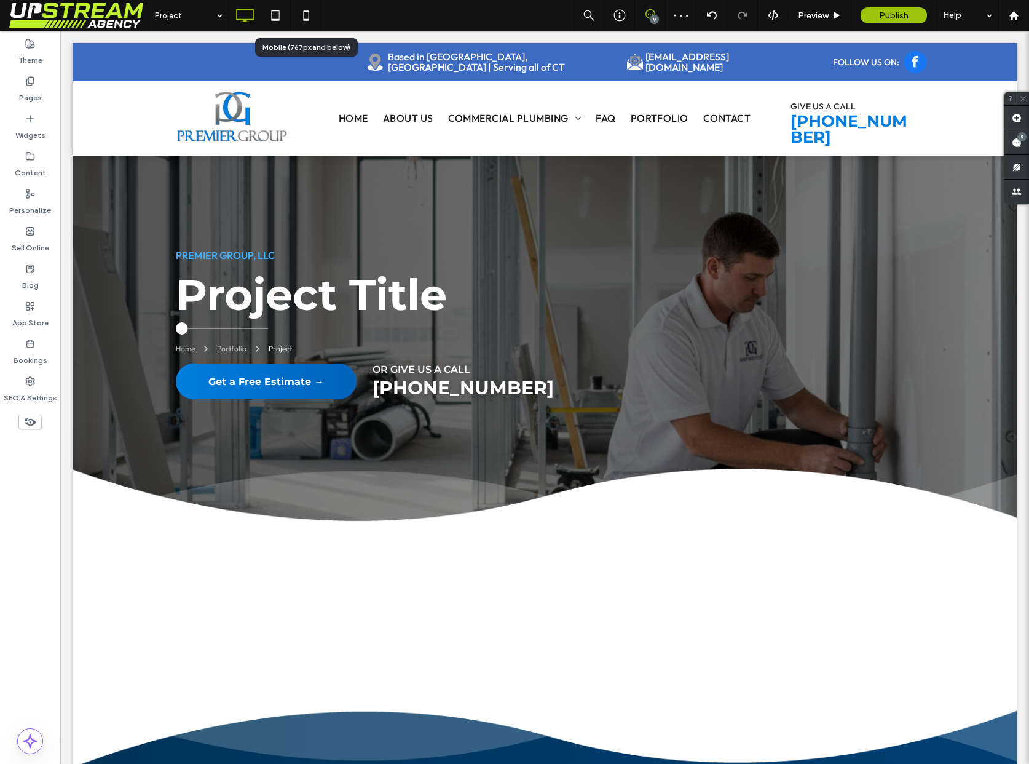
click at [300, 14] on icon at bounding box center [306, 15] width 25 height 25
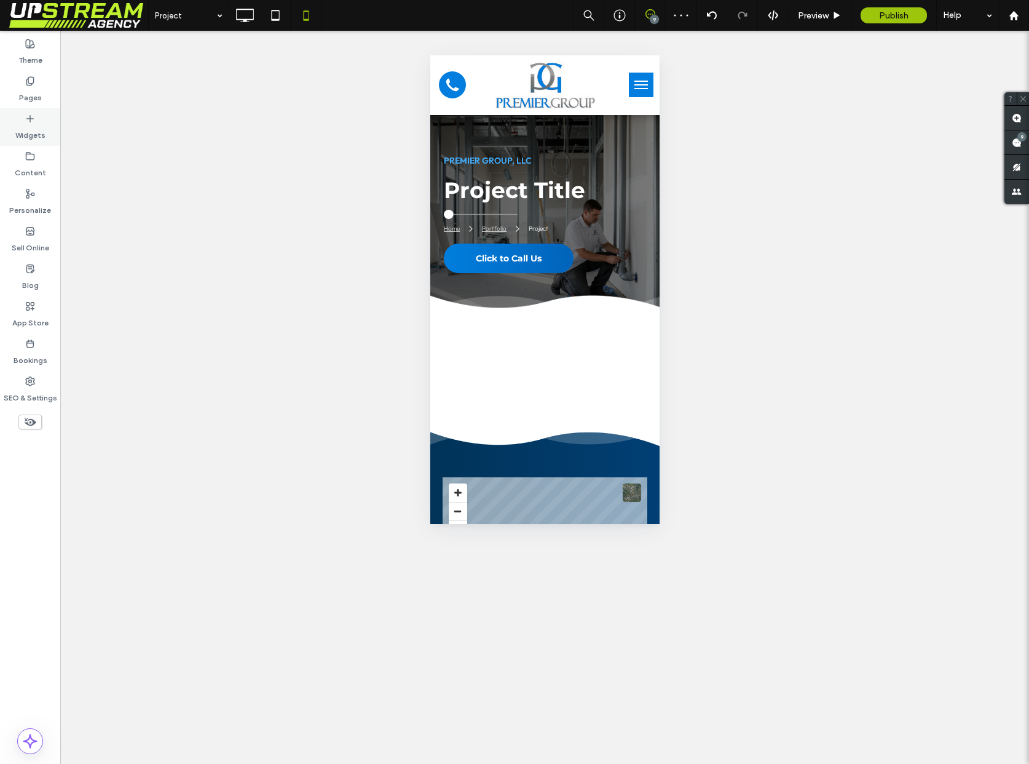
click at [27, 123] on div "Widgets" at bounding box center [30, 127] width 60 height 38
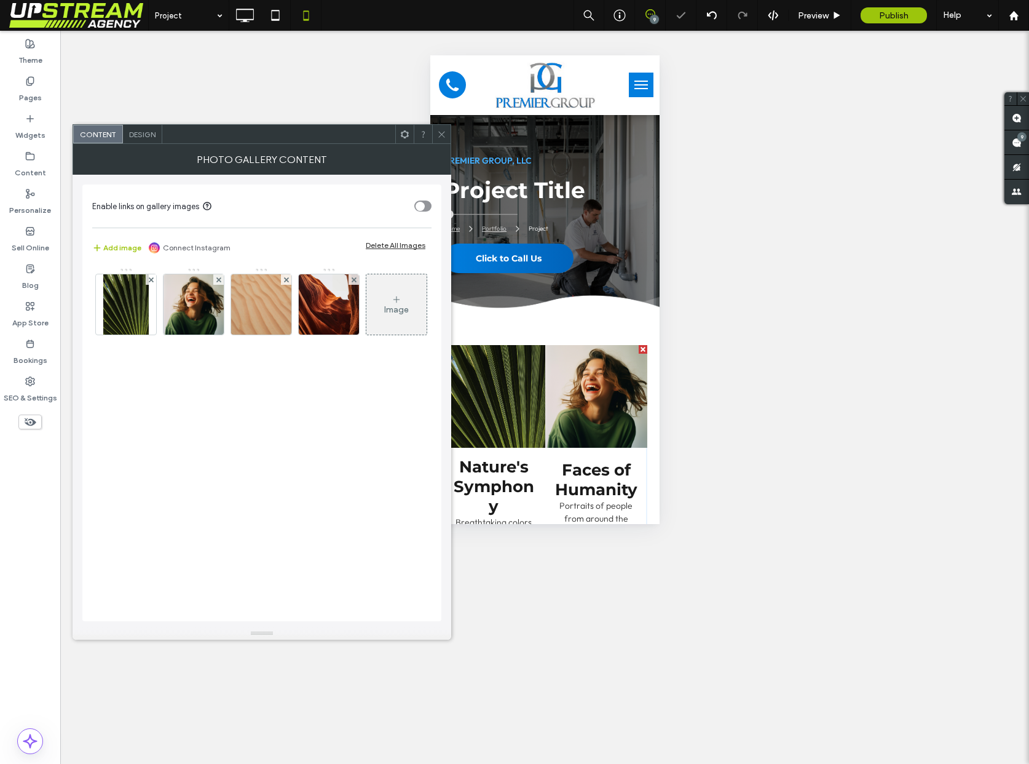
click at [392, 245] on div "Delete All Images" at bounding box center [396, 244] width 60 height 9
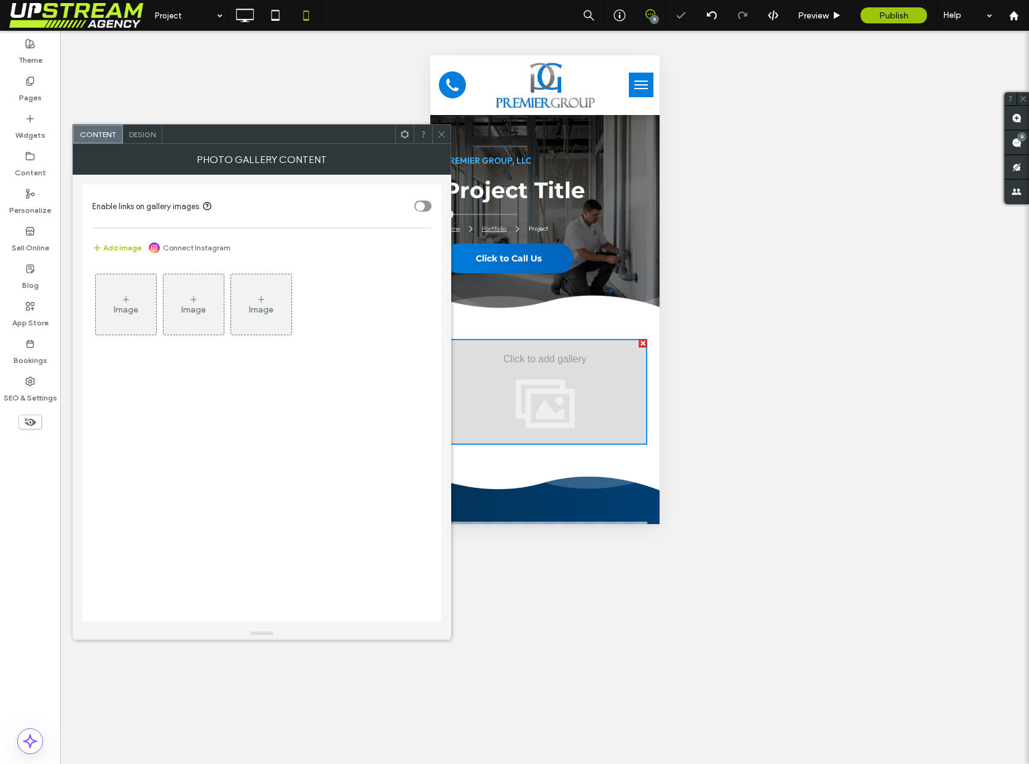
click at [116, 305] on div "Image" at bounding box center [126, 309] width 25 height 10
click at [440, 137] on icon at bounding box center [441, 134] width 9 height 9
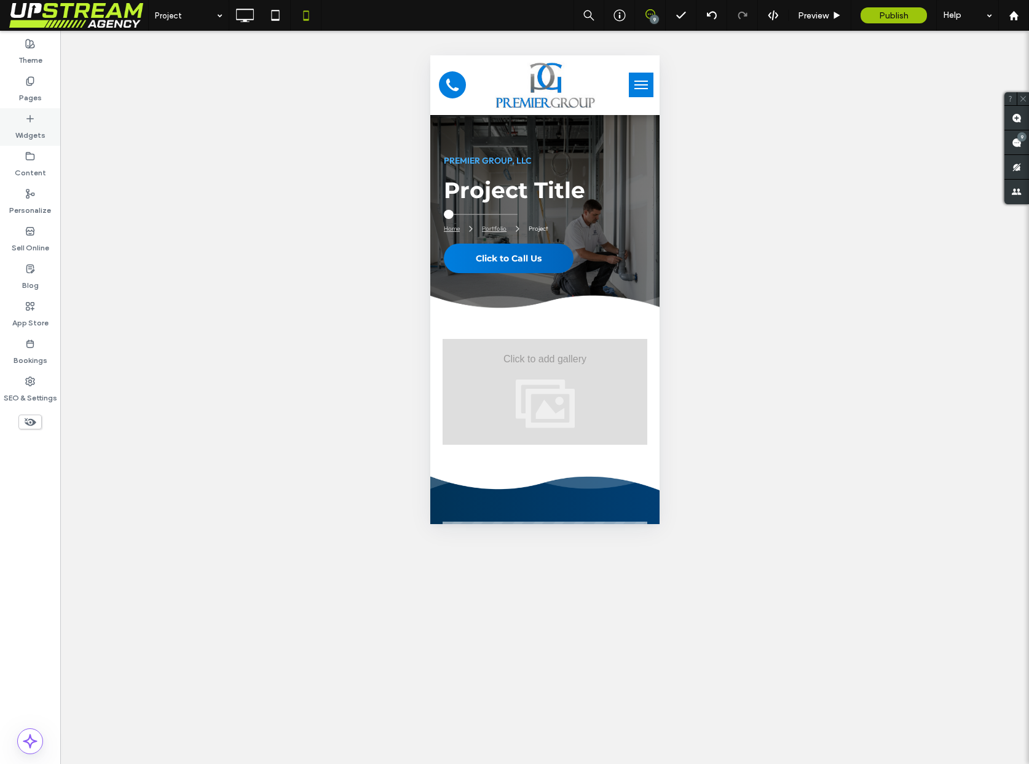
click at [25, 121] on icon at bounding box center [30, 119] width 10 height 10
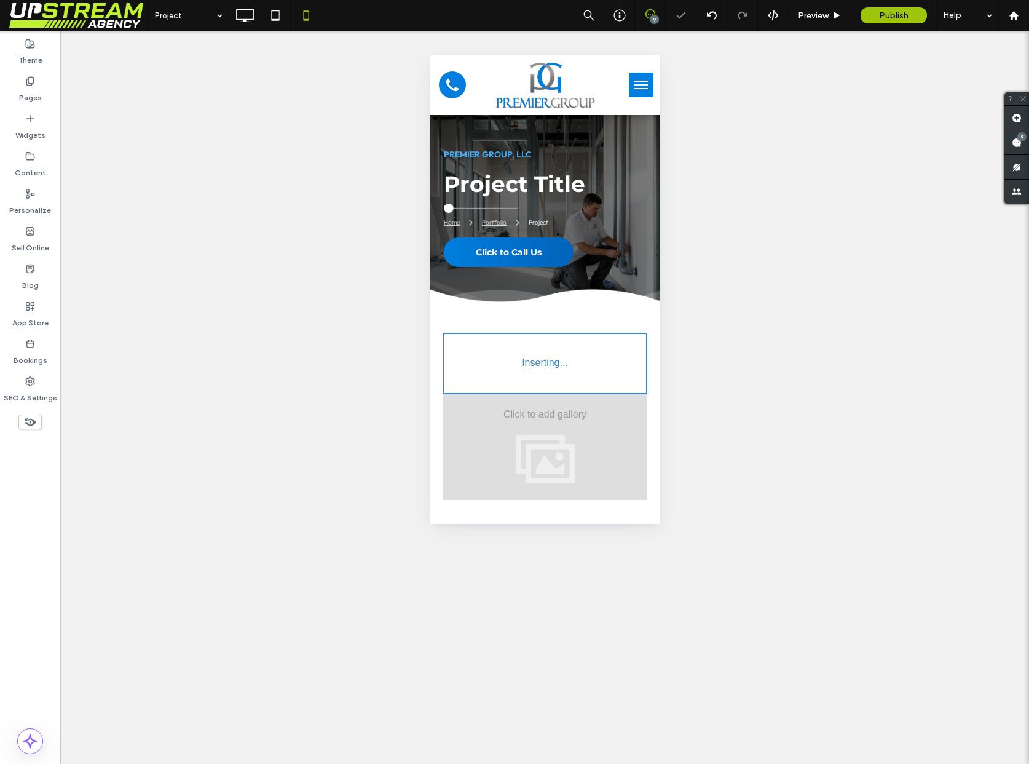
type input "**********"
type input "**"
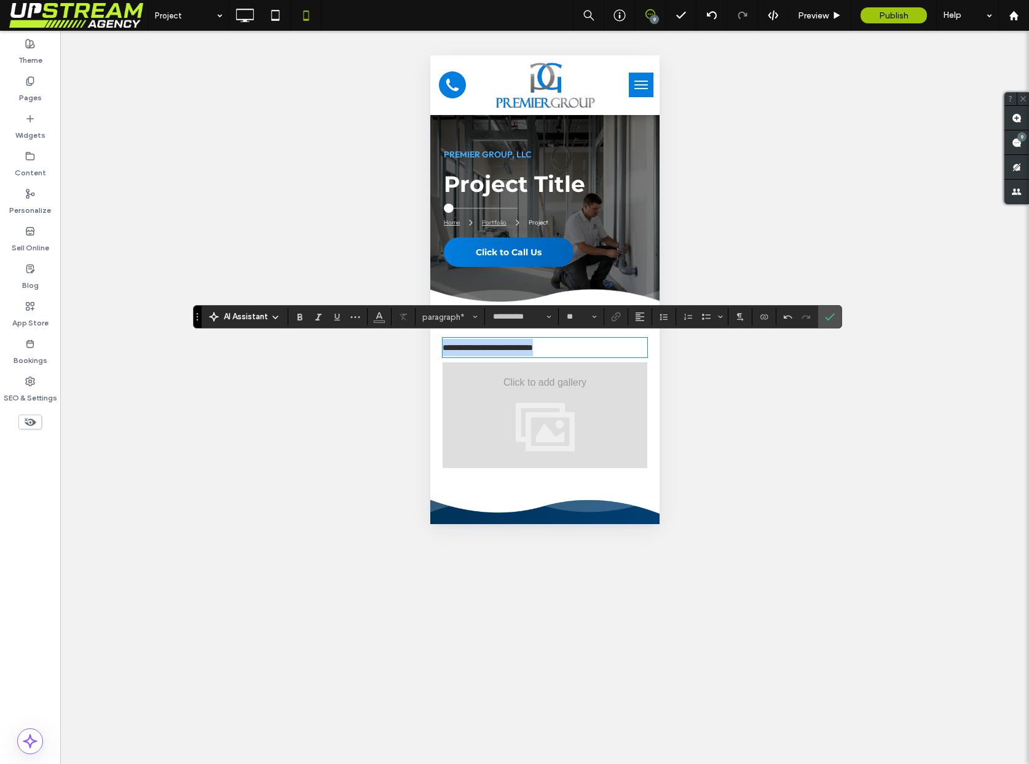
drag, startPoint x: 426, startPoint y: 281, endPoint x: 387, endPoint y: 272, distance: 39.8
click at [447, 313] on span "paragraph" at bounding box center [446, 316] width 48 height 9
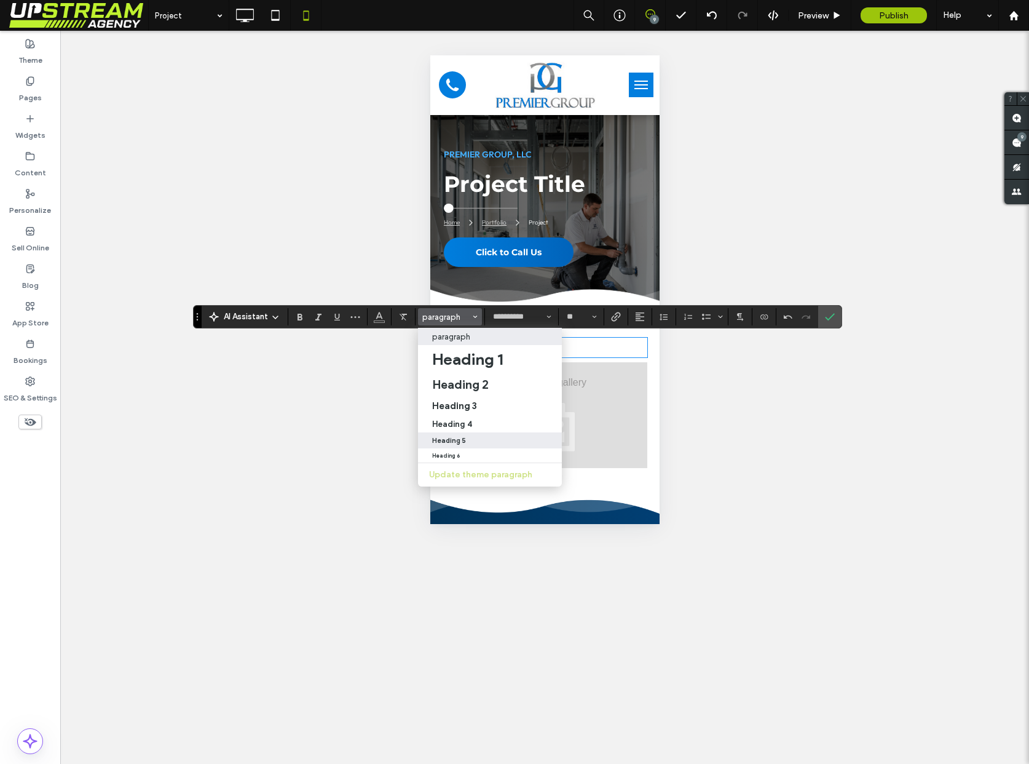
click at [472, 442] on div "Heading 5" at bounding box center [490, 441] width 117 height 8
type input "**"
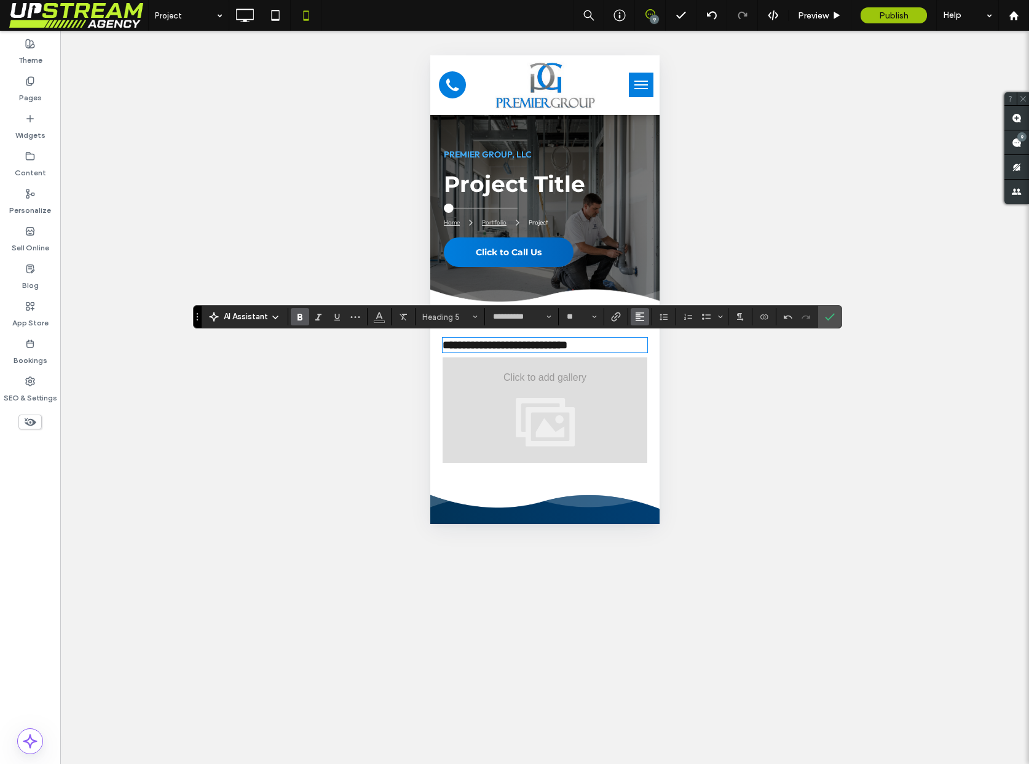
click at [634, 314] on button "Alignment" at bounding box center [640, 316] width 18 height 17
click at [645, 353] on icon "ui.textEditor.alignment.center" at bounding box center [650, 355] width 10 height 10
click at [833, 317] on icon "Confirm" at bounding box center [830, 317] width 10 height 10
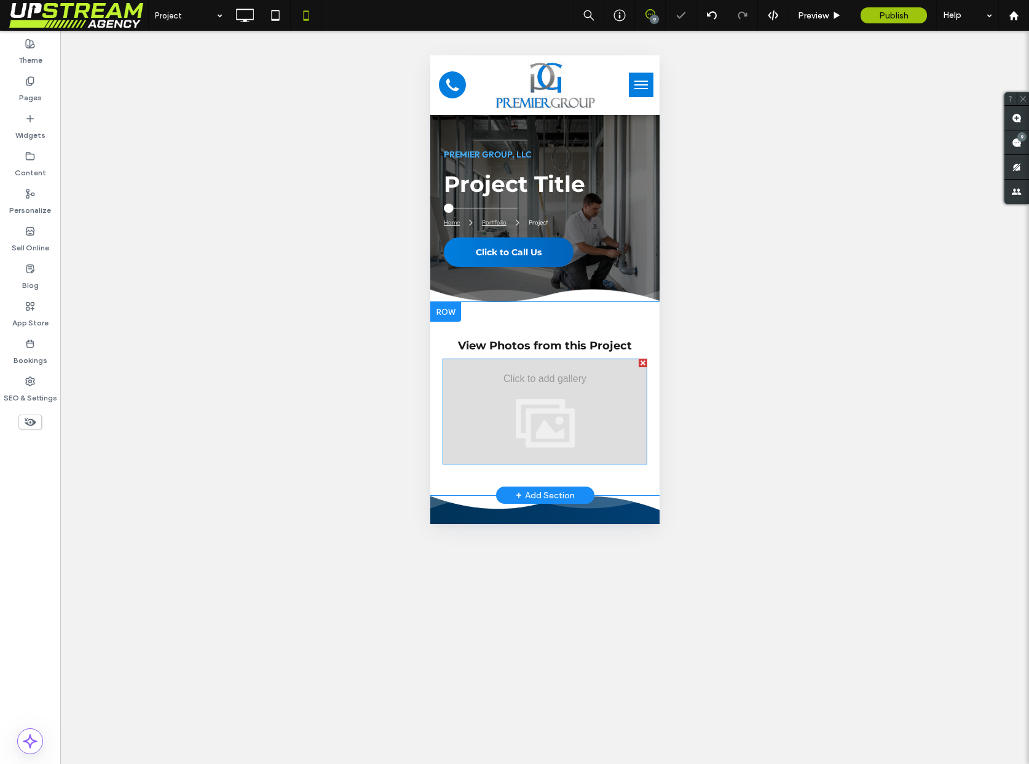
click at [565, 375] on div at bounding box center [544, 412] width 205 height 106
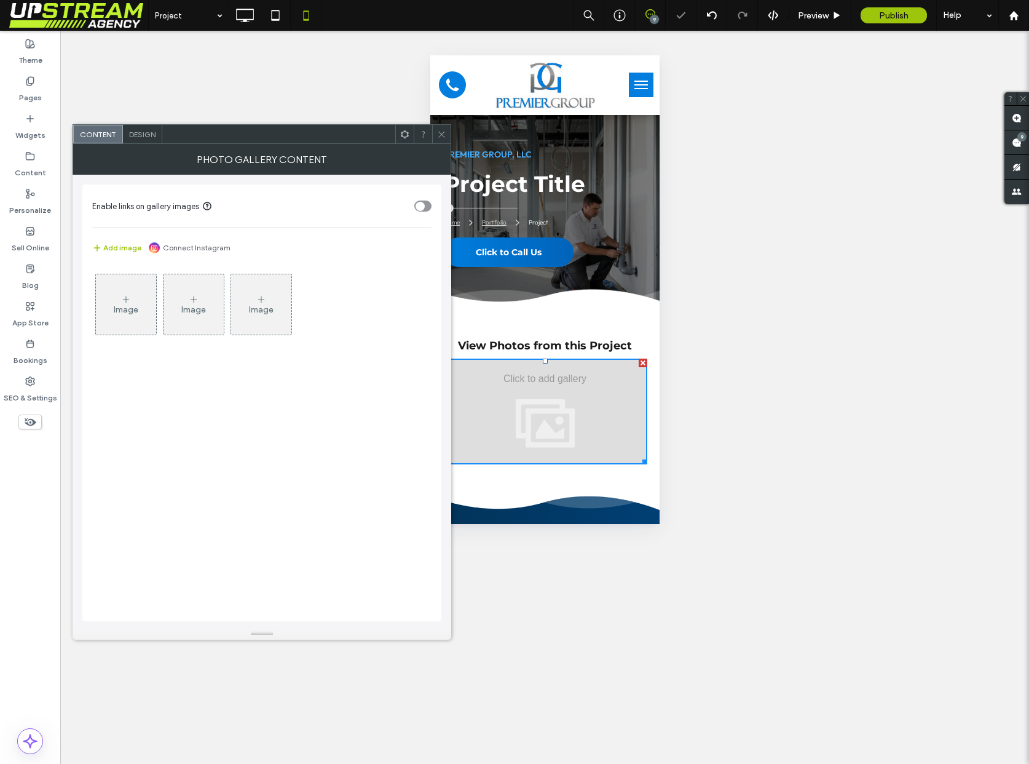
click at [143, 310] on div "Image" at bounding box center [126, 305] width 60 height 58
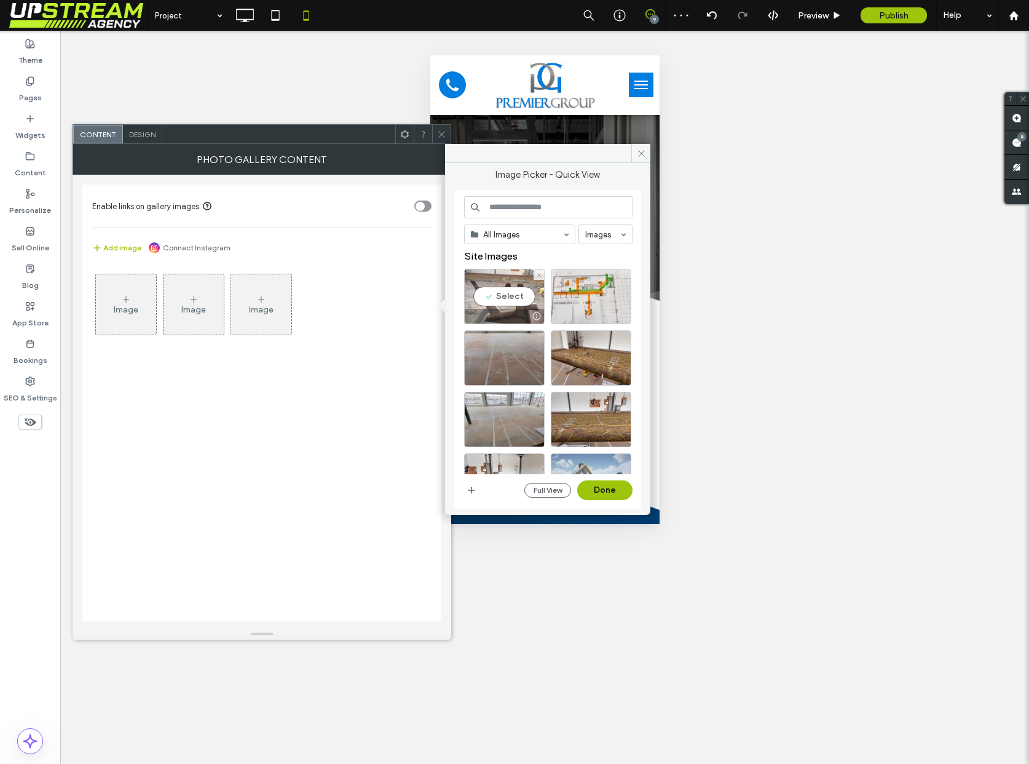
click at [517, 300] on div "Select" at bounding box center [504, 296] width 81 height 55
click at [596, 298] on div "Select" at bounding box center [591, 296] width 81 height 55
click at [595, 493] on button "Done" at bounding box center [604, 490] width 55 height 20
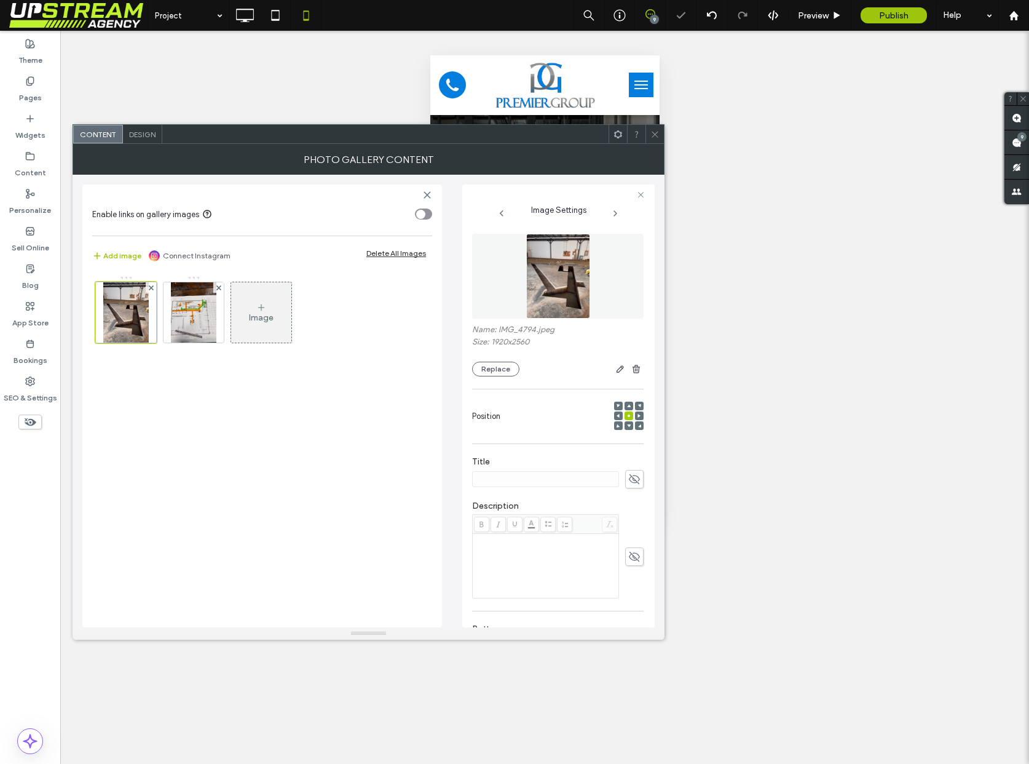
click at [140, 132] on span "Design" at bounding box center [142, 134] width 26 height 9
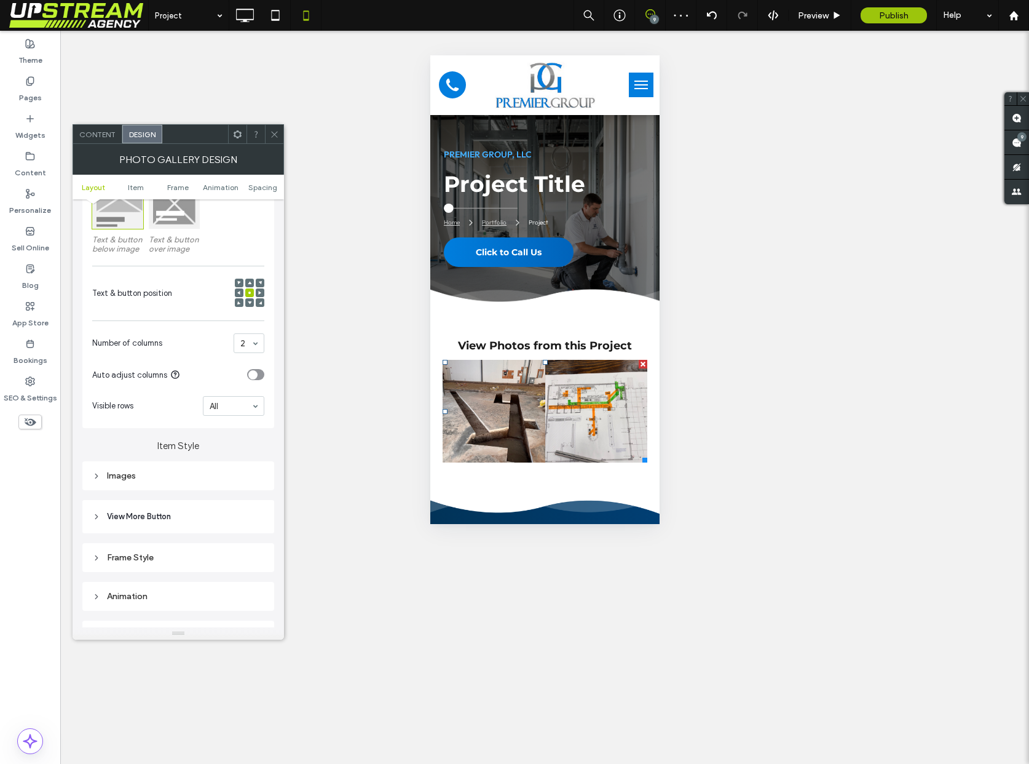
scroll to position [387, 0]
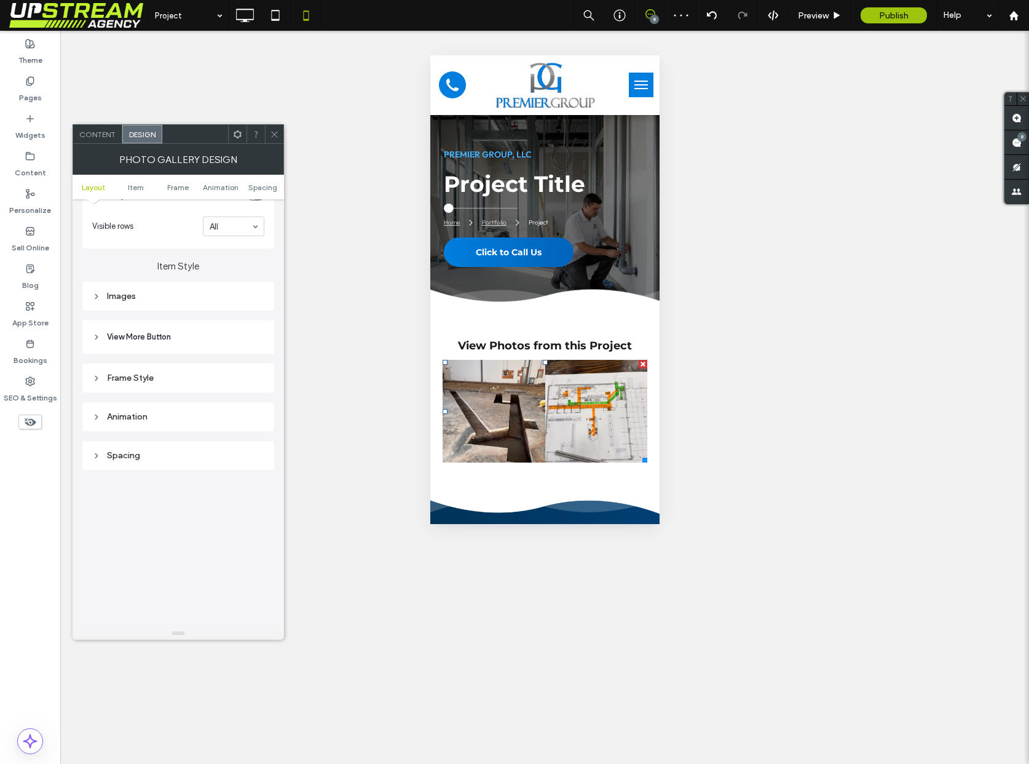
click at [164, 297] on div "Images" at bounding box center [178, 296] width 172 height 10
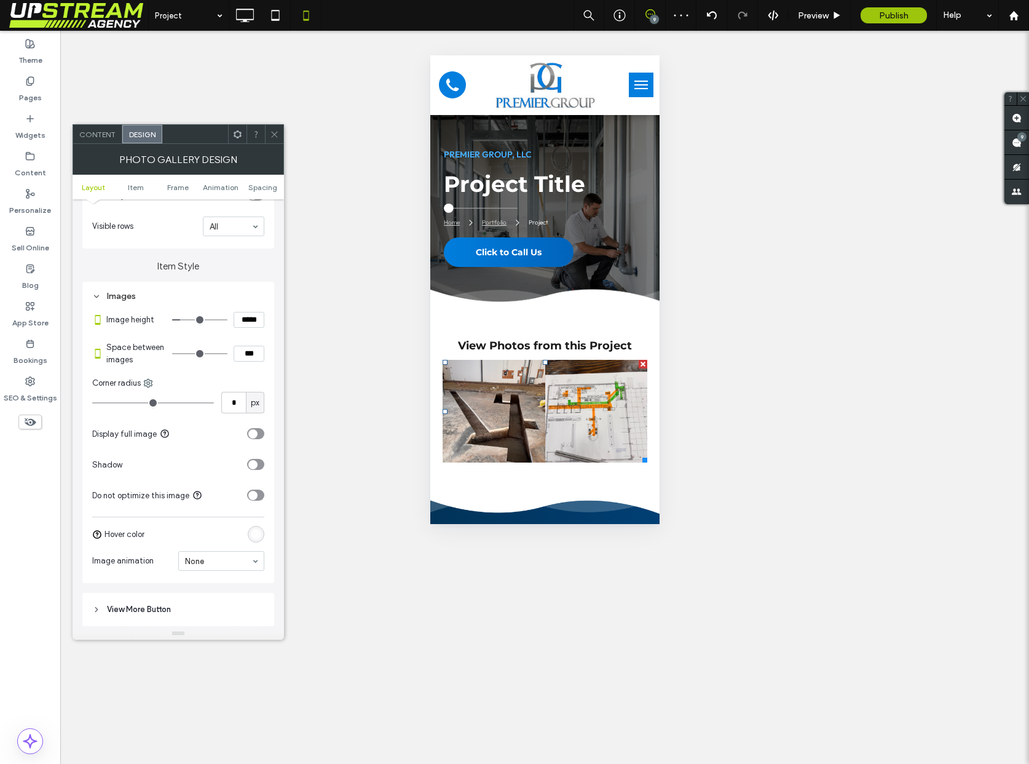
type input "*"
type input "***"
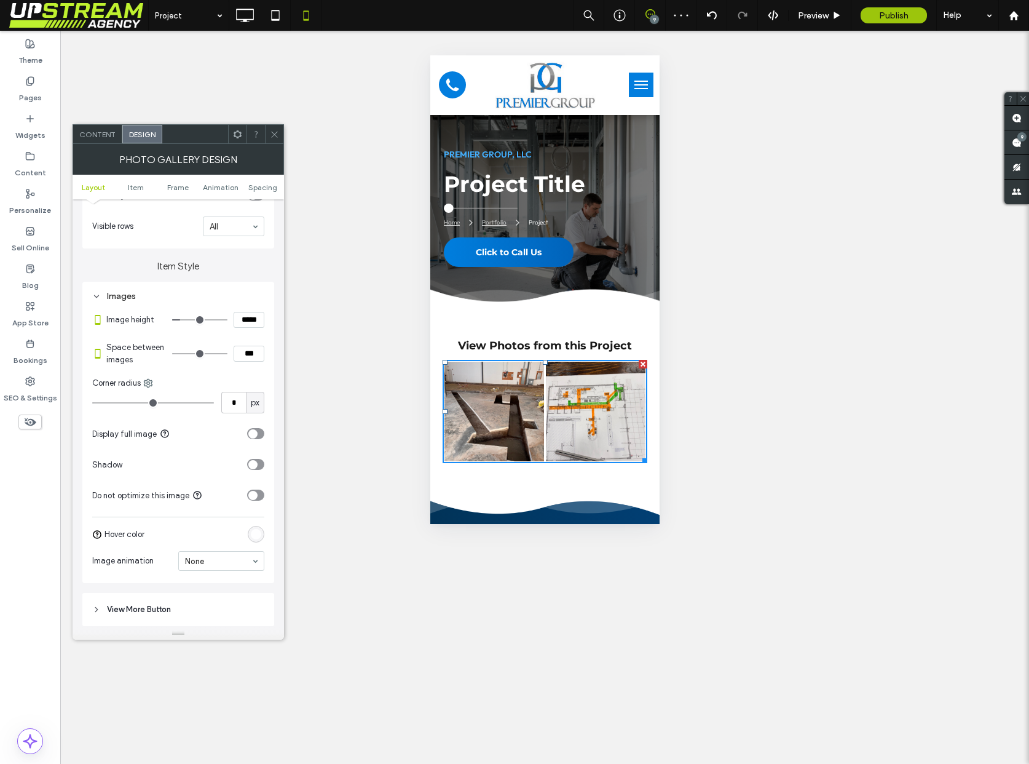
type input "*"
type input "***"
type input "**"
type input "****"
type input "**"
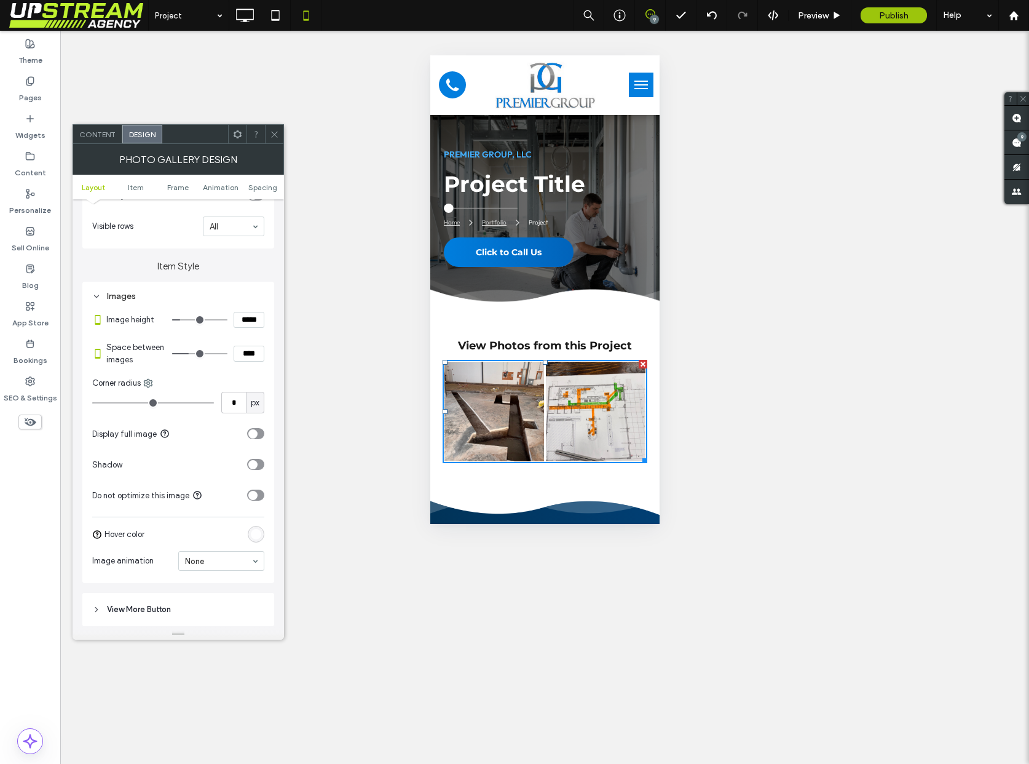
type input "****"
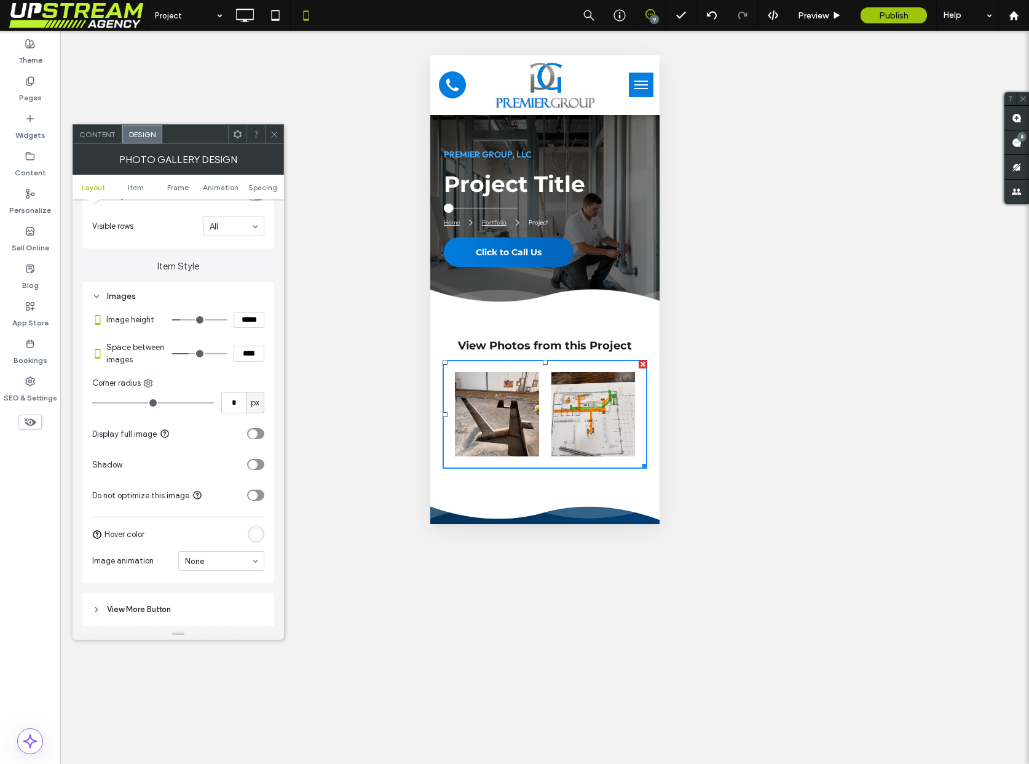
drag, startPoint x: 183, startPoint y: 354, endPoint x: 245, endPoint y: 357, distance: 62.2
click at [228, 354] on input "range" at bounding box center [199, 353] width 55 height 1
type input "**"
type input "****"
type input "**"
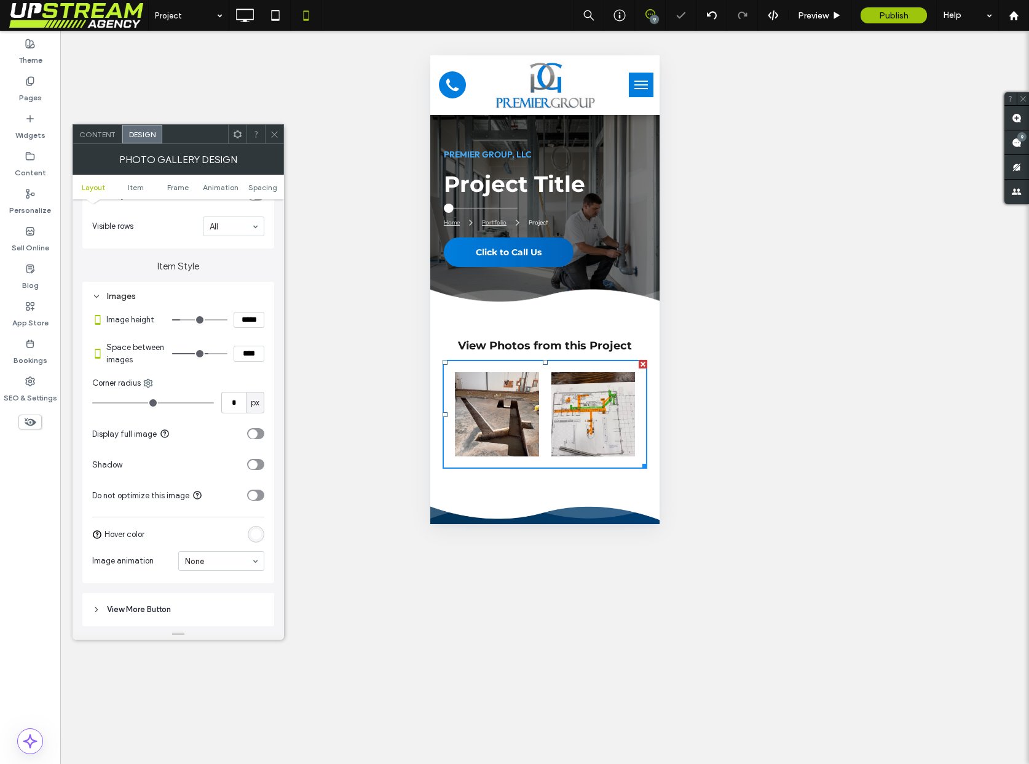
type input "****"
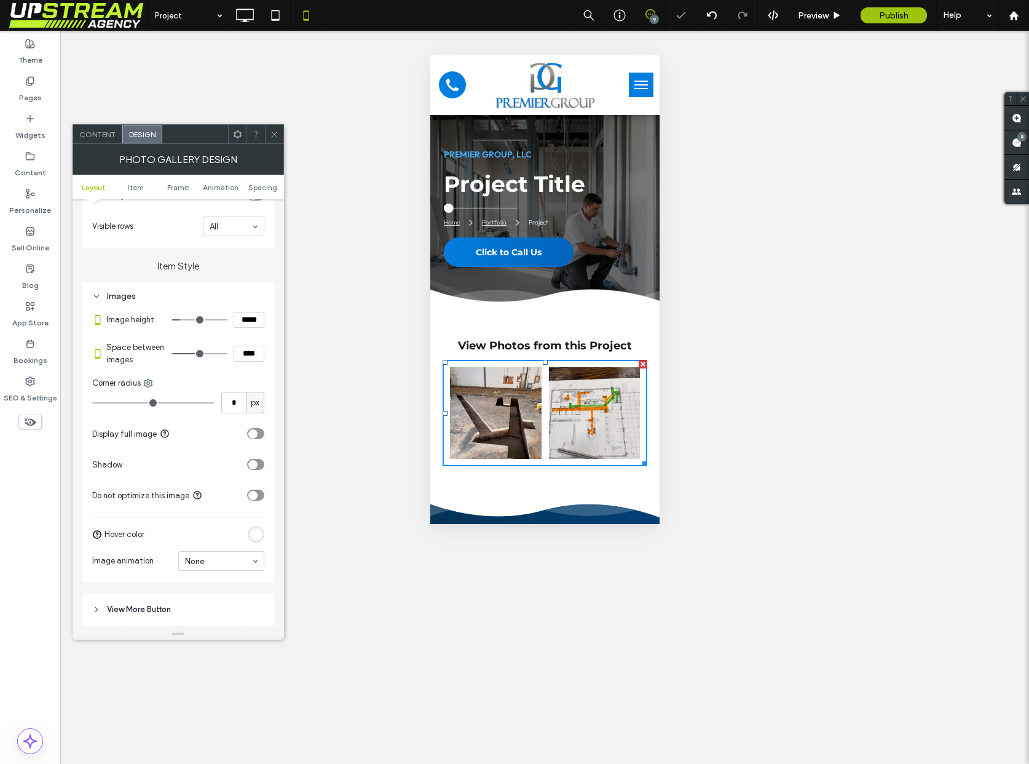
type input "**"
type input "****"
type input "**"
type input "****"
drag, startPoint x: 205, startPoint y: 354, endPoint x: 199, endPoint y: 352, distance: 6.9
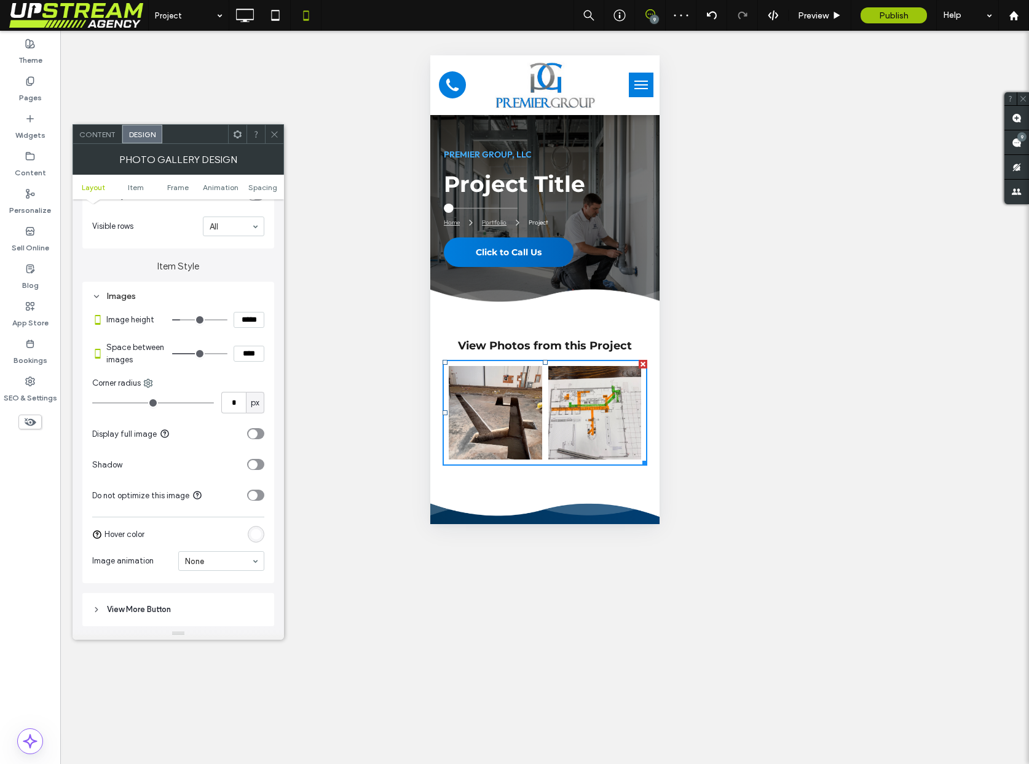
type input "**"
click at [199, 353] on input "range" at bounding box center [199, 353] width 55 height 1
click at [276, 132] on icon at bounding box center [274, 134] width 9 height 9
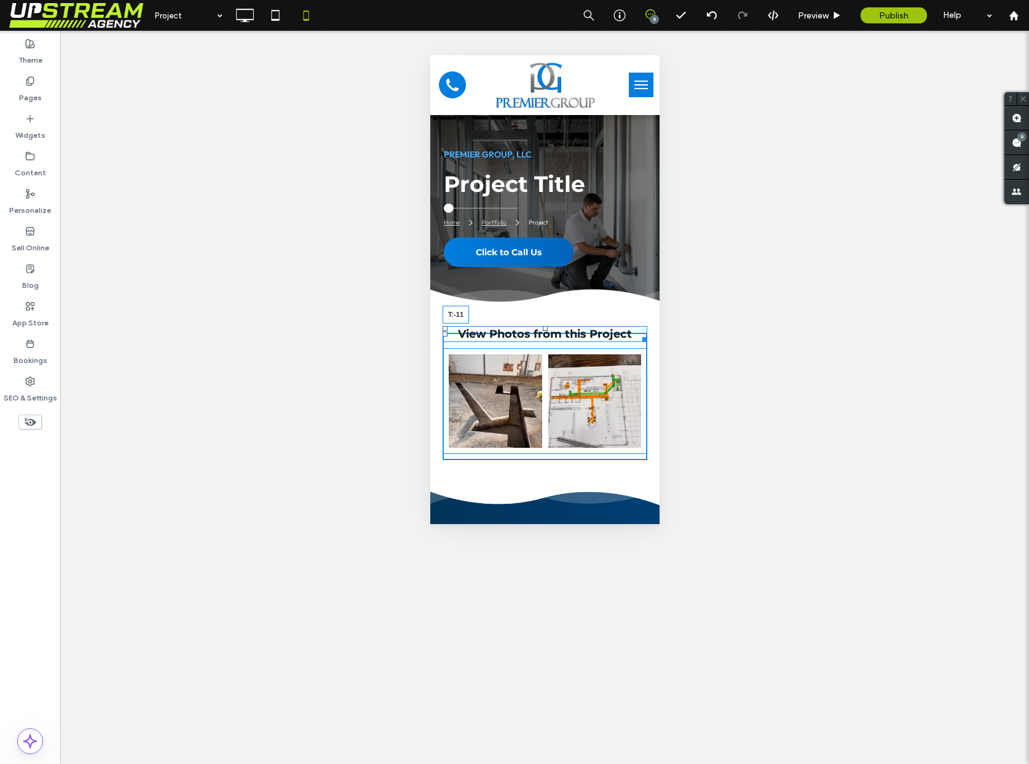
drag, startPoint x: 544, startPoint y: 341, endPoint x: 546, endPoint y: 331, distance: 10.1
click at [546, 331] on div at bounding box center [544, 328] width 5 height 5
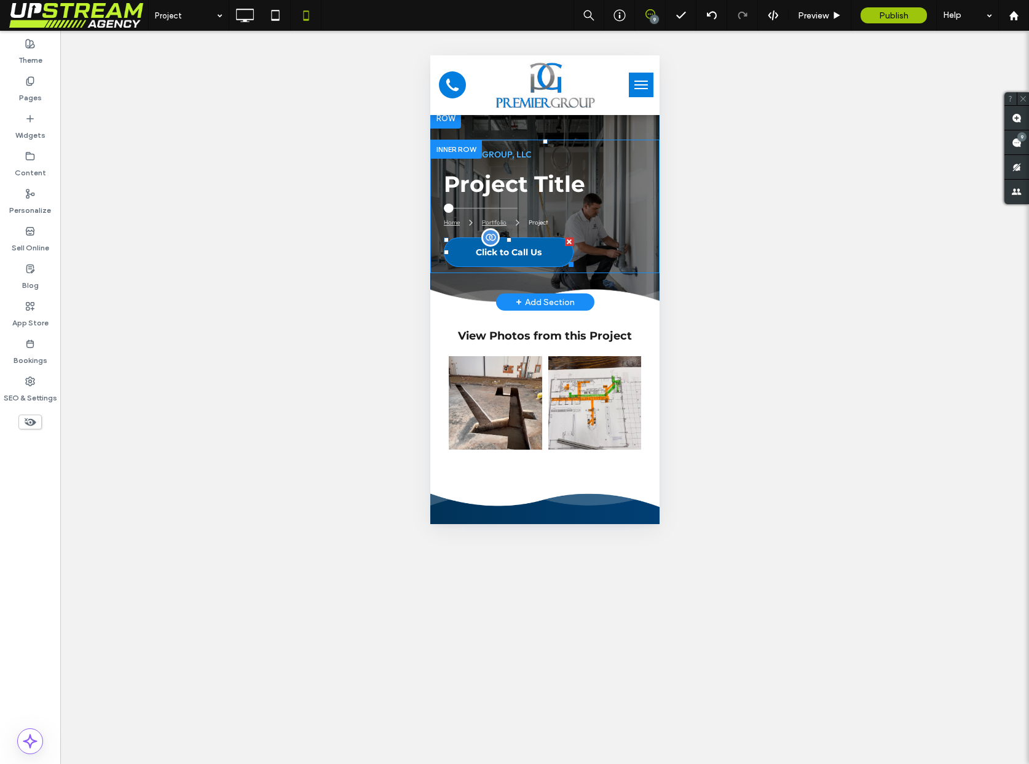
scroll to position [23, 0]
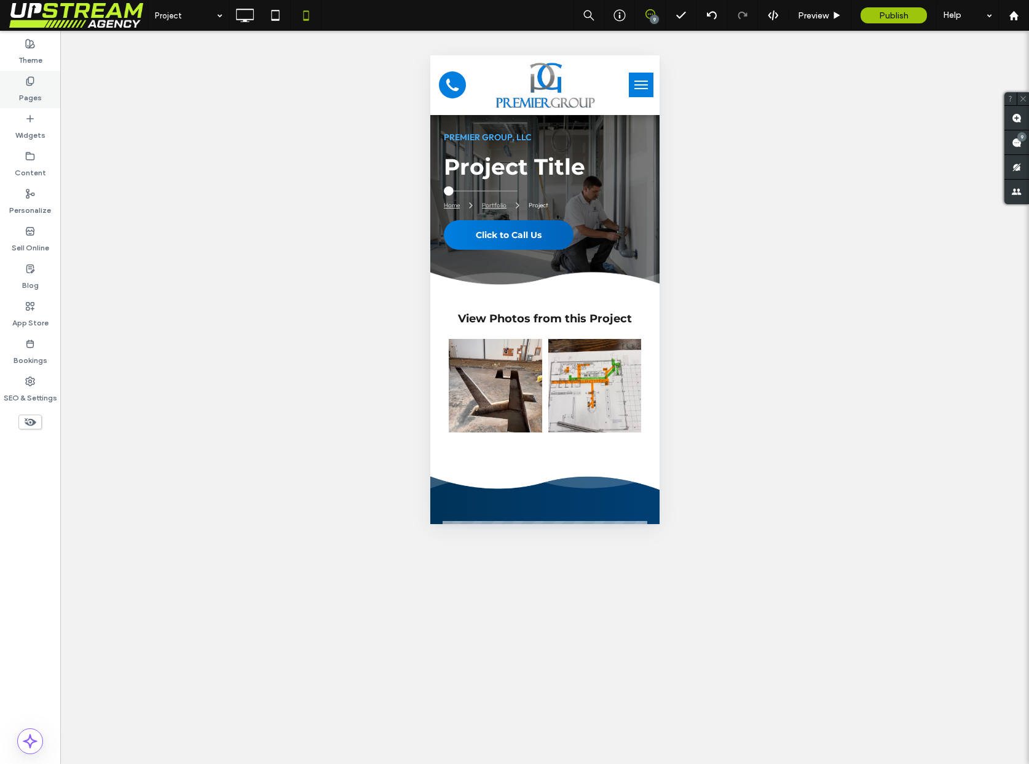
click at [19, 89] on label "Pages" at bounding box center [30, 94] width 23 height 17
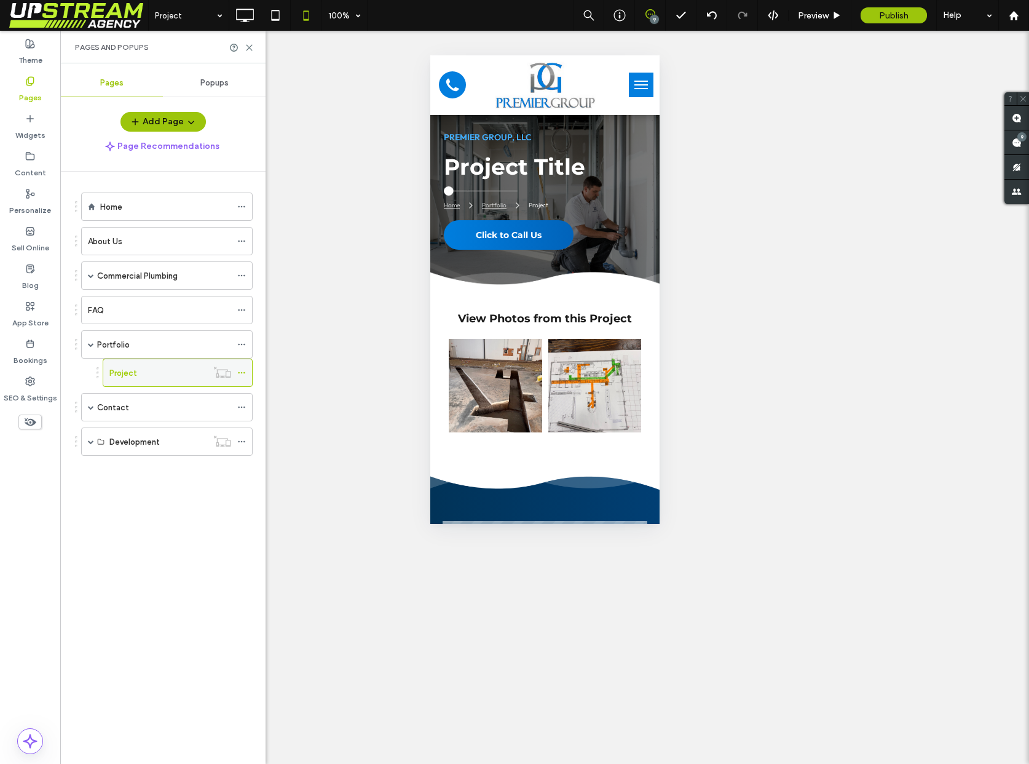
click at [241, 372] on use at bounding box center [241, 373] width 7 height 2
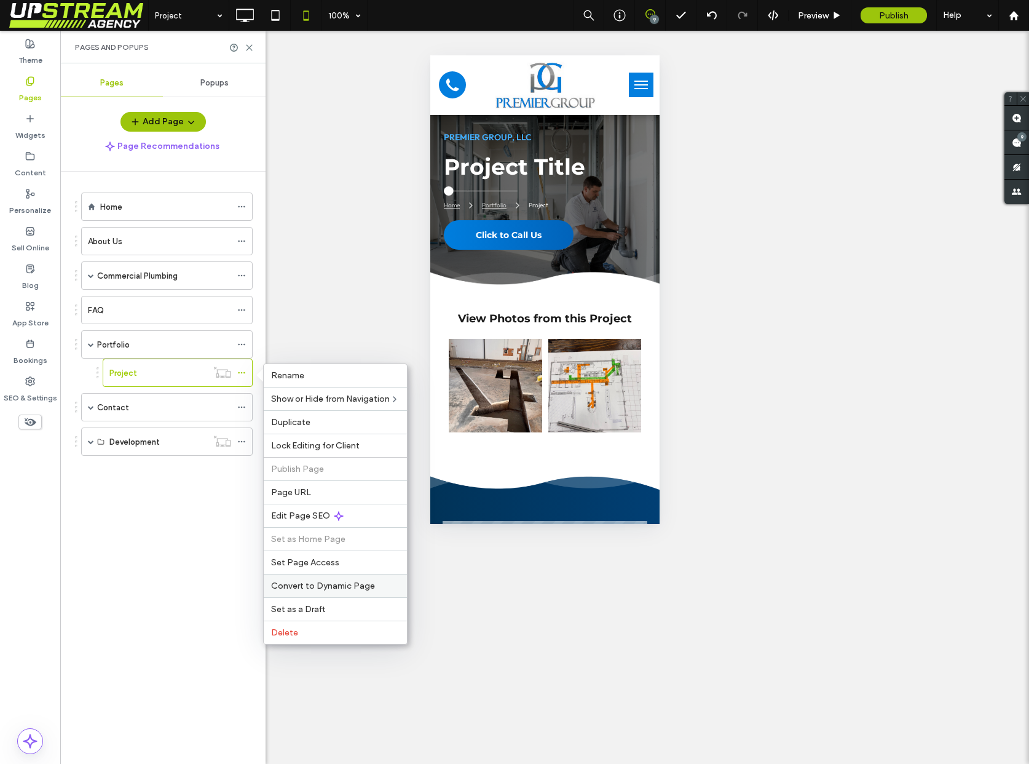
click at [331, 593] on div "Convert to Dynamic Page" at bounding box center [335, 585] width 143 height 23
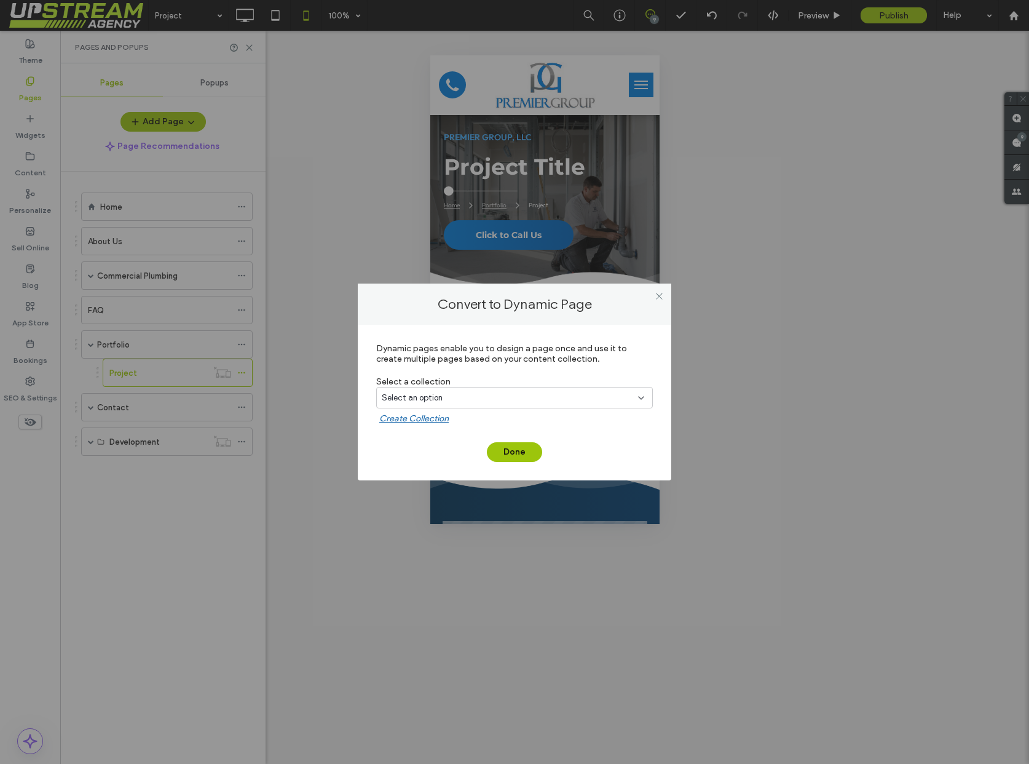
click at [445, 395] on div "Select an option" at bounding box center [507, 398] width 251 height 12
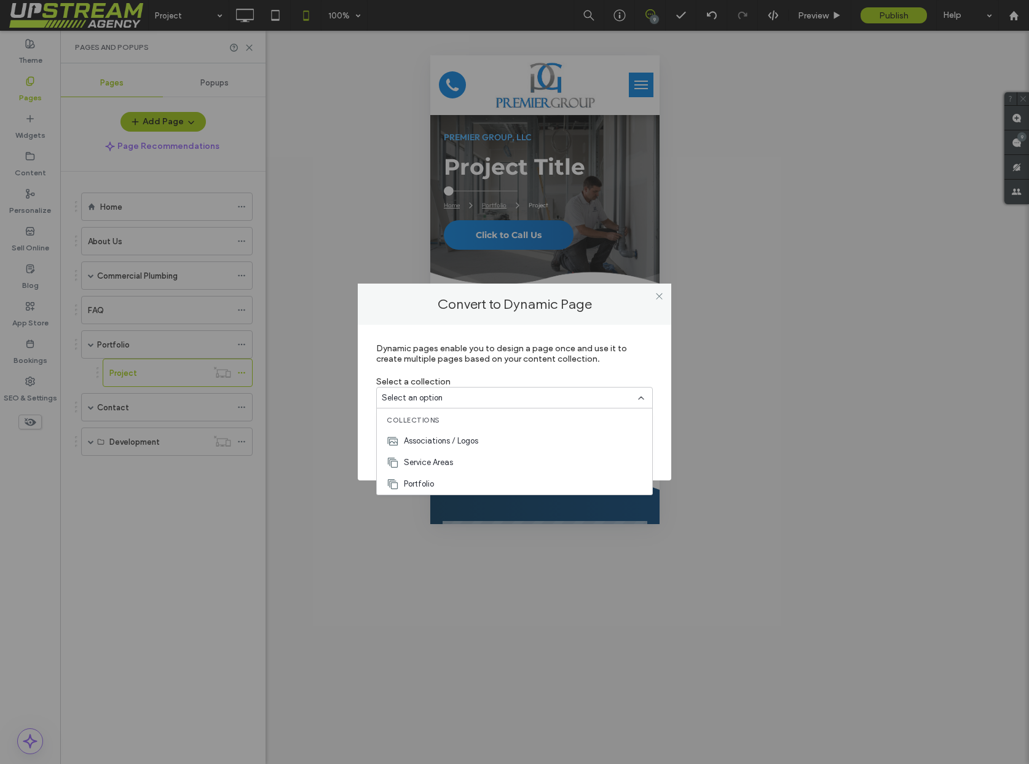
click at [440, 476] on div "Portfolio" at bounding box center [515, 484] width 276 height 22
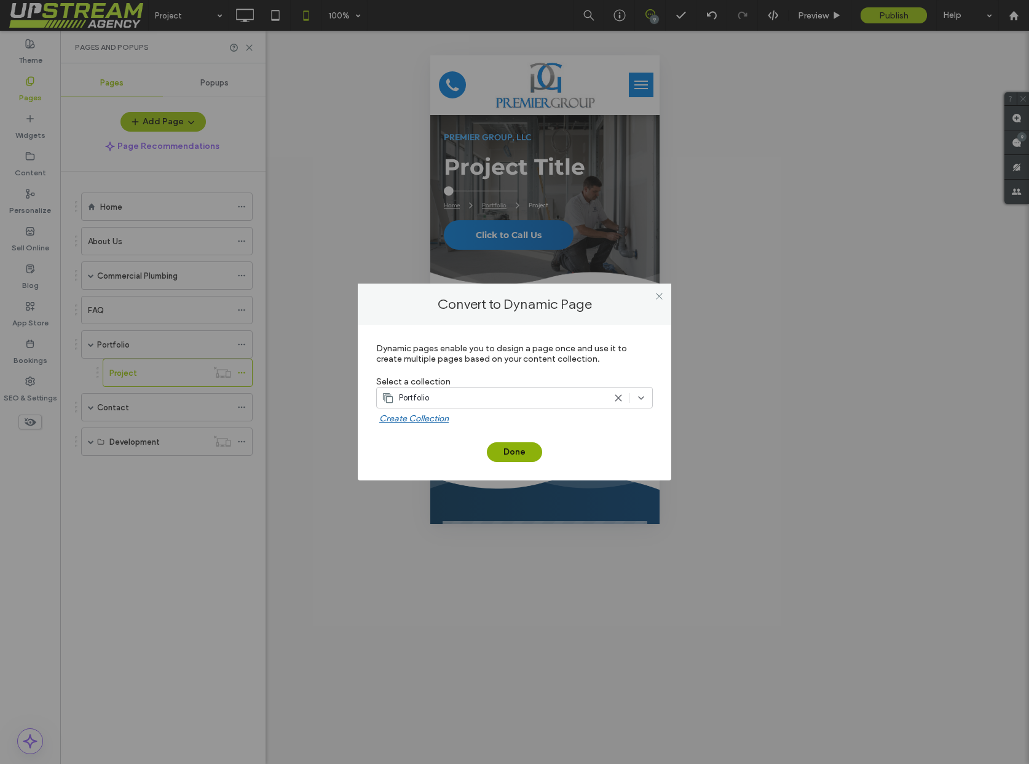
click at [506, 456] on button "Done" at bounding box center [514, 452] width 55 height 20
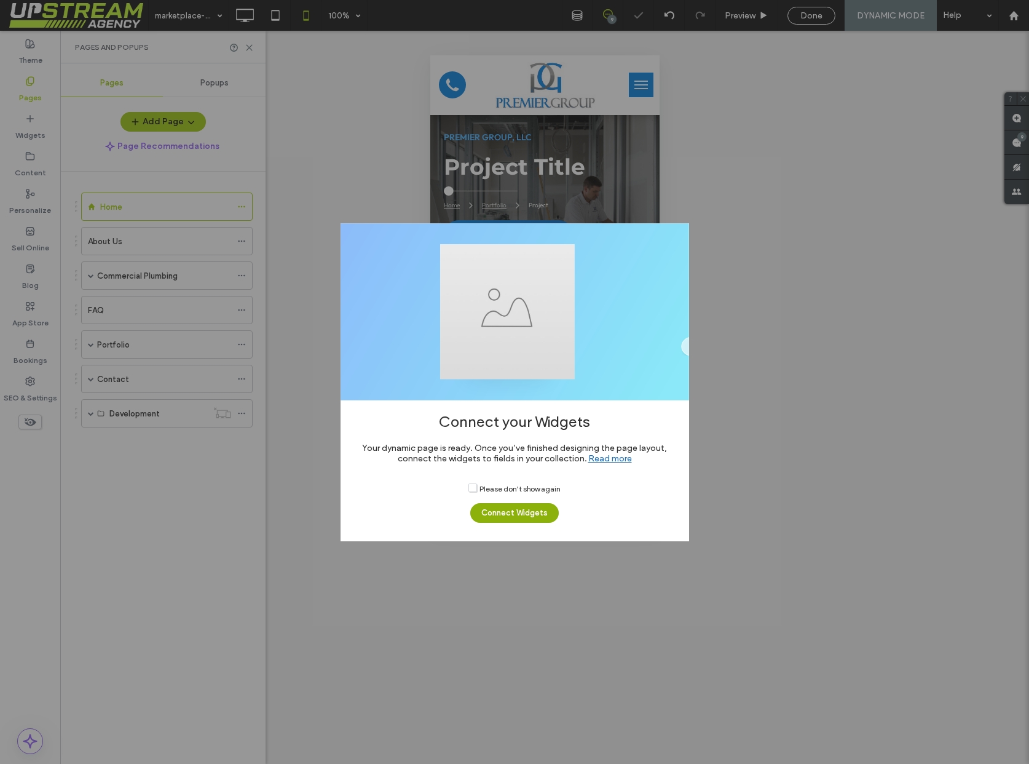
click at [519, 514] on button "Connect Widgets" at bounding box center [514, 513] width 89 height 20
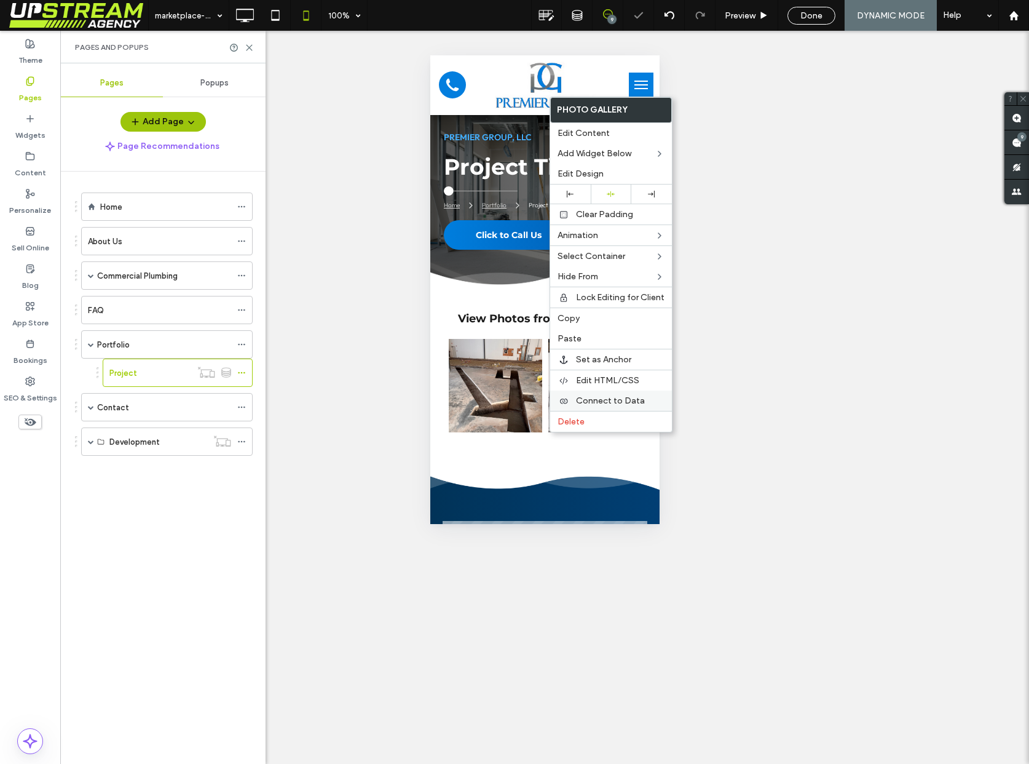
click at [625, 403] on span "Connect to Data" at bounding box center [610, 400] width 69 height 10
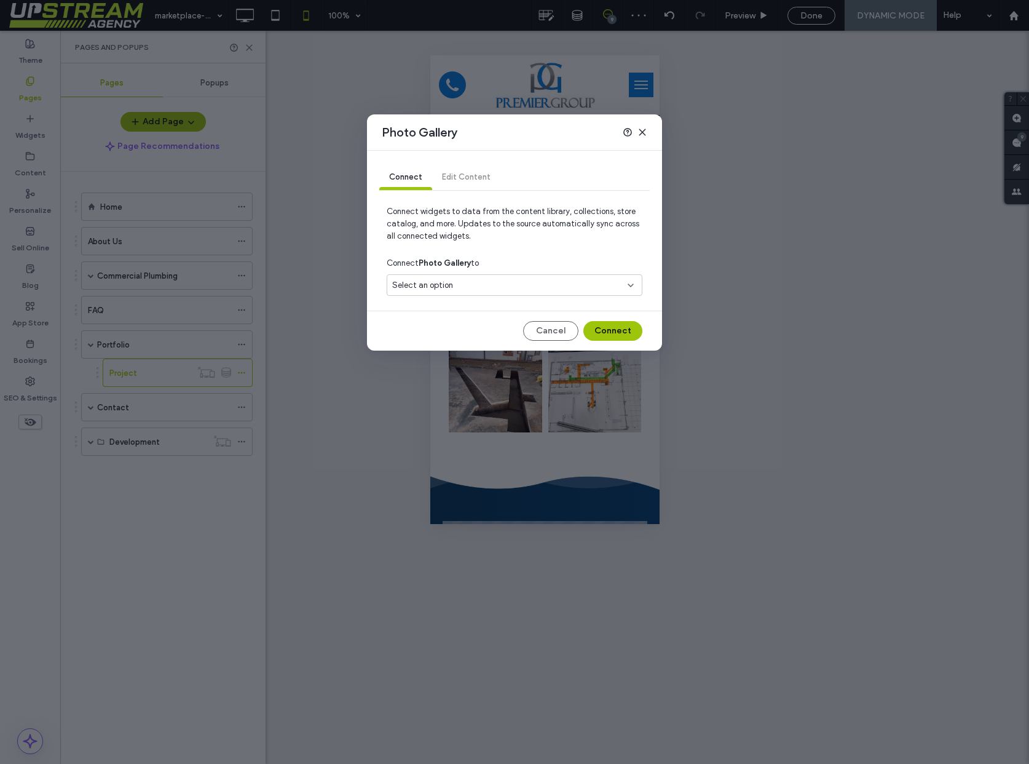
click at [422, 279] on span "Select an option" at bounding box center [422, 285] width 61 height 12
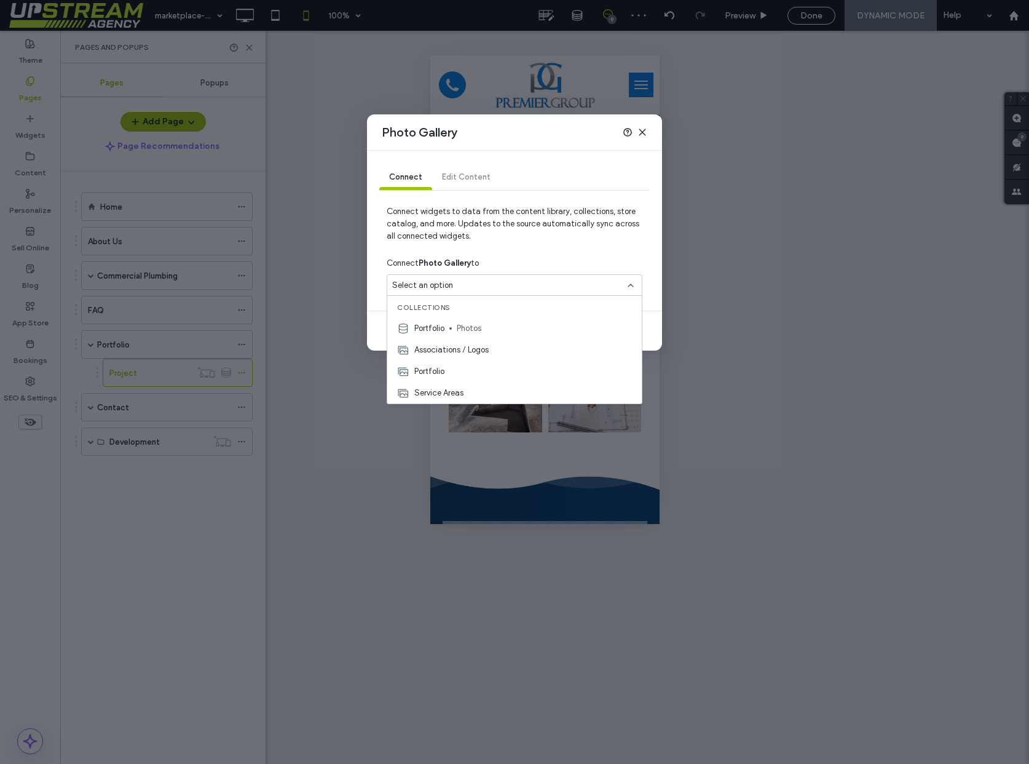
click at [466, 331] on span "Photos" at bounding box center [544, 328] width 175 height 12
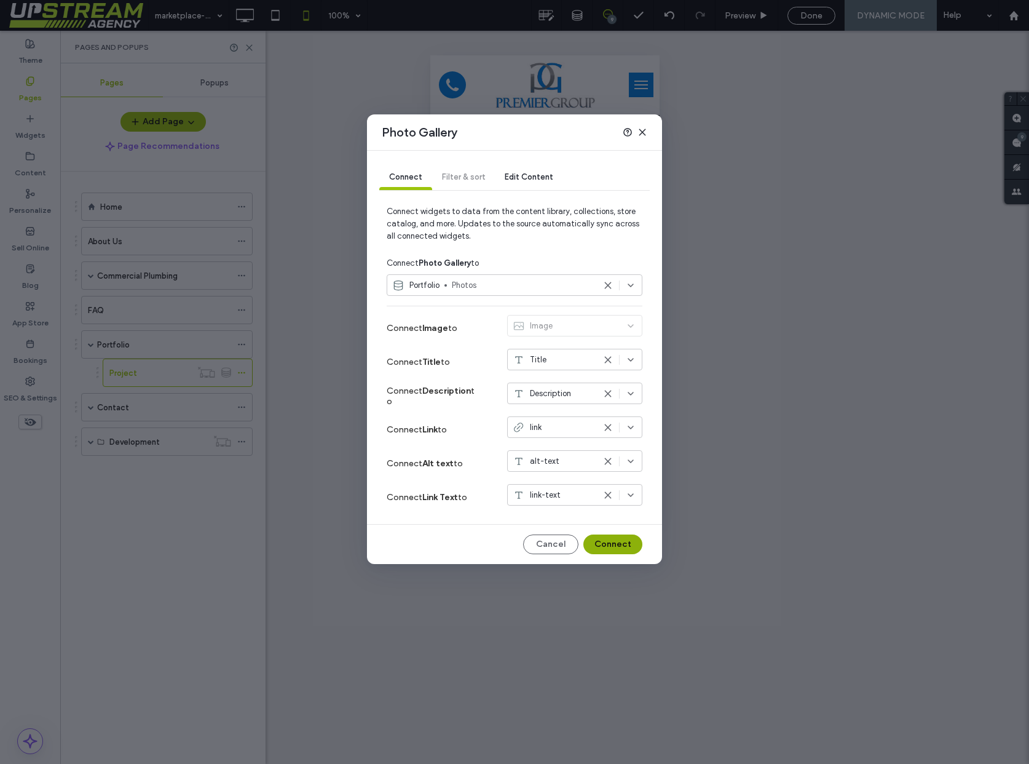
click at [613, 543] on button "Connect" at bounding box center [613, 544] width 59 height 20
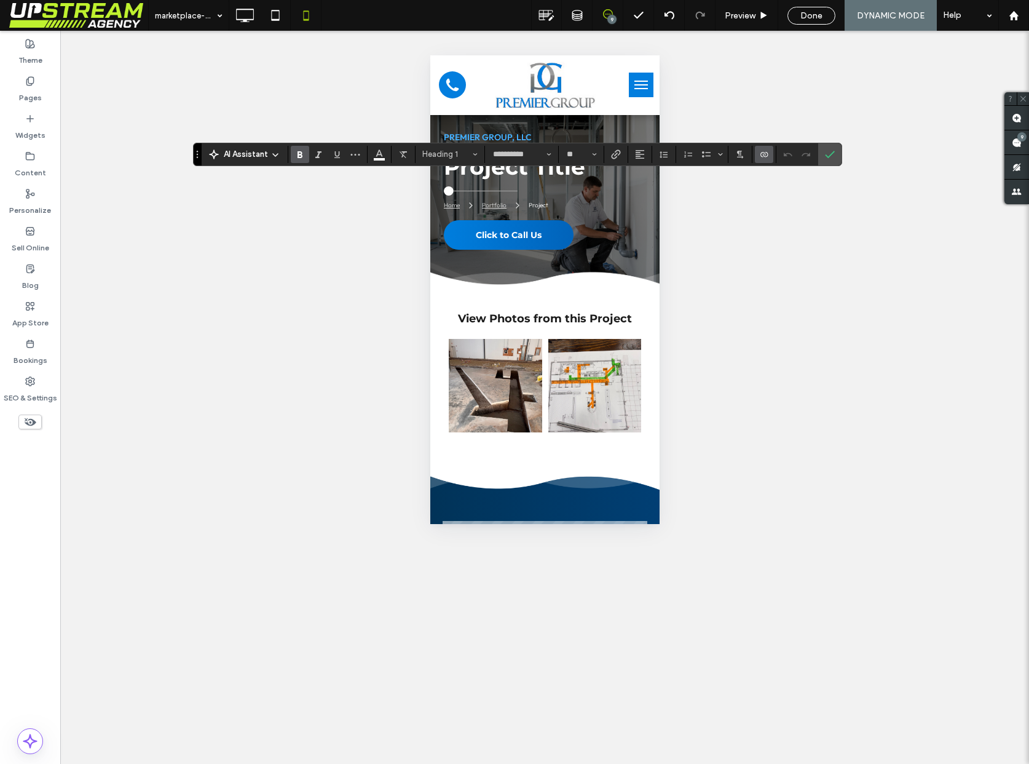
click at [756, 154] on label "Connect To Data" at bounding box center [764, 154] width 18 height 17
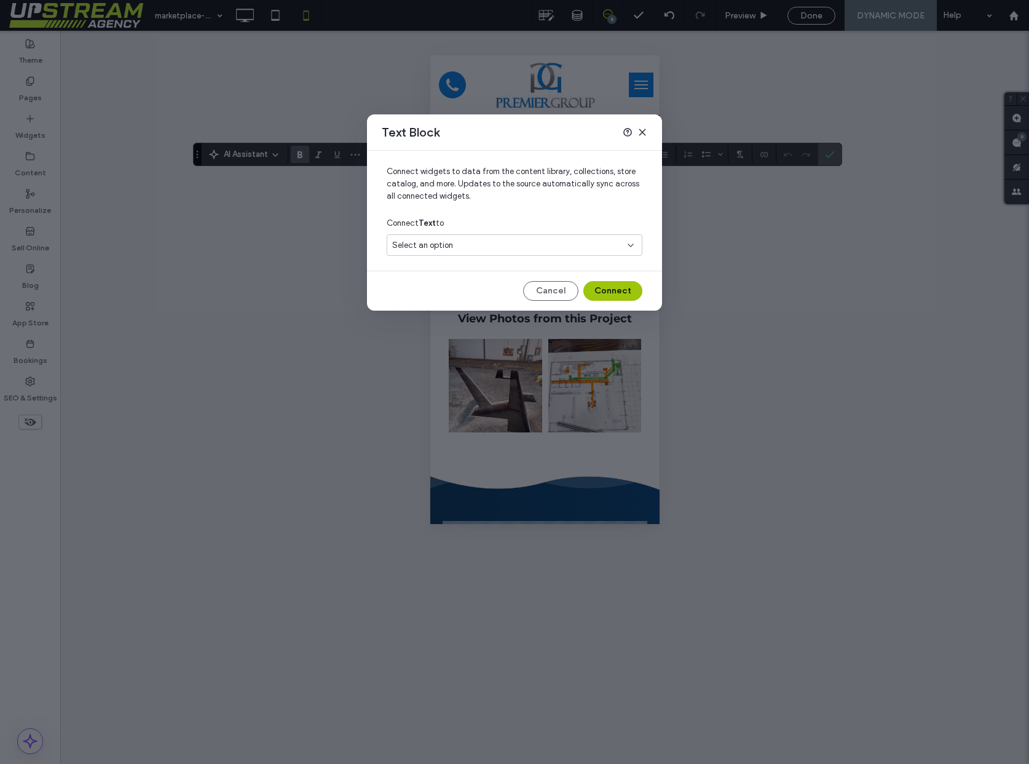
click at [454, 250] on div "Select an option" at bounding box center [507, 245] width 230 height 12
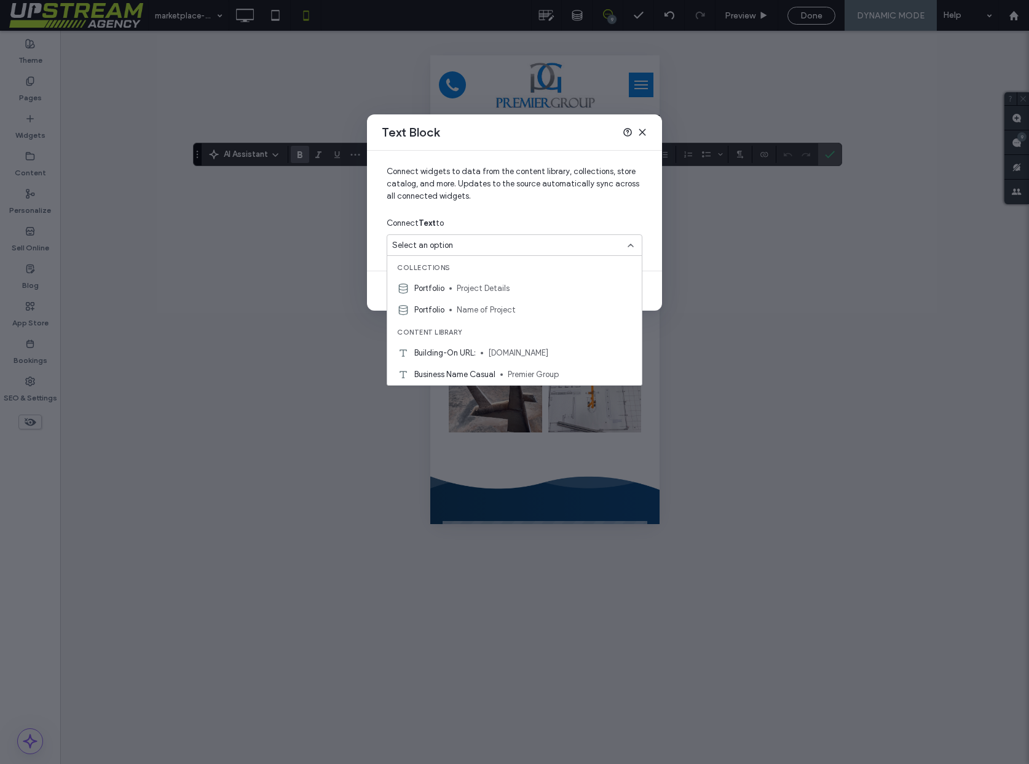
click at [482, 308] on span "Name of Project" at bounding box center [544, 310] width 175 height 12
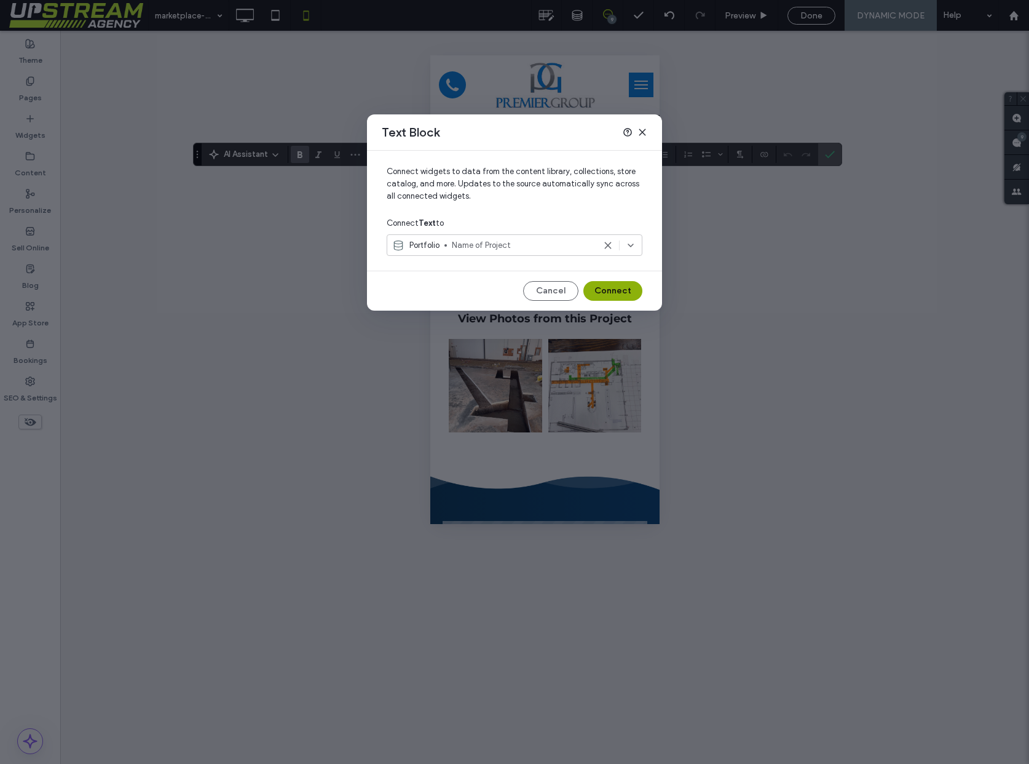
click at [614, 293] on button "Connect" at bounding box center [613, 291] width 59 height 20
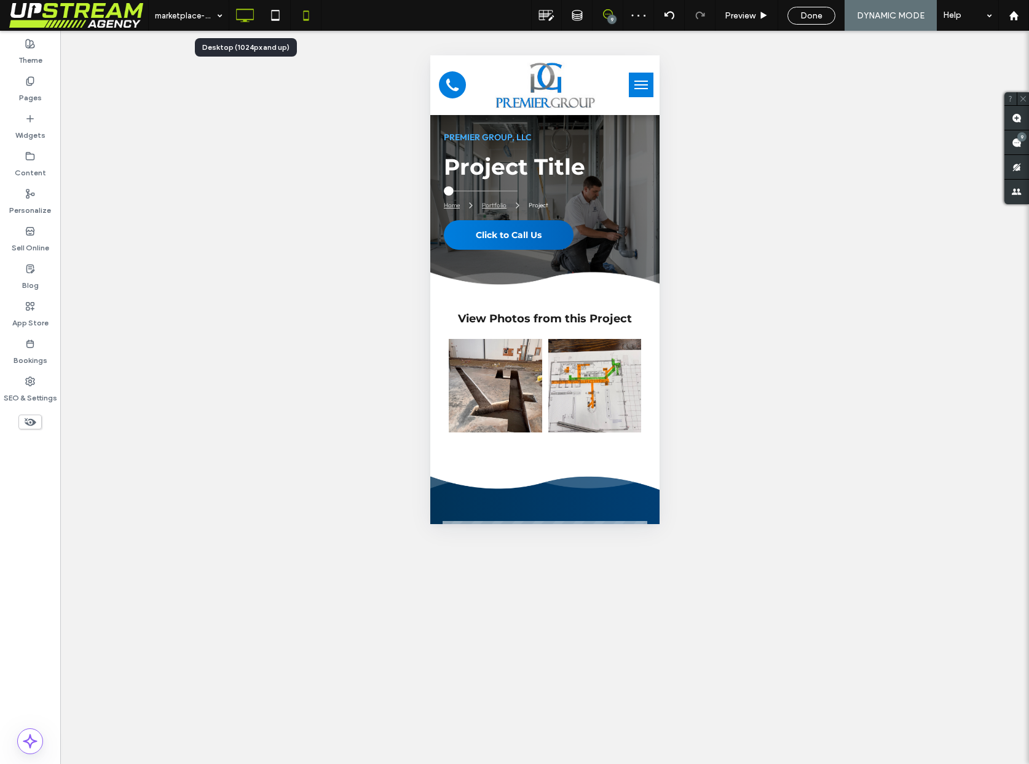
click at [235, 16] on icon at bounding box center [244, 15] width 25 height 25
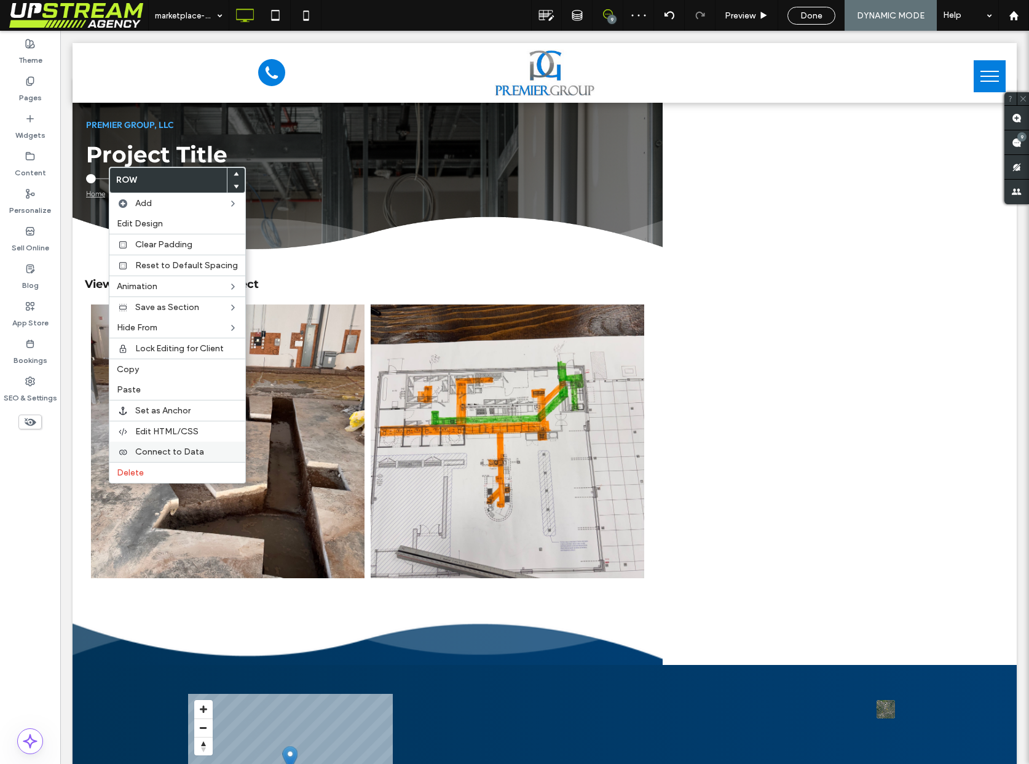
click at [185, 452] on span "Connect to Data" at bounding box center [169, 451] width 69 height 10
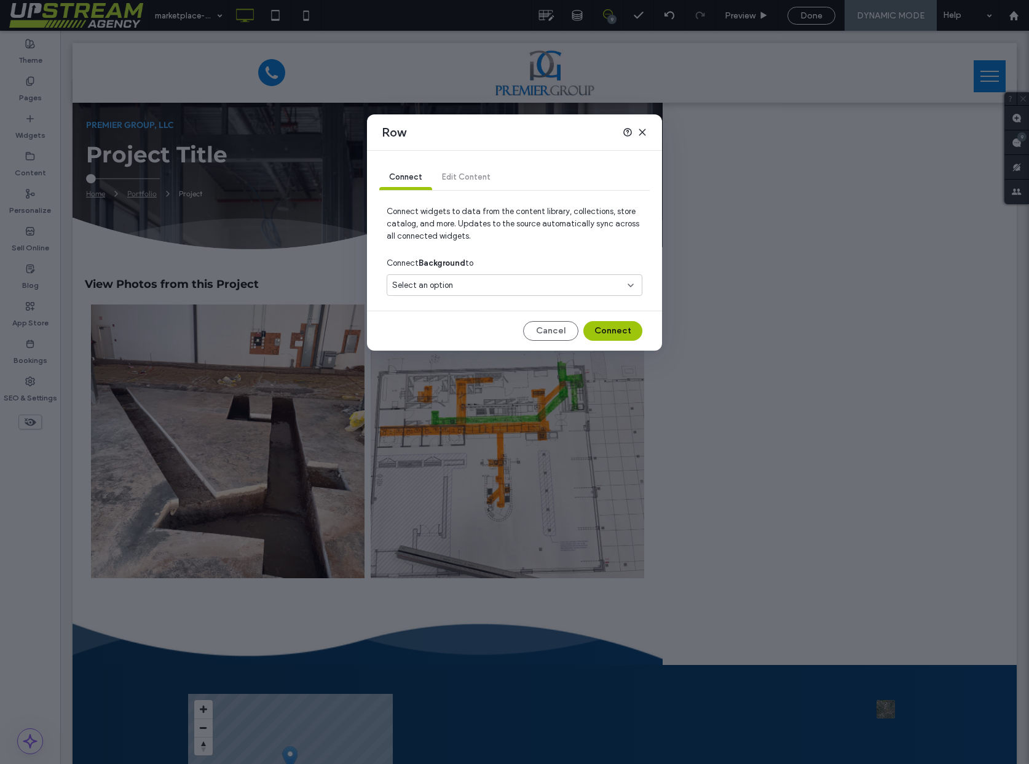
click at [435, 284] on span "Select an option" at bounding box center [422, 285] width 61 height 12
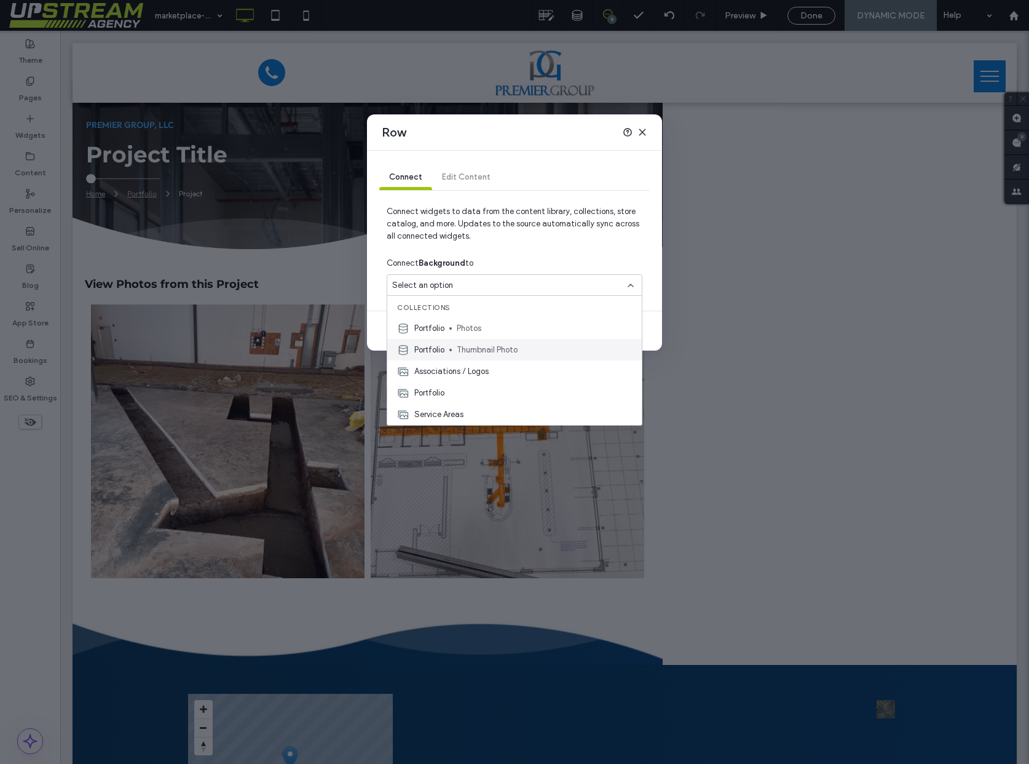
click at [479, 349] on span "Thumbnail Photo" at bounding box center [544, 350] width 175 height 12
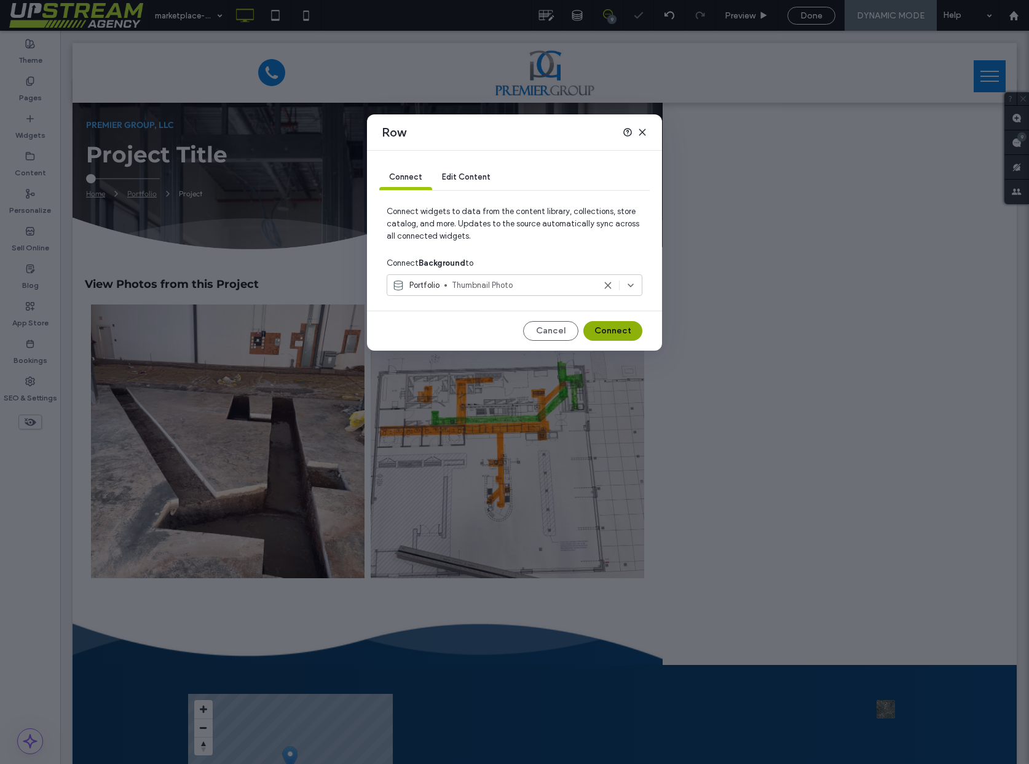
click at [612, 333] on button "Connect" at bounding box center [613, 331] width 59 height 20
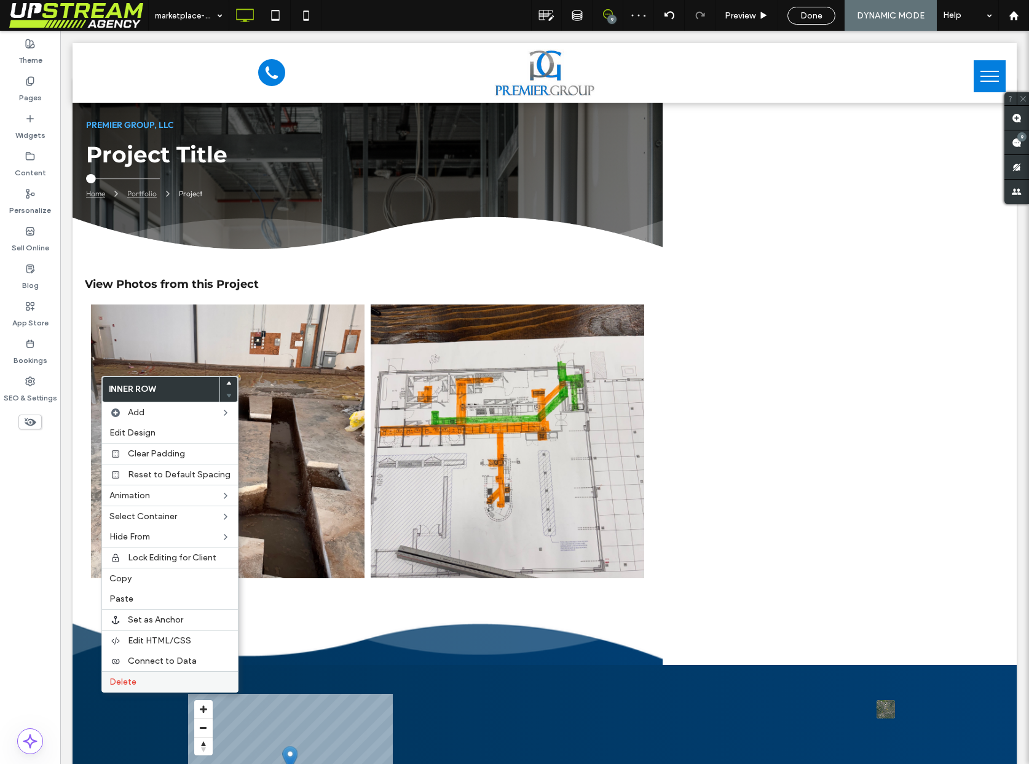
click at [167, 682] on label "Delete" at bounding box center [169, 681] width 121 height 10
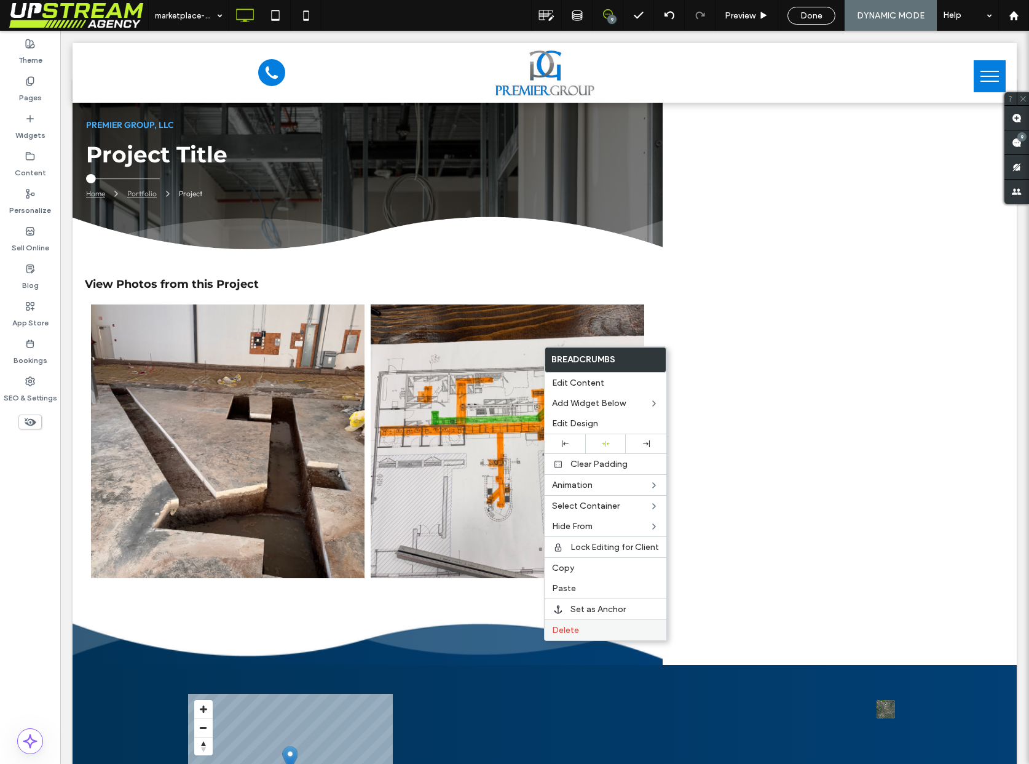
click at [577, 629] on span "Delete" at bounding box center [565, 630] width 27 height 10
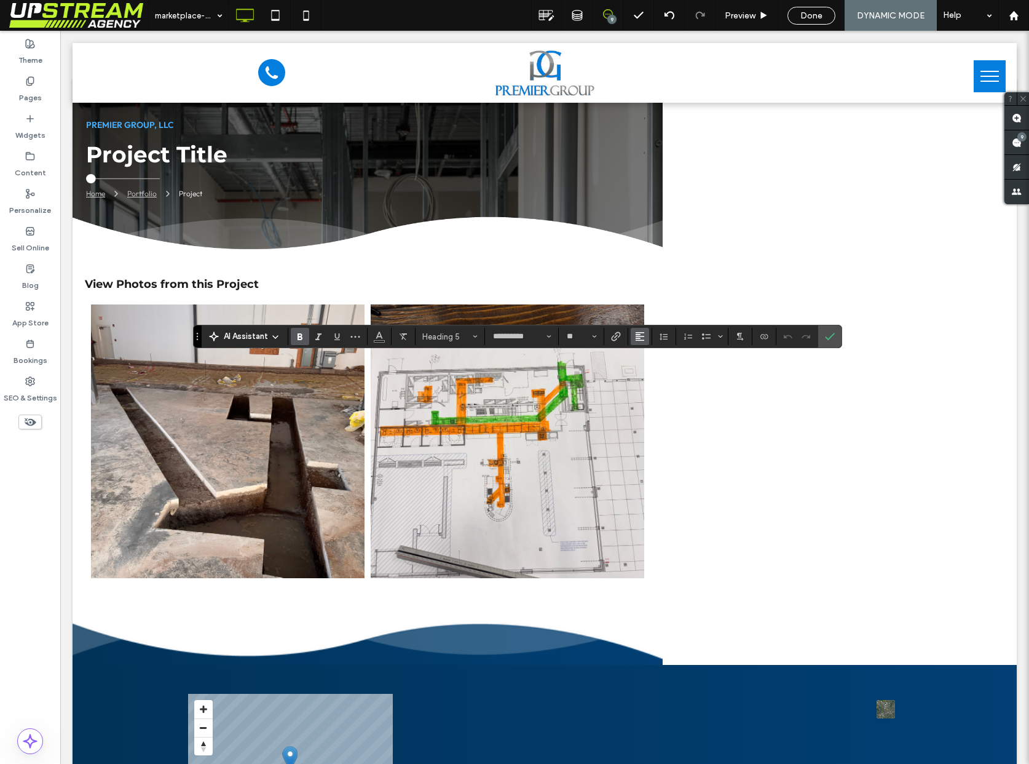
click at [640, 334] on icon "Alignment" at bounding box center [640, 336] width 10 height 10
click at [657, 371] on div "ui.textEditor.alignment.center" at bounding box center [653, 375] width 16 height 10
click at [831, 338] on icon "Confirm" at bounding box center [830, 336] width 10 height 10
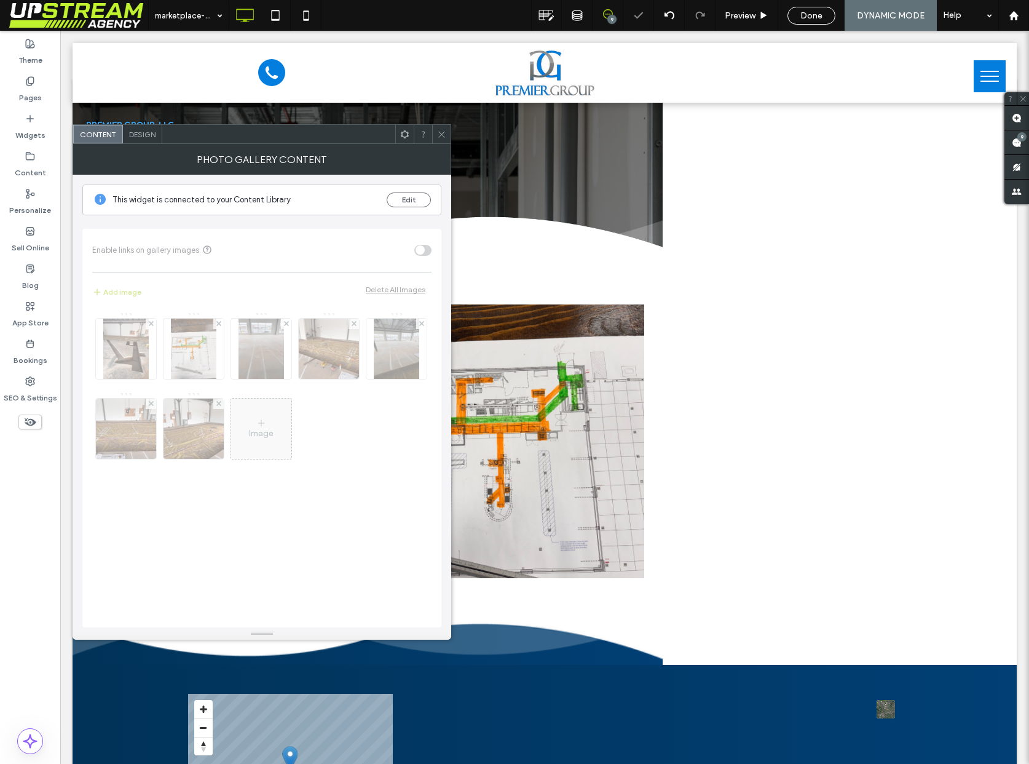
click at [154, 137] on span "Design" at bounding box center [142, 134] width 26 height 9
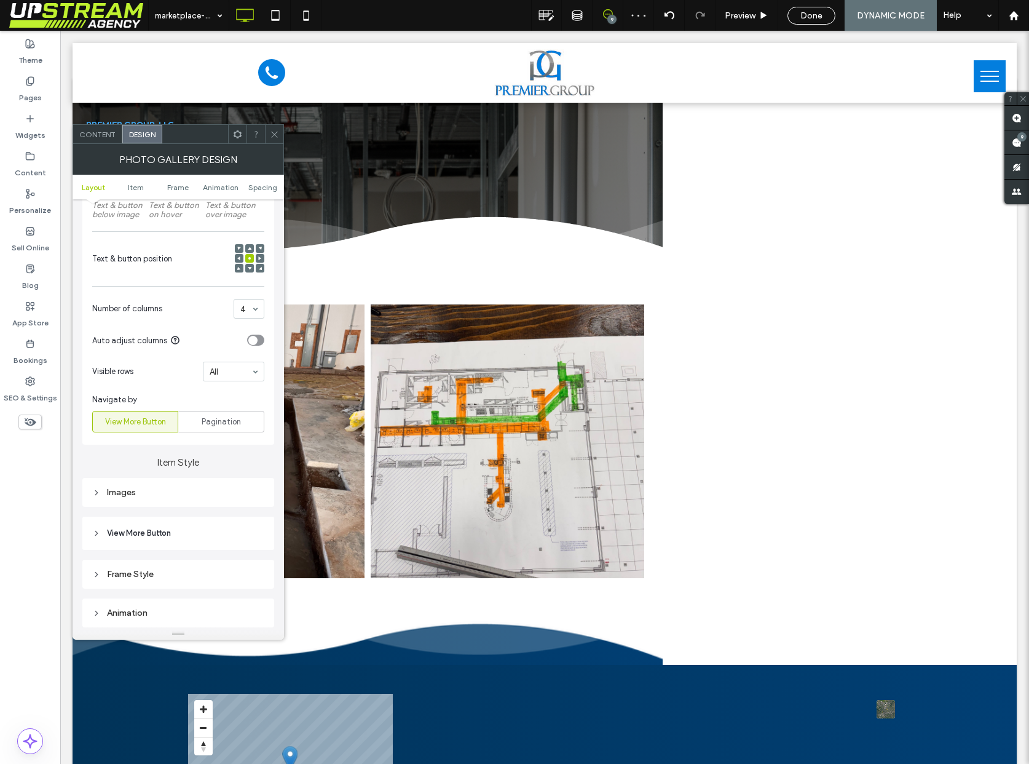
scroll to position [244, 0]
drag, startPoint x: 178, startPoint y: 491, endPoint x: 192, endPoint y: 475, distance: 21.3
click at [187, 481] on div "Images" at bounding box center [178, 490] width 192 height 29
click at [190, 488] on div "Images" at bounding box center [178, 490] width 172 height 10
type input "**"
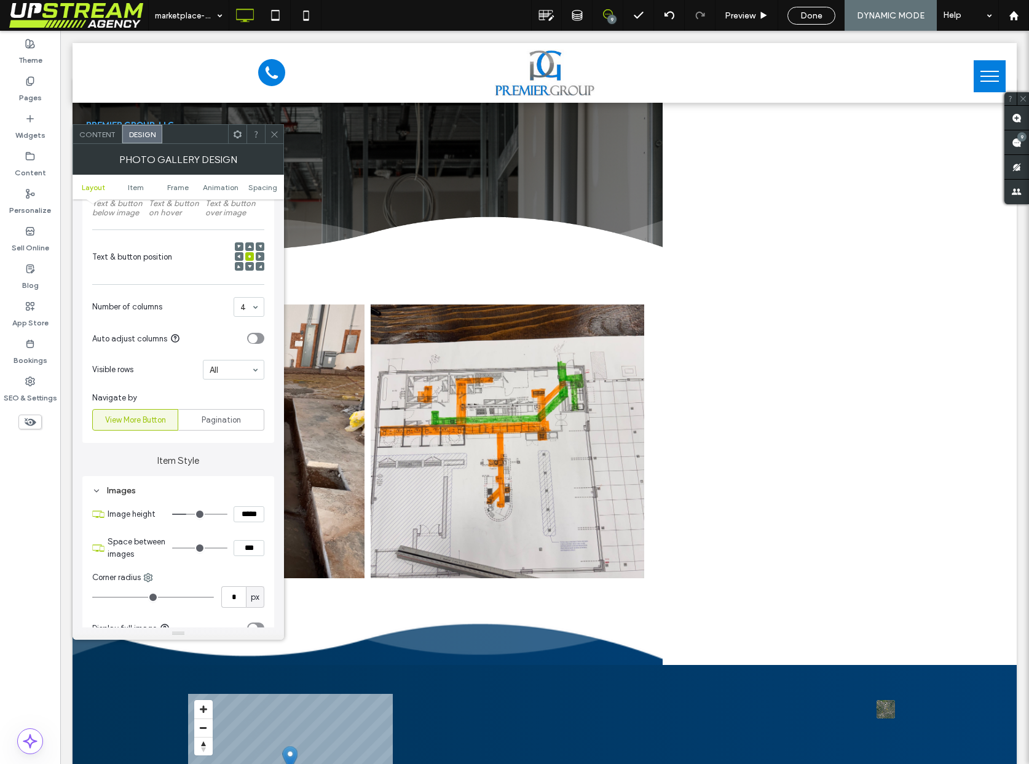
type input "****"
type input "**"
type input "****"
type input "**"
type input "****"
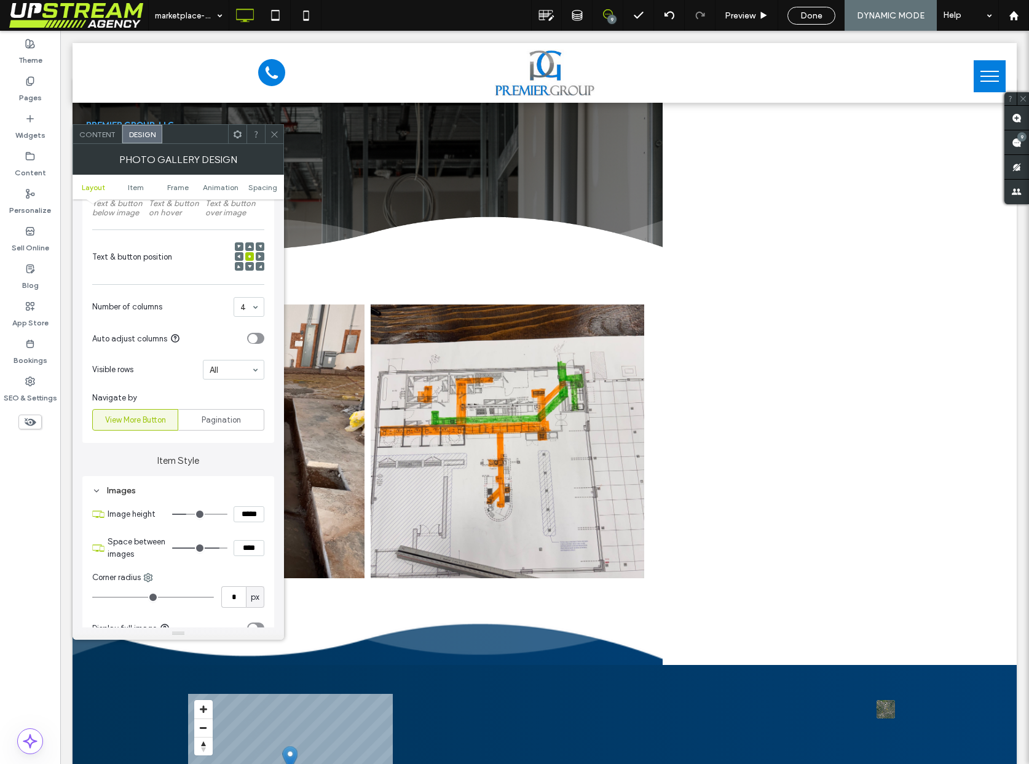
drag, startPoint x: 197, startPoint y: 549, endPoint x: 215, endPoint y: 550, distance: 18.5
type input "**"
click at [215, 549] on input "range" at bounding box center [199, 547] width 55 height 1
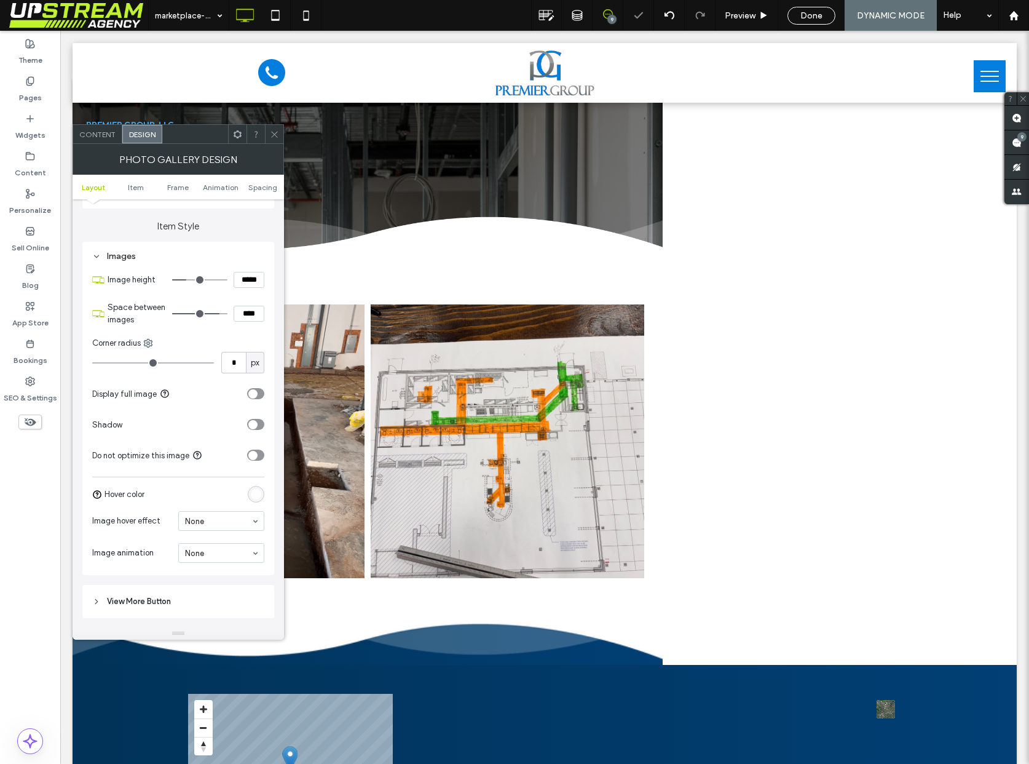
scroll to position [487, 0]
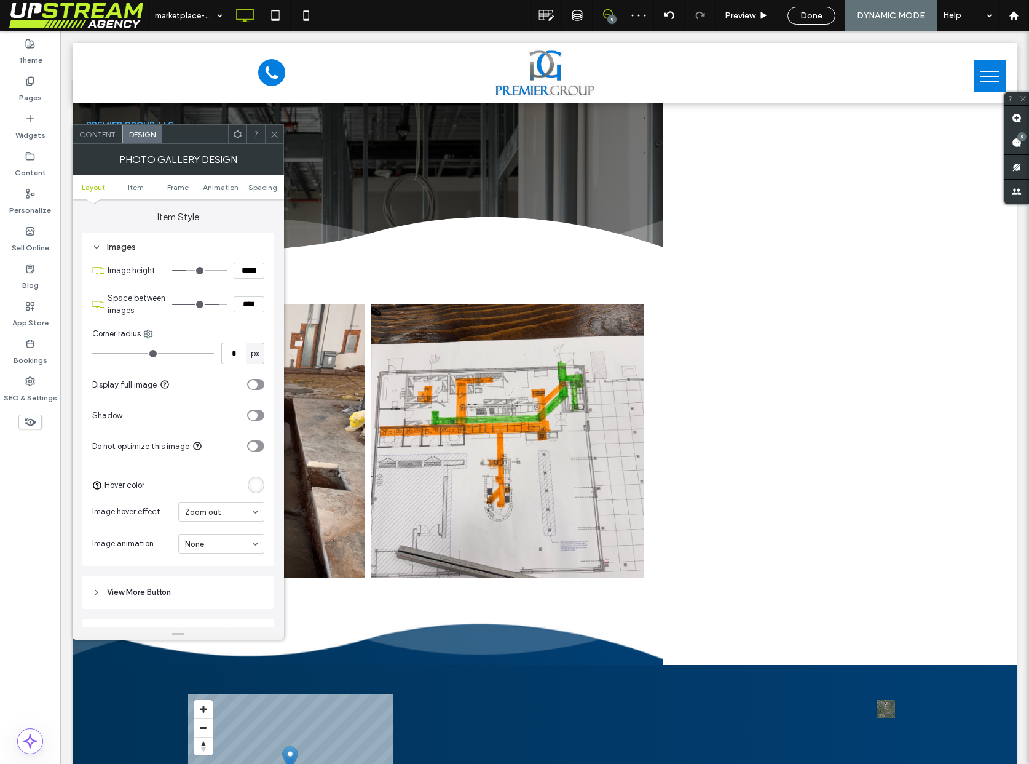
drag, startPoint x: 272, startPoint y: 132, endPoint x: 275, endPoint y: 151, distance: 18.6
click at [272, 132] on use at bounding box center [274, 134] width 6 height 6
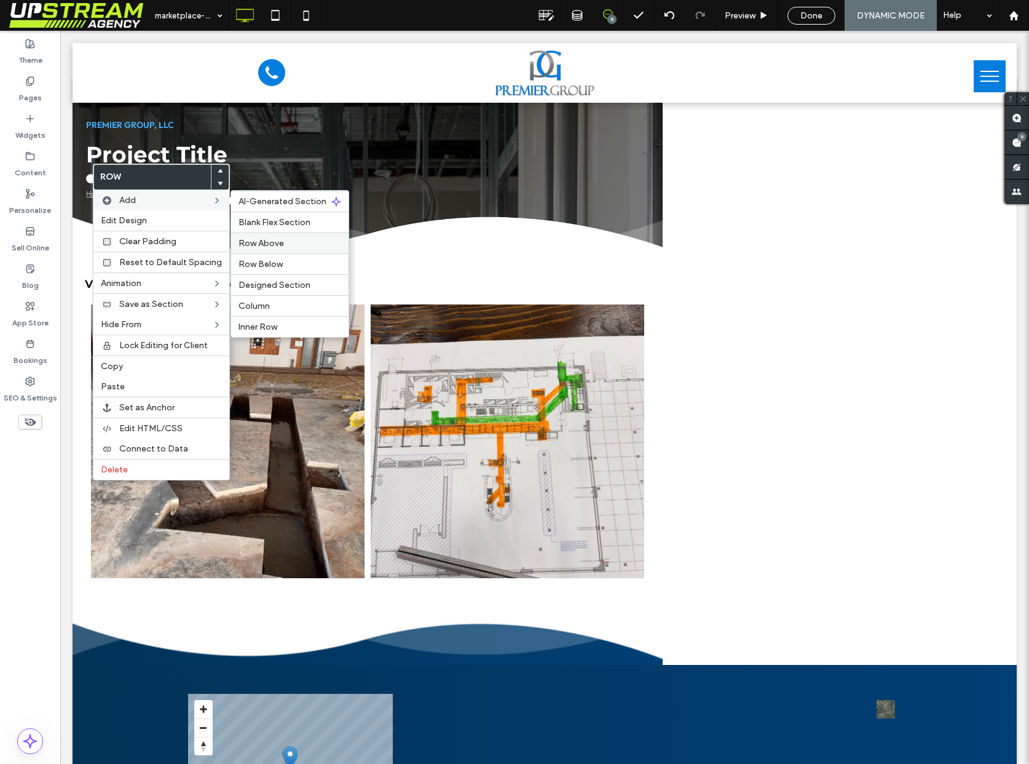
click at [281, 245] on label "Row Above" at bounding box center [290, 243] width 103 height 10
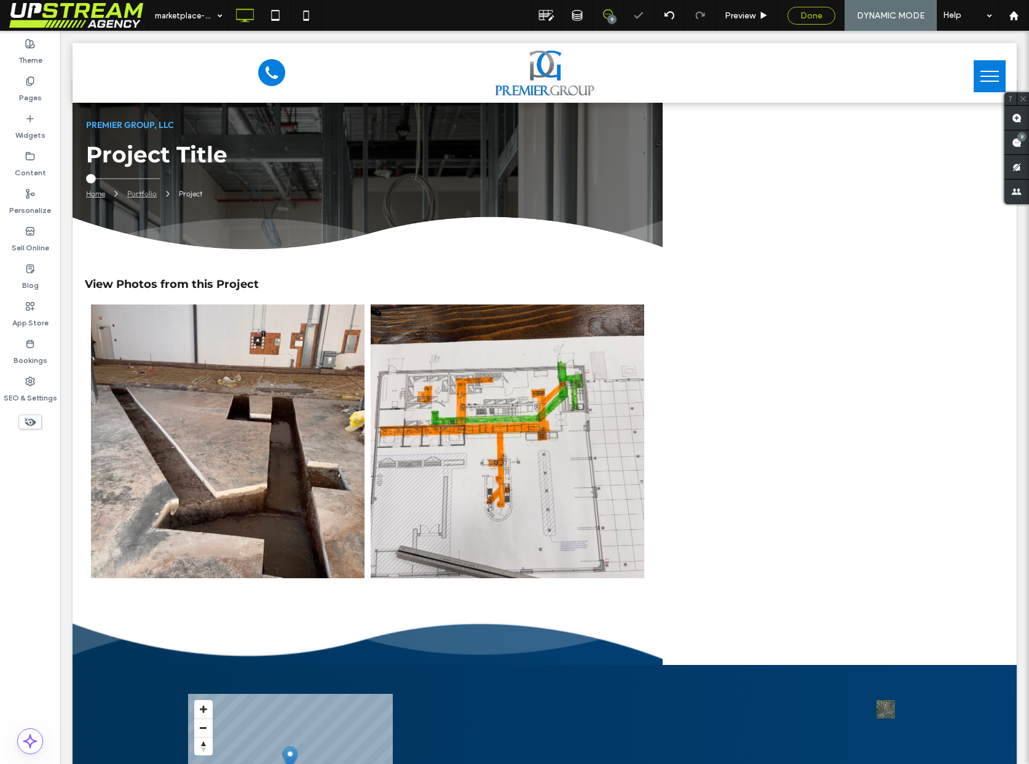
click at [810, 19] on span "Done" at bounding box center [812, 15] width 22 height 10
click at [36, 86] on label "Pages" at bounding box center [30, 94] width 23 height 17
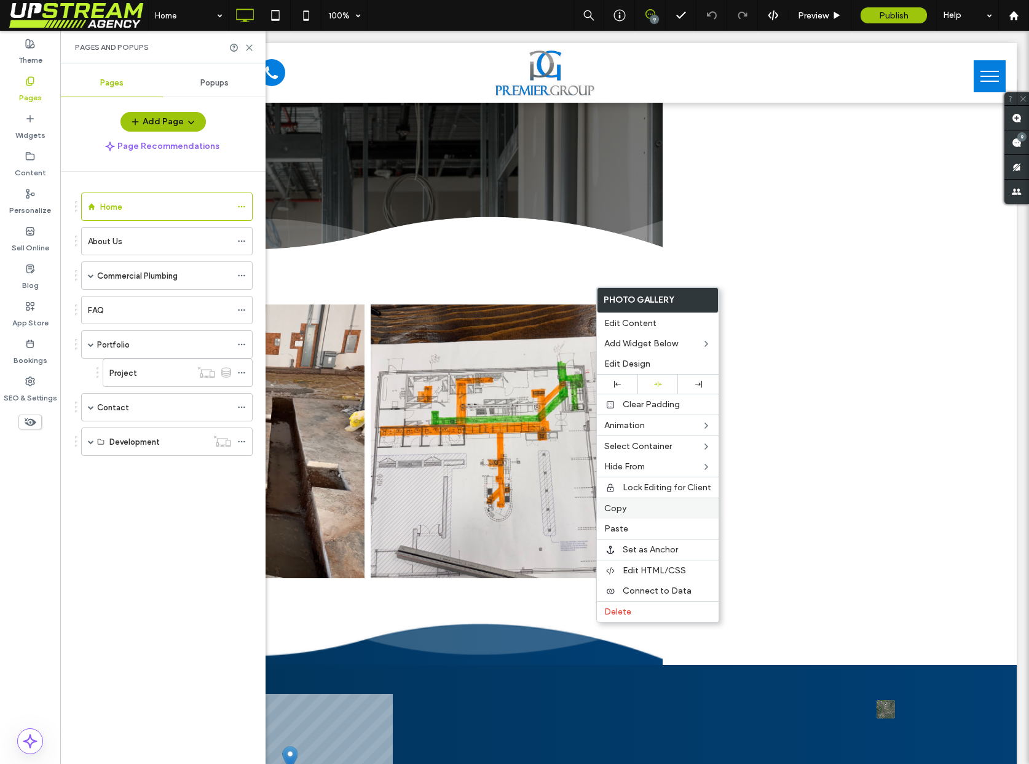
click at [630, 512] on label "Copy" at bounding box center [658, 508] width 107 height 10
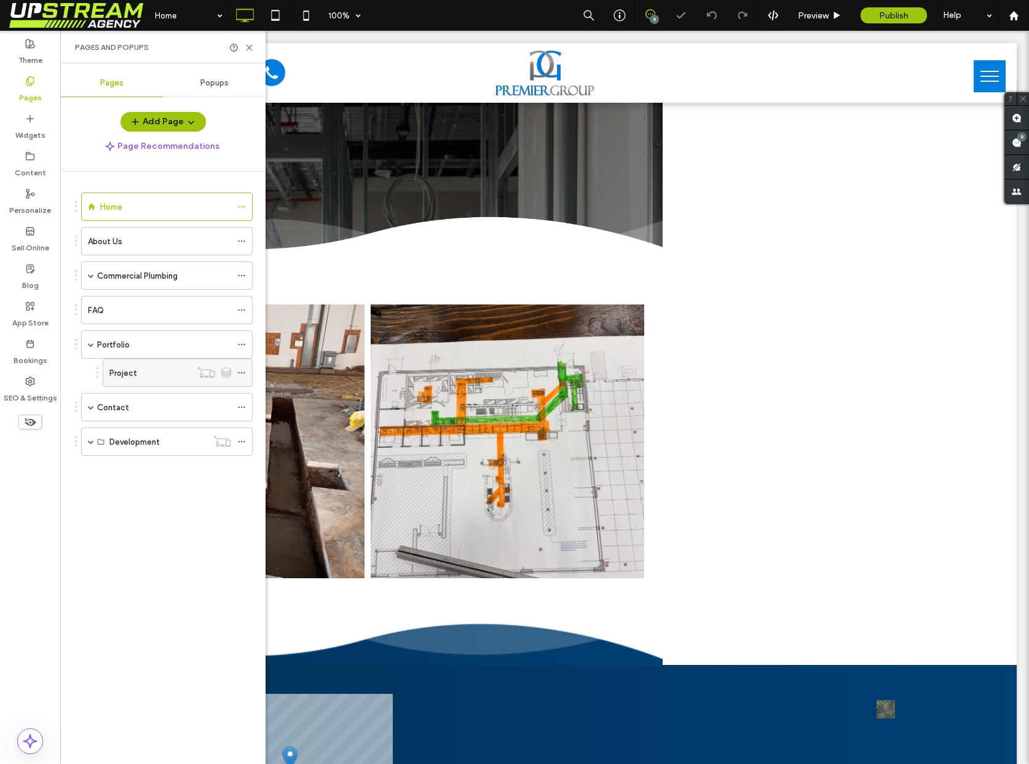
click at [142, 375] on div "Project" at bounding box center [150, 373] width 82 height 13
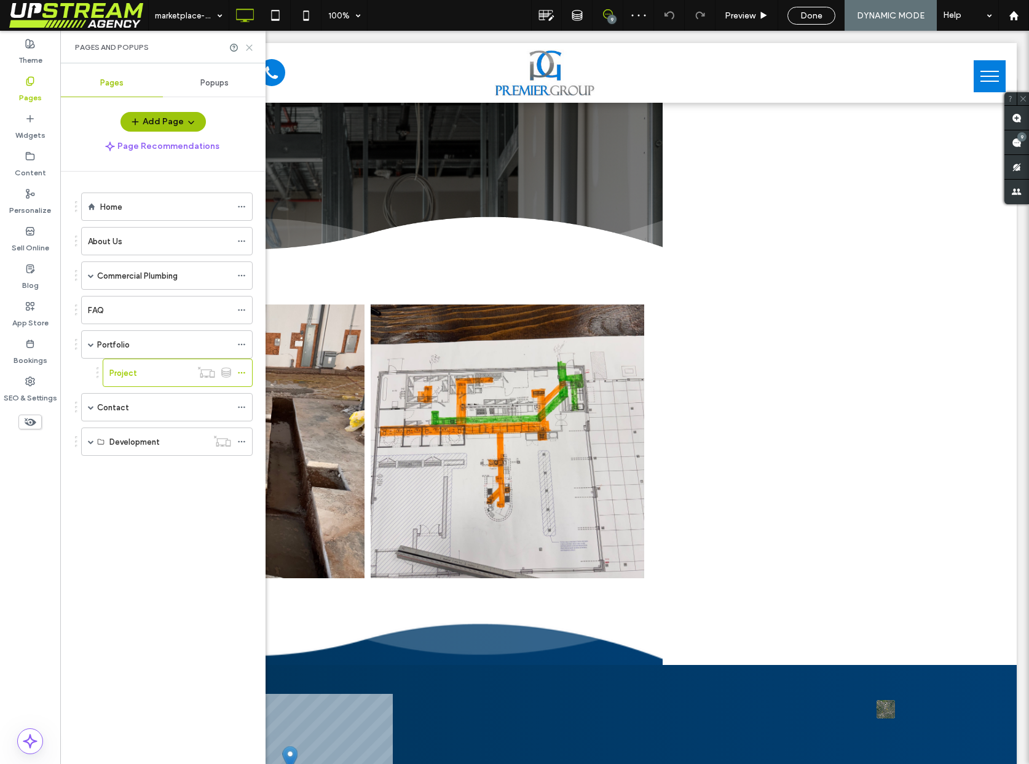
click at [247, 46] on icon at bounding box center [249, 47] width 9 height 9
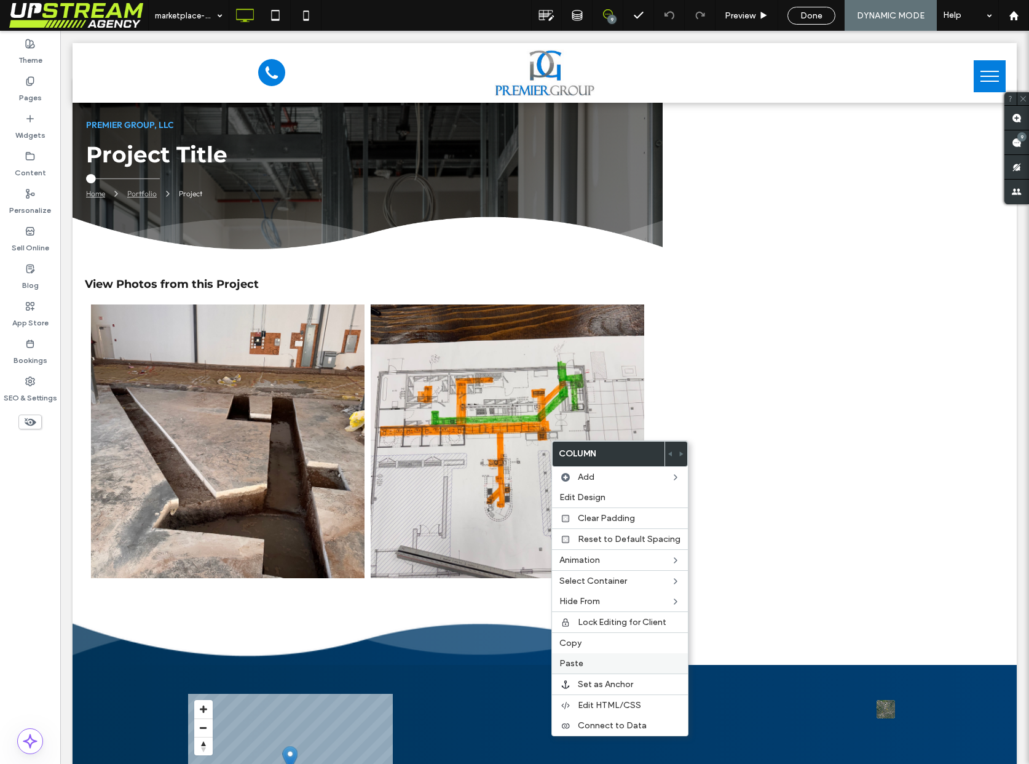
click at [617, 667] on label "Paste" at bounding box center [620, 663] width 121 height 10
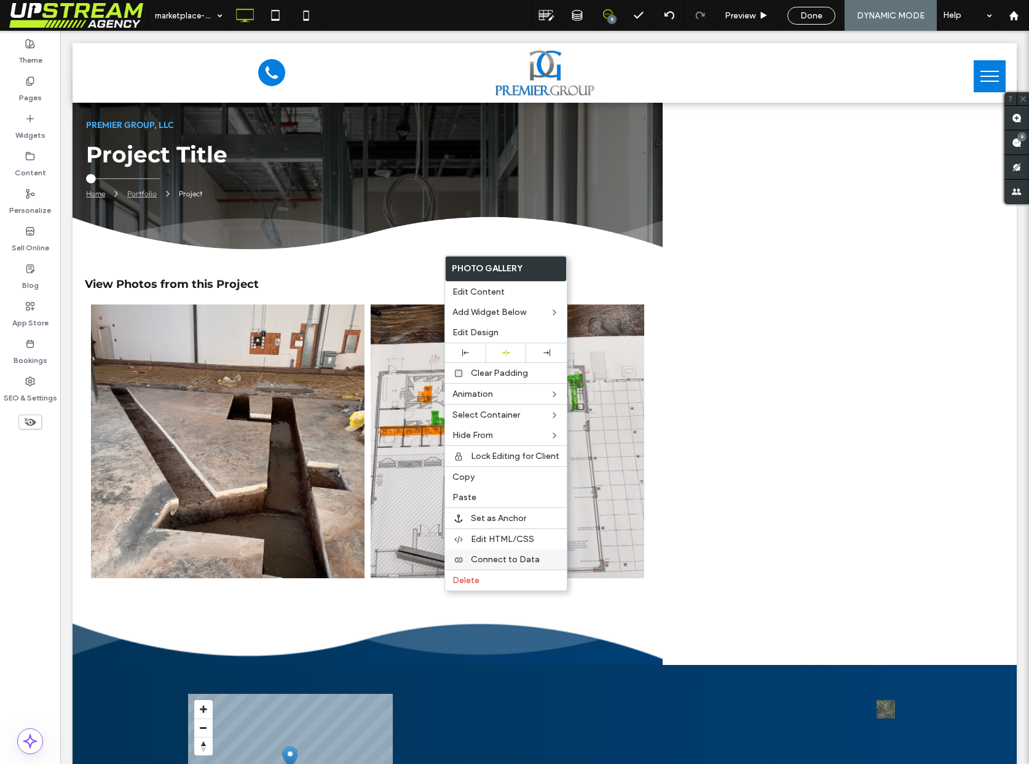
click at [504, 557] on span "Connect to Data" at bounding box center [505, 559] width 69 height 10
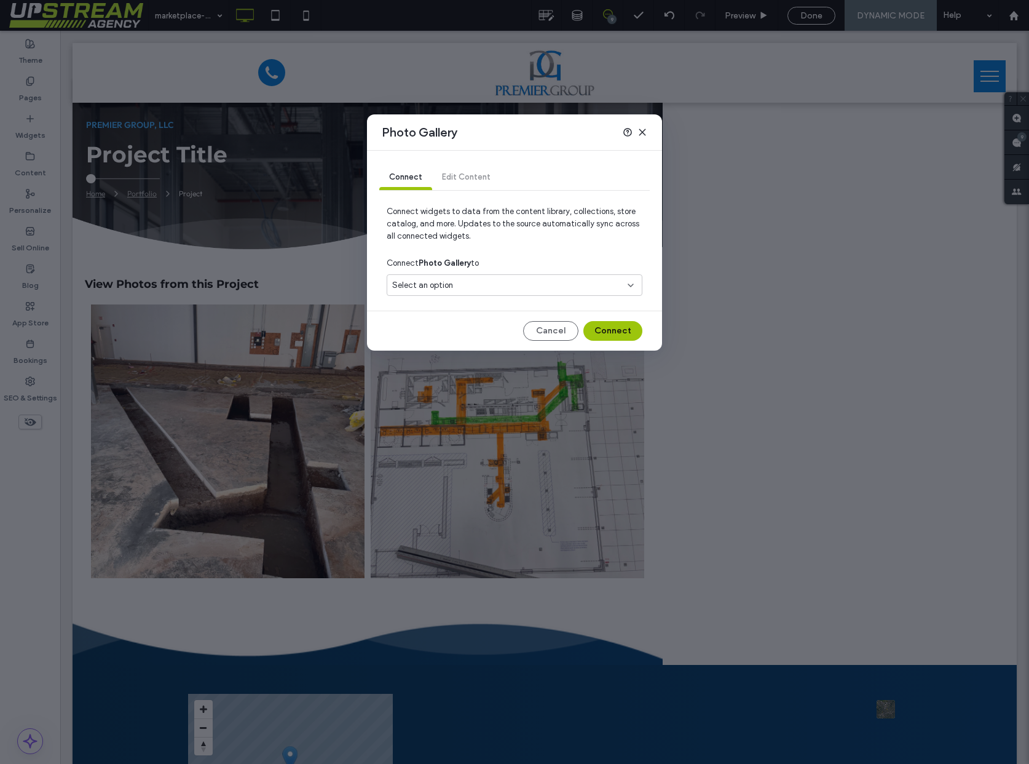
click at [569, 283] on div "Select an option" at bounding box center [507, 285] width 230 height 12
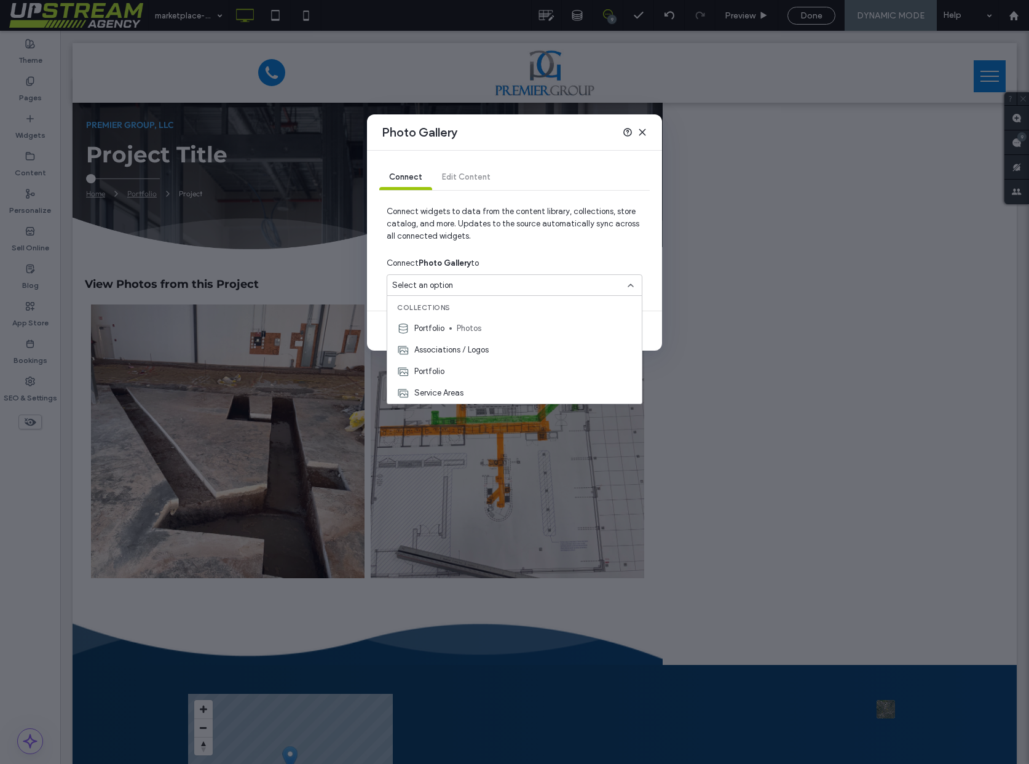
click at [488, 330] on span "Photos" at bounding box center [544, 328] width 175 height 12
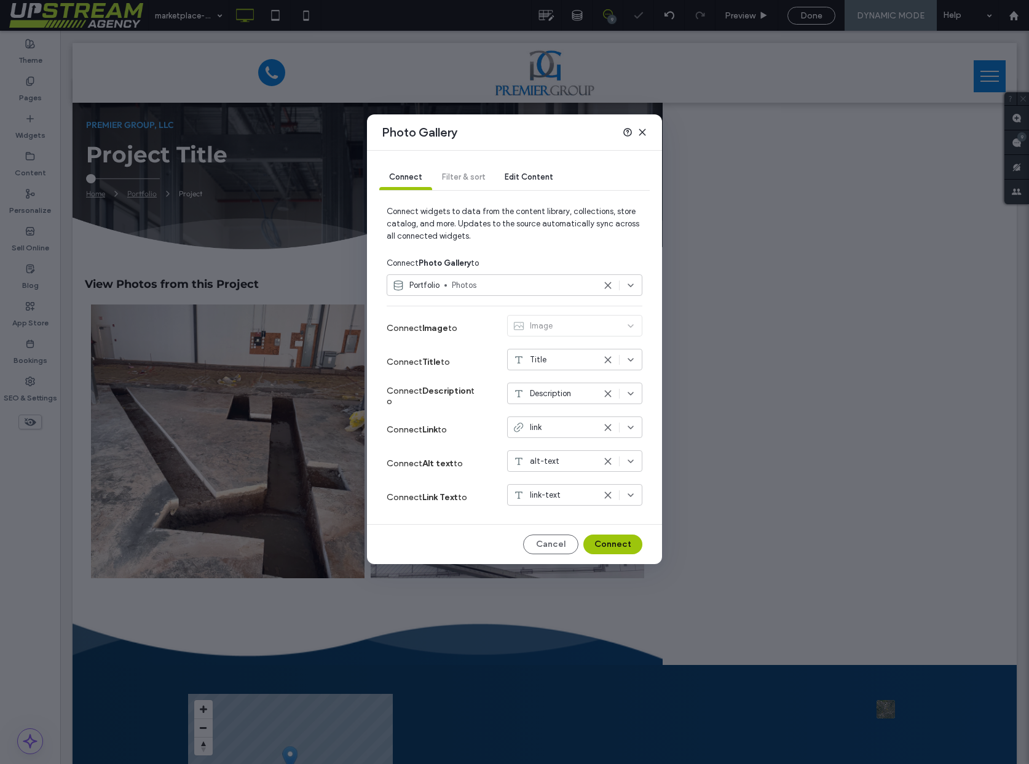
click at [520, 284] on span "Photos" at bounding box center [523, 285] width 143 height 12
click at [481, 370] on div "Portfolio" at bounding box center [514, 371] width 255 height 22
click at [561, 354] on span "Select an option" at bounding box center [543, 360] width 61 height 12
click at [574, 387] on div "Name of Project" at bounding box center [575, 381] width 134 height 22
click at [555, 393] on span "Select an option" at bounding box center [543, 393] width 61 height 12
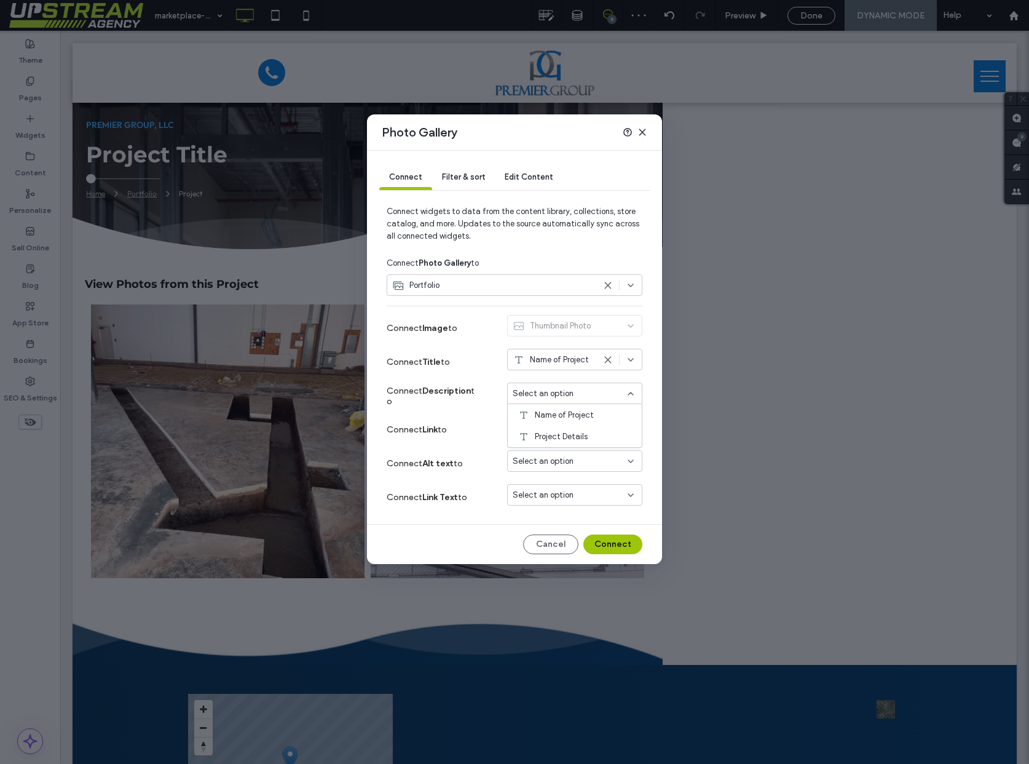
drag, startPoint x: 450, startPoint y: 378, endPoint x: 437, endPoint y: 387, distance: 16.0
click at [450, 378] on div "Connect Title to Name of Project" at bounding box center [515, 362] width 256 height 34
drag, startPoint x: 420, startPoint y: 398, endPoint x: 414, endPoint y: 389, distance: 10.6
click at [413, 389] on label "Connect Description to" at bounding box center [433, 395] width 92 height 33
click at [415, 391] on span "Connect Description to" at bounding box center [431, 396] width 88 height 21
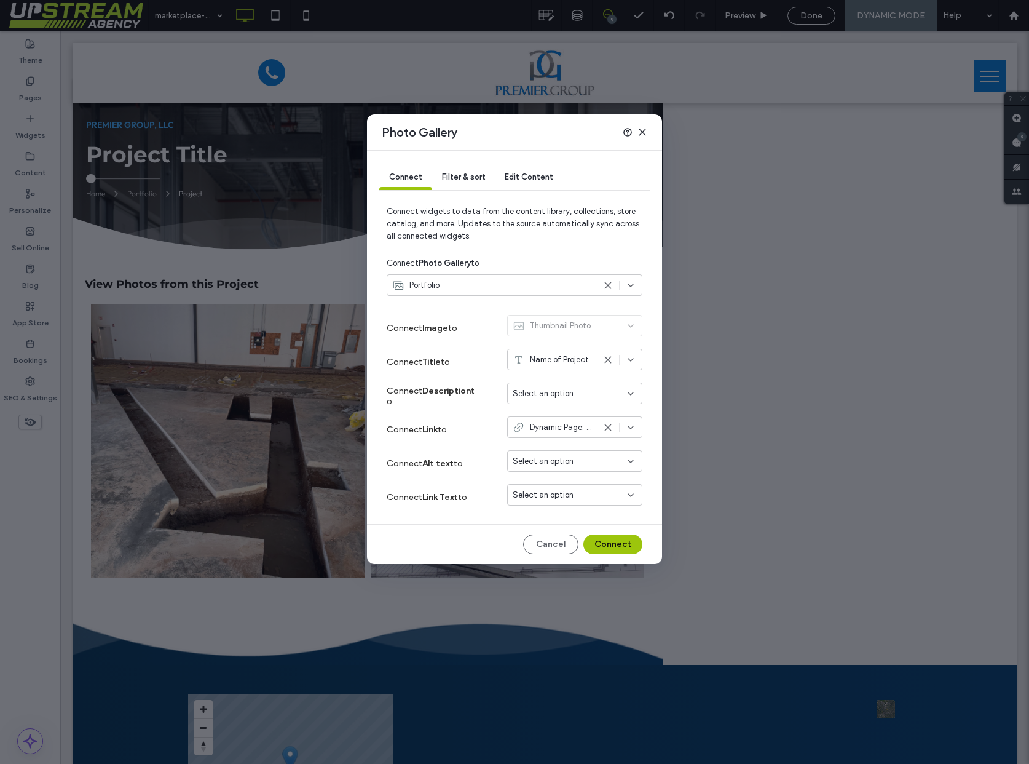
click at [424, 390] on strong "Description" at bounding box center [446, 391] width 49 height 10
drag, startPoint x: 425, startPoint y: 391, endPoint x: 426, endPoint y: 405, distance: 14.8
click at [426, 405] on label "Connect Description to" at bounding box center [433, 395] width 92 height 33
click at [539, 462] on span "Select an option" at bounding box center [543, 461] width 61 height 12
click at [549, 479] on span "Name of Project" at bounding box center [564, 483] width 59 height 12
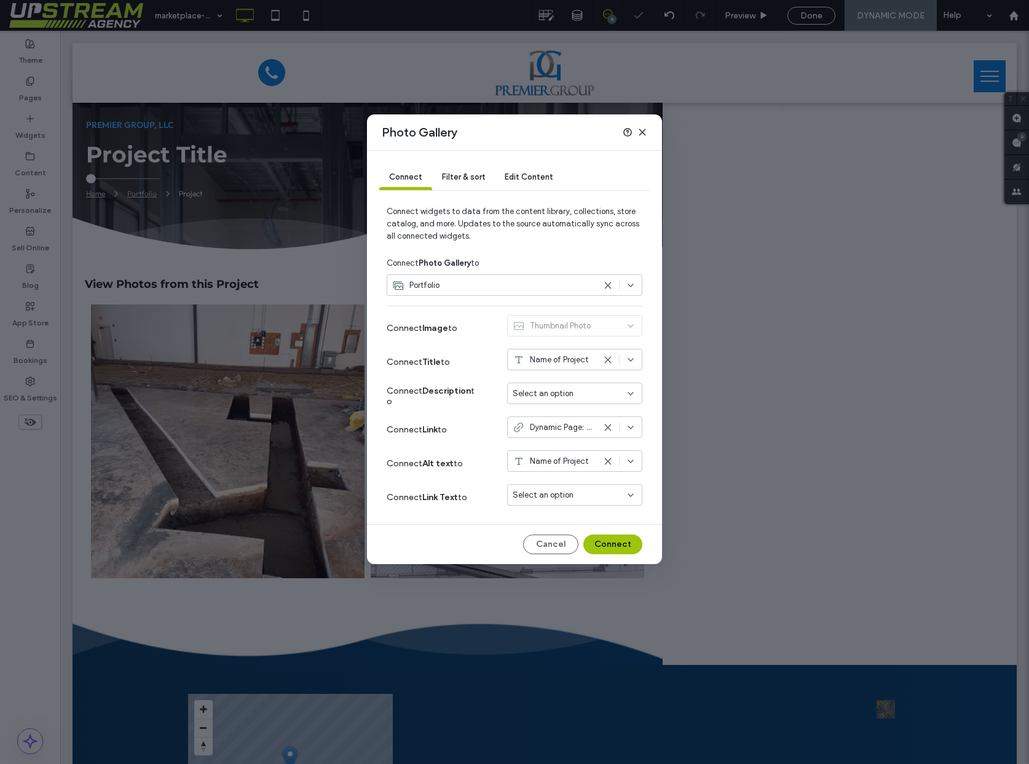
click at [539, 493] on span "Select an option" at bounding box center [543, 495] width 61 height 12
click at [494, 458] on div "Connect Alt text to Name of Project" at bounding box center [515, 463] width 256 height 34
click at [612, 543] on button "Connect" at bounding box center [613, 544] width 59 height 20
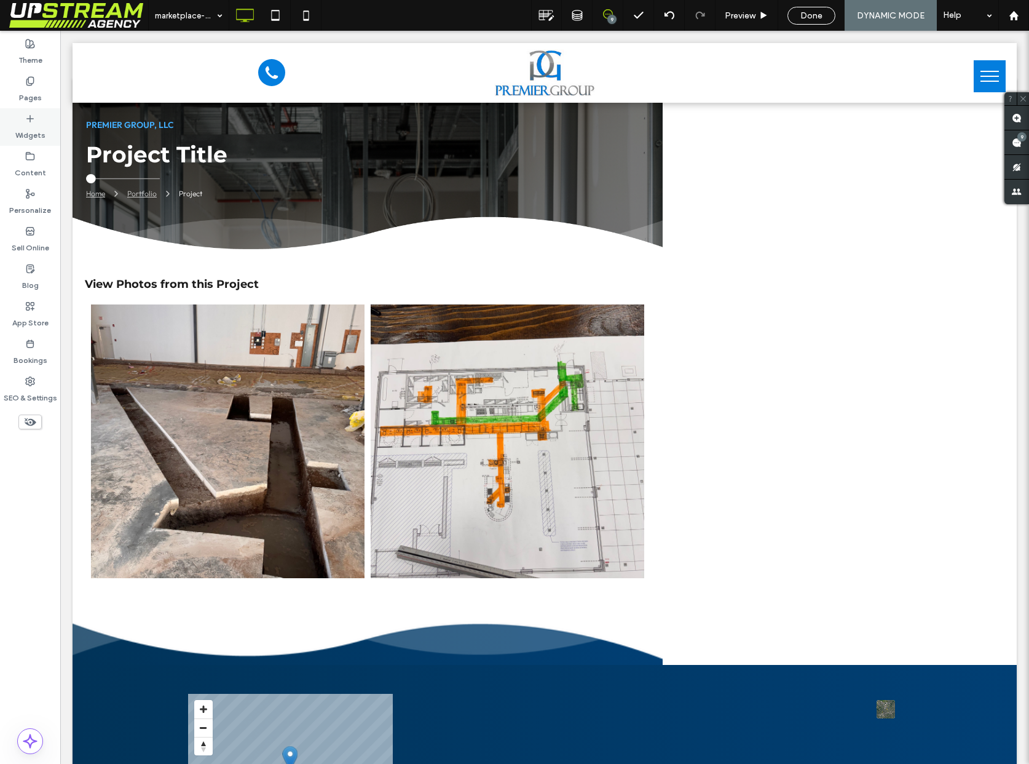
click at [34, 124] on label "Widgets" at bounding box center [30, 132] width 30 height 17
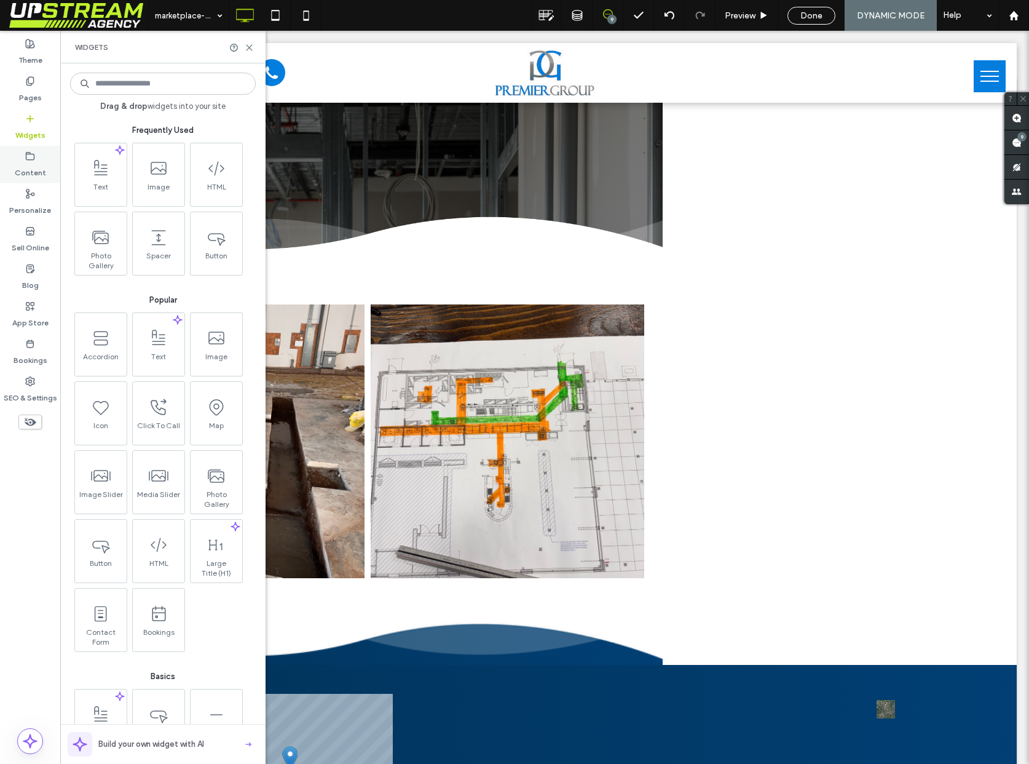
click at [36, 165] on label "Content" at bounding box center [30, 169] width 31 height 17
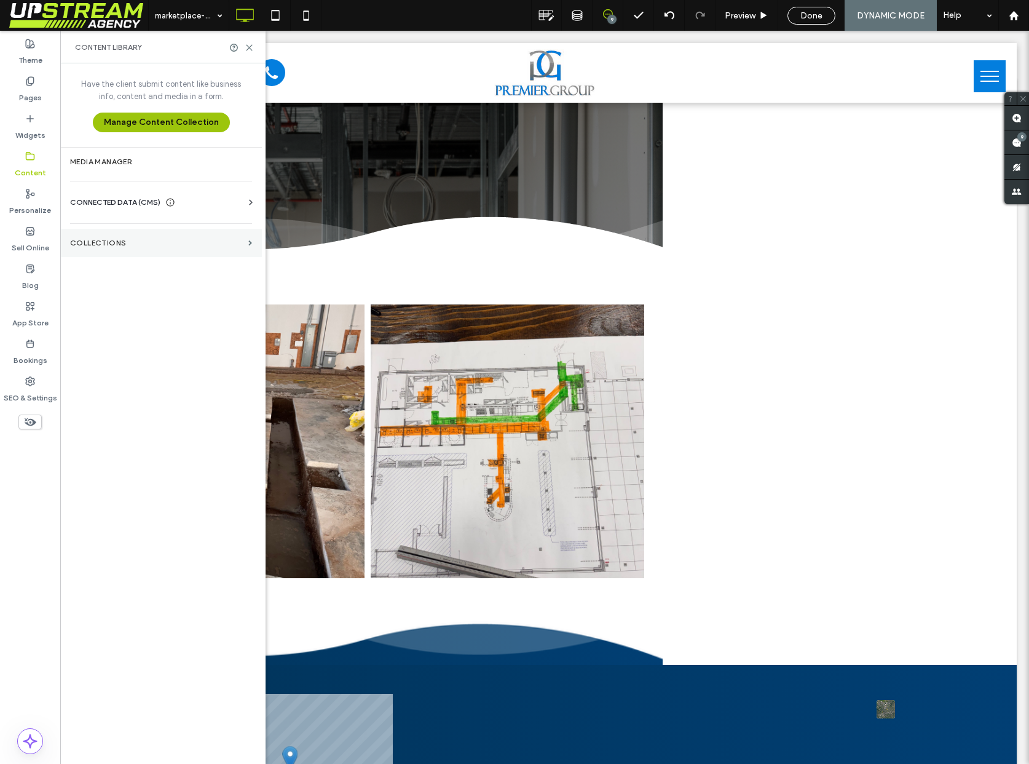
click at [110, 244] on label "Collections" at bounding box center [156, 243] width 173 height 9
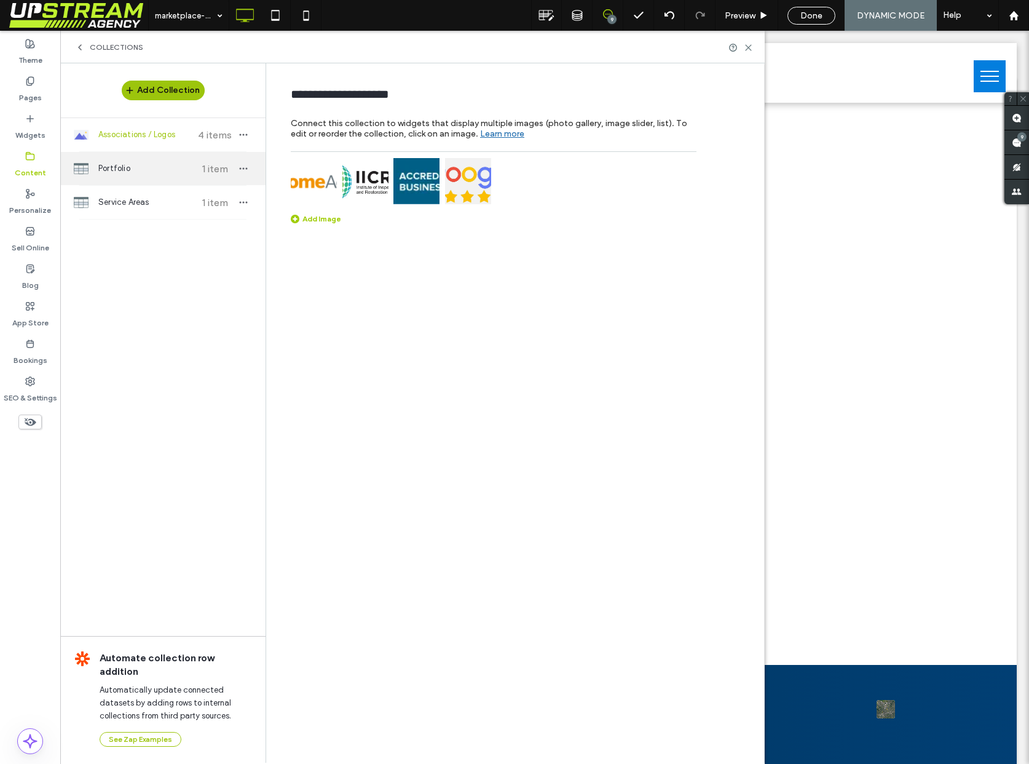
click at [155, 167] on span "Portfolio" at bounding box center [144, 168] width 92 height 12
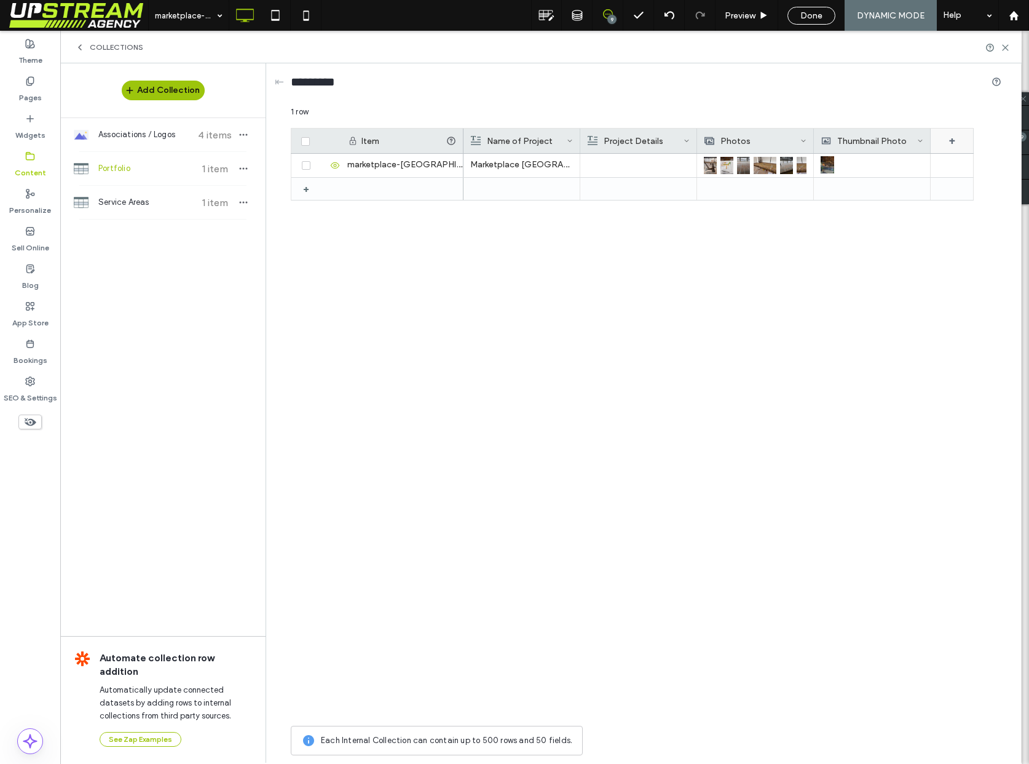
click at [951, 143] on div "+" at bounding box center [952, 141] width 43 height 25
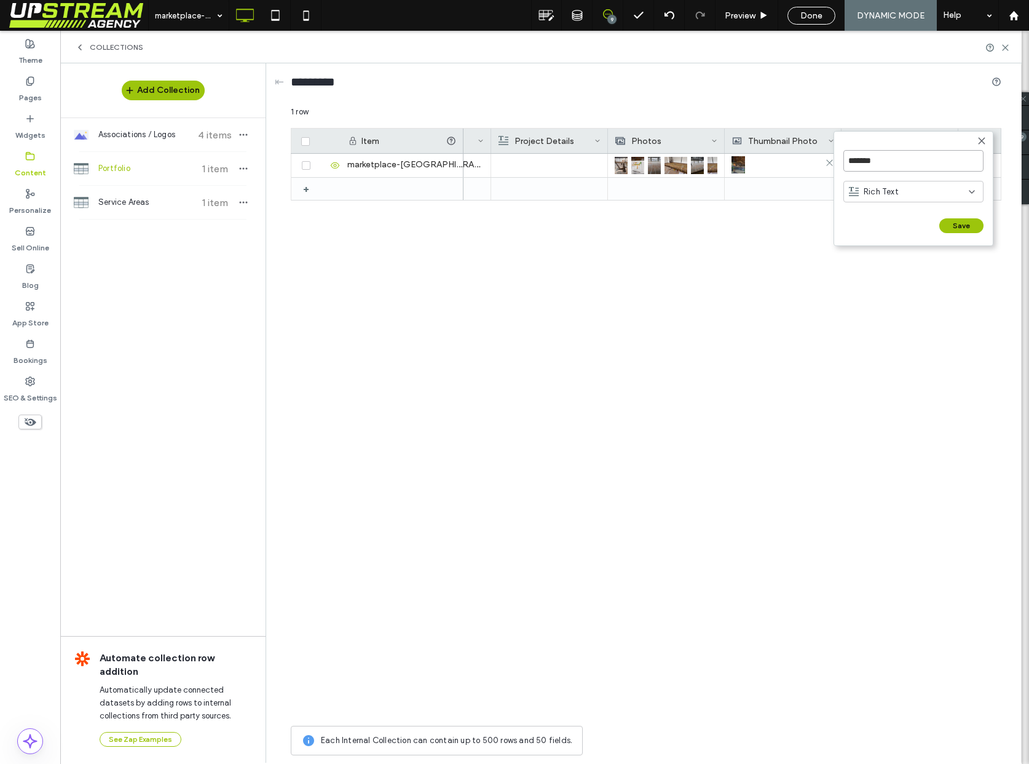
drag, startPoint x: 878, startPoint y: 156, endPoint x: 814, endPoint y: 154, distance: 64.0
click at [821, 154] on div "******* Rich Text Save ****** 1 row Drag here to set row groups Drag here to se…" at bounding box center [646, 434] width 711 height 656
drag, startPoint x: 880, startPoint y: 161, endPoint x: 817, endPoint y: 159, distance: 62.7
click at [817, 159] on div "******* Rich Text Save ****** 1 row Drag here to set row groups Drag here to se…" at bounding box center [646, 434] width 711 height 656
drag, startPoint x: 904, startPoint y: 164, endPoint x: 819, endPoint y: 147, distance: 86.5
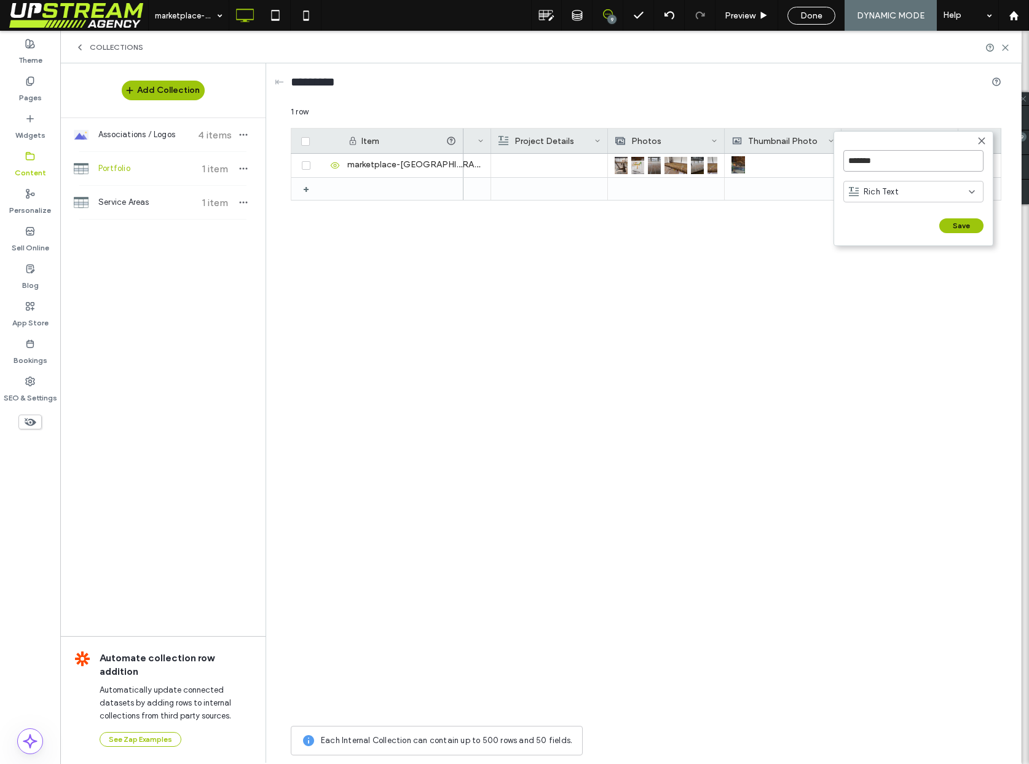
click at [819, 147] on div "******* Rich Text Save ****** 1 row Drag here to set row groups Drag here to se…" at bounding box center [646, 434] width 711 height 656
click at [857, 160] on input "**********" at bounding box center [914, 161] width 140 height 22
type input "*********"
click at [953, 225] on button "Save" at bounding box center [962, 225] width 44 height 15
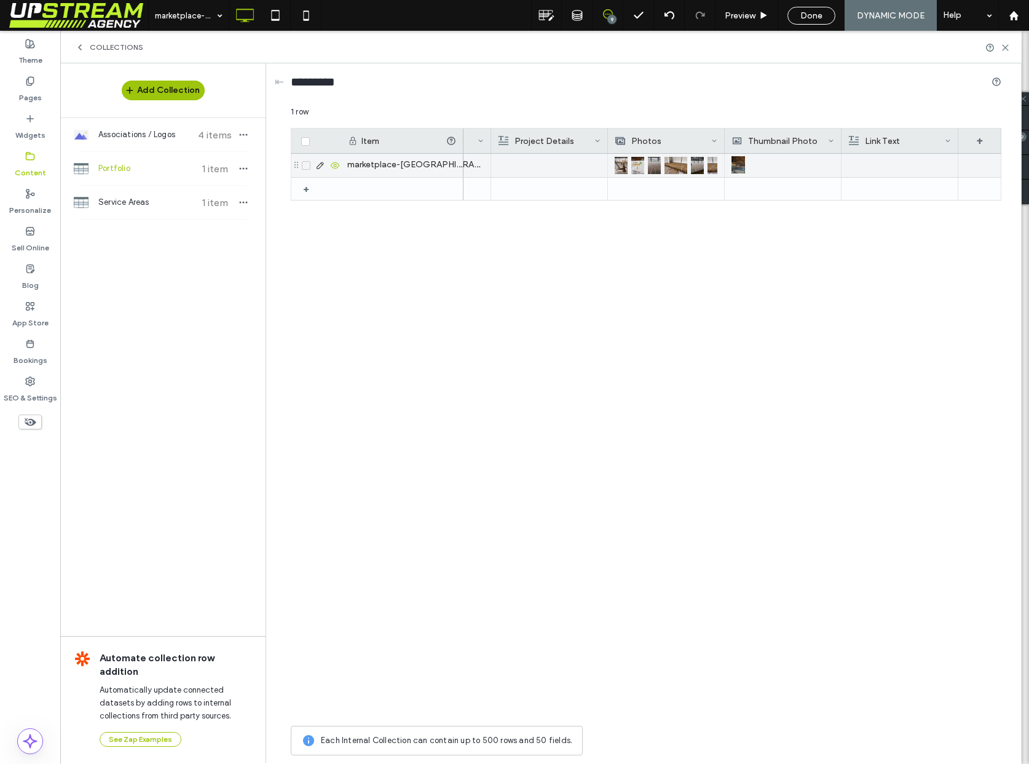
click at [906, 163] on div at bounding box center [900, 165] width 103 height 23
click at [906, 163] on div at bounding box center [900, 165] width 102 height 22
click at [948, 266] on div "Marketplace [GEOGRAPHIC_DATA]" at bounding box center [733, 437] width 538 height 566
click at [772, 173] on div at bounding box center [783, 165] width 103 height 22
click at [671, 227] on div "Marketplace Newington View Project" at bounding box center [733, 437] width 538 height 566
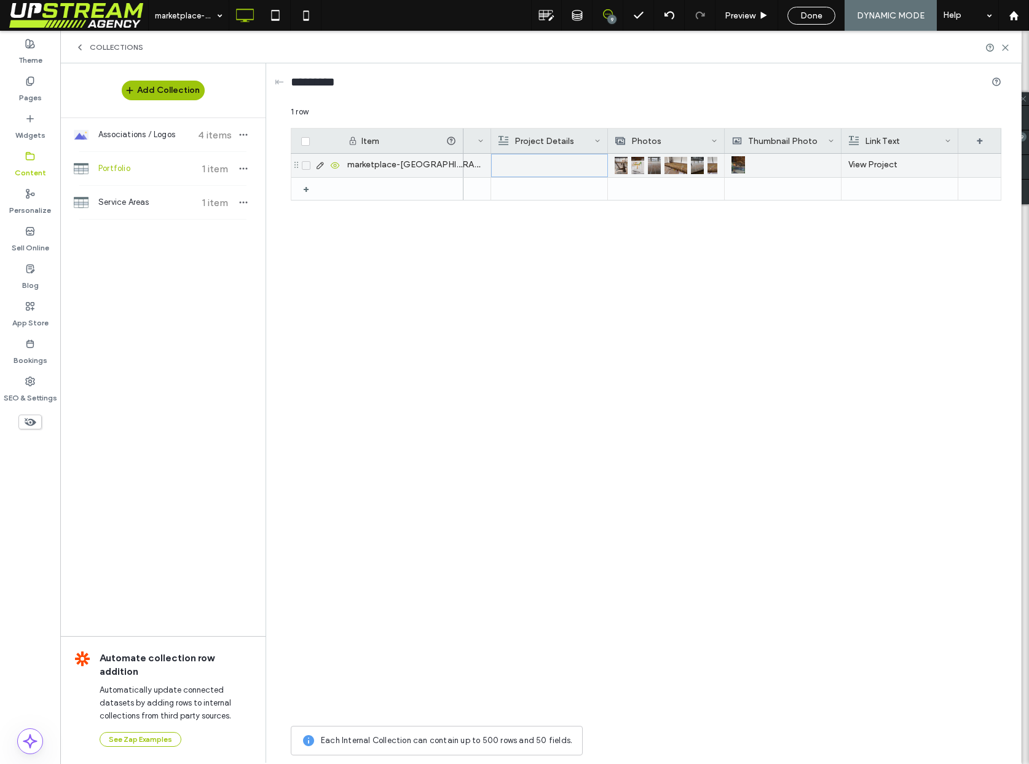
click at [578, 168] on div at bounding box center [550, 165] width 102 height 22
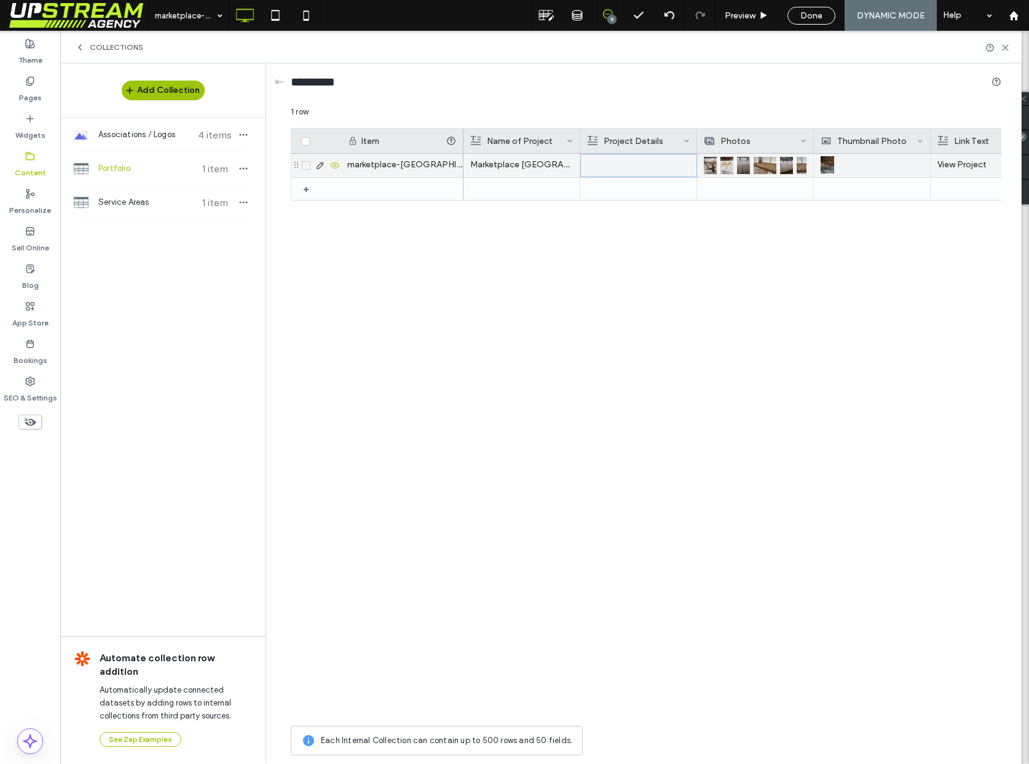
click at [629, 160] on div at bounding box center [639, 165] width 102 height 22
drag, startPoint x: 663, startPoint y: 242, endPoint x: 667, endPoint y: 236, distance: 7.7
click at [663, 242] on div "Marketplace Newington View Project" at bounding box center [733, 437] width 538 height 566
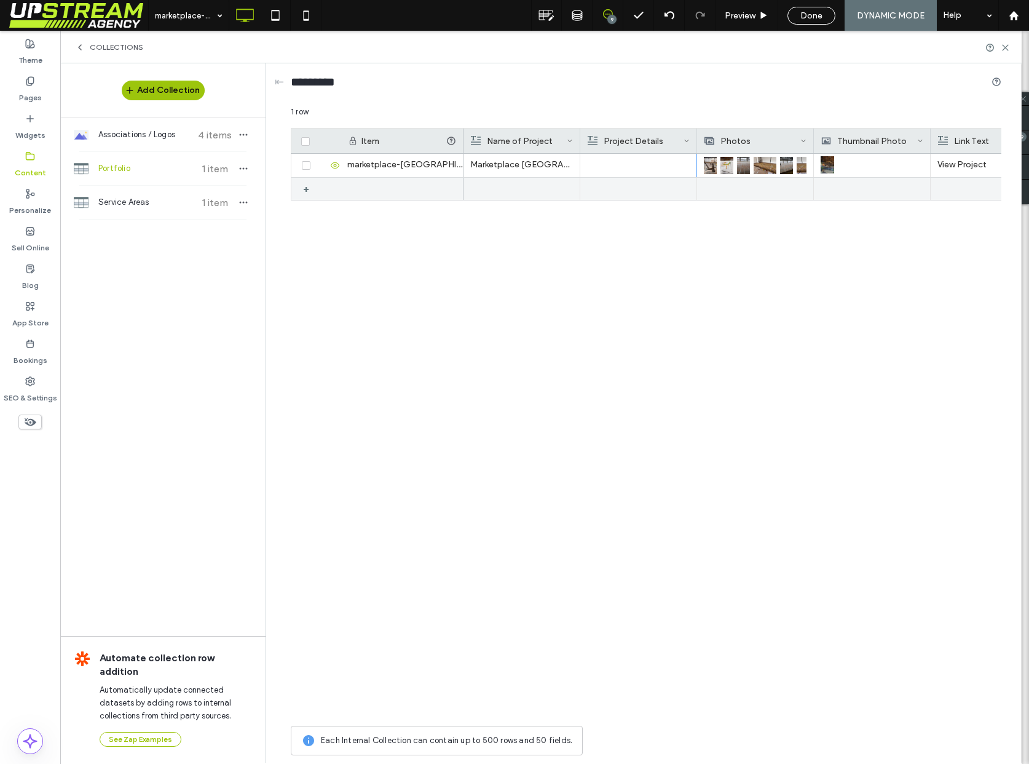
click at [666, 172] on div at bounding box center [638, 165] width 103 height 23
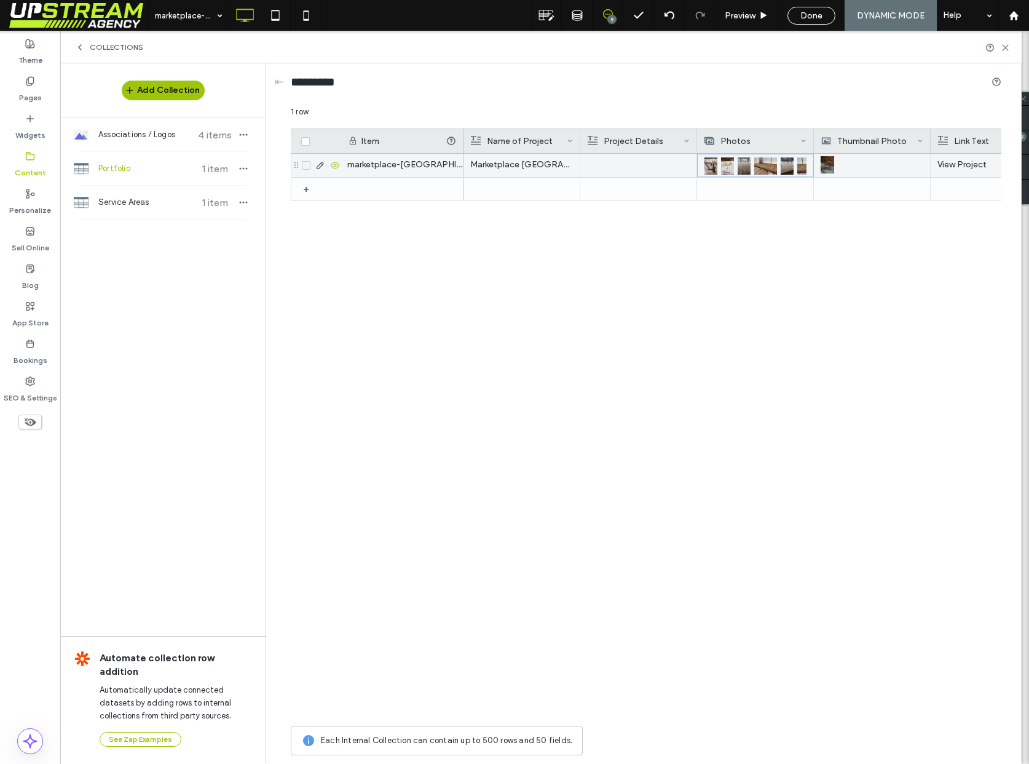
click at [741, 165] on img at bounding box center [744, 165] width 13 height 17
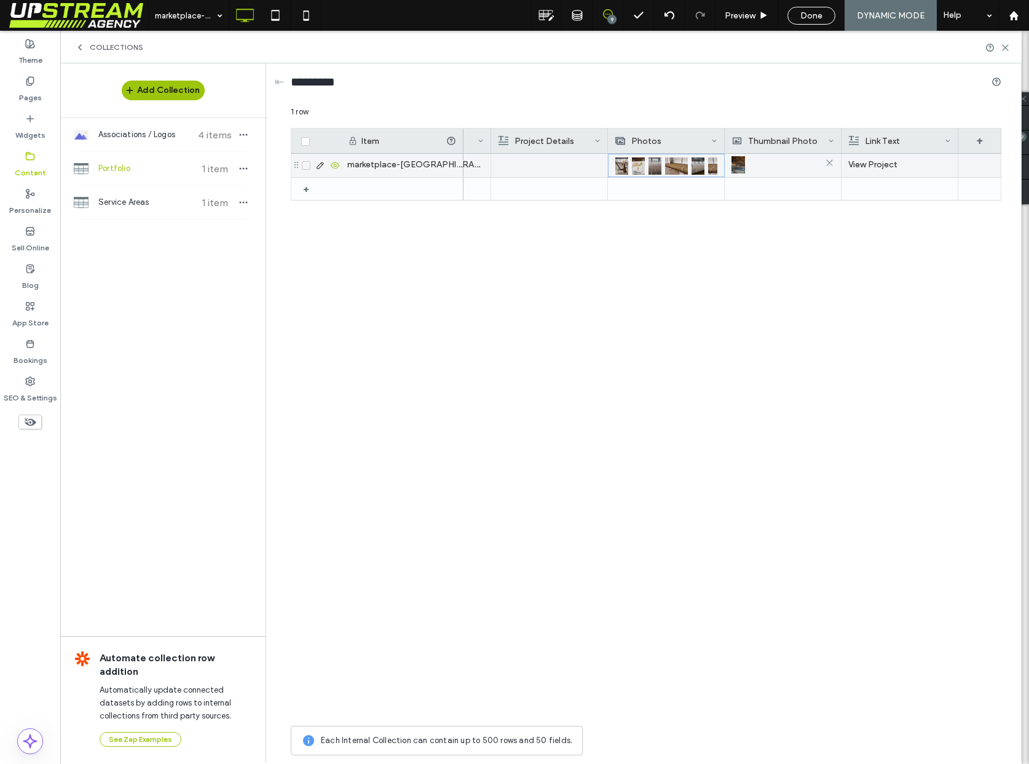
click at [804, 163] on div at bounding box center [783, 165] width 103 height 22
click at [891, 158] on p "View Project" at bounding box center [903, 165] width 103 height 22
click at [983, 164] on div at bounding box center [980, 165] width 43 height 23
click at [906, 170] on p "View Project" at bounding box center [900, 165] width 102 height 22
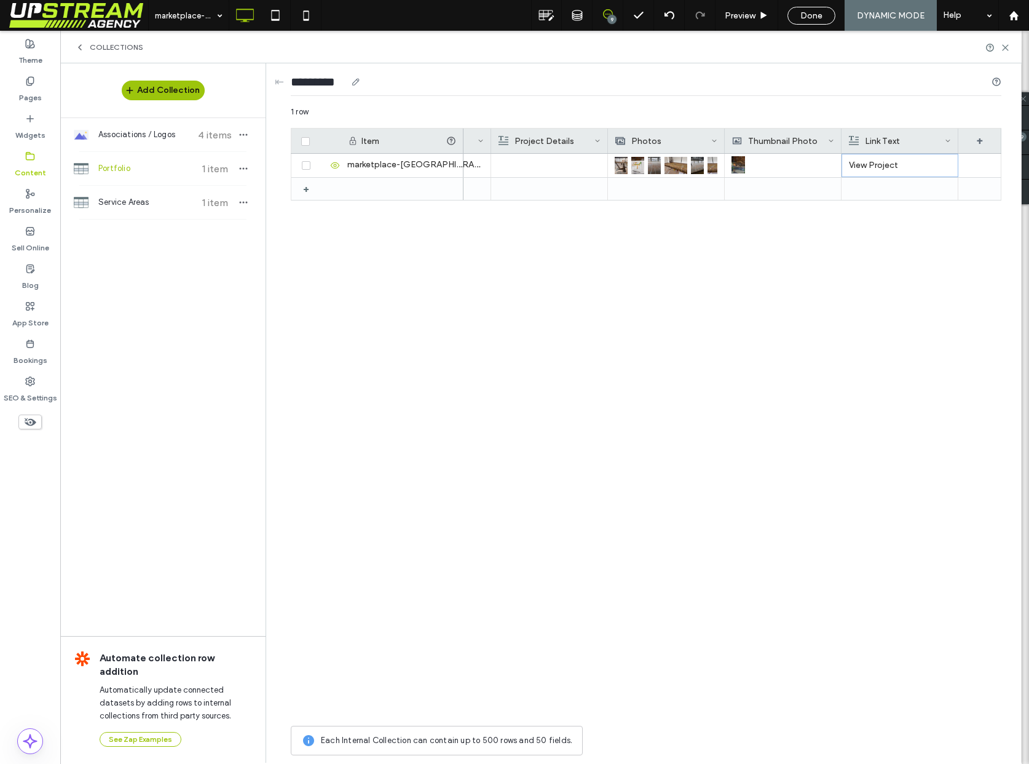
click at [820, 86] on div "*********" at bounding box center [646, 84] width 711 height 23
drag, startPoint x: 784, startPoint y: 166, endPoint x: 871, endPoint y: 165, distance: 87.3
click at [784, 165] on div at bounding box center [783, 165] width 103 height 22
click at [883, 164] on p "View Project" at bounding box center [900, 165] width 103 height 22
click at [977, 140] on div "+" at bounding box center [980, 141] width 43 height 25
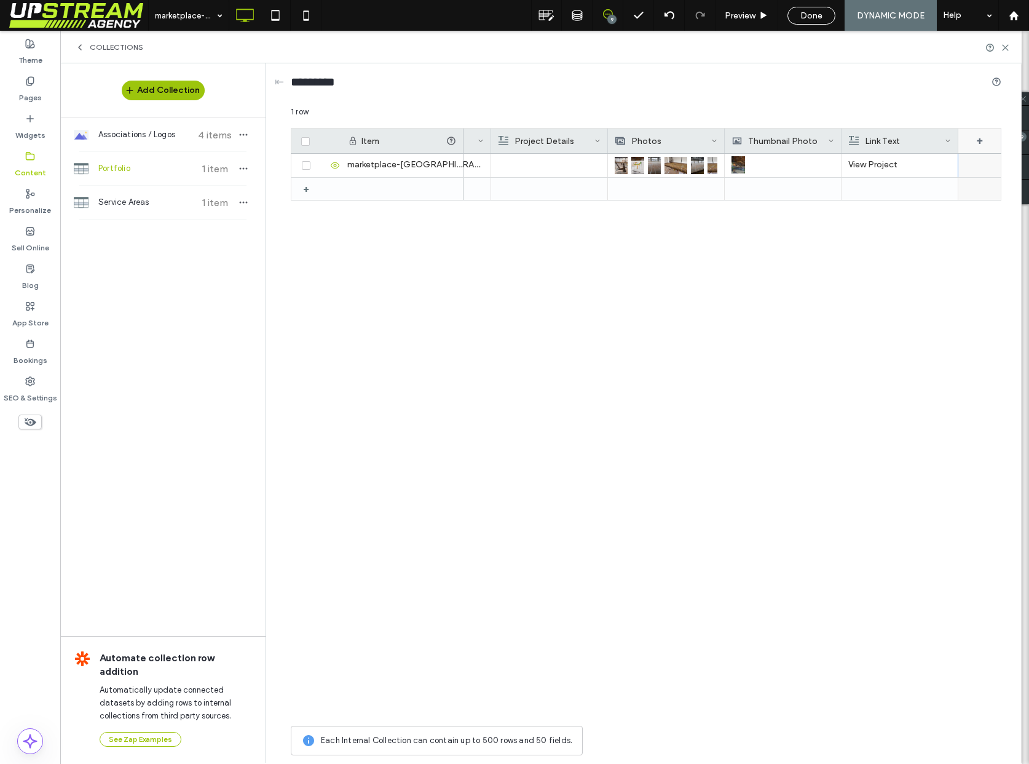
scroll to position [0, 206]
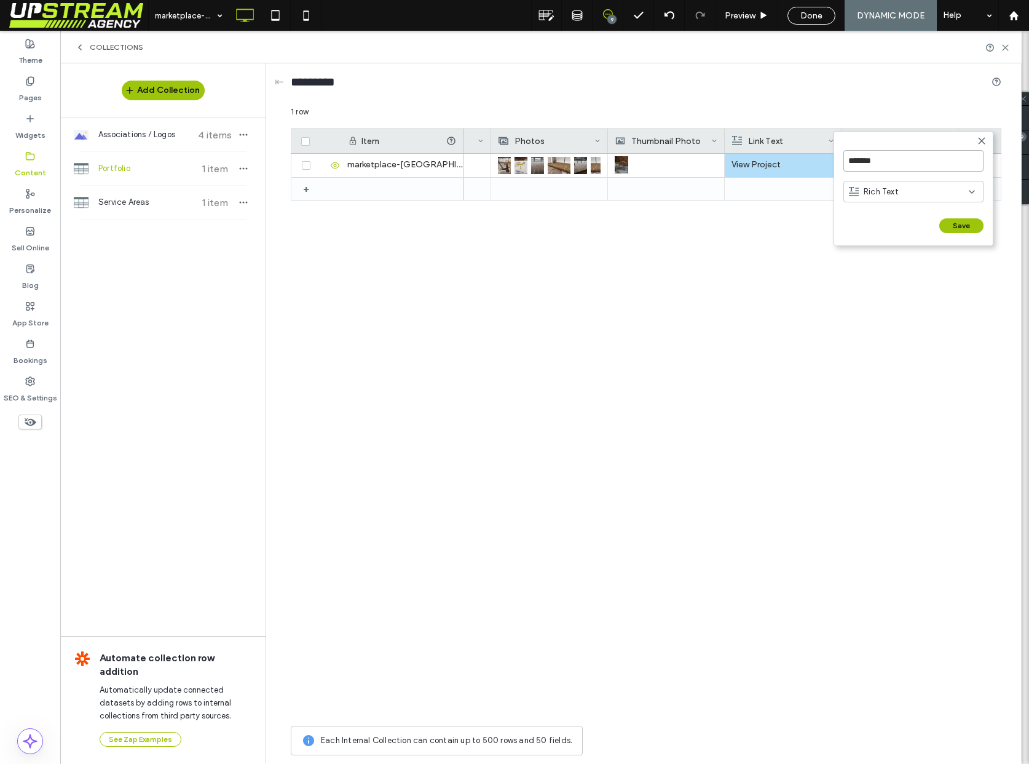
drag, startPoint x: 865, startPoint y: 169, endPoint x: 872, endPoint y: 161, distance: 10.5
click at [865, 165] on input "*******" at bounding box center [914, 161] width 140 height 22
drag, startPoint x: 868, startPoint y: 159, endPoint x: 799, endPoint y: 150, distance: 68.9
click at [799, 150] on div "******* Rich Text Save ****** 1 row Drag here to set row groups Drag here to se…" at bounding box center [646, 434] width 711 height 656
drag, startPoint x: 886, startPoint y: 161, endPoint x: 799, endPoint y: 139, distance: 88.7
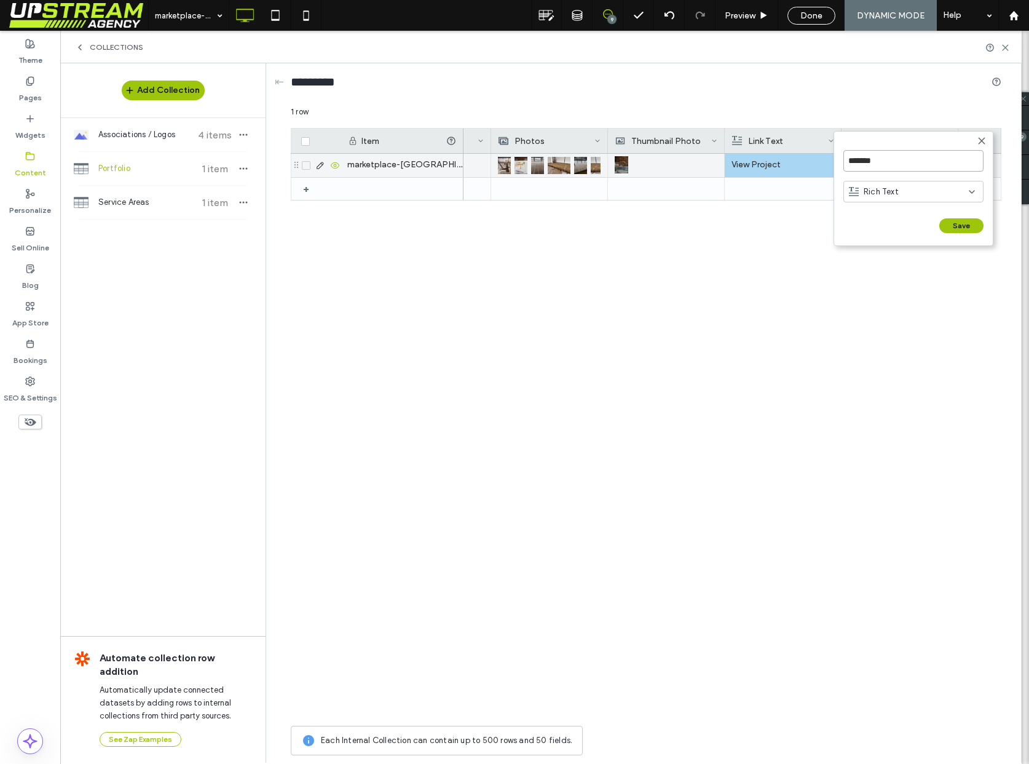
click at [799, 139] on div "******* Rich Text Save ****** 1 row Drag here to set row groups Drag here to se…" at bounding box center [646, 434] width 711 height 656
type input "********"
click at [881, 189] on span "Rich Text" at bounding box center [881, 192] width 35 height 12
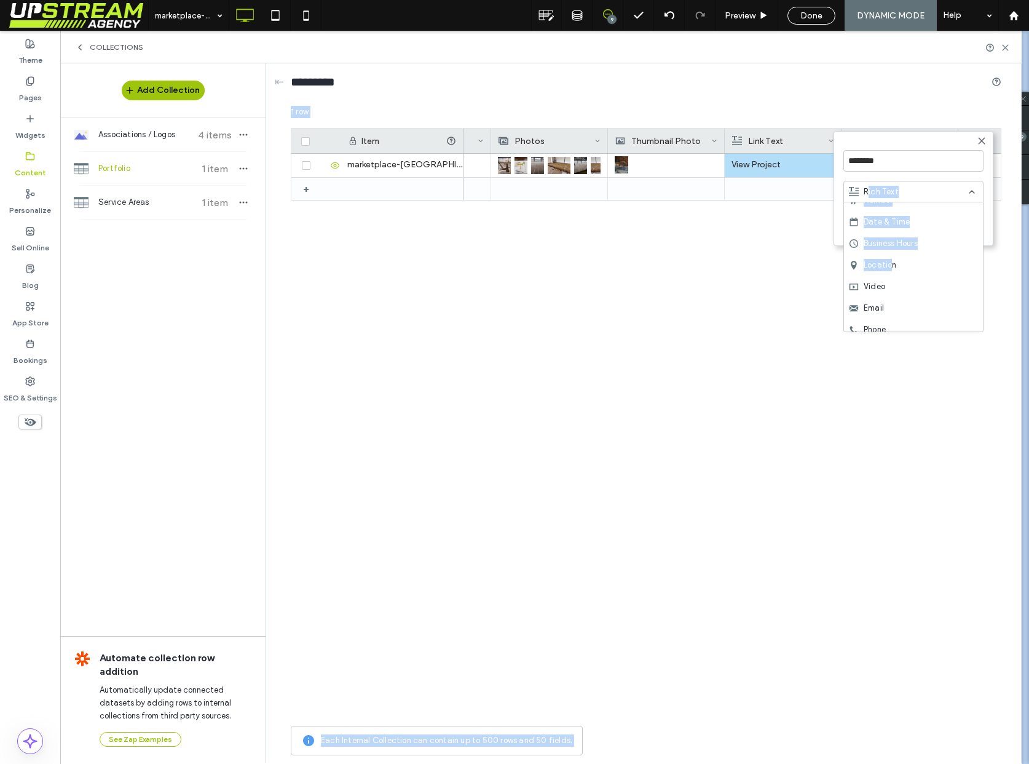
scroll to position [0, 0]
drag, startPoint x: 892, startPoint y: 260, endPoint x: 905, endPoint y: 132, distance: 128.6
click at [905, 132] on body ".wqwq-1{fill:#231f20;} .cls-1q, .cls-2q { fill-rule: evenodd; } .cls-2q { fill:…" at bounding box center [514, 382] width 1029 height 764
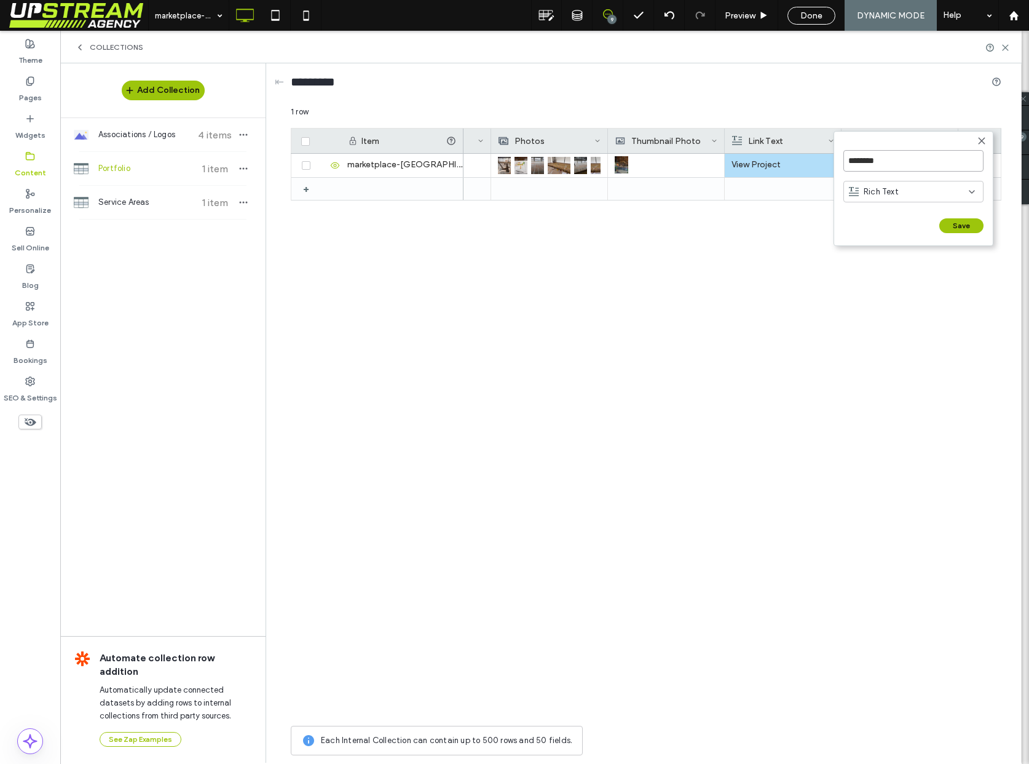
click at [918, 160] on input "********" at bounding box center [914, 161] width 140 height 22
click at [963, 226] on button "Save" at bounding box center [962, 225] width 44 height 15
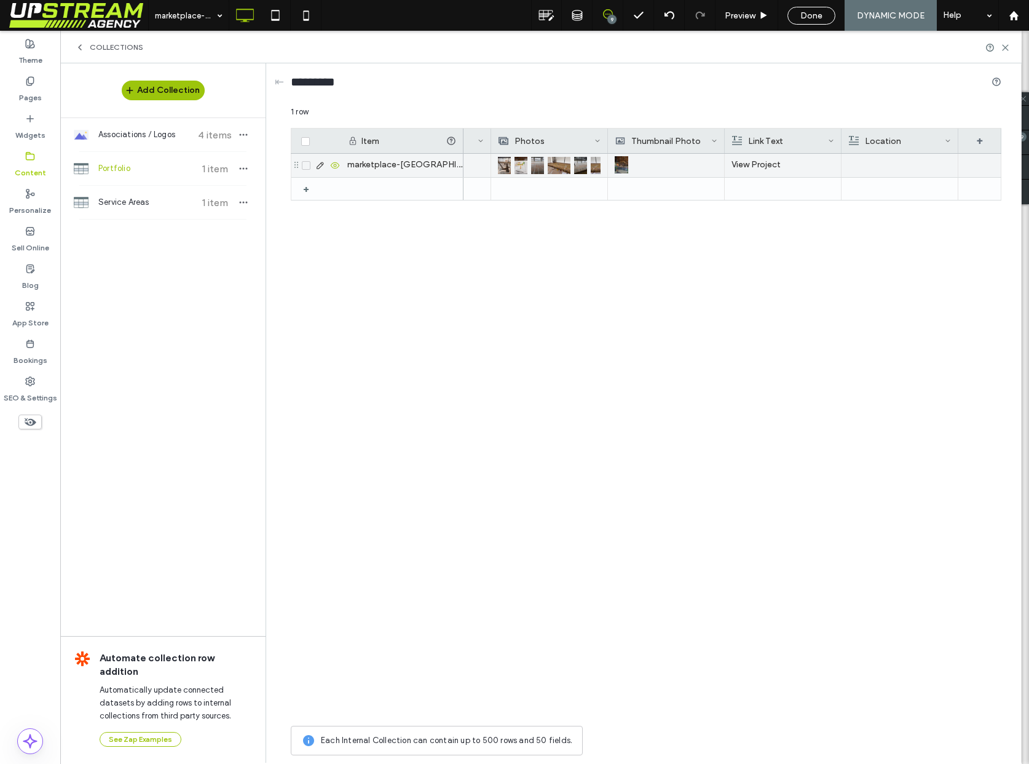
click at [886, 162] on div at bounding box center [900, 165] width 103 height 23
click at [886, 162] on div at bounding box center [900, 165] width 102 height 22
click at [878, 322] on div "Marketplace Newington View Project" at bounding box center [733, 437] width 538 height 566
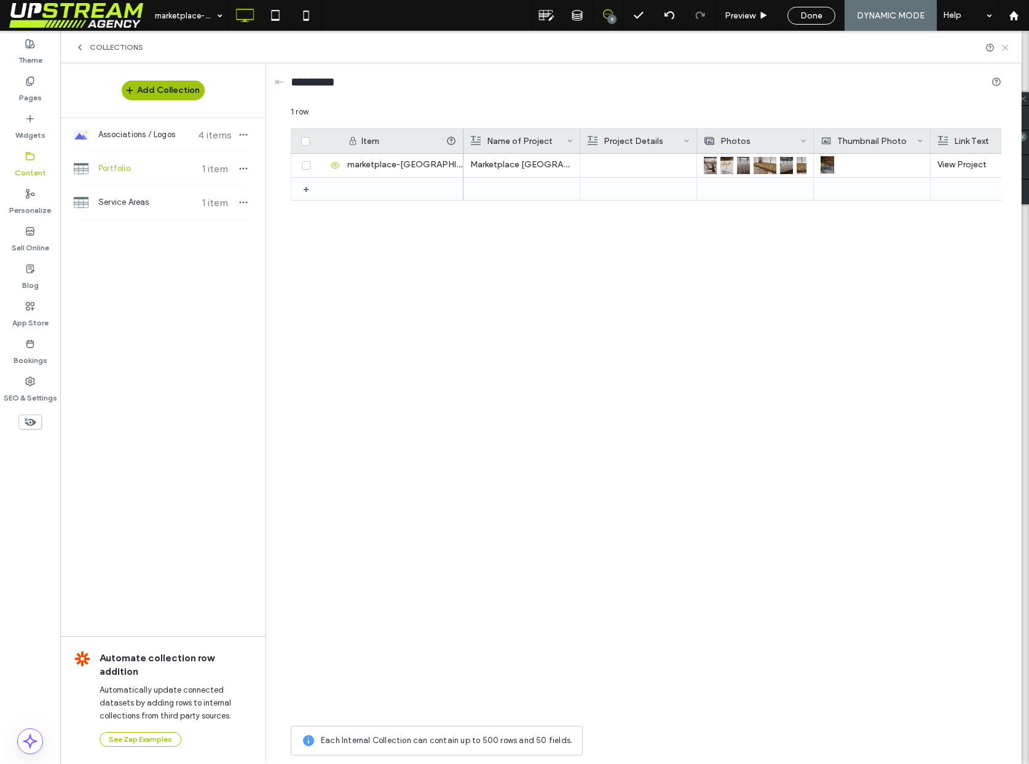
click at [1006, 47] on use at bounding box center [1006, 48] width 6 height 6
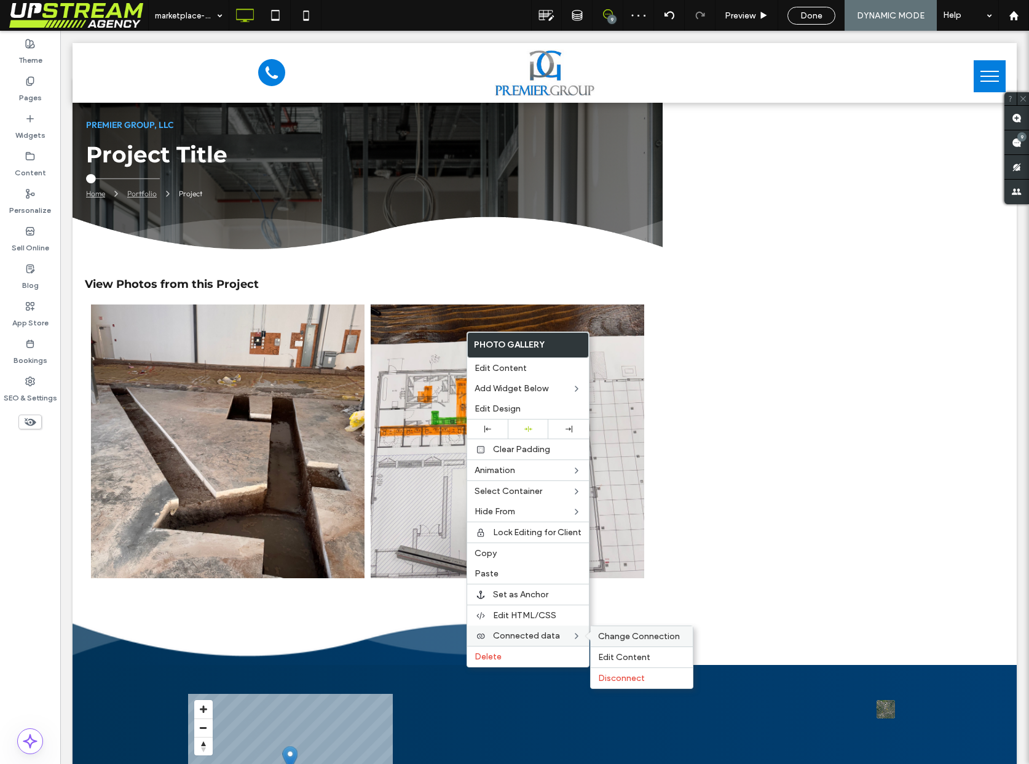
click at [627, 634] on span "Change Connection" at bounding box center [639, 636] width 82 height 10
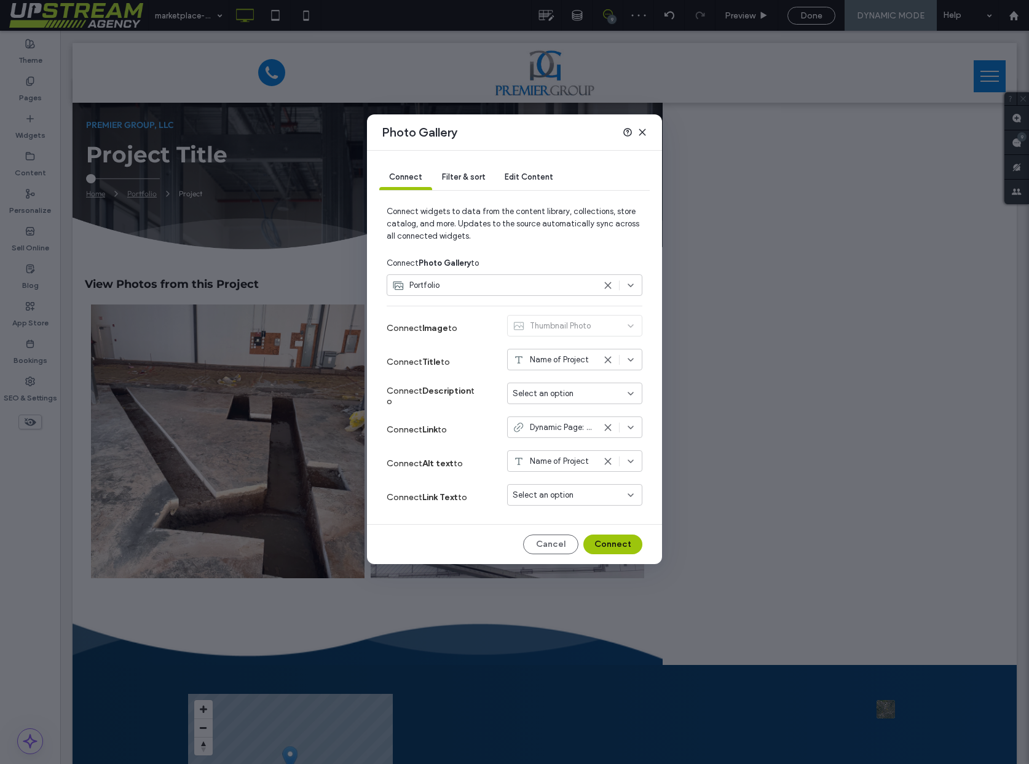
drag, startPoint x: 545, startPoint y: 389, endPoint x: 542, endPoint y: 401, distance: 11.9
click at [545, 389] on span "Select an option" at bounding box center [543, 393] width 61 height 12
drag, startPoint x: 550, startPoint y: 461, endPoint x: 552, endPoint y: 475, distance: 14.9
click at [552, 475] on div "Name of Project Project Details Link Text Location" at bounding box center [575, 447] width 134 height 86
click at [552, 475] on span "Location" at bounding box center [551, 480] width 32 height 12
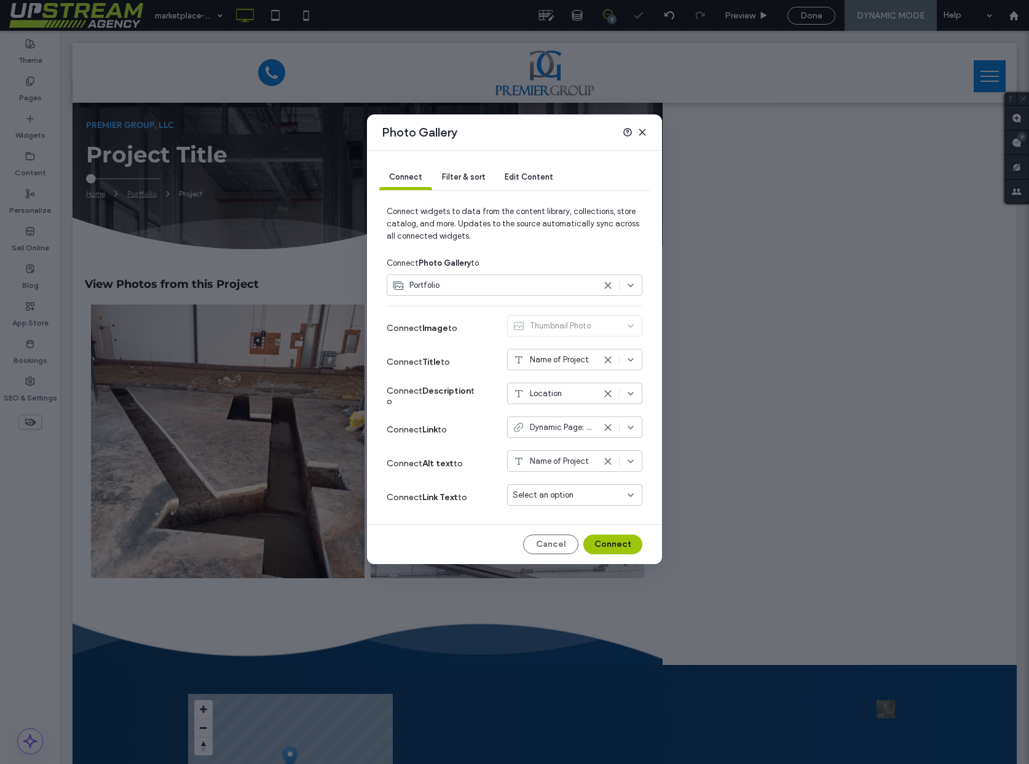
drag, startPoint x: 551, startPoint y: 488, endPoint x: 553, endPoint y: 498, distance: 10.0
click at [551, 488] on div "Select an option" at bounding box center [574, 495] width 135 height 22
click at [561, 553] on span "Link Text" at bounding box center [550, 559] width 31 height 12
click at [609, 541] on button "Connect" at bounding box center [613, 544] width 59 height 20
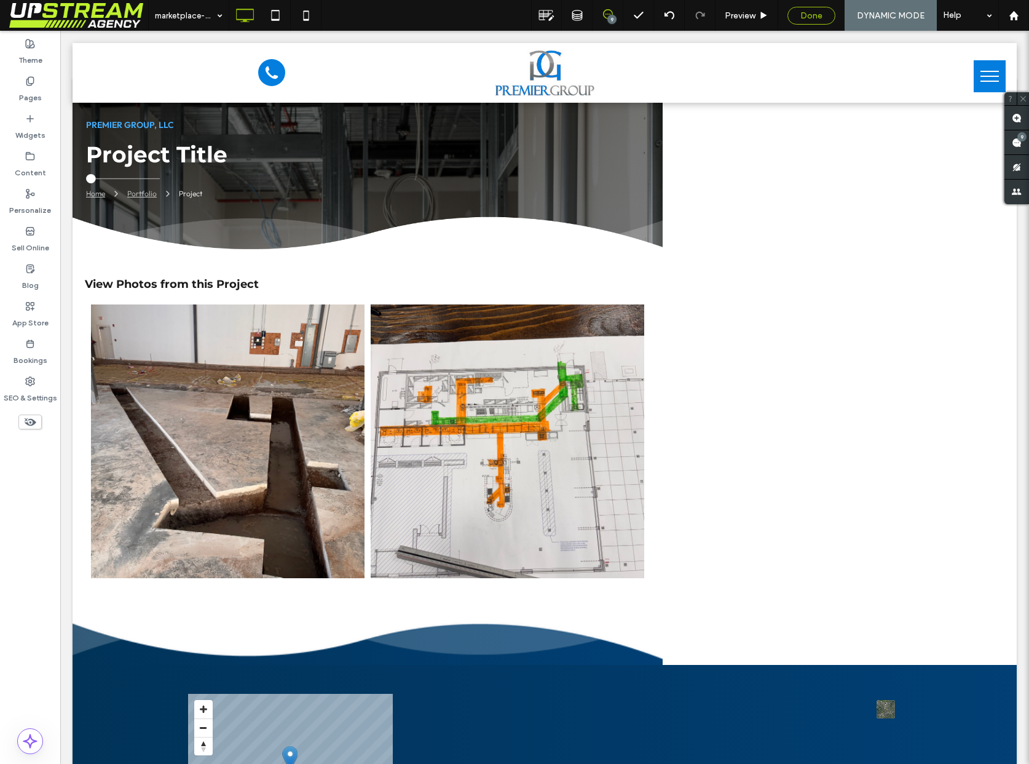
click at [818, 17] on span "Done" at bounding box center [812, 15] width 22 height 10
click at [36, 90] on label "Pages" at bounding box center [30, 94] width 23 height 17
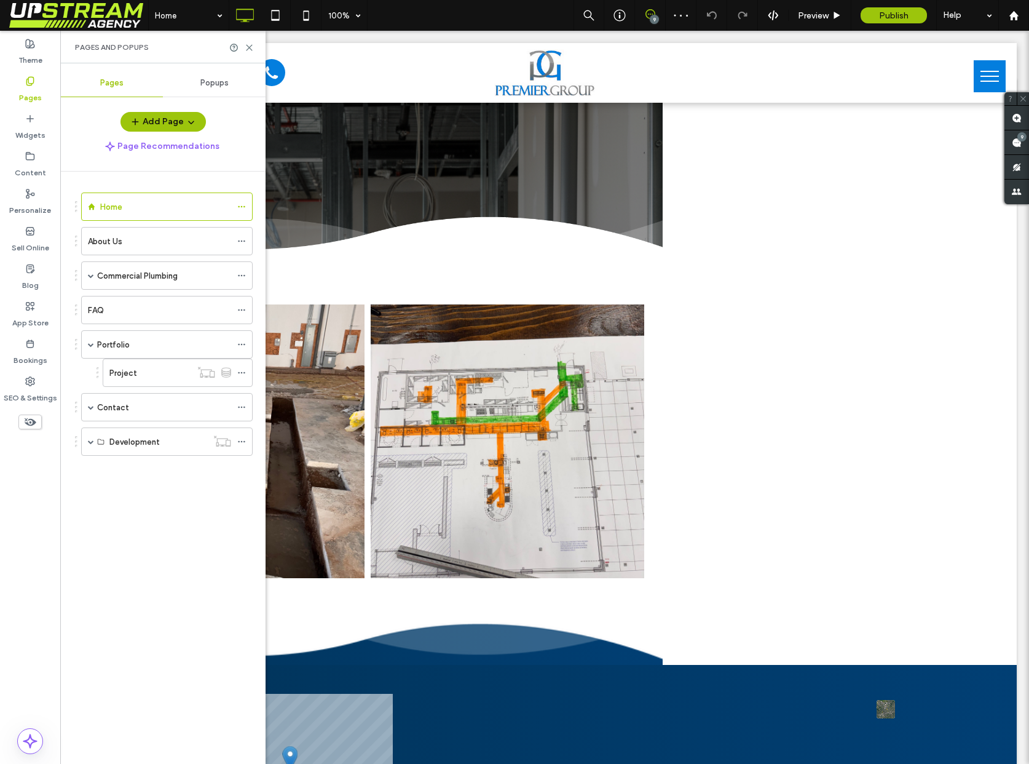
click at [121, 378] on label "Project" at bounding box center [123, 373] width 28 height 22
click at [249, 46] on icon at bounding box center [249, 47] width 9 height 9
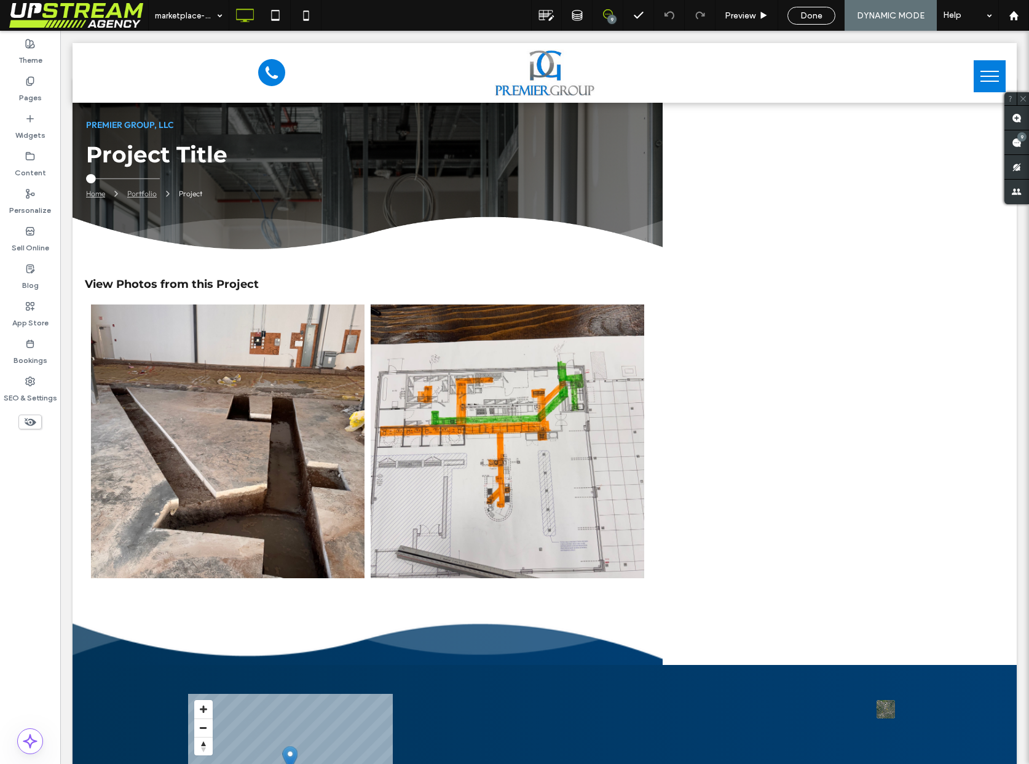
click at [802, 15] on span "Done" at bounding box center [812, 15] width 22 height 10
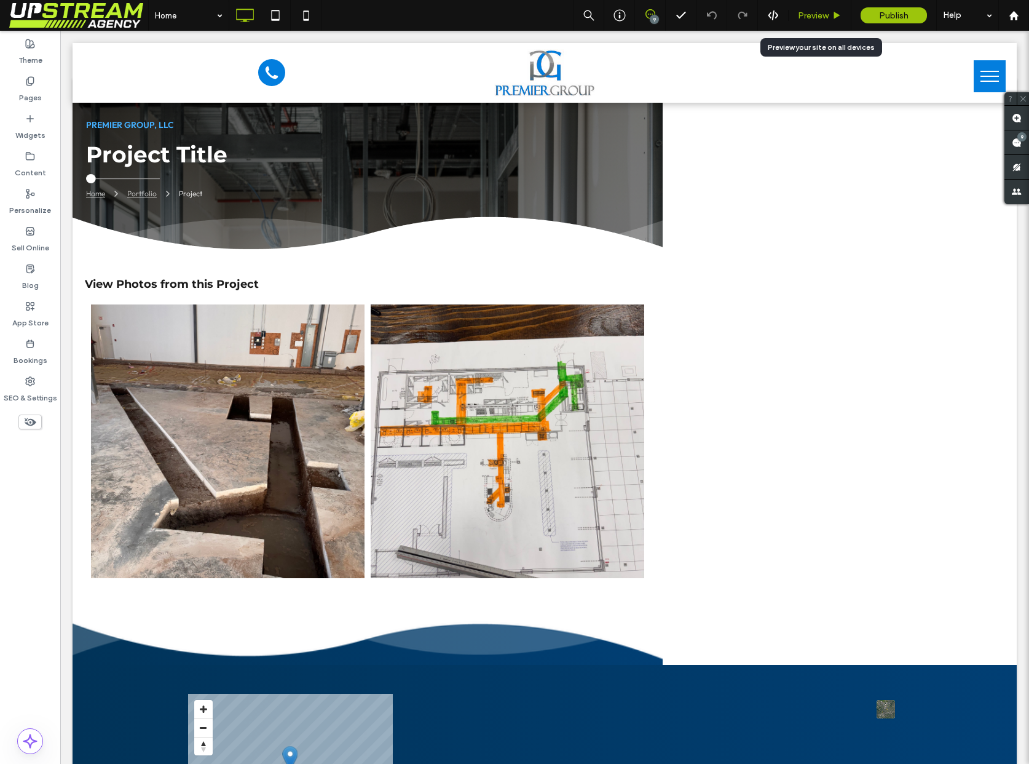
click at [823, 14] on span "Preview" at bounding box center [813, 15] width 31 height 10
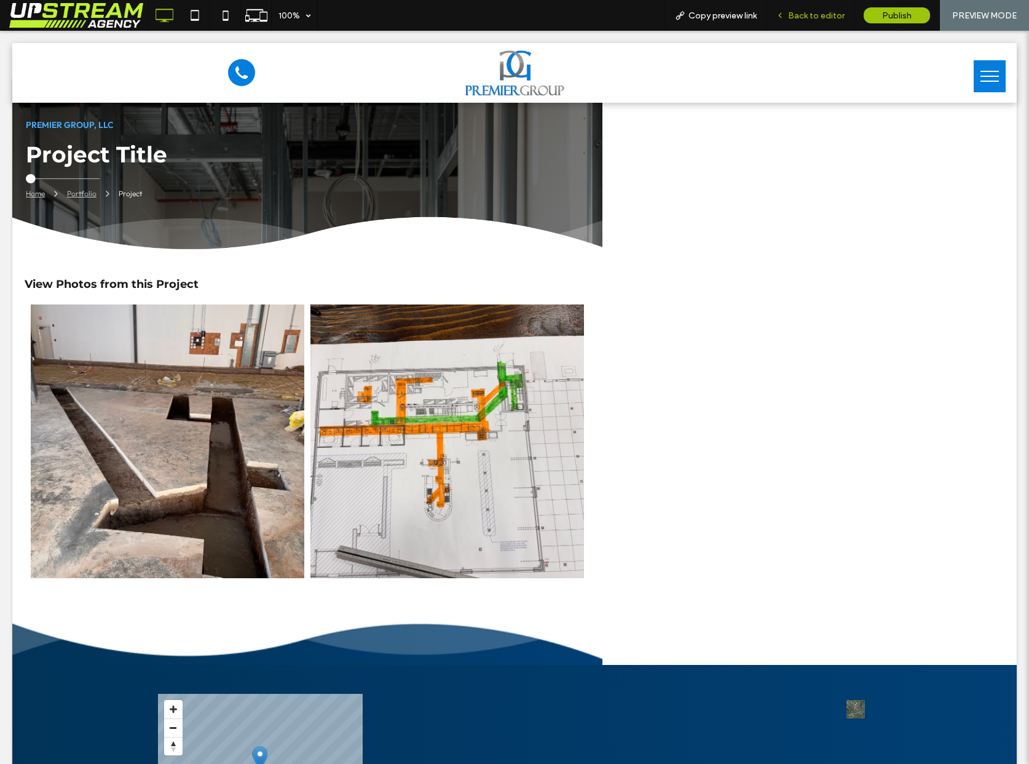
click at [811, 10] on span "Back to editor" at bounding box center [816, 15] width 57 height 10
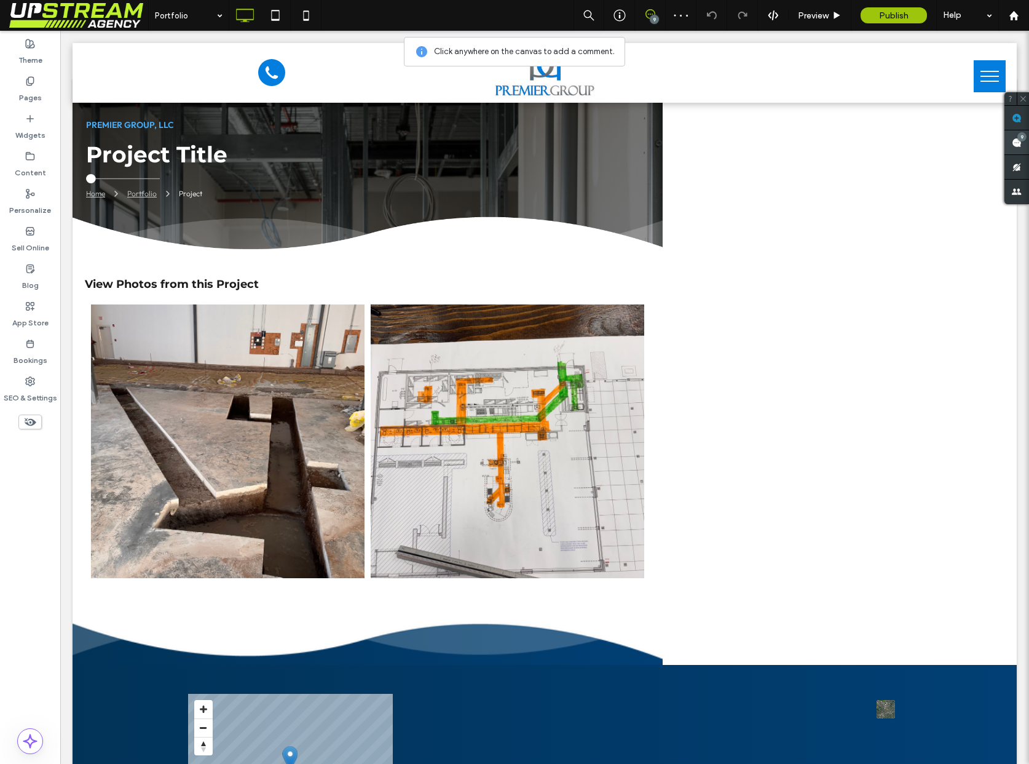
drag, startPoint x: 1021, startPoint y: 116, endPoint x: 1009, endPoint y: 135, distance: 22.4
click at [1021, 116] on use at bounding box center [1017, 118] width 10 height 10
click at [1013, 123] on span at bounding box center [1017, 118] width 25 height 24
drag, startPoint x: 925, startPoint y: 317, endPoint x: 801, endPoint y: 296, distance: 126.0
click at [802, 296] on div "**********" at bounding box center [893, 341] width 196 height 138
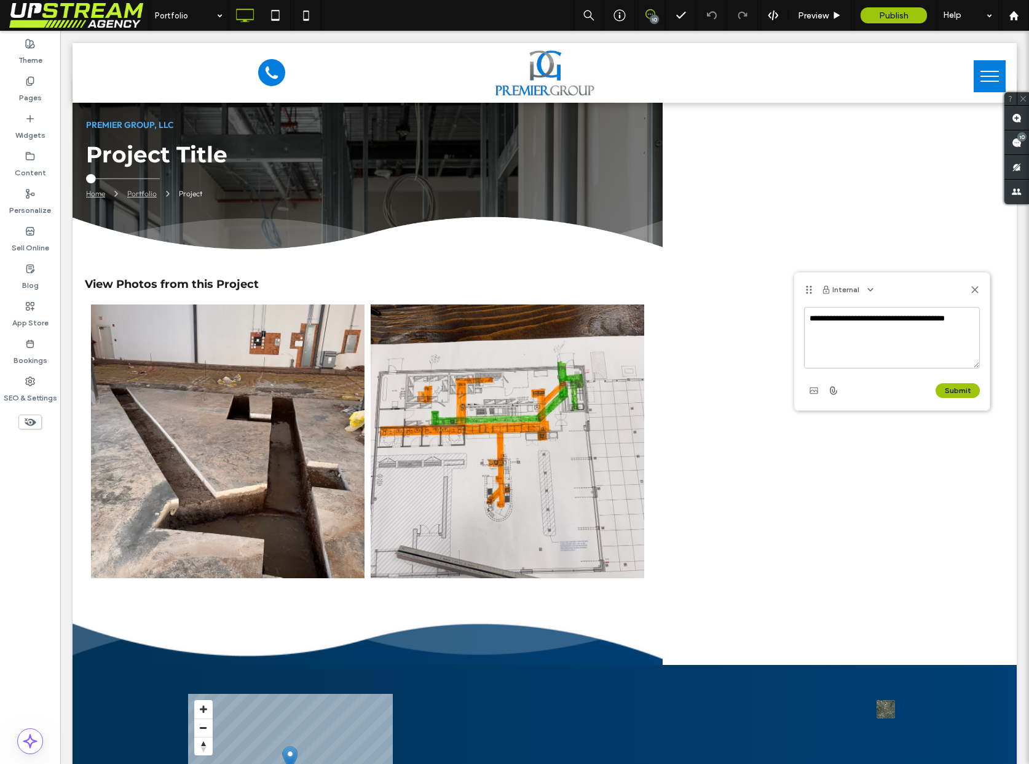
drag, startPoint x: 905, startPoint y: 316, endPoint x: 929, endPoint y: 354, distance: 45.4
click at [928, 354] on textarea "**********" at bounding box center [892, 337] width 176 height 61
drag, startPoint x: 905, startPoint y: 320, endPoint x: 916, endPoint y: 362, distance: 43.7
click at [916, 362] on textarea "**********" at bounding box center [892, 337] width 176 height 61
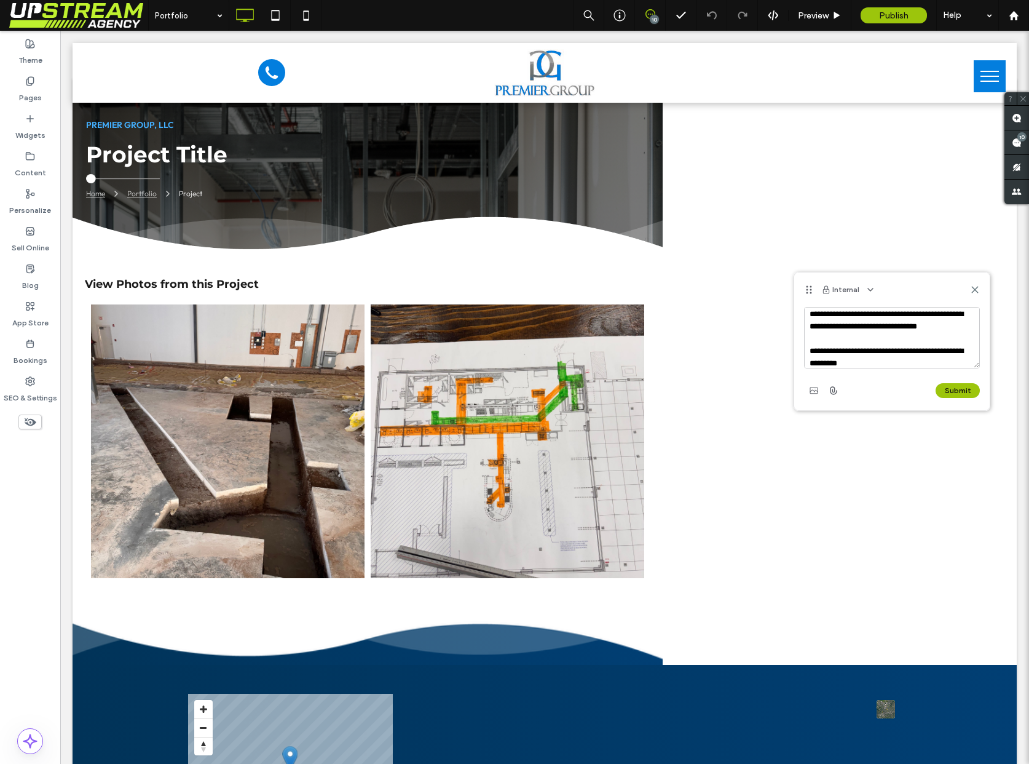
click at [831, 362] on textarea "**********" at bounding box center [892, 337] width 176 height 61
click at [919, 348] on textarea "**********" at bounding box center [892, 337] width 176 height 61
click at [905, 351] on textarea "**********" at bounding box center [892, 337] width 176 height 61
click at [922, 349] on textarea "**********" at bounding box center [892, 337] width 176 height 61
click at [923, 357] on textarea "**********" at bounding box center [892, 337] width 176 height 61
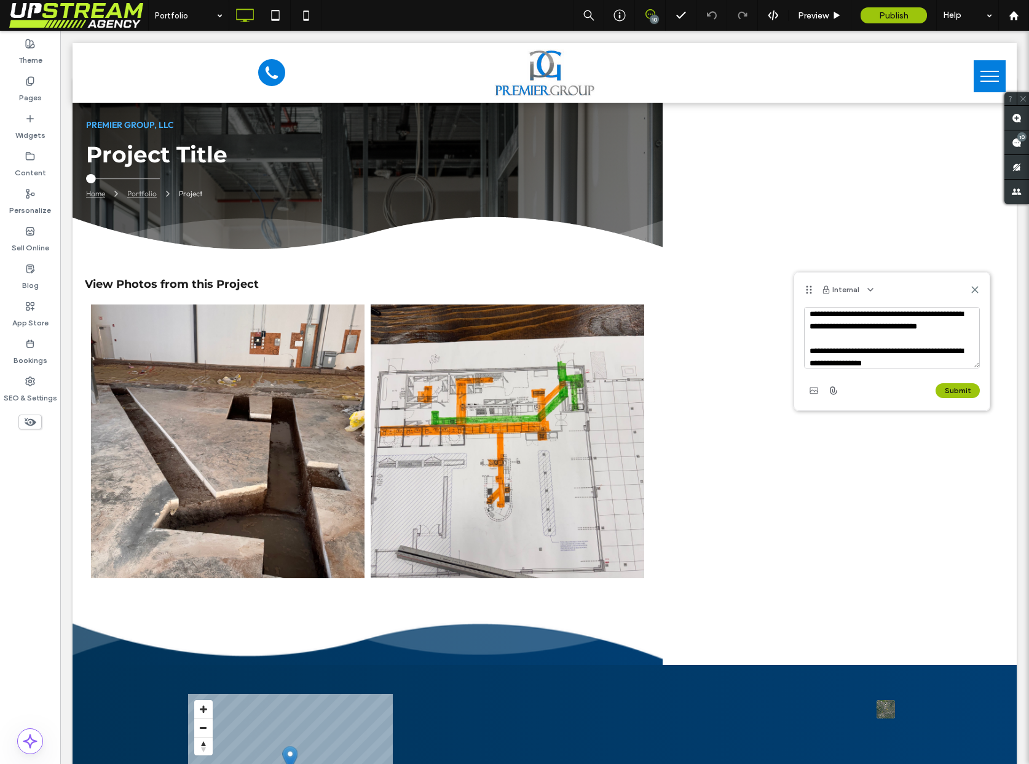
scroll to position [11, 0]
click at [920, 355] on textarea "**********" at bounding box center [892, 337] width 176 height 61
type textarea "**********"
click at [964, 387] on button "Submit" at bounding box center [958, 390] width 44 height 15
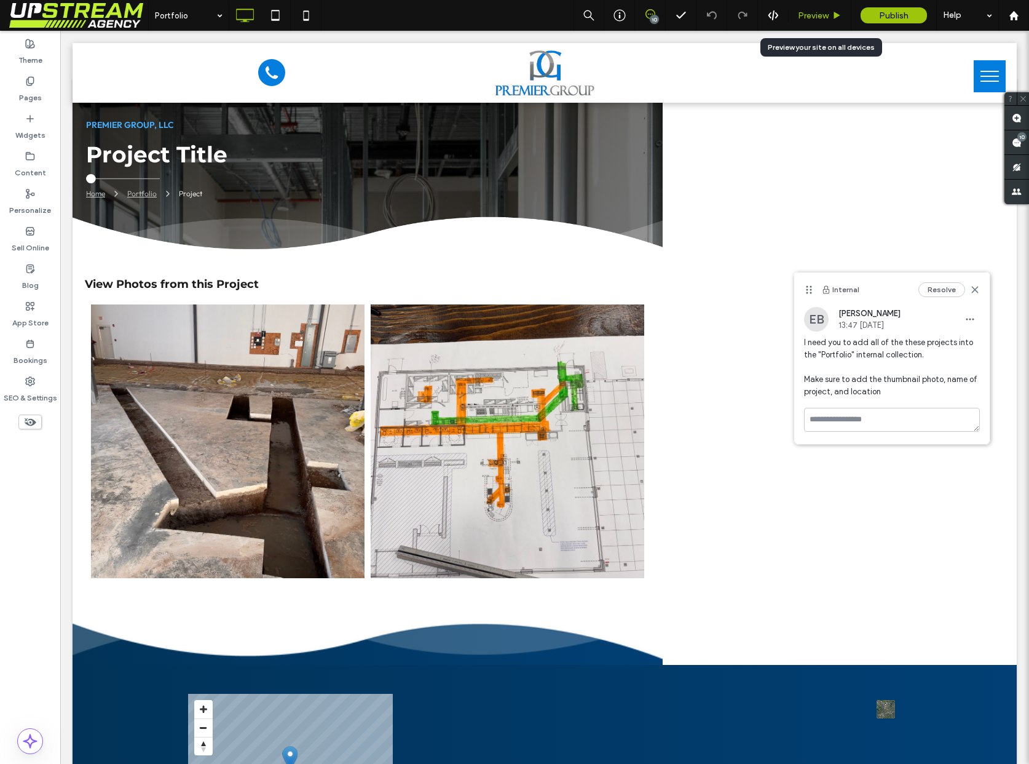
click at [827, 17] on span "Preview" at bounding box center [813, 15] width 31 height 10
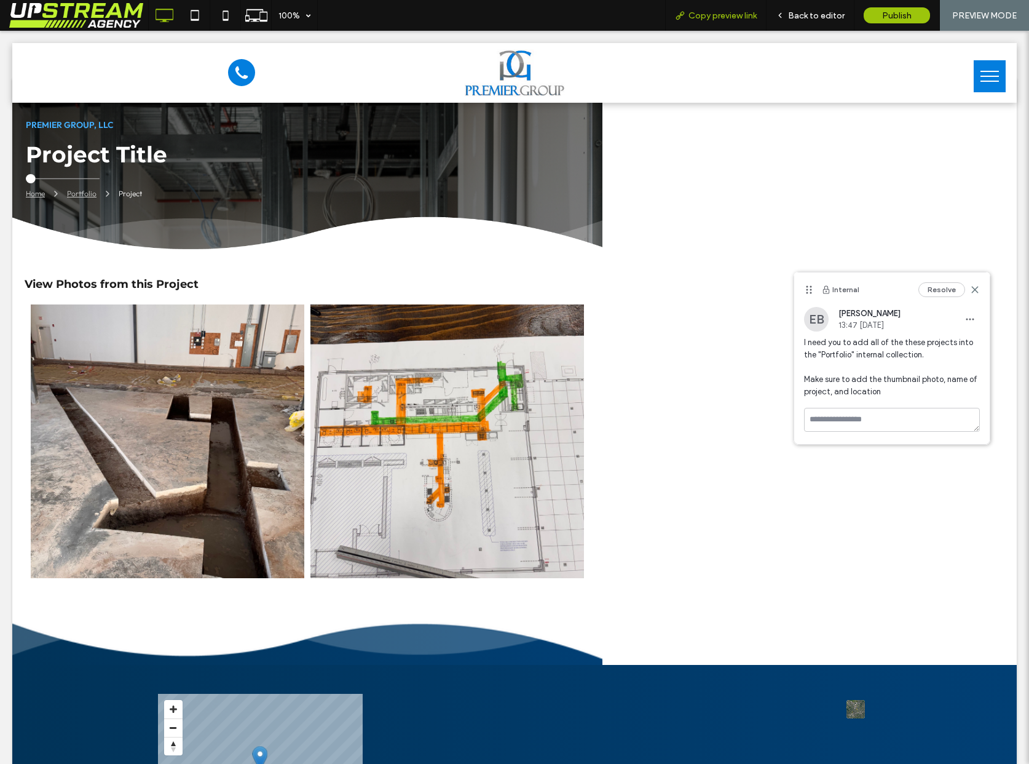
drag, startPoint x: 809, startPoint y: 6, endPoint x: 769, endPoint y: 22, distance: 43.1
click at [809, 6] on div "Back to editor" at bounding box center [811, 15] width 88 height 31
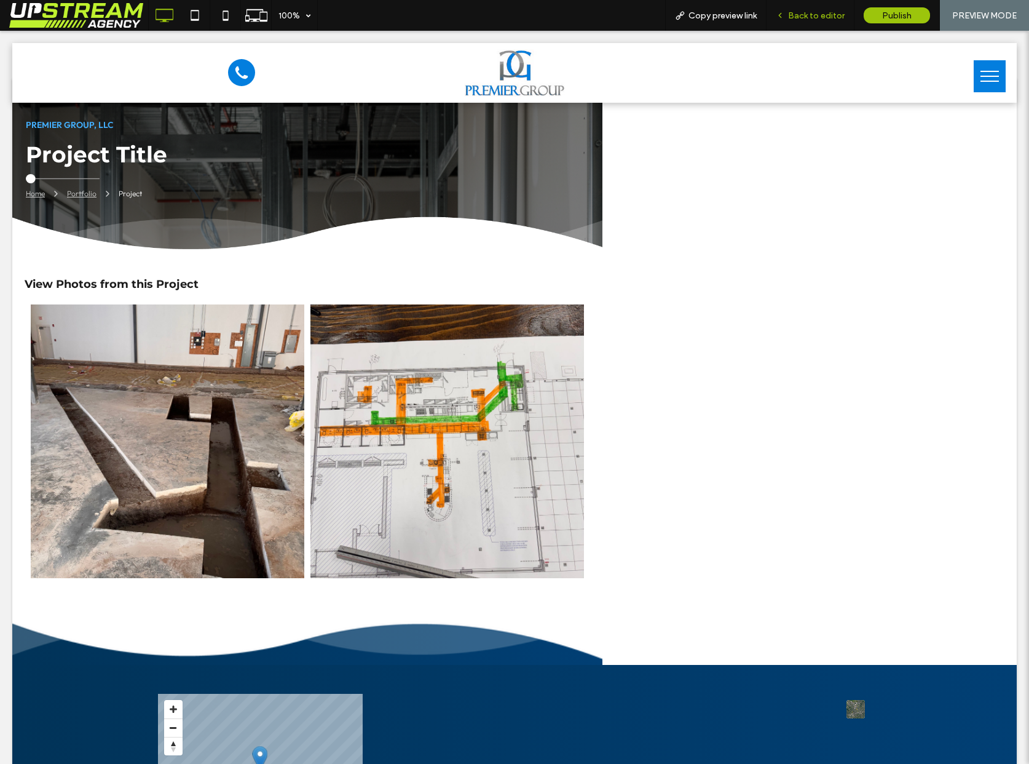
click at [804, 6] on div "Back to editor" at bounding box center [811, 15] width 88 height 31
click at [809, 12] on span "Back to editor" at bounding box center [816, 15] width 57 height 10
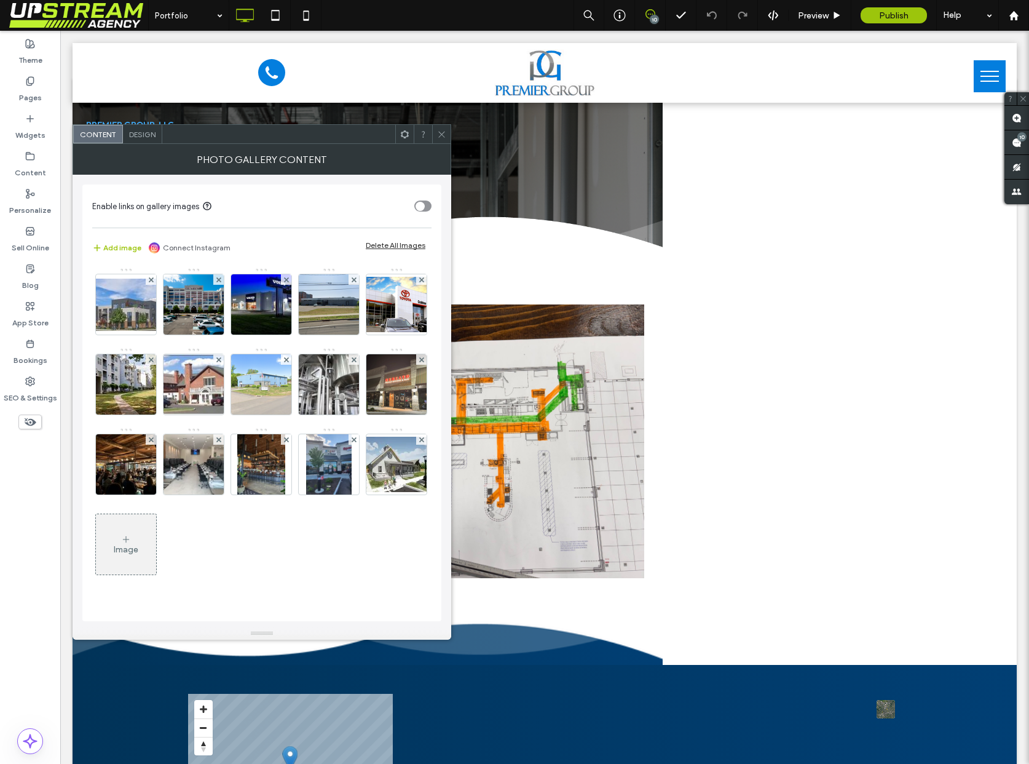
click at [441, 135] on use at bounding box center [441, 134] width 6 height 6
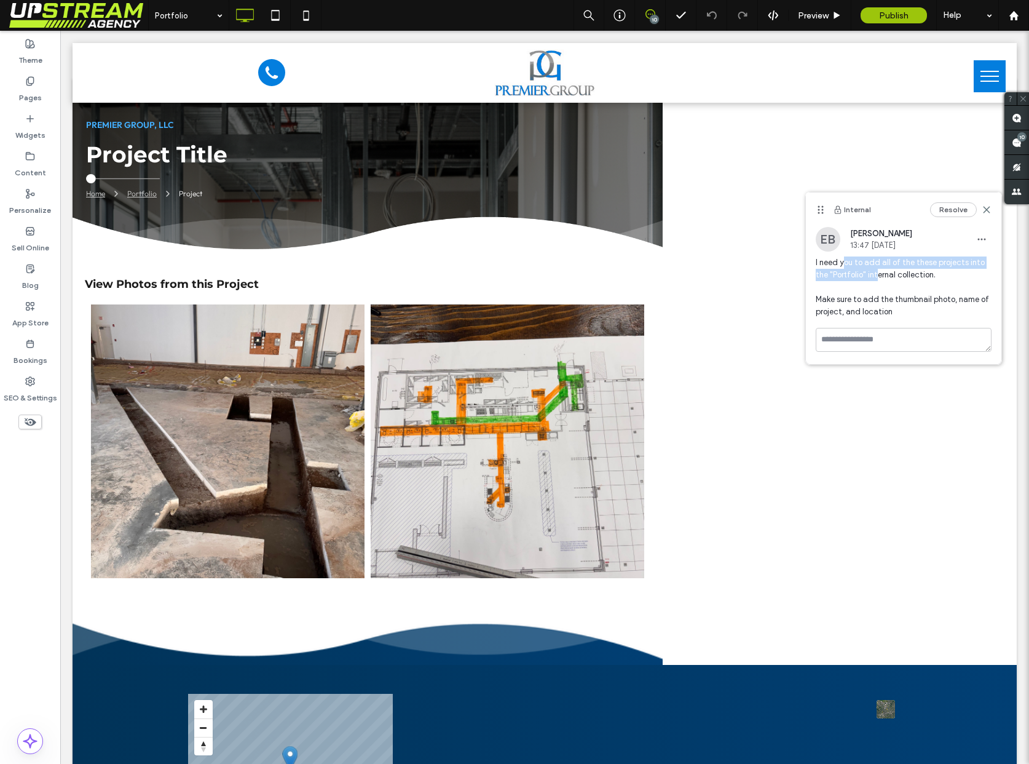
drag, startPoint x: 842, startPoint y: 263, endPoint x: 886, endPoint y: 272, distance: 44.6
click at [879, 273] on span "I need you to add all of the these projects into the "Portfolio" internal colle…" at bounding box center [904, 286] width 176 height 61
click at [887, 271] on span "I need you to add all of the these projects into the "Portfolio" internal colle…" at bounding box center [904, 286] width 176 height 61
drag, startPoint x: 875, startPoint y: 266, endPoint x: 867, endPoint y: 260, distance: 10.1
click at [867, 260] on span "I need you to add all of the these projects into the "Portfolio" internal colle…" at bounding box center [904, 286] width 176 height 61
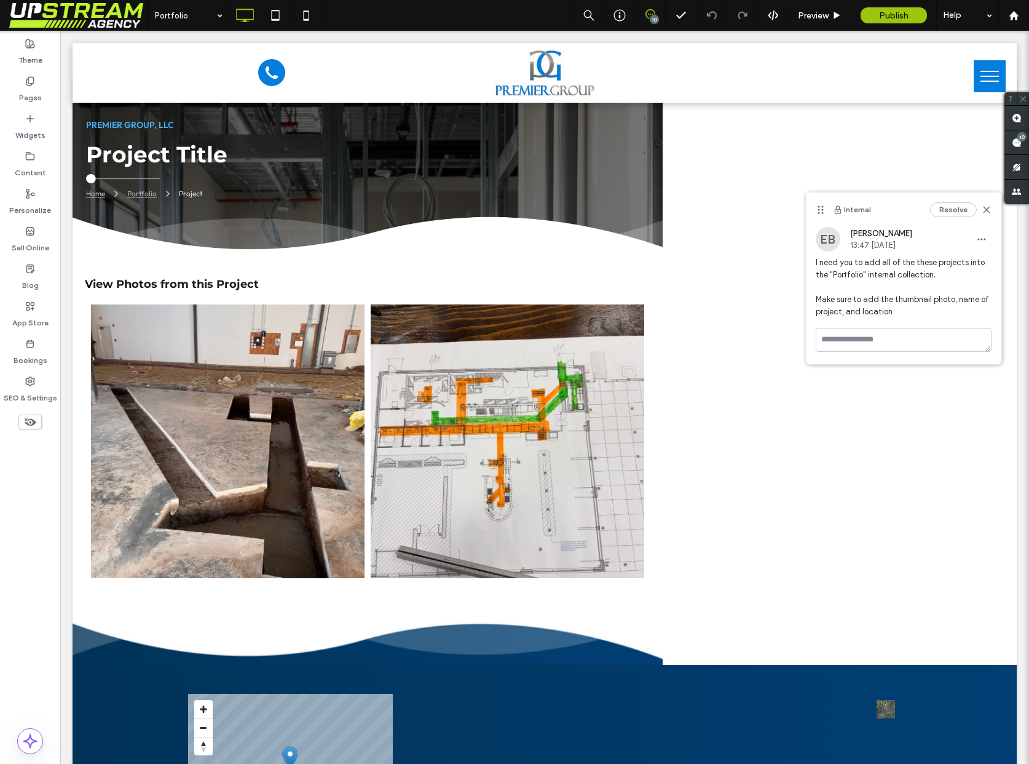
drag, startPoint x: 867, startPoint y: 260, endPoint x: 880, endPoint y: 272, distance: 17.8
click at [867, 260] on span "I need you to add all of the these projects into the "Portfolio" internal colle…" at bounding box center [904, 286] width 176 height 61
